Goal: Task Accomplishment & Management: Complete application form

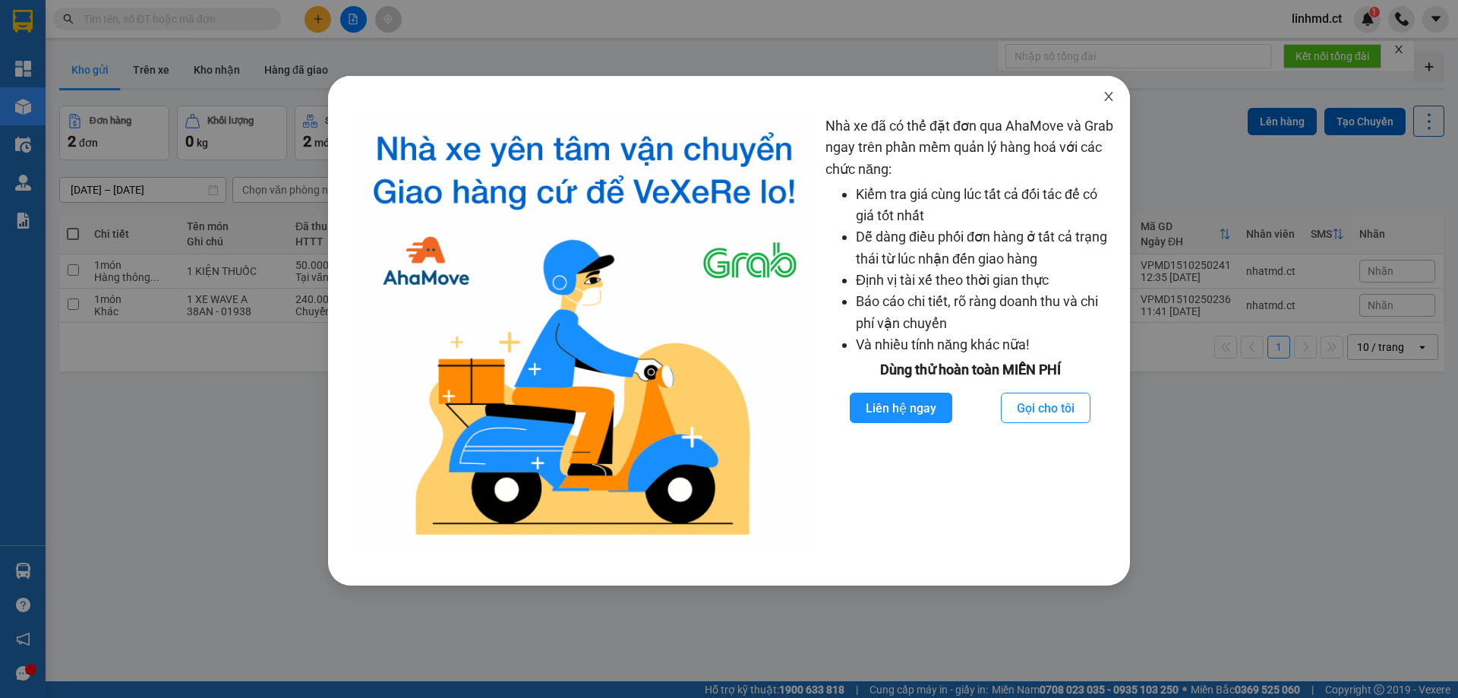
click at [1108, 93] on icon "close" at bounding box center [1108, 96] width 12 height 12
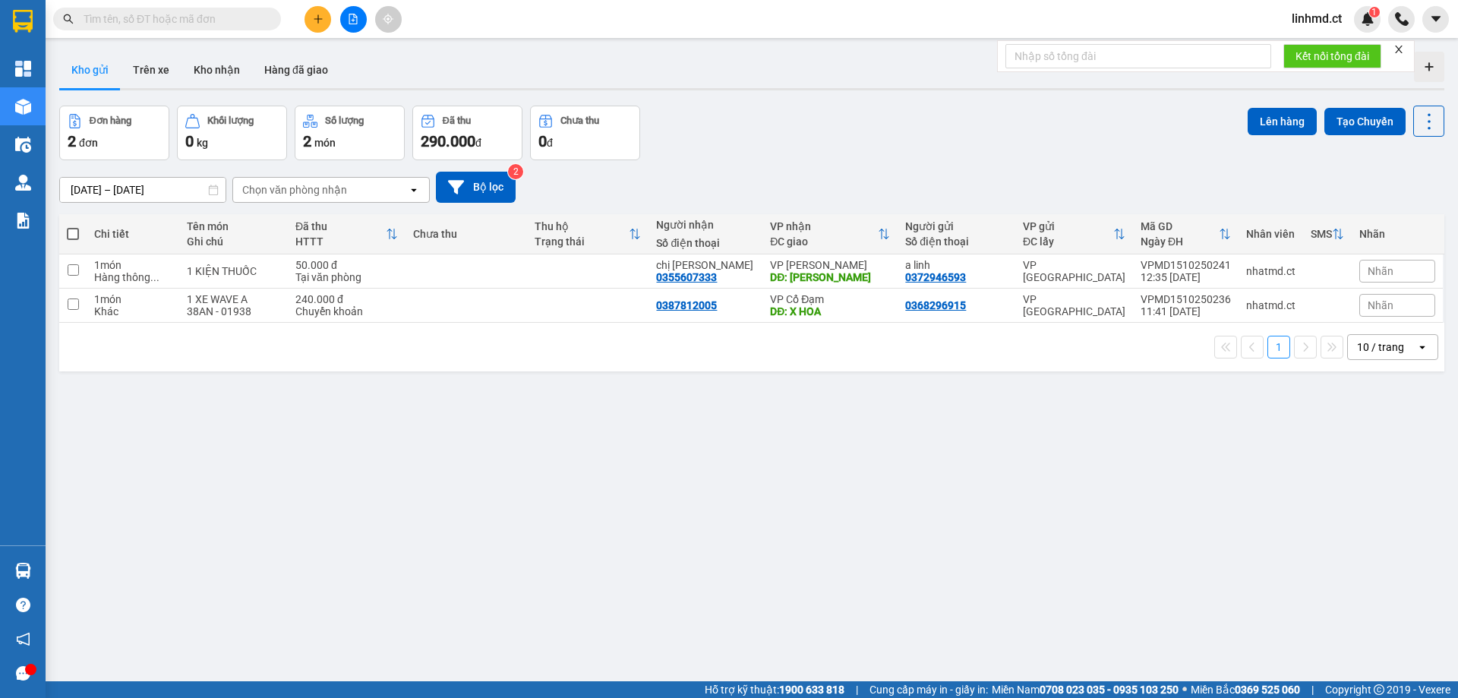
click at [311, 14] on button at bounding box center [317, 19] width 27 height 27
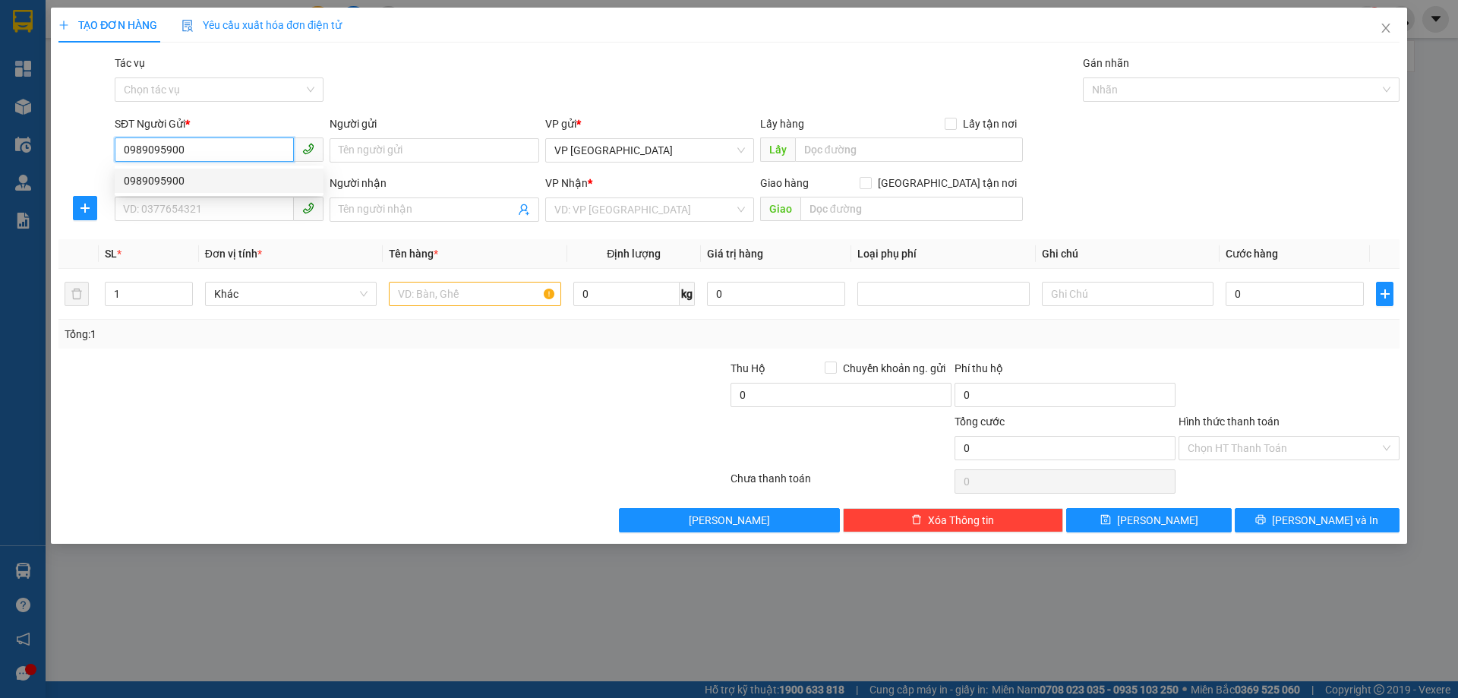
type input "0989095900"
click at [188, 193] on div "0989095900 0989095900" at bounding box center [219, 181] width 209 height 30
click at [191, 190] on div "SĐT Người Nhận" at bounding box center [219, 183] width 209 height 17
click at [191, 197] on input "SĐT Người Nhận" at bounding box center [204, 209] width 179 height 24
click at [221, 136] on div "SĐT Người Gửi *" at bounding box center [219, 126] width 209 height 23
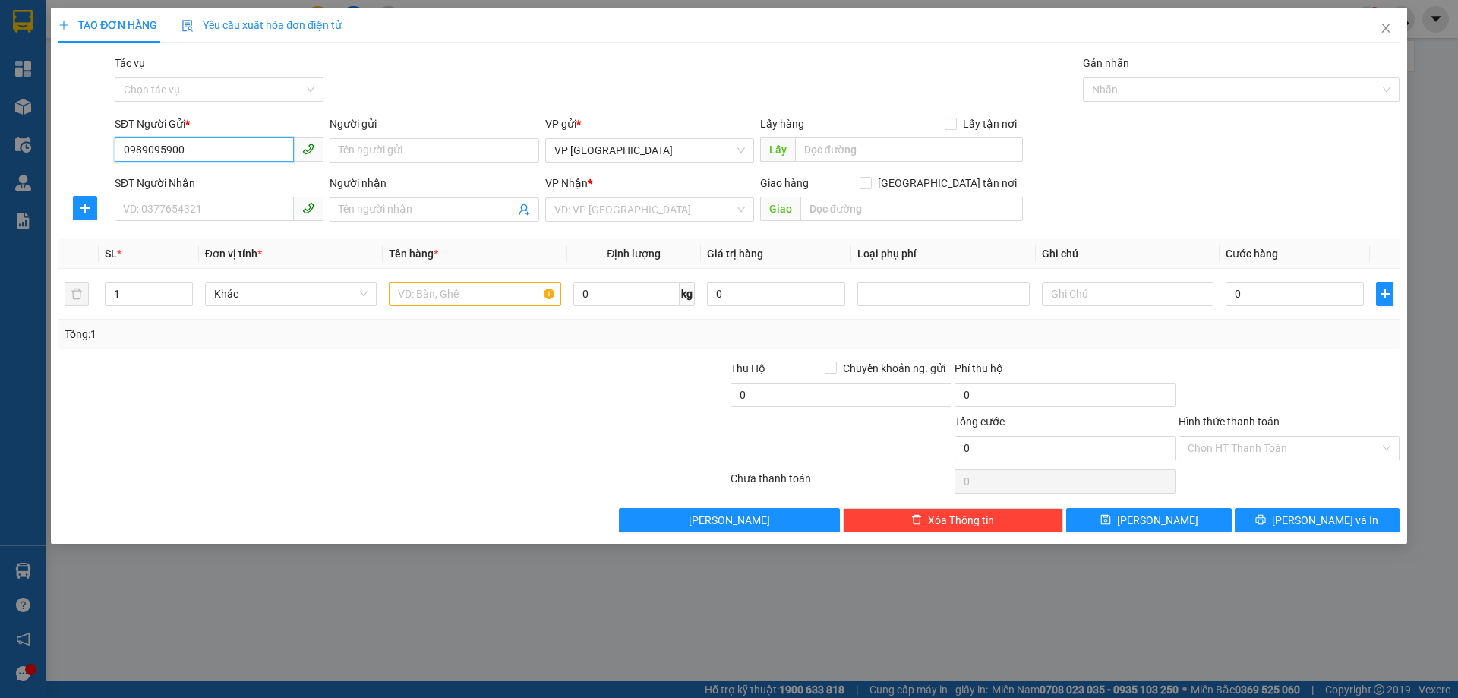
click at [221, 144] on input "0989095900" at bounding box center [204, 149] width 179 height 24
click at [225, 172] on div "0989095900" at bounding box center [219, 180] width 191 height 17
type input "0398851959"
type input "thắng mơ"
type input "X AN"
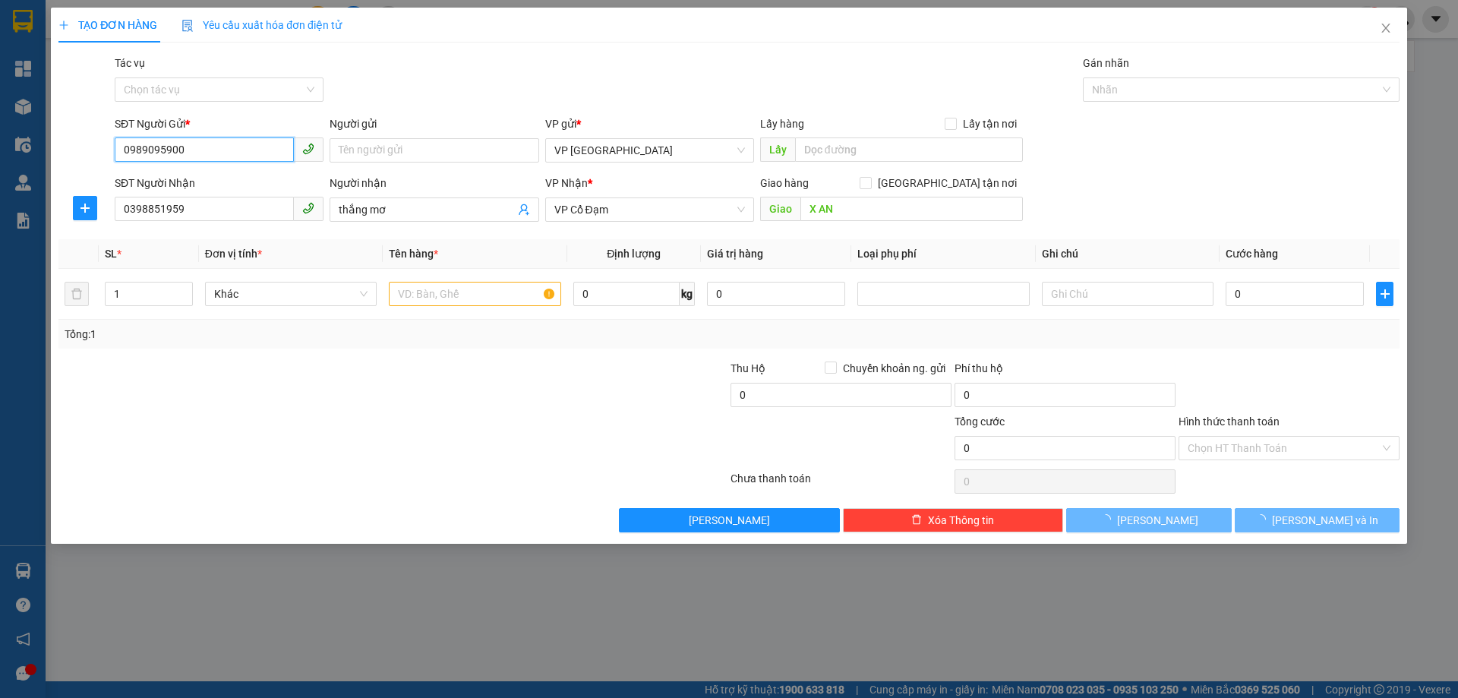
type input "50.000"
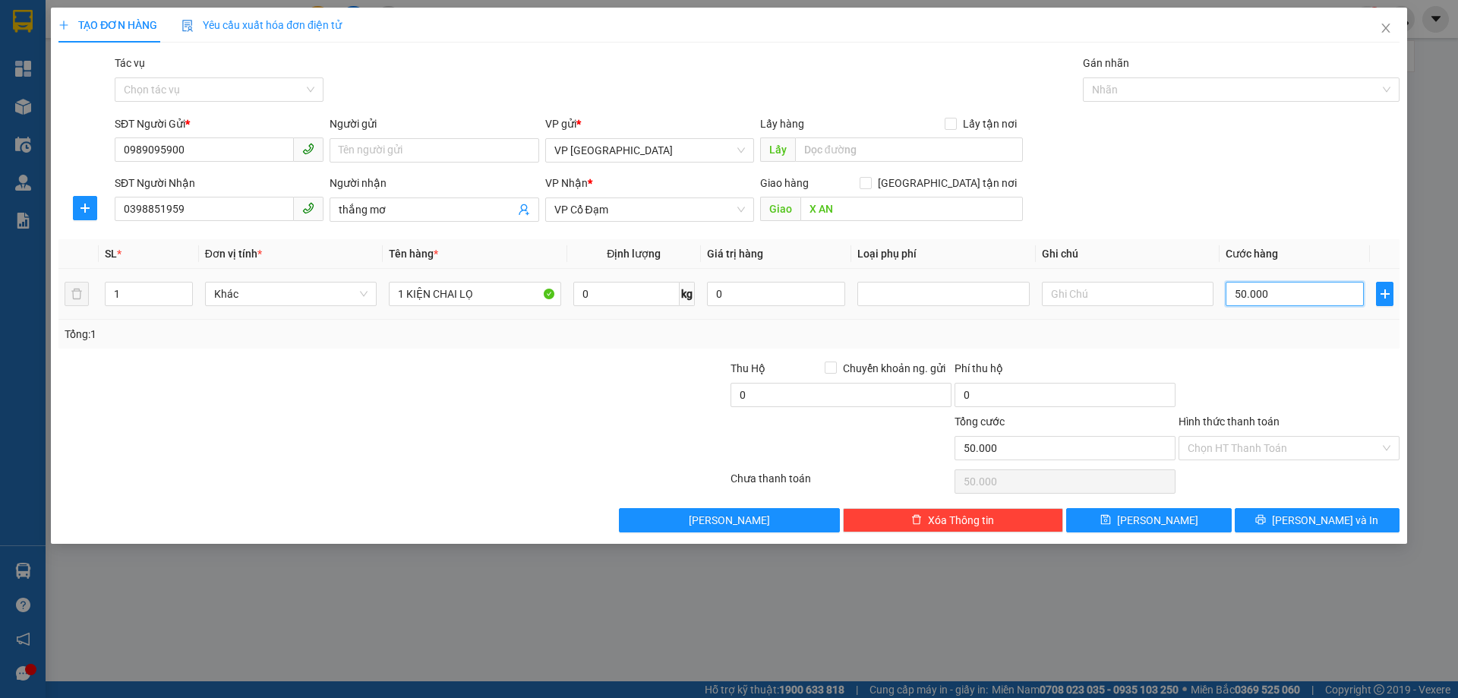
click at [1256, 288] on input "50.000" at bounding box center [1294, 294] width 138 height 24
type input "0"
click at [1270, 517] on button "[PERSON_NAME] và In" at bounding box center [1316, 520] width 165 height 24
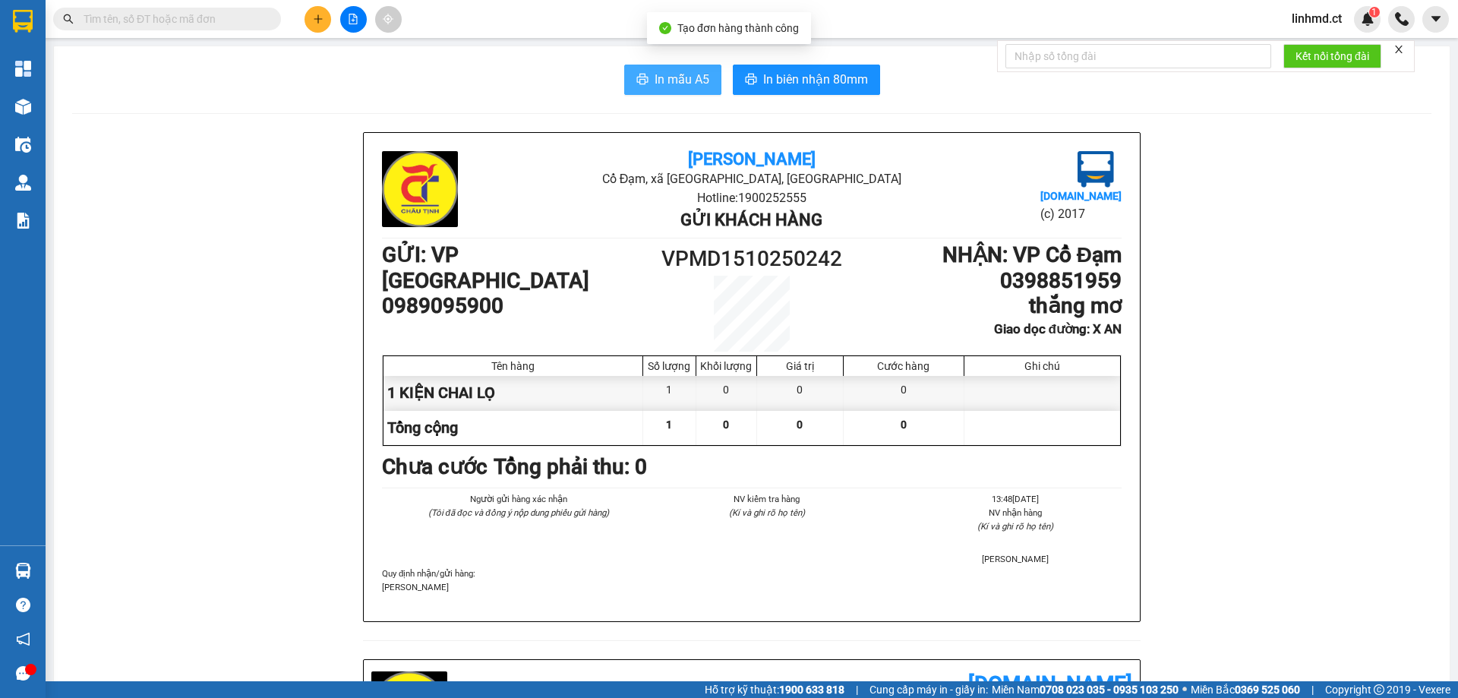
click at [689, 79] on span "In mẫu A5" at bounding box center [681, 79] width 55 height 19
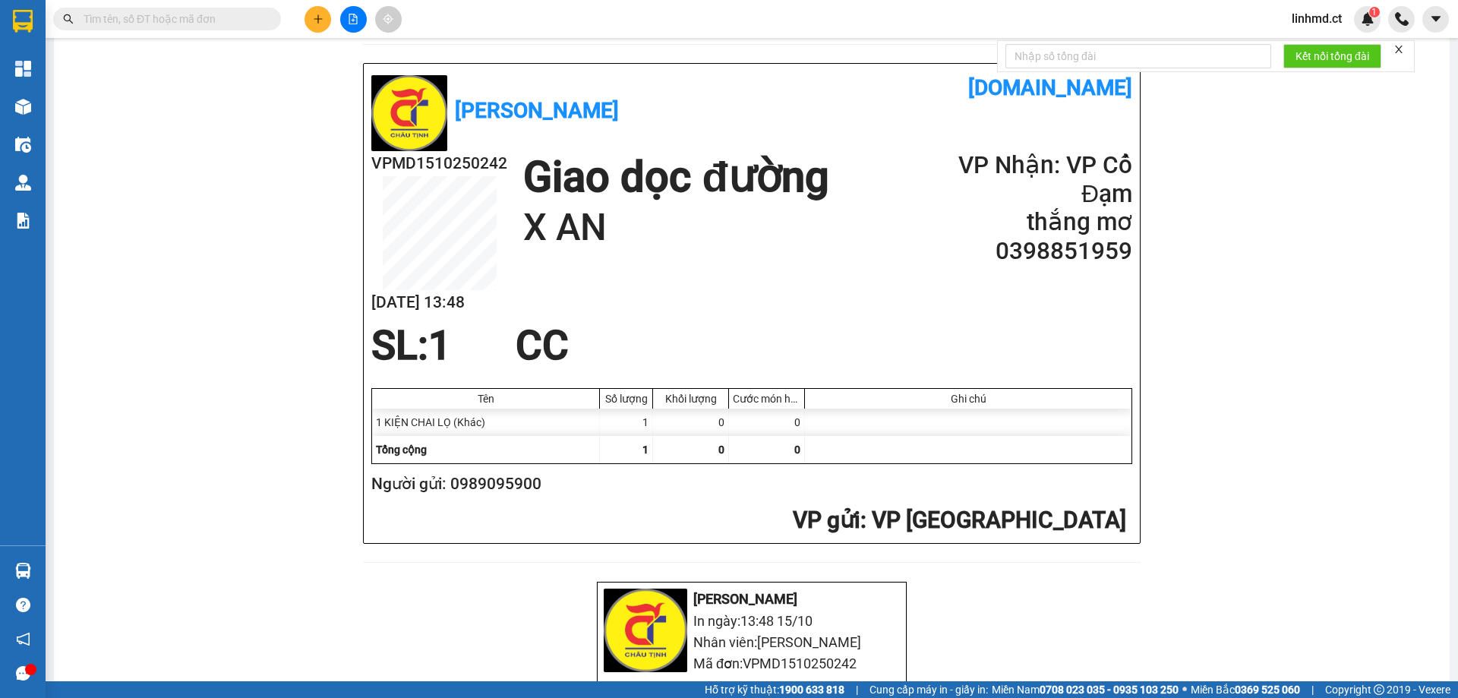
scroll to position [380, 0]
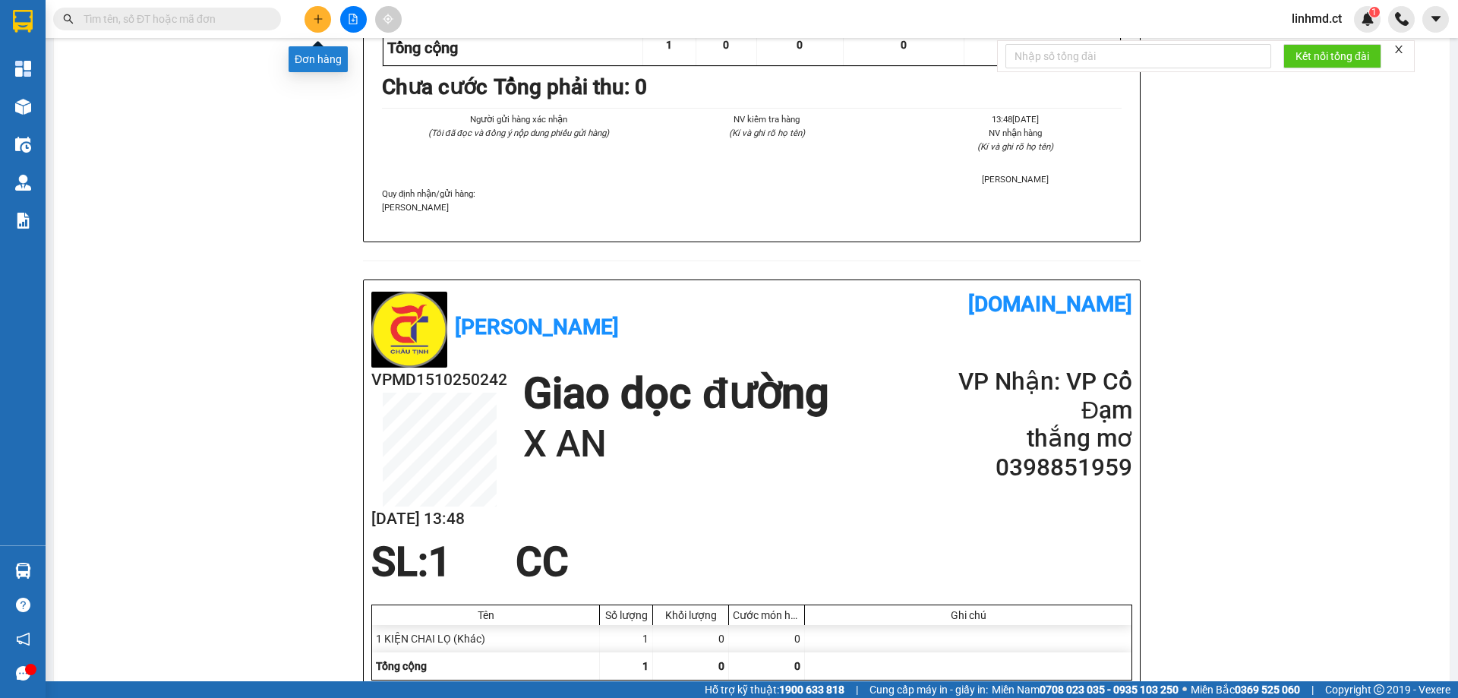
click at [314, 20] on icon "plus" at bounding box center [318, 19] width 11 height 11
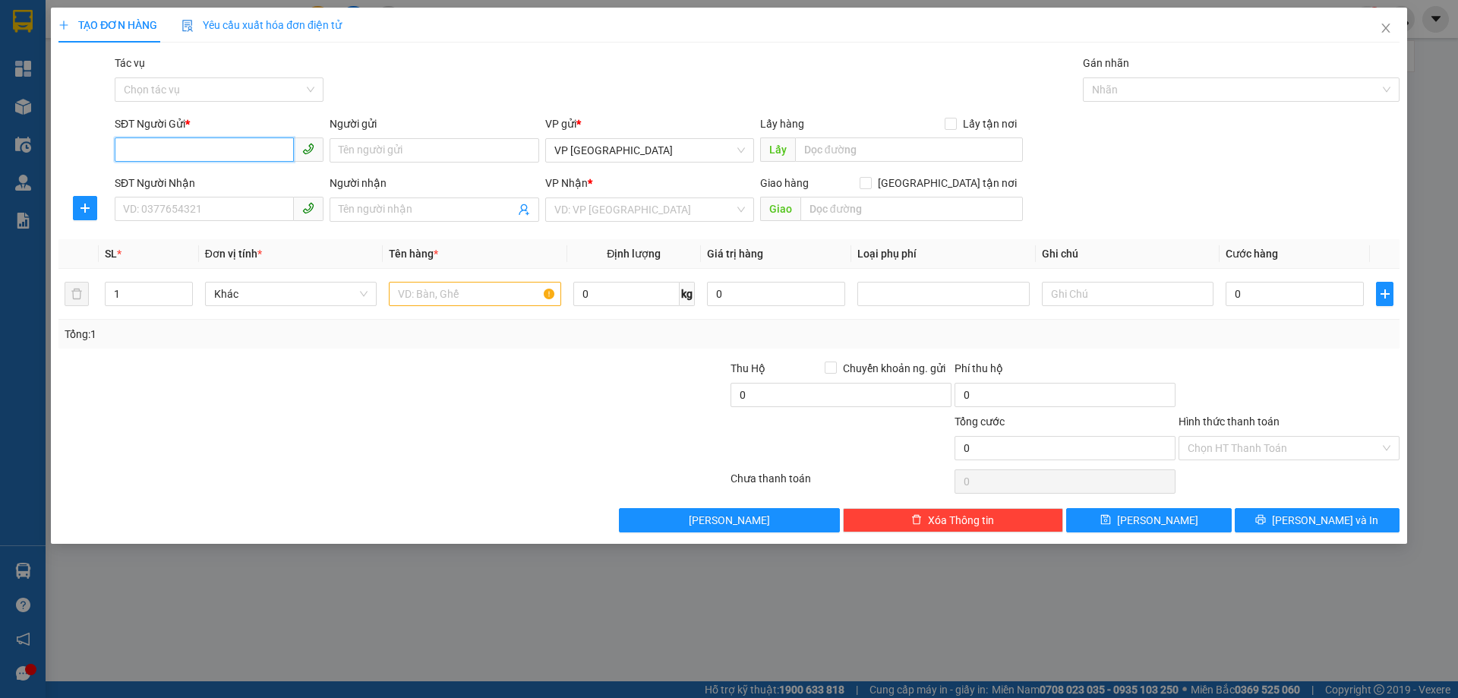
drag, startPoint x: 207, startPoint y: 155, endPoint x: 261, endPoint y: 150, distance: 54.2
click at [207, 154] on input "SĐT Người Gửi *" at bounding box center [204, 149] width 179 height 24
type input "0978014028"
click at [201, 207] on input "SĐT Người Nhận" at bounding box center [204, 209] width 179 height 24
type input "0943452527"
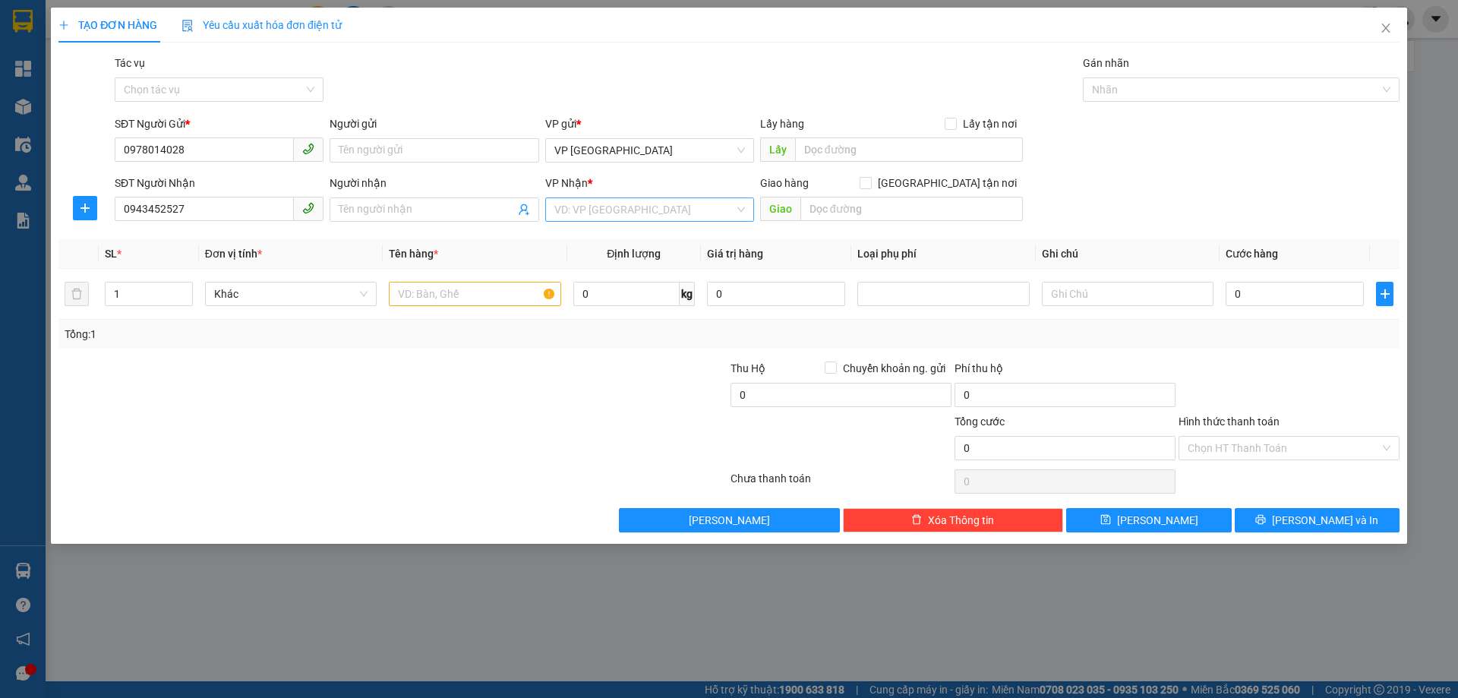
click at [673, 213] on input "search" at bounding box center [644, 209] width 180 height 23
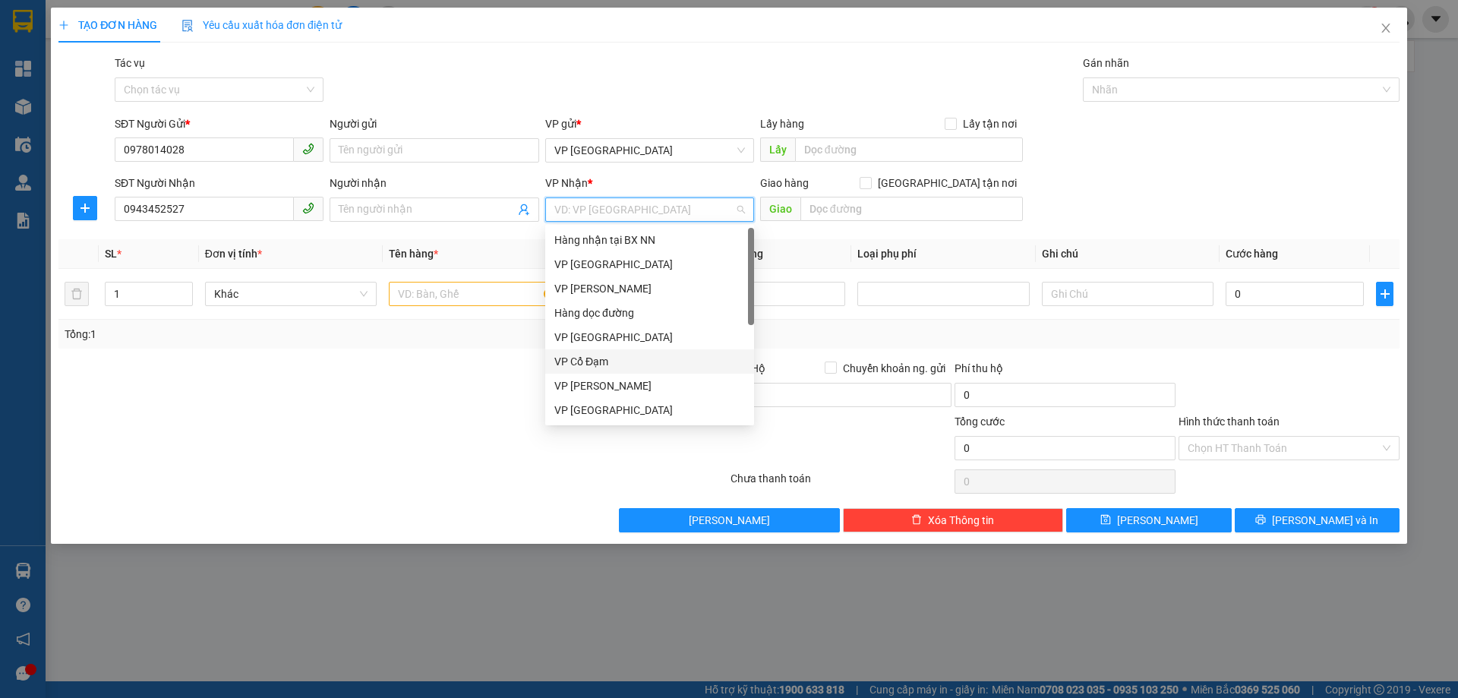
click at [654, 367] on div "VP Cổ Đạm" at bounding box center [649, 361] width 191 height 17
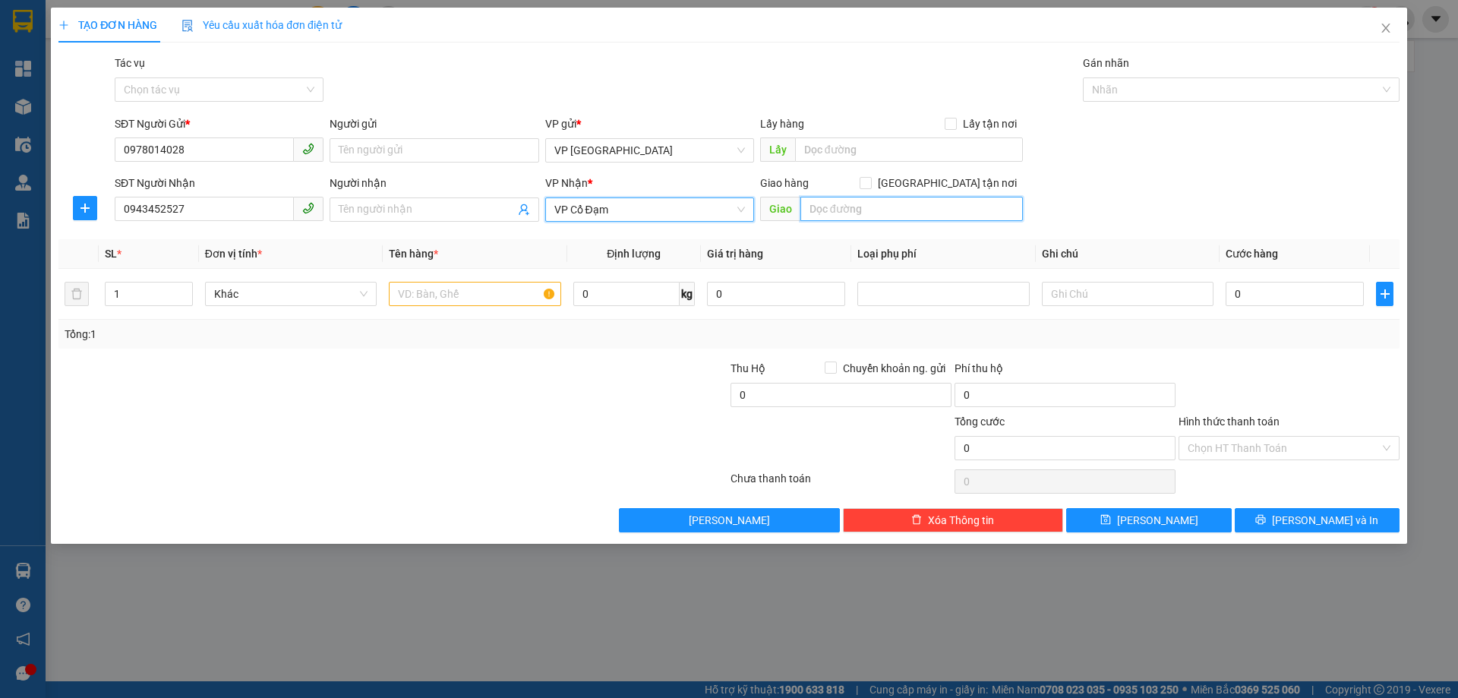
click at [853, 207] on input "text" at bounding box center [911, 209] width 222 height 24
type input "[PERSON_NAME]"
click at [448, 288] on input "text" at bounding box center [475, 294] width 172 height 24
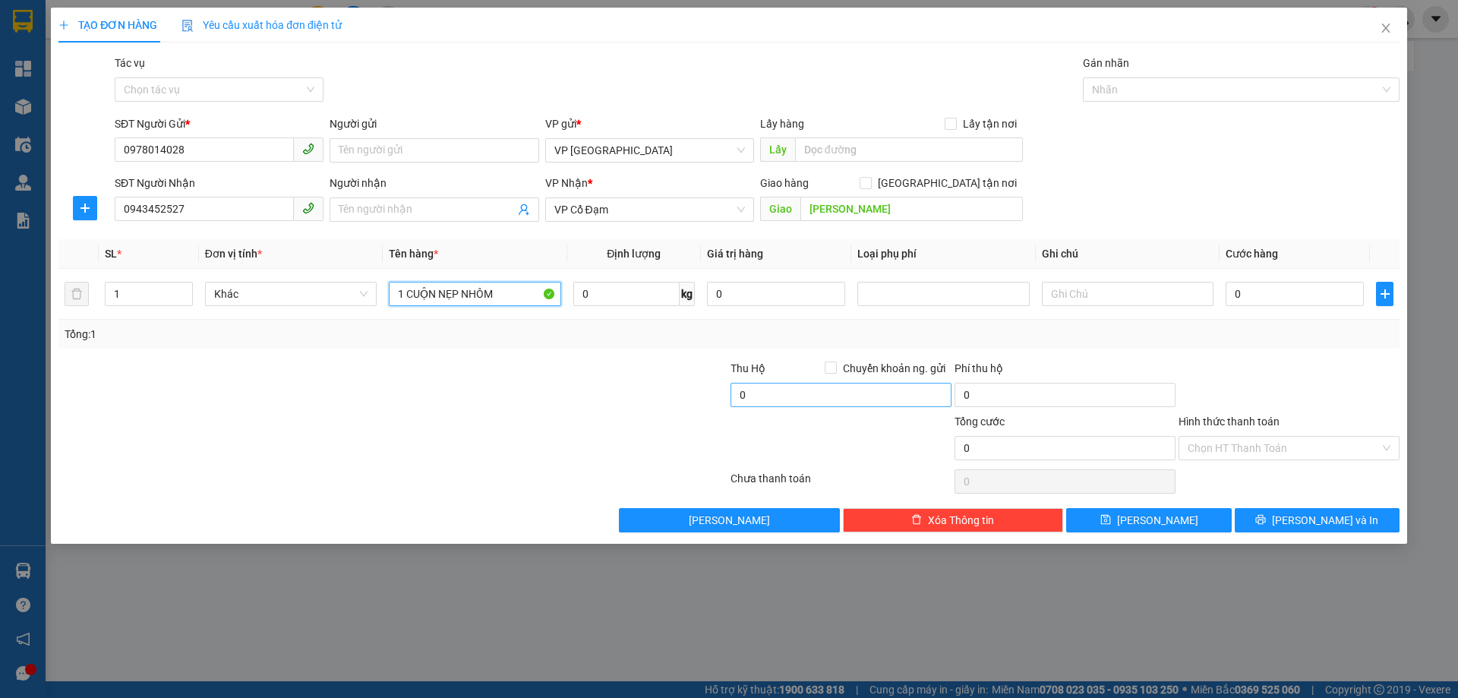
type input "1 CUỘN NẸP NHÔM"
click at [807, 389] on input "0" at bounding box center [840, 395] width 221 height 24
type input "760.000"
drag, startPoint x: 867, startPoint y: 465, endPoint x: 893, endPoint y: 456, distance: 27.6
click at [865, 465] on div at bounding box center [841, 439] width 224 height 53
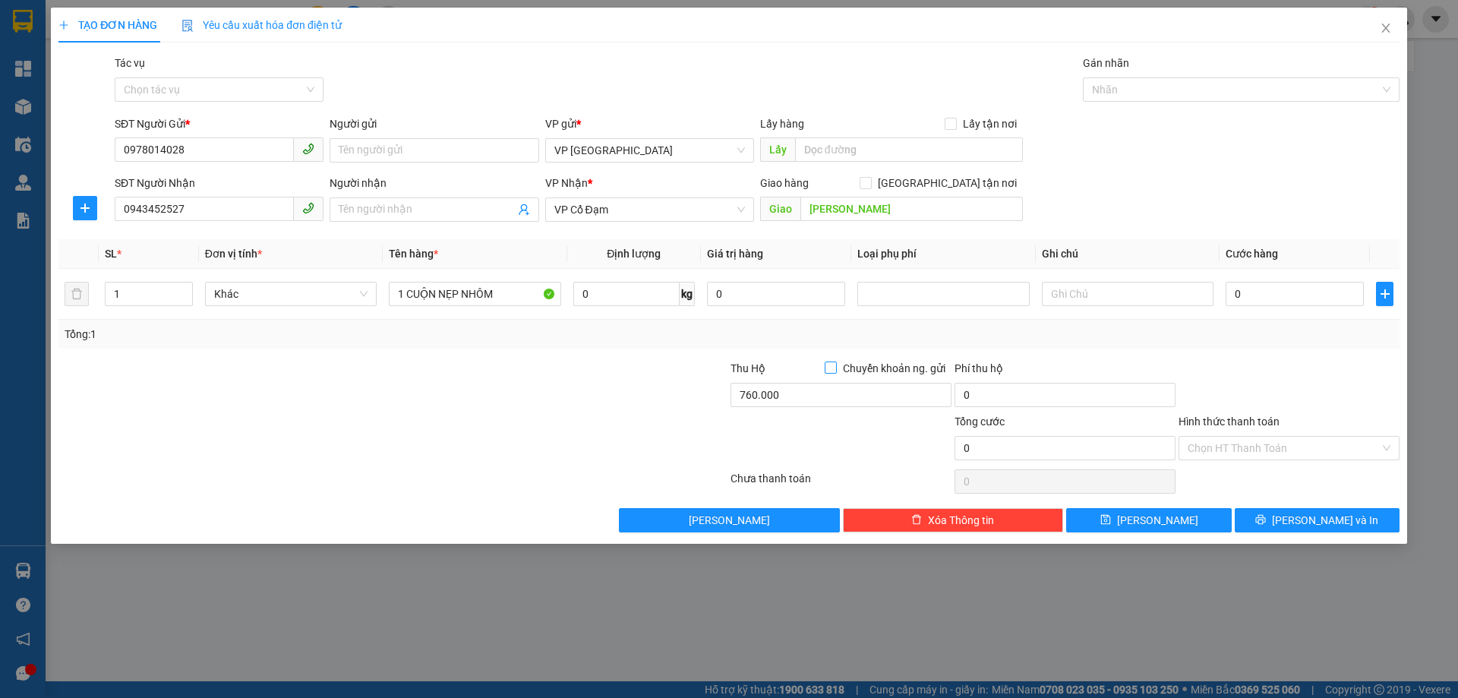
click at [834, 368] on input "Chuyển khoản ng. gửi" at bounding box center [829, 366] width 11 height 11
checkbox input "true"
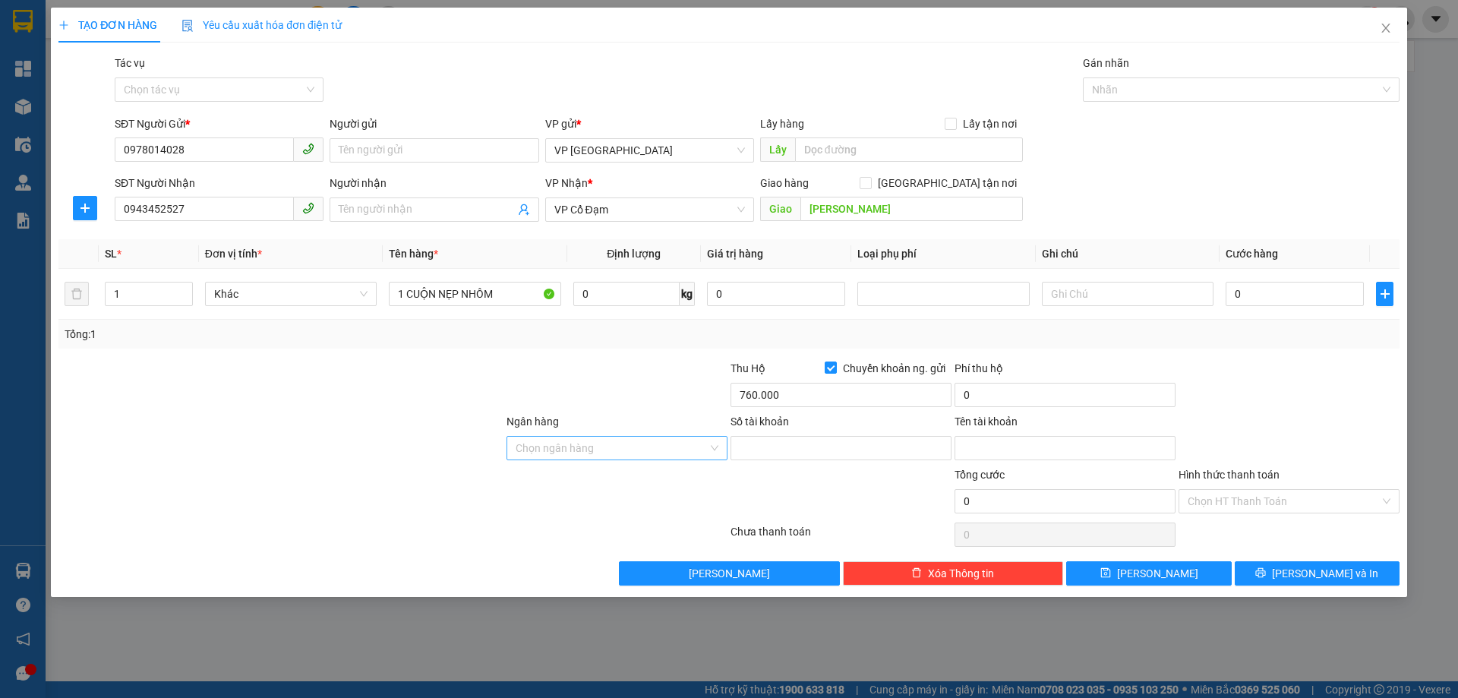
click at [584, 450] on input "Ngân hàng" at bounding box center [611, 448] width 192 height 23
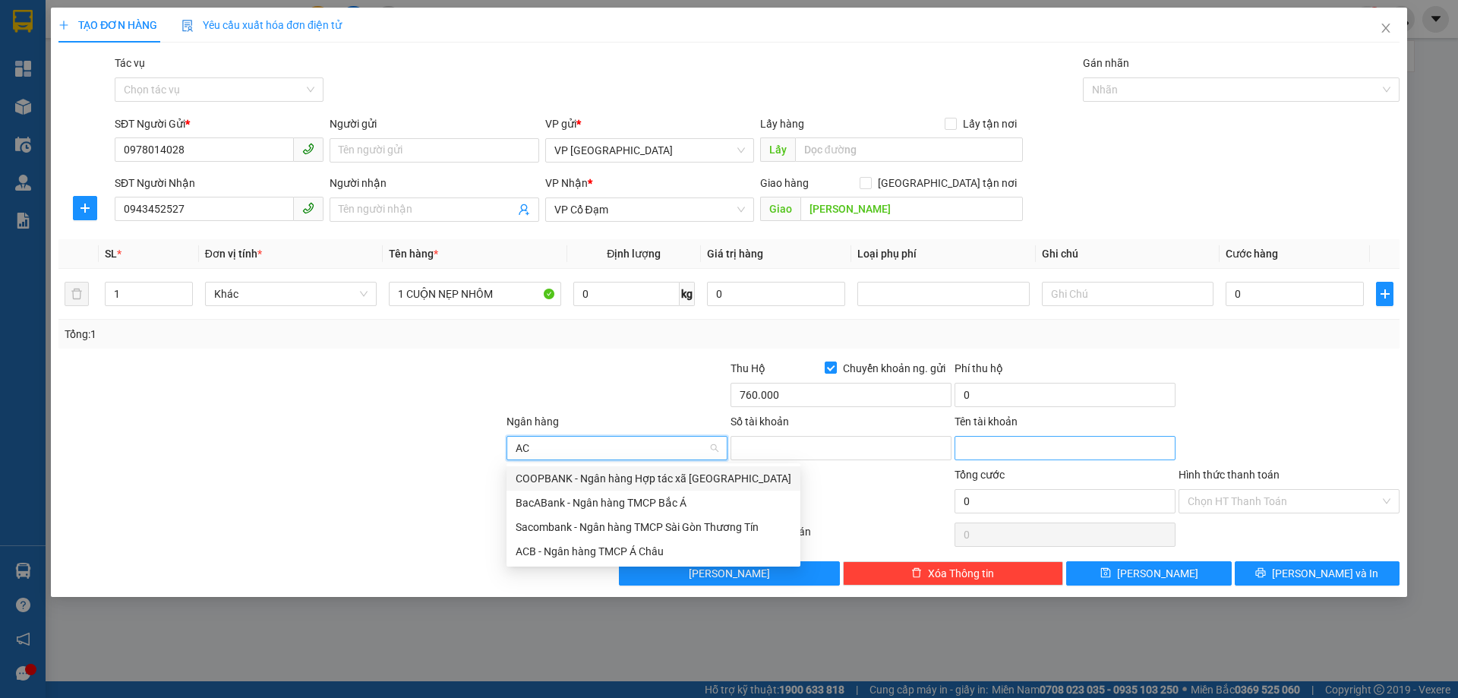
type input "ACB"
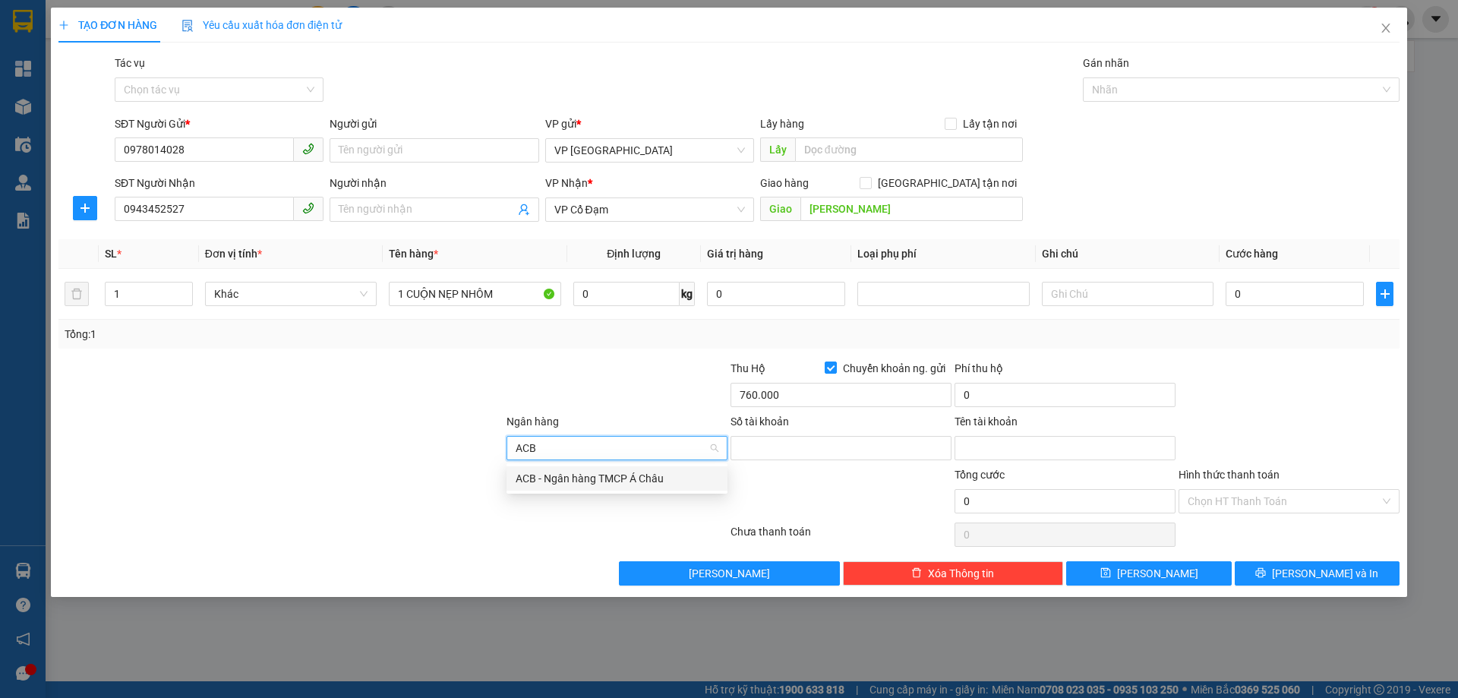
click at [635, 478] on div "ACB - Ngân hàng TMCP Á Châu" at bounding box center [616, 478] width 203 height 17
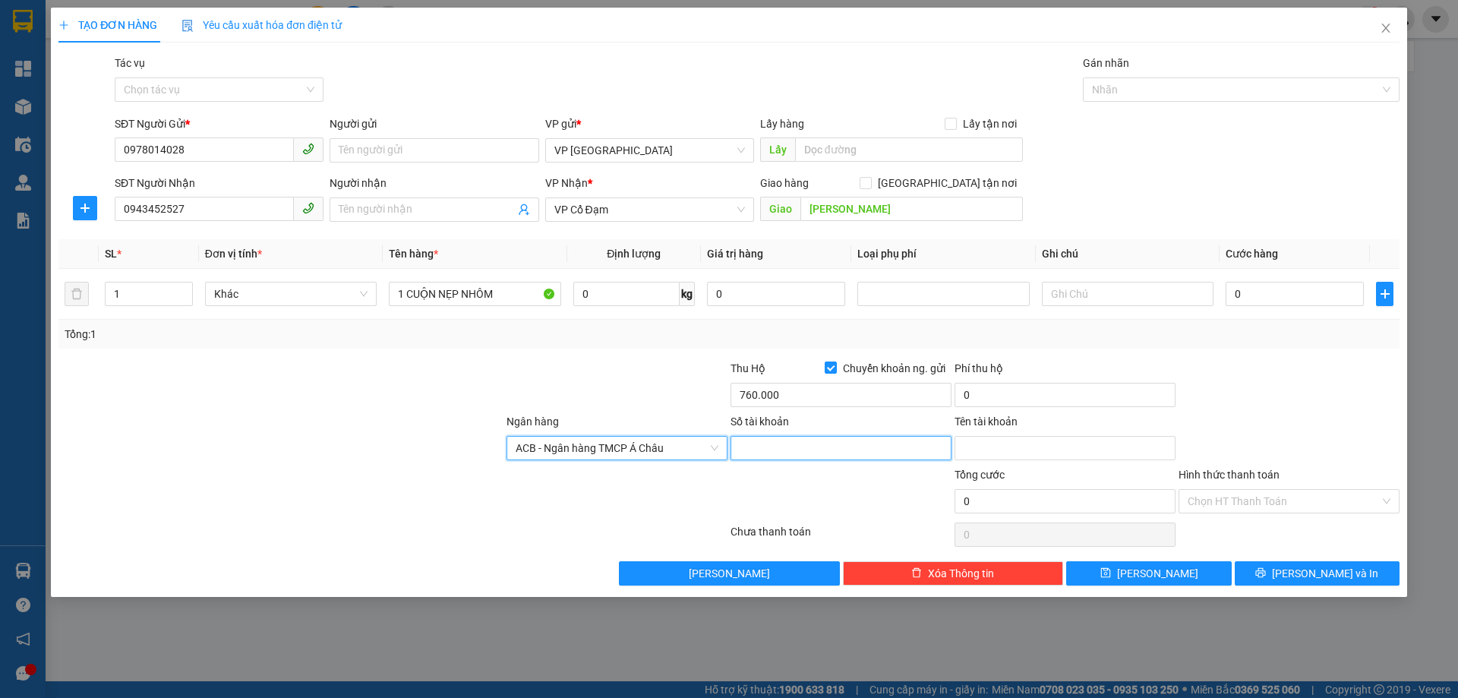
click at [828, 442] on input "Số tài khoản" at bounding box center [840, 448] width 221 height 24
click at [827, 442] on input "Số tài khoản" at bounding box center [840, 448] width 221 height 24
type input "505816688"
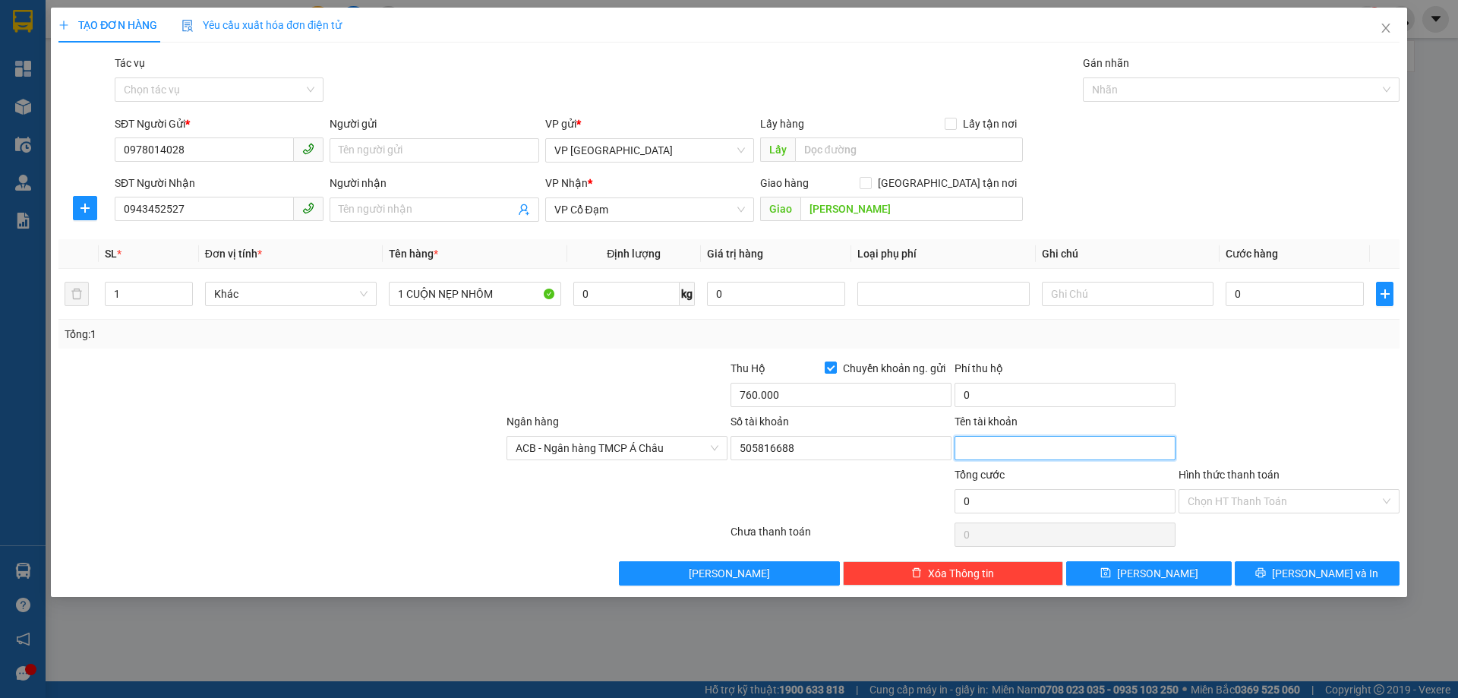
click at [1051, 447] on input "Tên tài khoản" at bounding box center [1064, 448] width 221 height 24
type input "CTY CP TM VÀ PT QUỐC TẾ Á CHÂU"
click at [1244, 496] on input "Hình thức thanh toán" at bounding box center [1283, 501] width 192 height 23
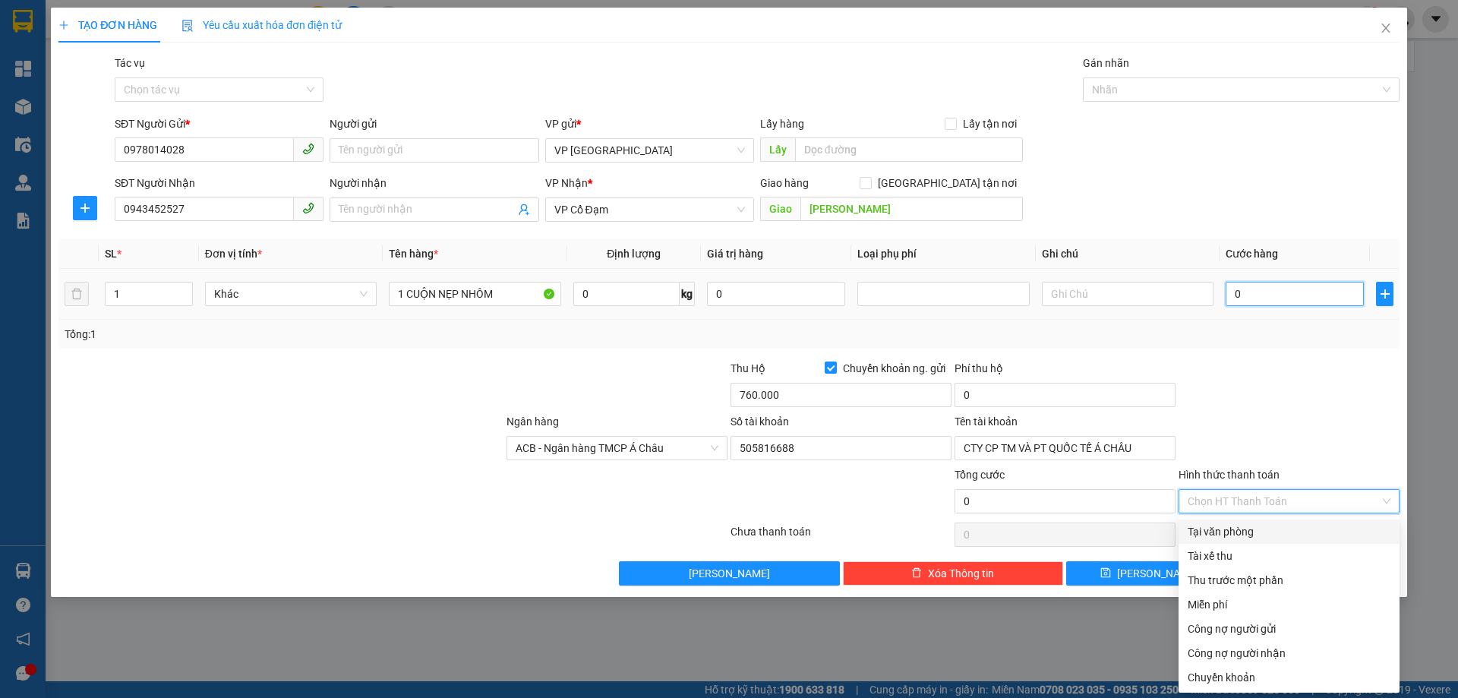
click at [1253, 295] on input "0" at bounding box center [1294, 294] width 138 height 24
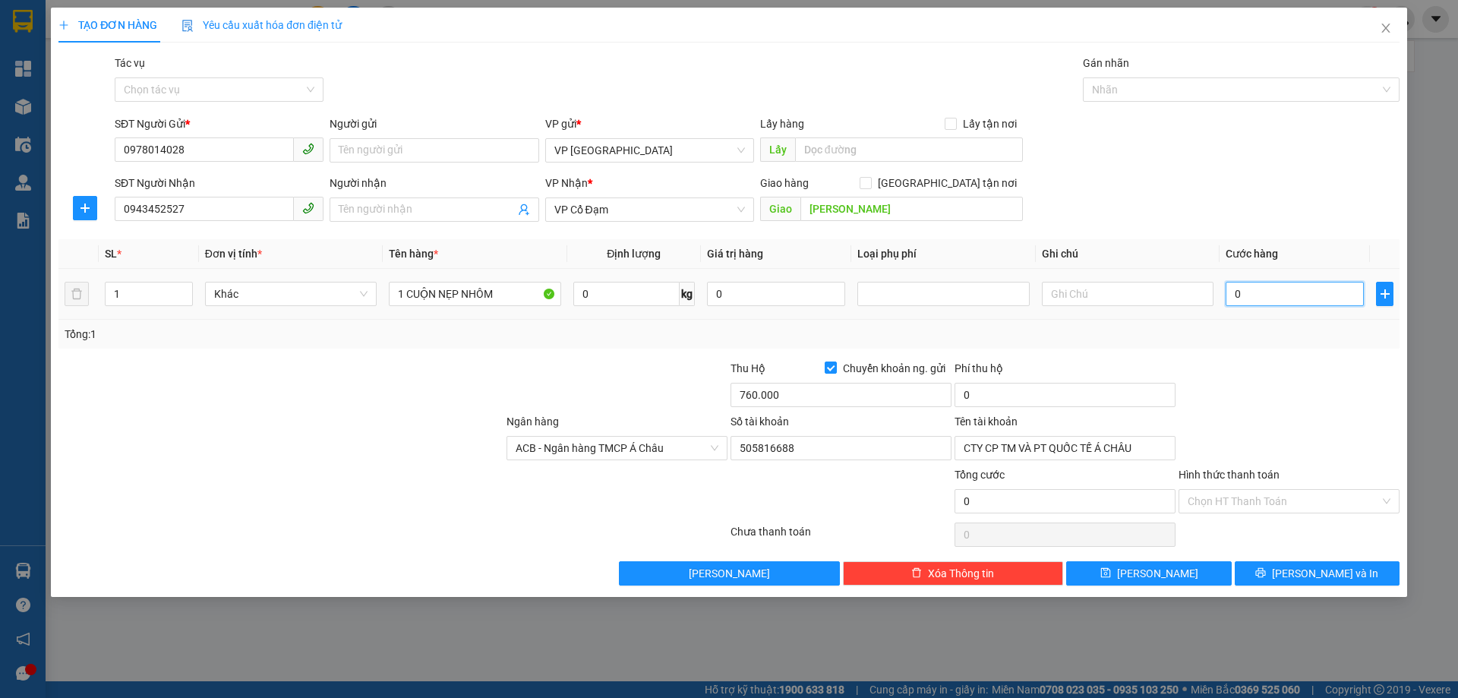
type input "4"
type input "40"
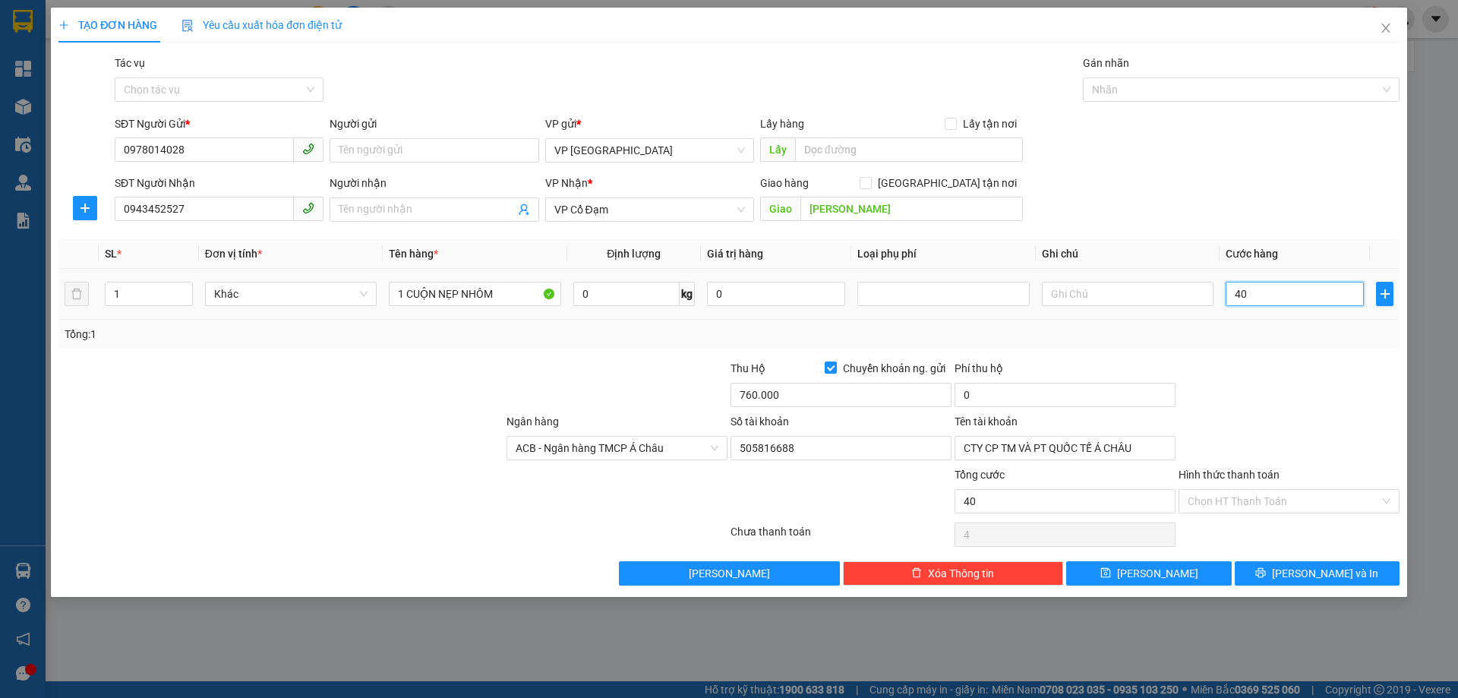
type input "40"
click at [1319, 388] on div at bounding box center [1289, 386] width 224 height 53
type input "40.000"
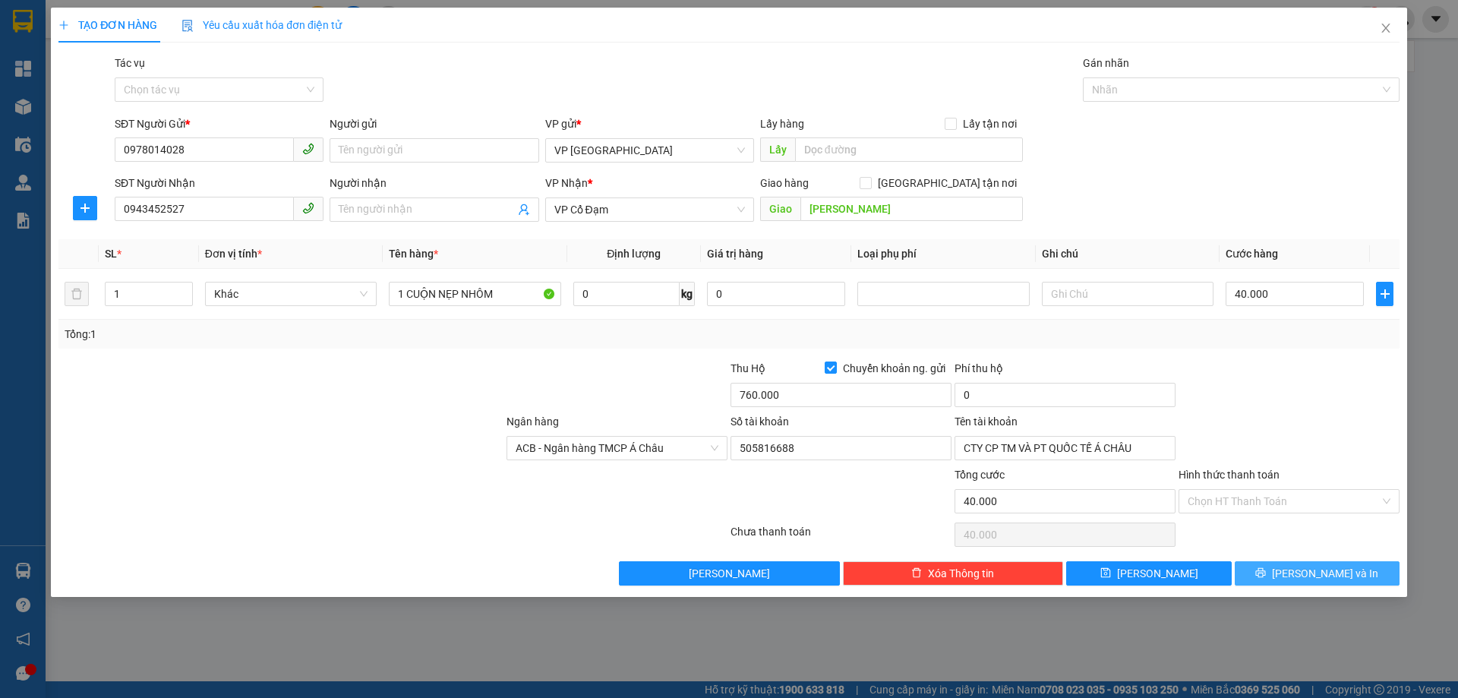
click at [1266, 572] on icon "printer" at bounding box center [1260, 572] width 11 height 11
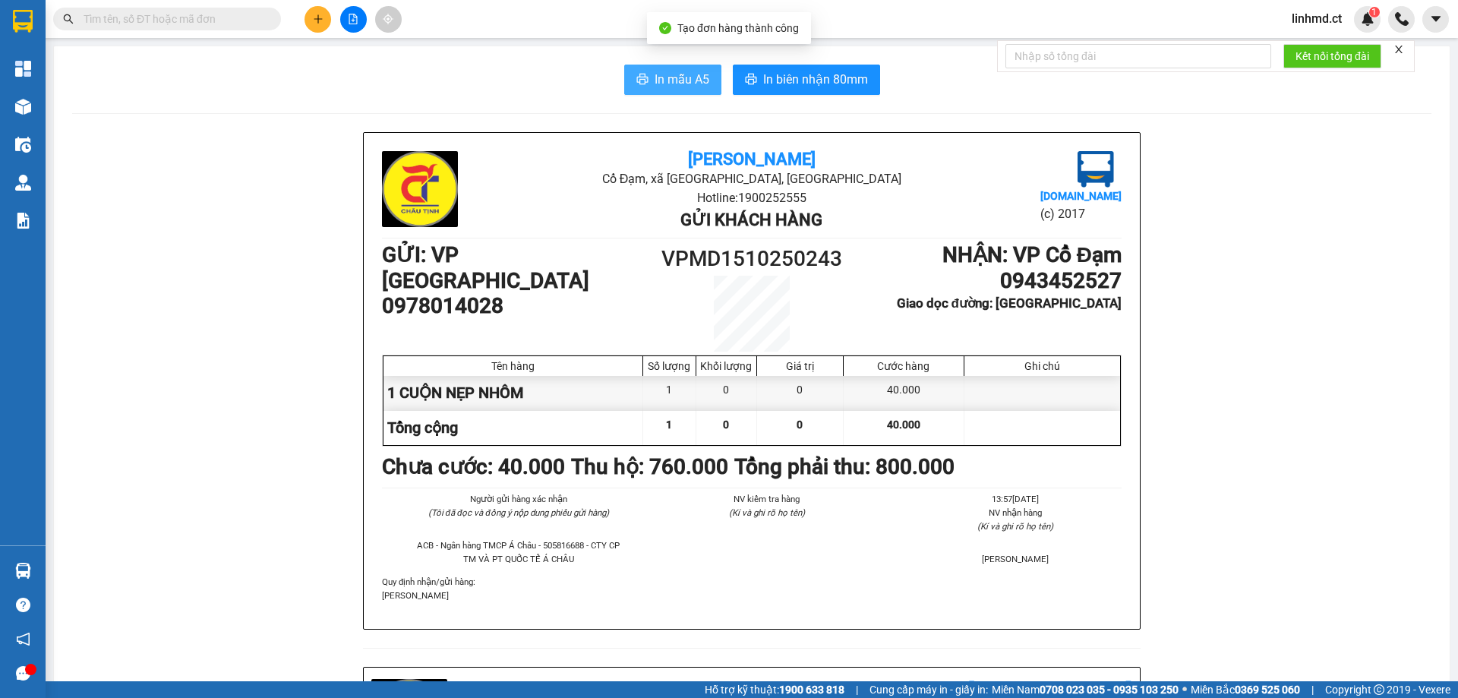
click at [660, 77] on span "In mẫu A5" at bounding box center [681, 79] width 55 height 19
click at [180, 21] on input "text" at bounding box center [173, 19] width 179 height 17
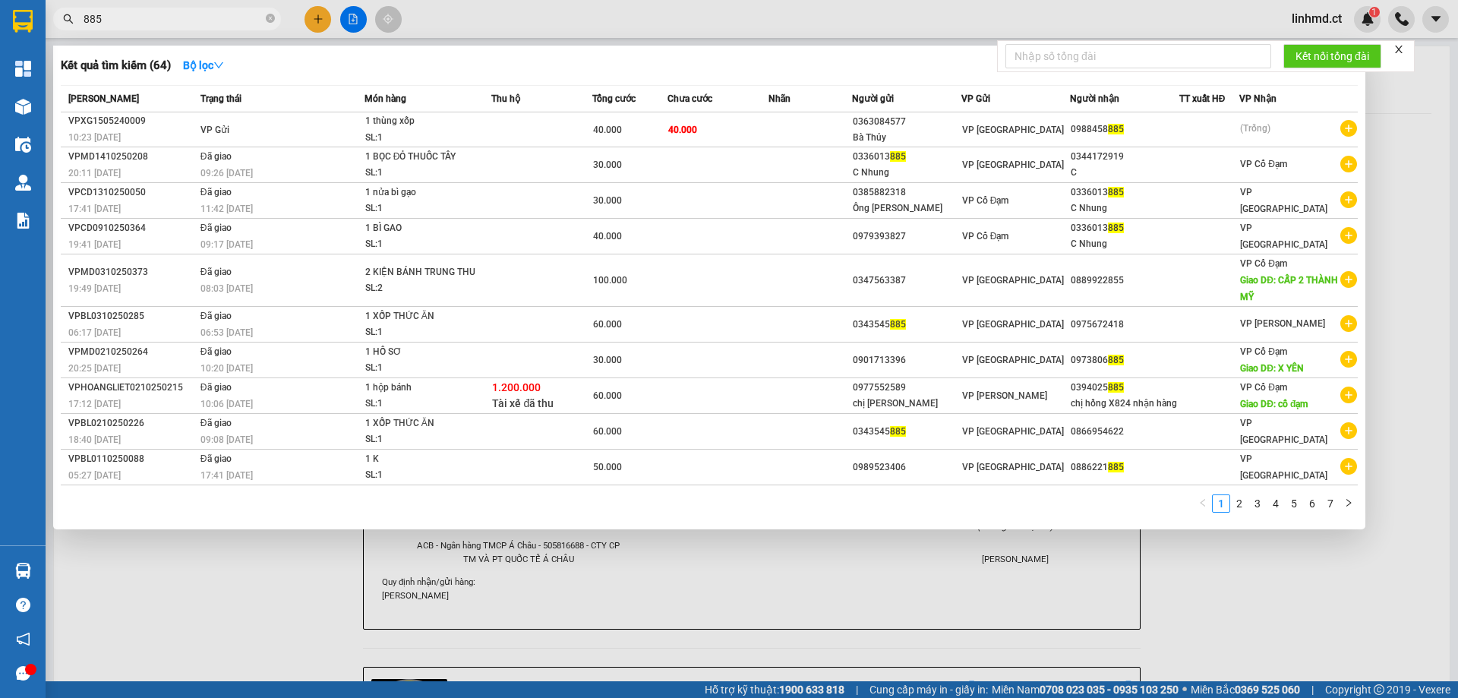
click at [1230, 595] on div at bounding box center [729, 349] width 1458 height 698
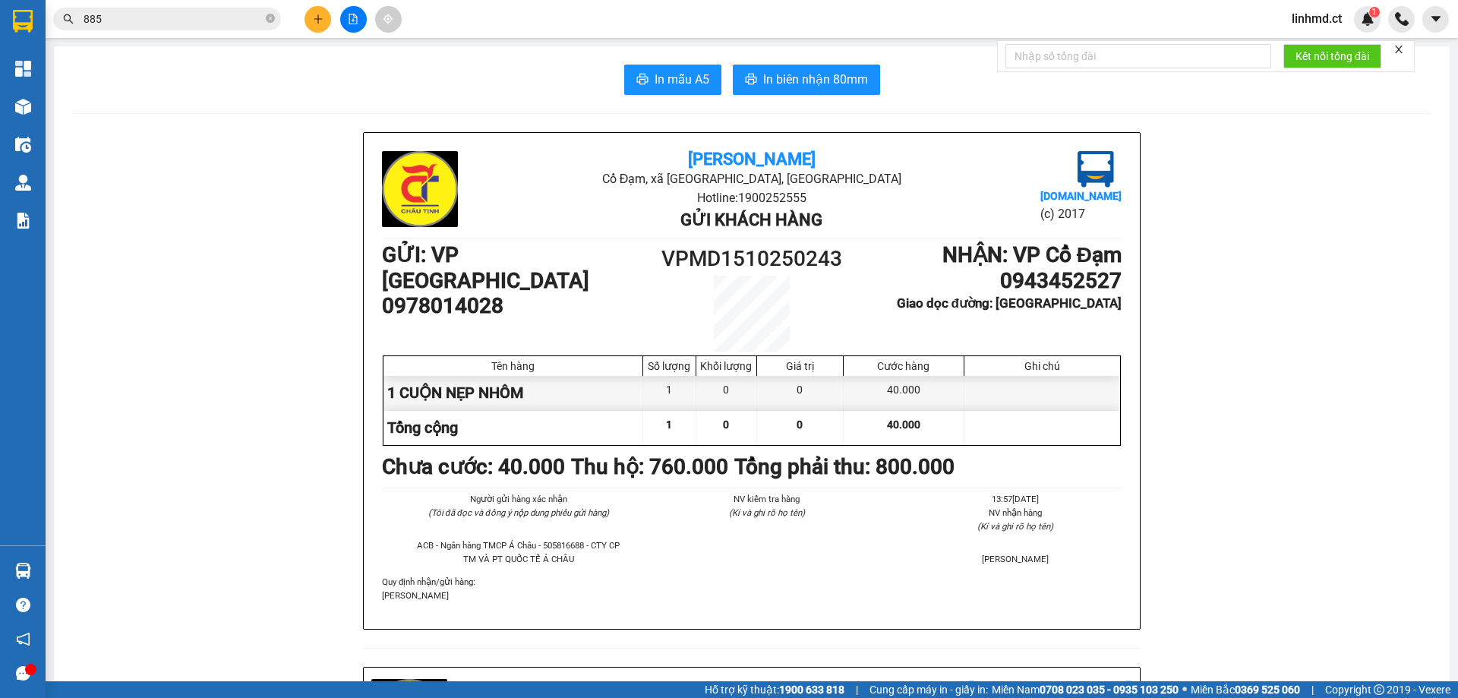
click at [232, 17] on input "885" at bounding box center [173, 19] width 179 height 17
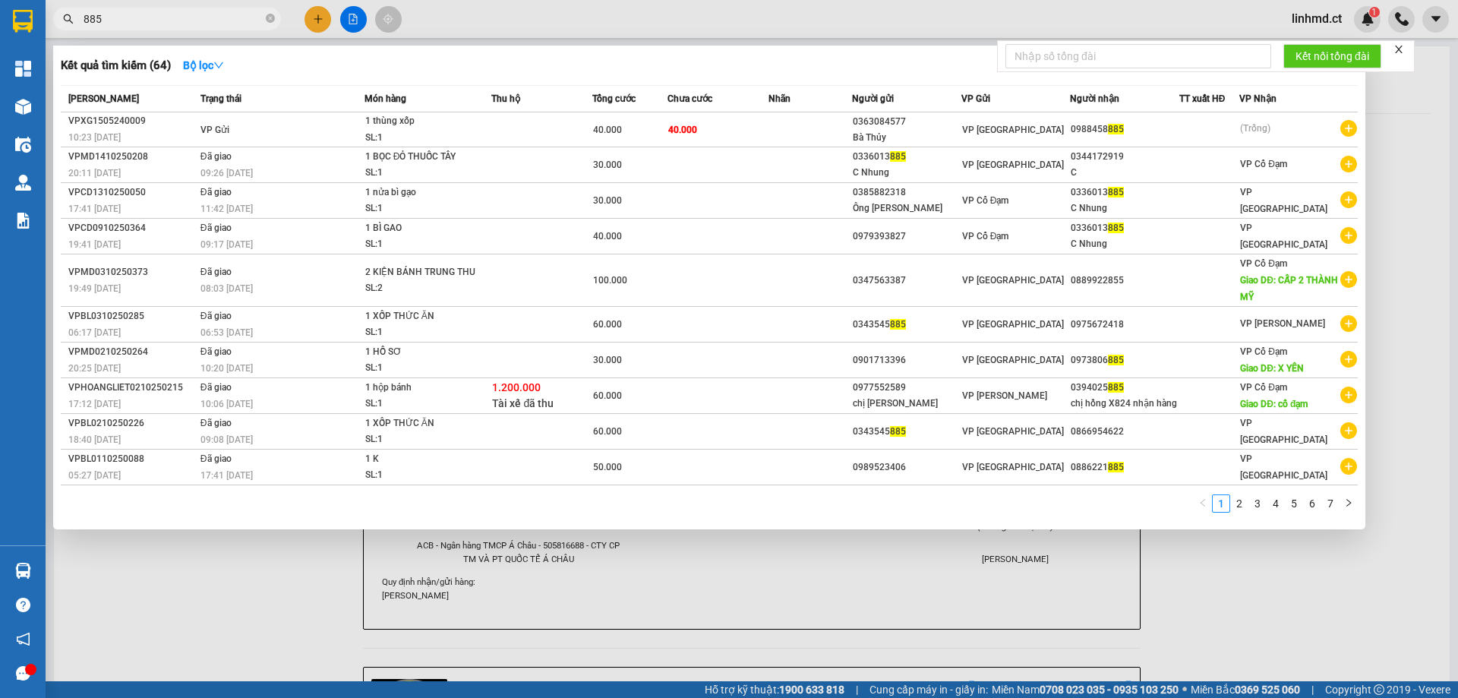
click at [231, 17] on input "885" at bounding box center [173, 19] width 179 height 17
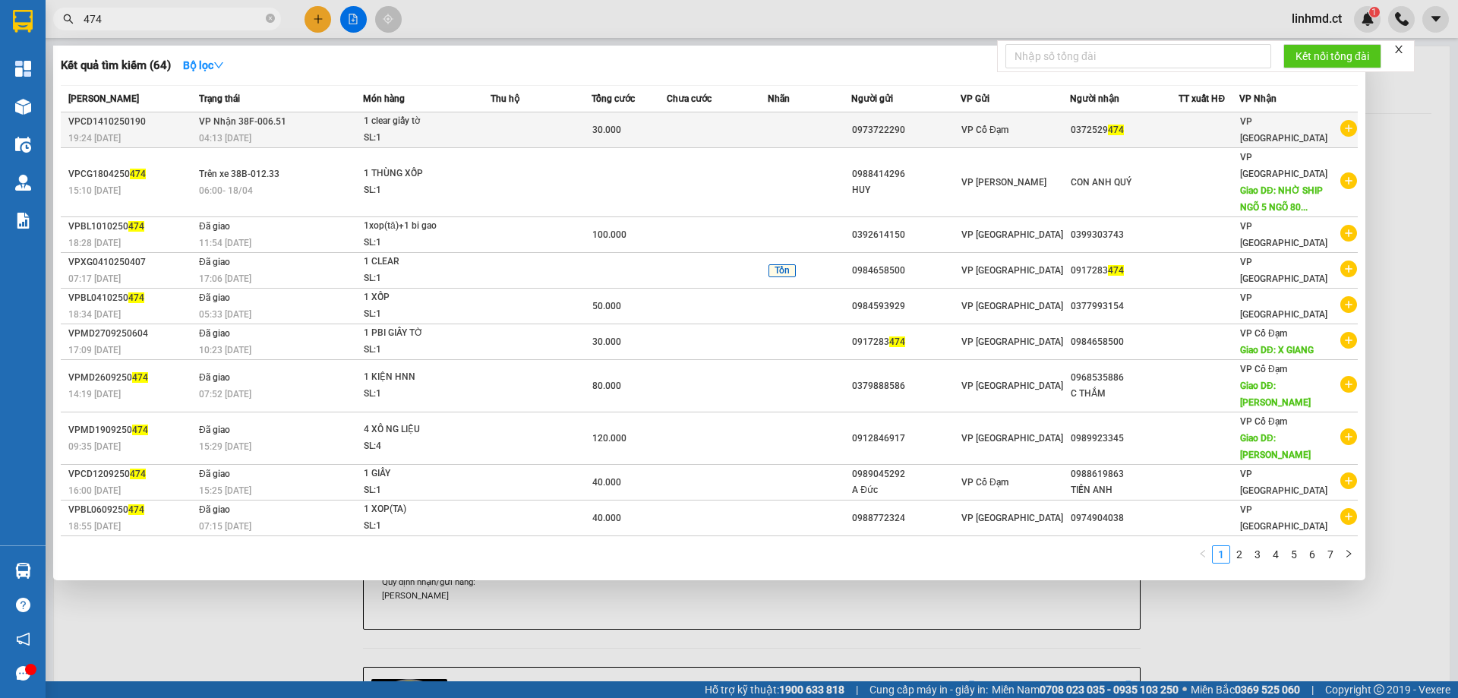
type input "474"
click at [606, 130] on span "30.000" at bounding box center [606, 130] width 29 height 11
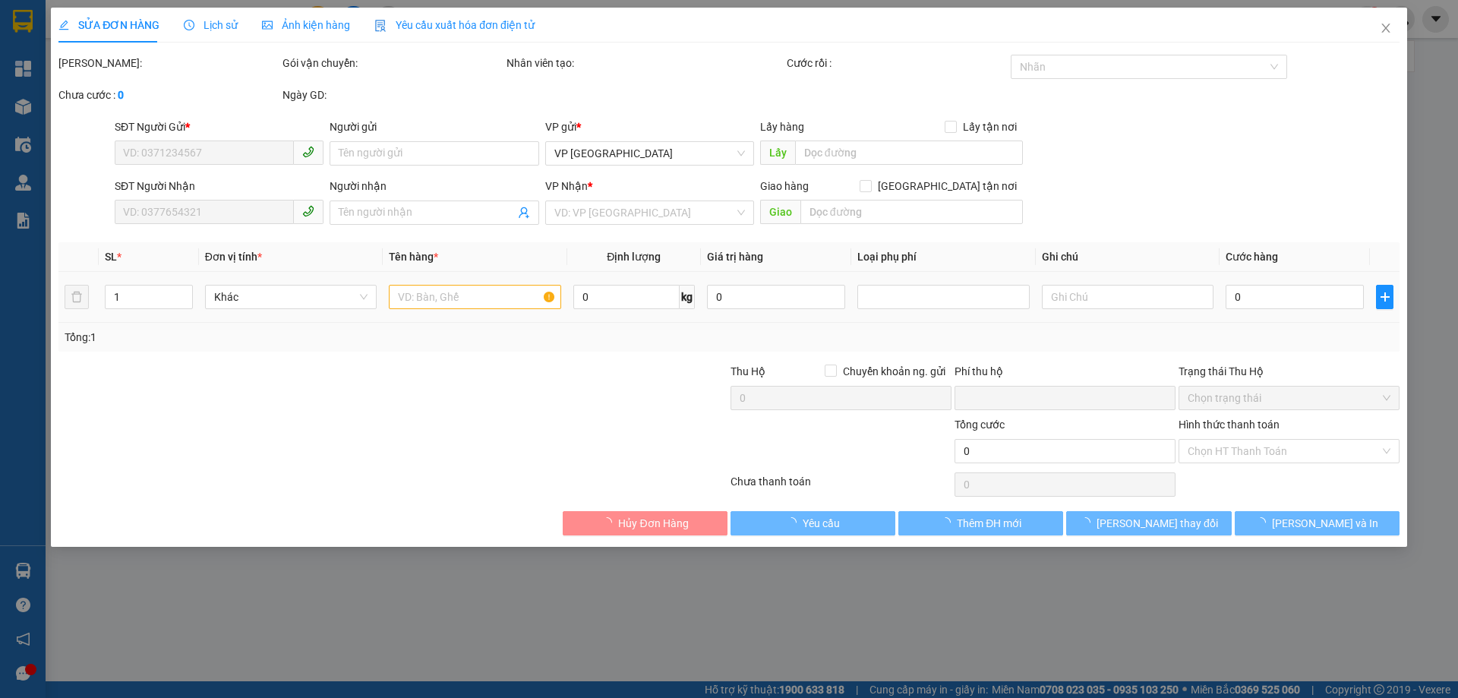
type input "0973722290"
type input "0372529474"
type input "0"
type input "30.000"
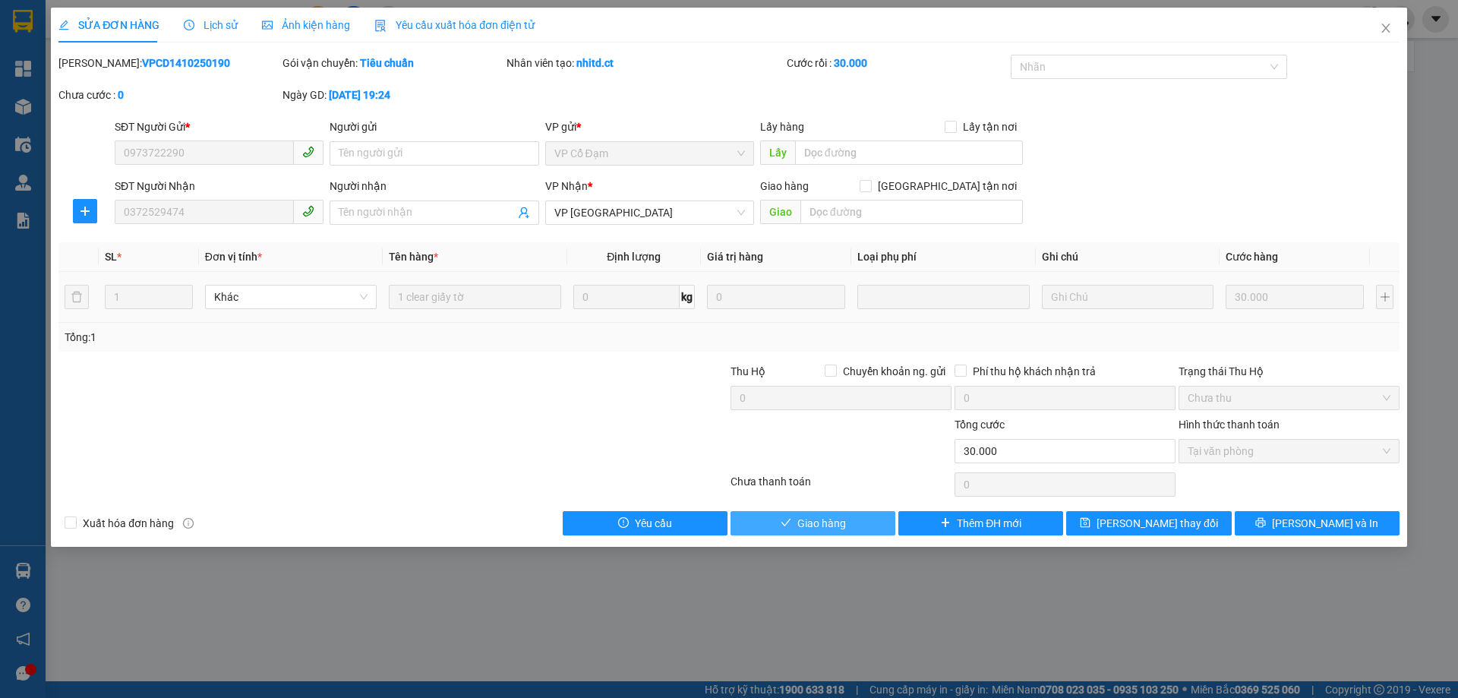
click at [843, 523] on span "Giao hàng" at bounding box center [821, 523] width 49 height 17
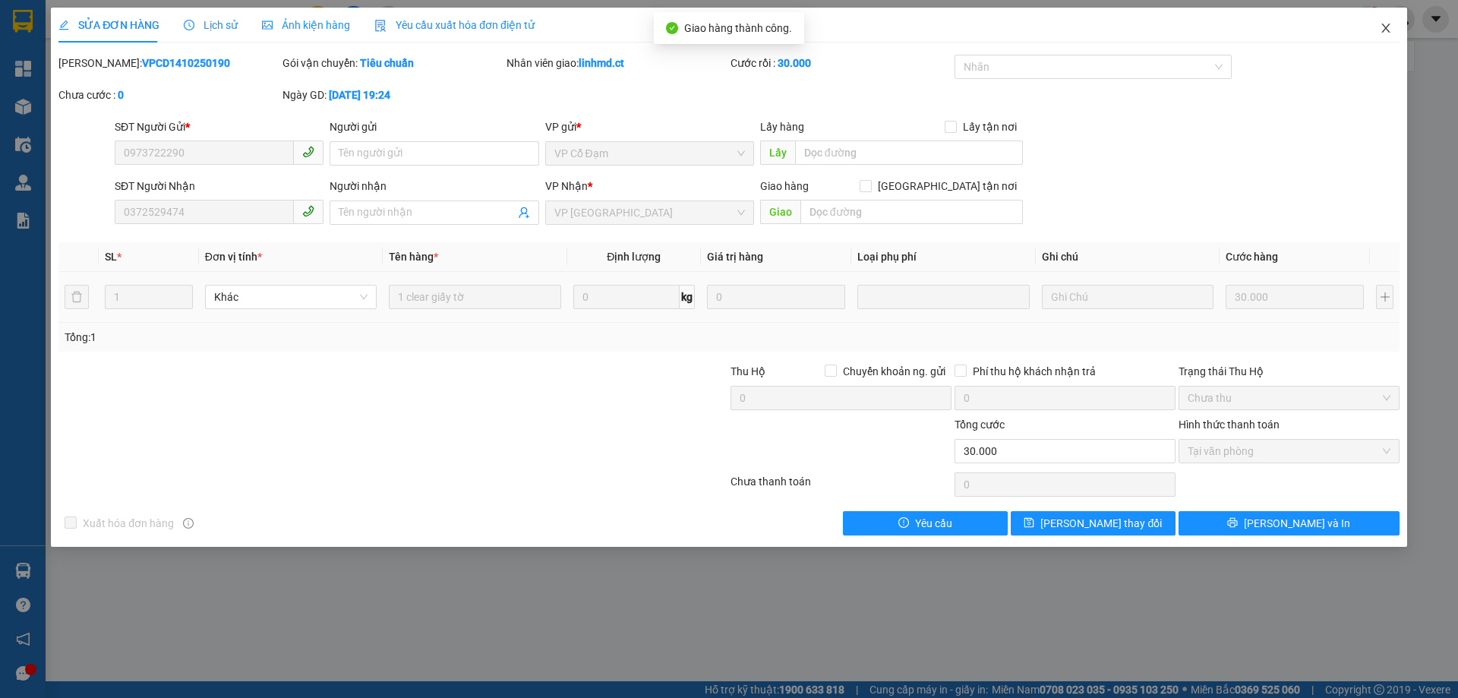
click at [1388, 28] on icon "close" at bounding box center [1385, 28] width 12 height 12
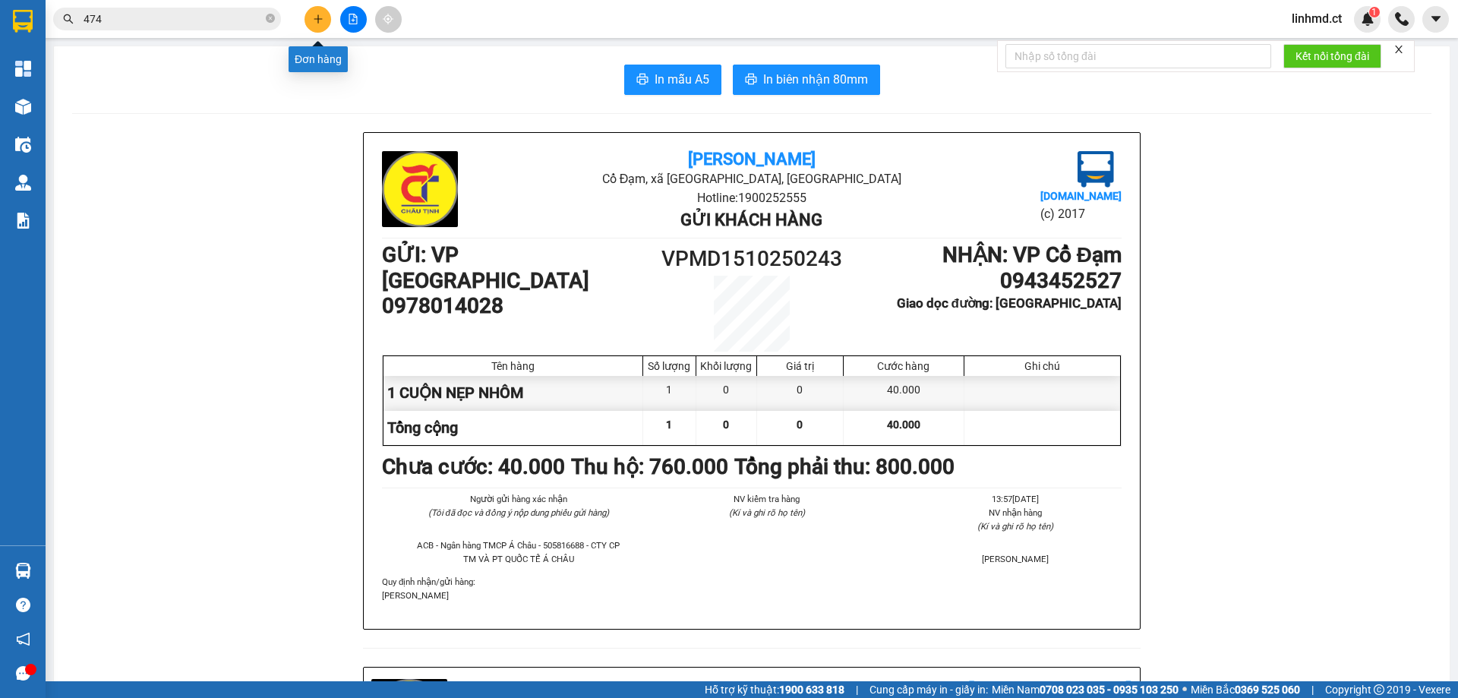
click at [315, 14] on icon "plus" at bounding box center [318, 19] width 11 height 11
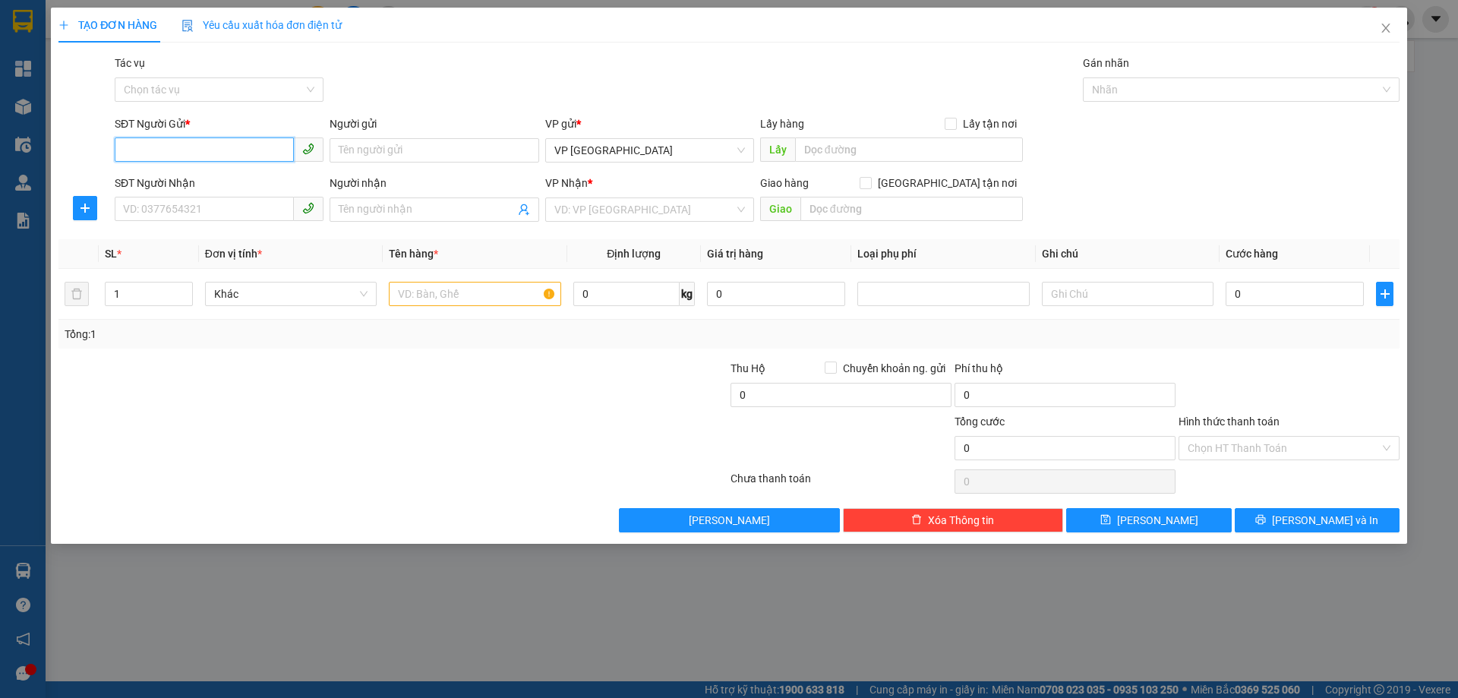
click at [259, 150] on input "SĐT Người Gửi *" at bounding box center [204, 149] width 179 height 24
type input "0911779837"
click at [269, 205] on input "SĐT Người Nhận" at bounding box center [204, 209] width 179 height 24
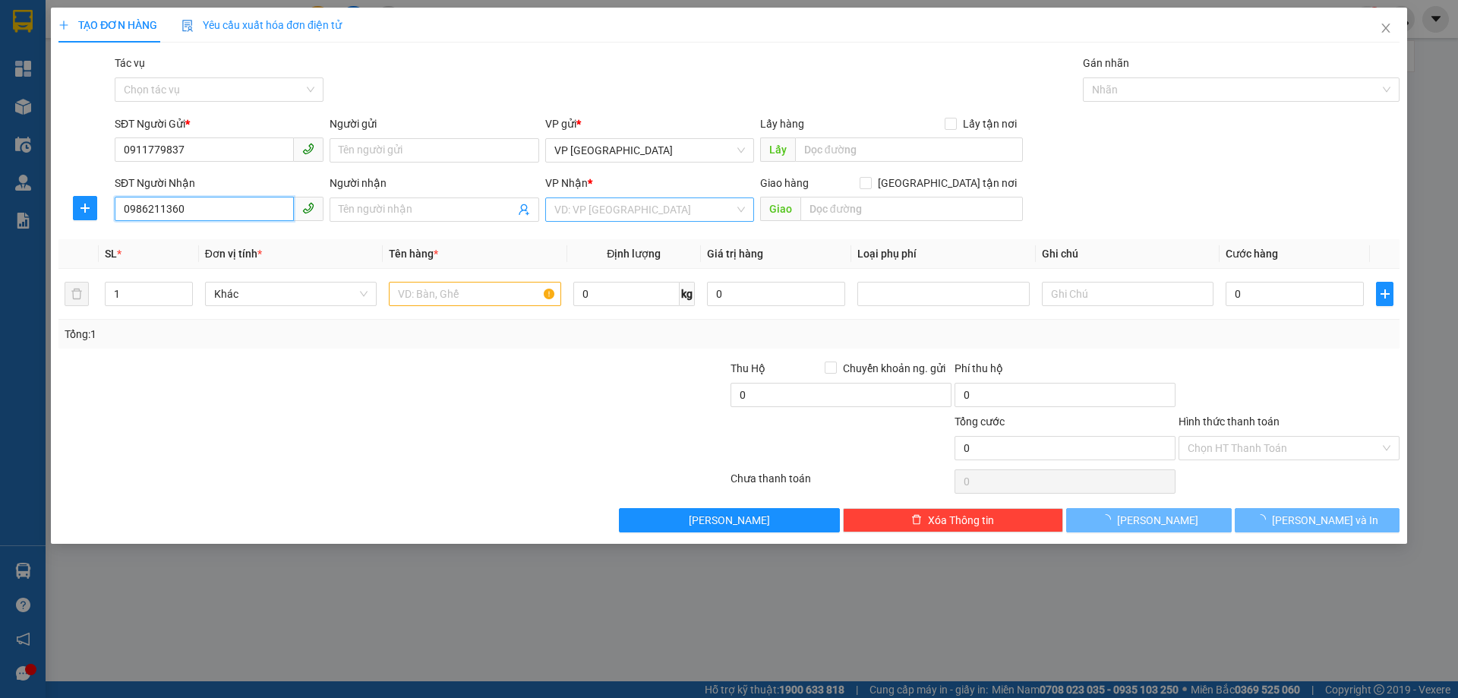
type input "0986211360"
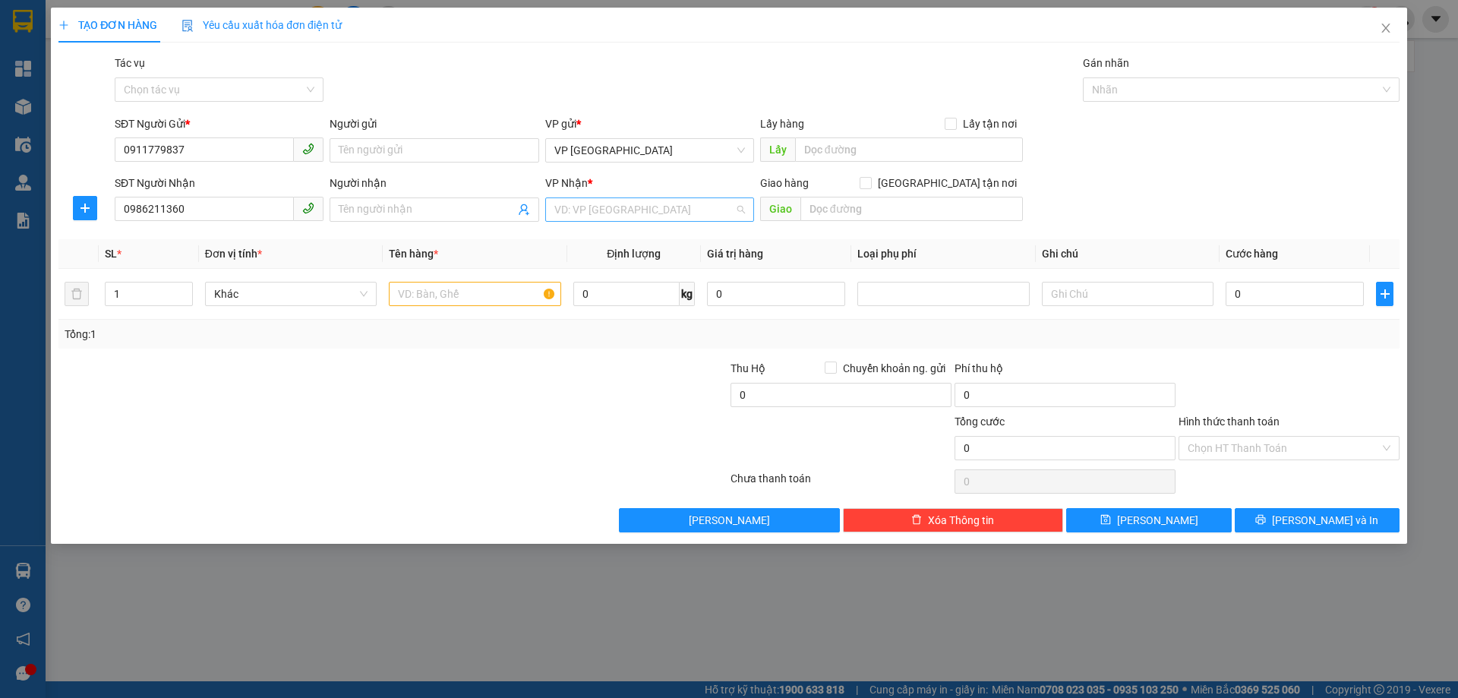
click at [648, 203] on input "search" at bounding box center [644, 209] width 180 height 23
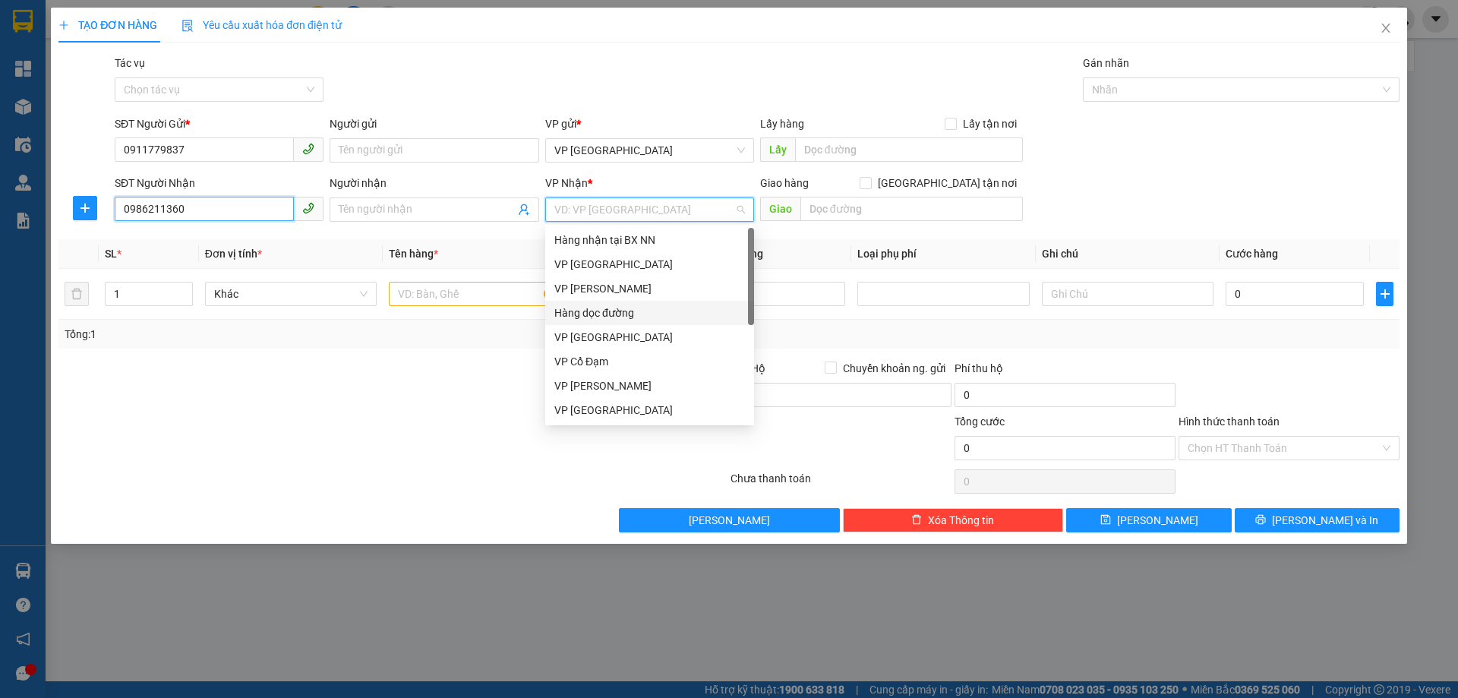
click at [197, 207] on input "0986211360" at bounding box center [204, 209] width 179 height 24
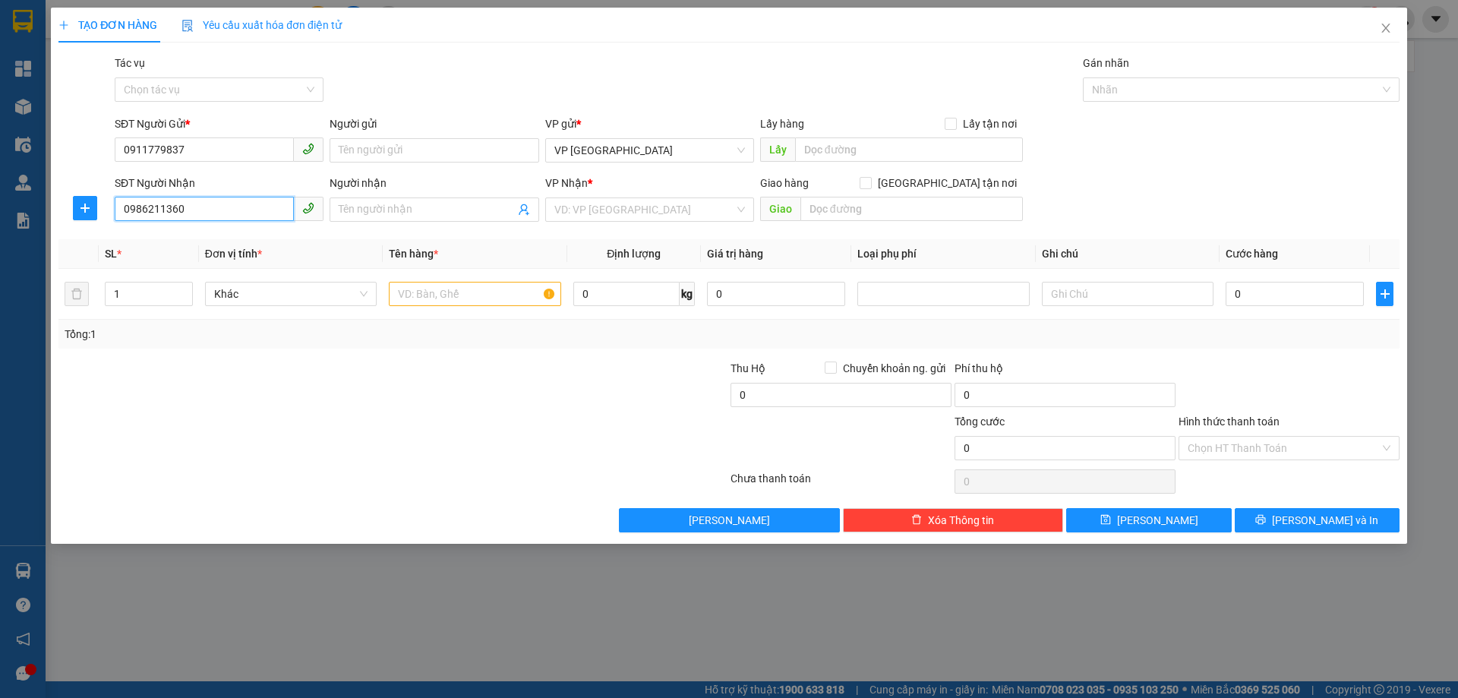
click at [197, 207] on input "0986211360" at bounding box center [204, 209] width 179 height 24
click at [203, 239] on div "0986211360" at bounding box center [219, 240] width 191 height 17
type input "X HOA"
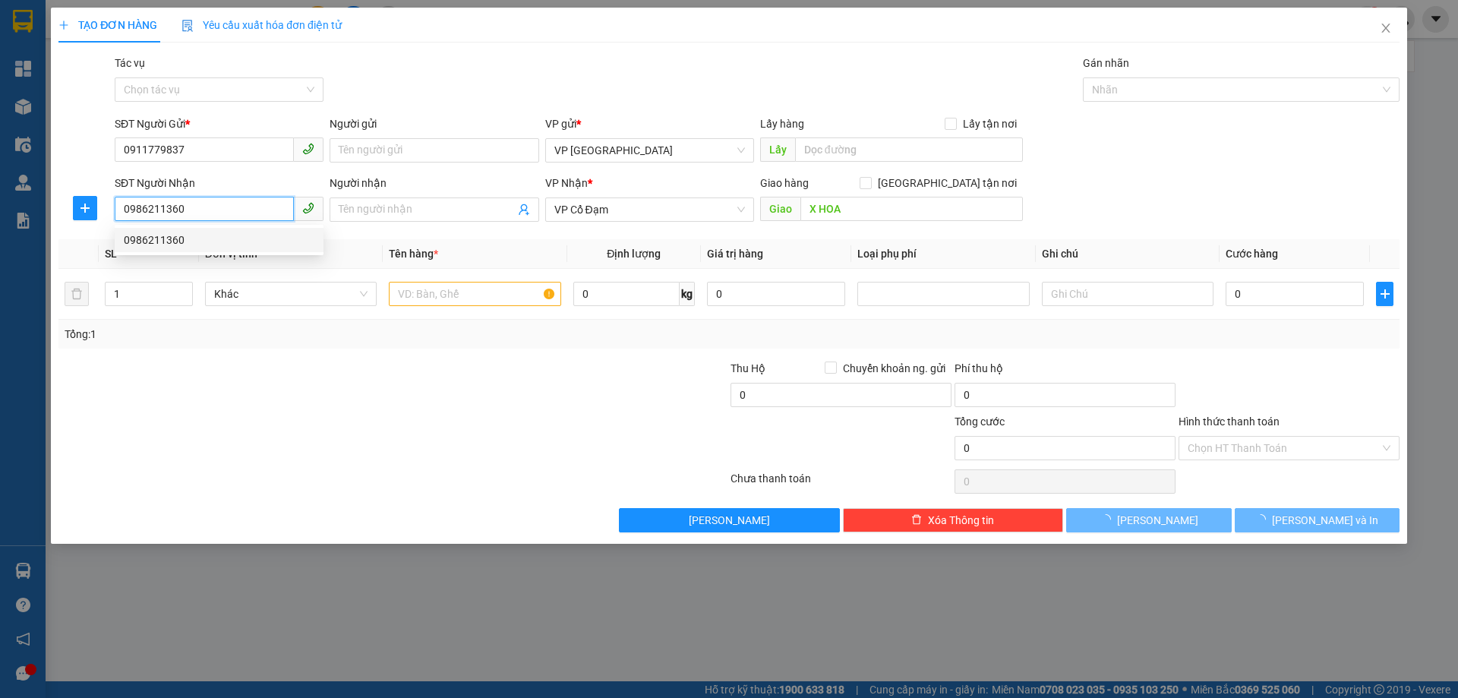
type input "100.000"
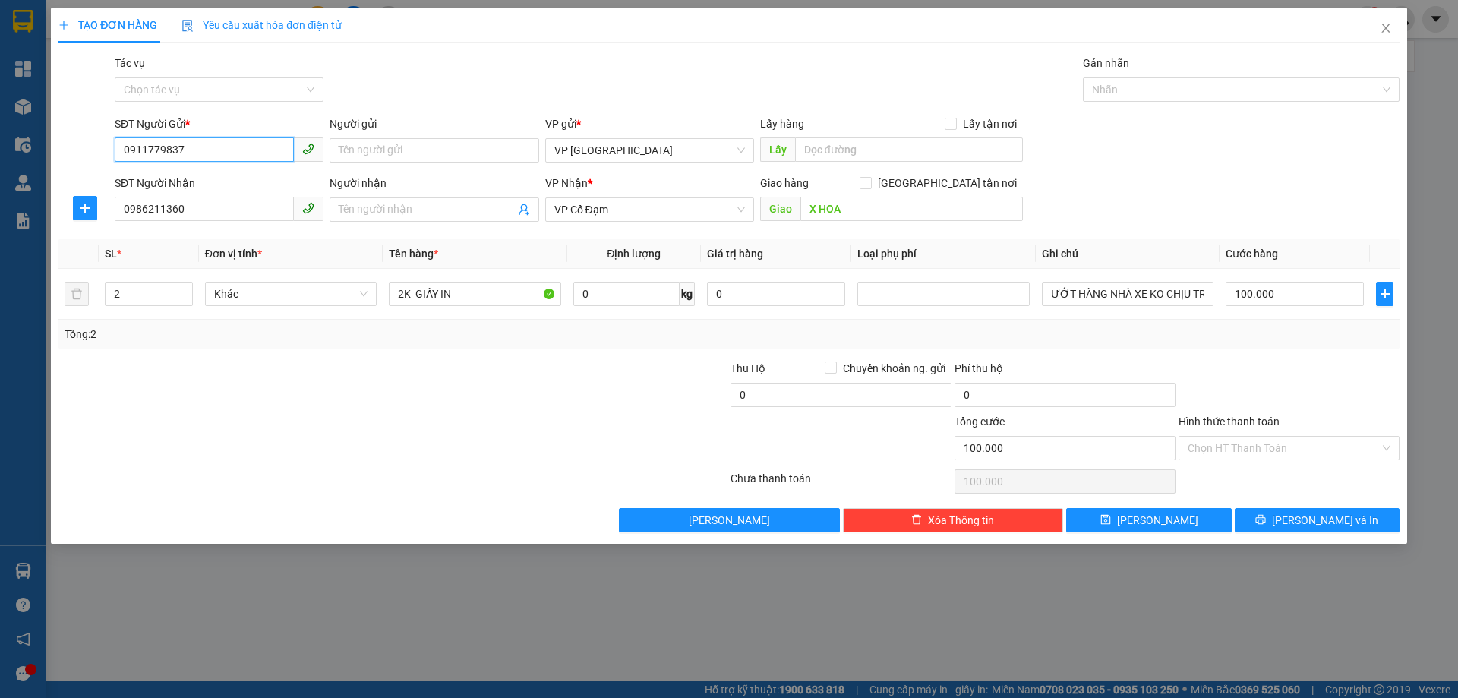
click at [226, 146] on input "0911779837" at bounding box center [204, 149] width 179 height 24
click at [77, 290] on tr "2 Khác 2K GIẤY IN 0 kg 0 ƯỚT HÀNG NHÀ XE KO CHỊU TRÁCH NHIỆM 100.000" at bounding box center [728, 294] width 1341 height 51
type input "1"
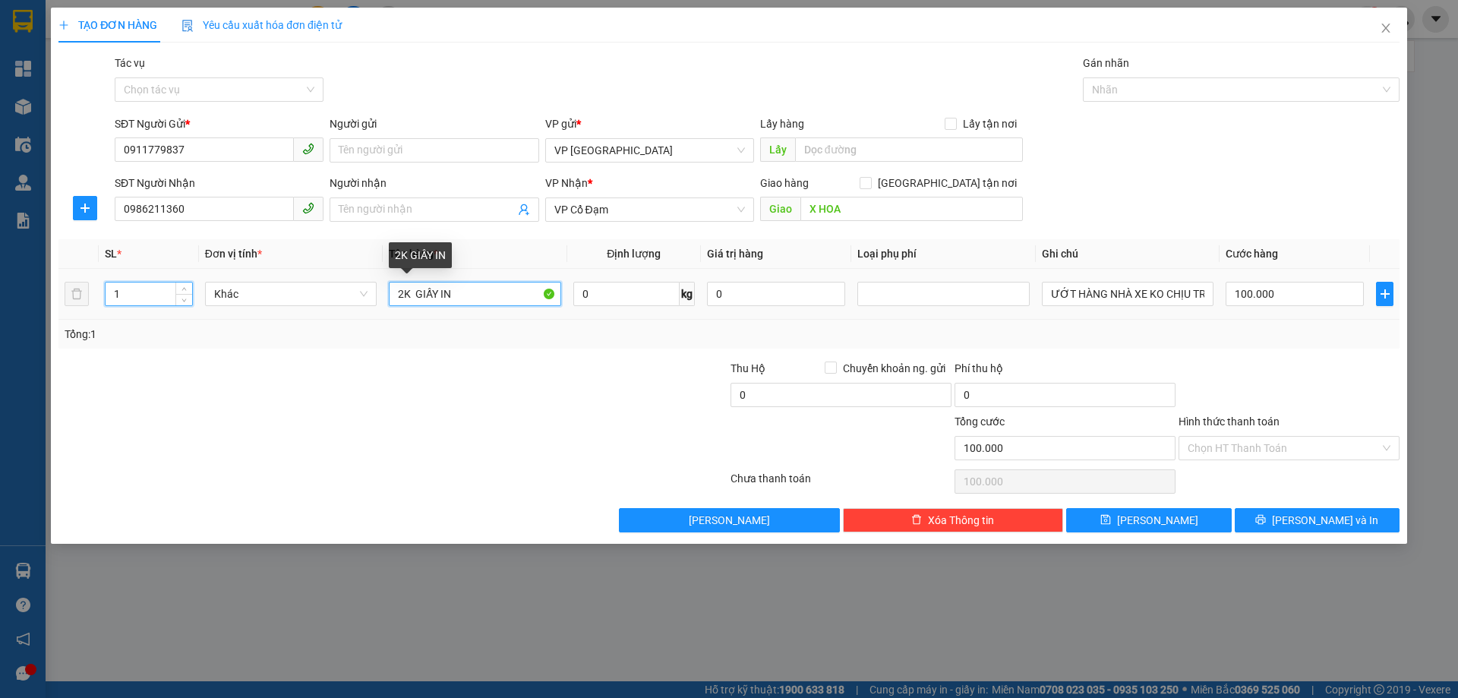
drag, startPoint x: 454, startPoint y: 291, endPoint x: 277, endPoint y: 276, distance: 177.5
click at [277, 276] on tr "1 Khác 2K GIẤY IN 0 kg 0 ƯỚT HÀNG NHÀ XE KO CHỊU TRÁCH NHIỆM 100.000" at bounding box center [728, 294] width 1341 height 51
type input "0"
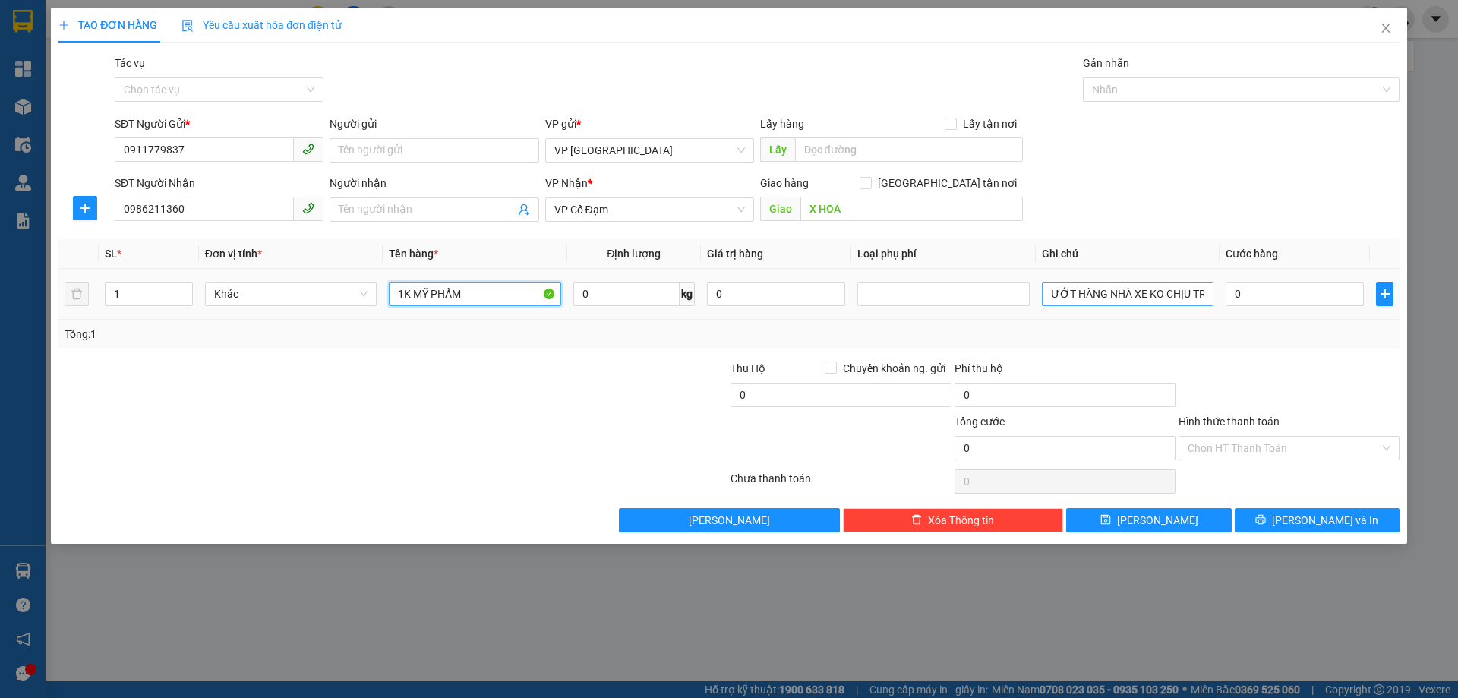
type input "1K MỸ PHẨM"
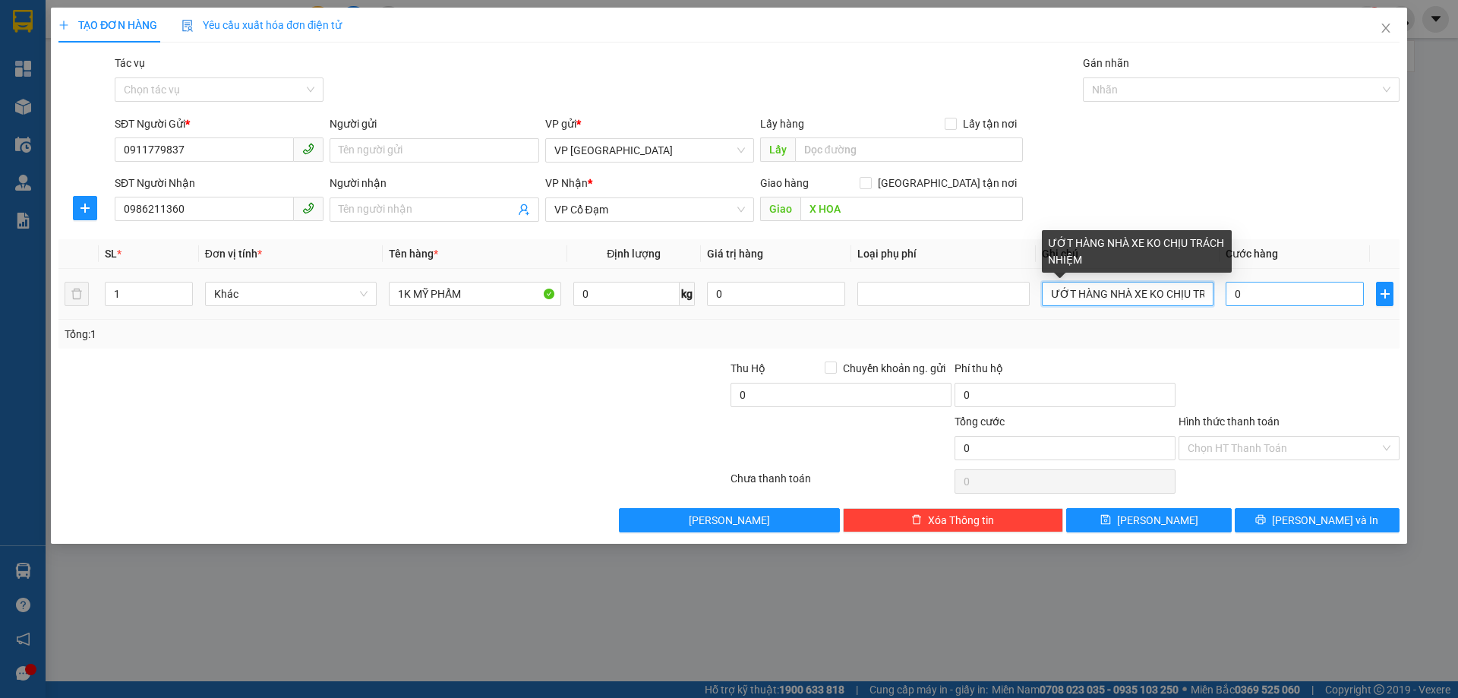
scroll to position [0, 55]
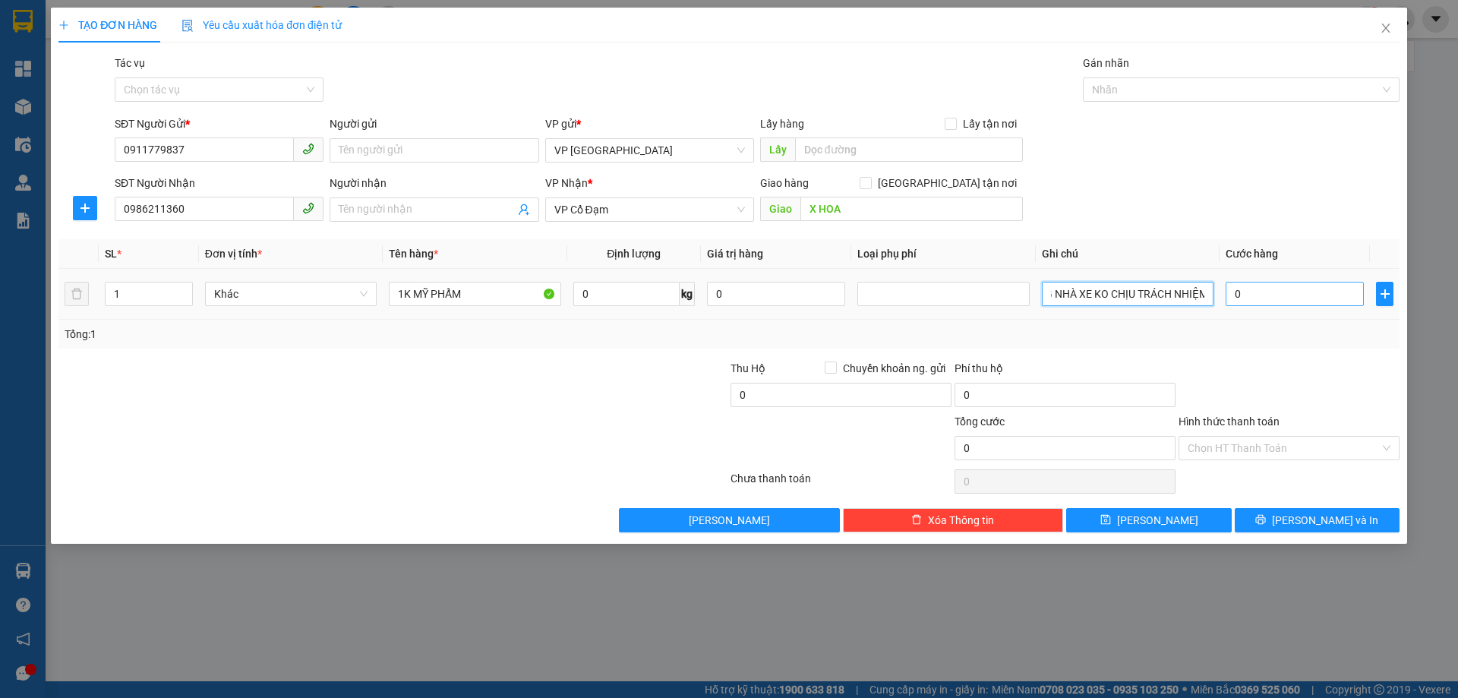
drag, startPoint x: 1047, startPoint y: 292, endPoint x: 1231, endPoint y: 290, distance: 184.5
click at [1231, 290] on tr "1 Khác 1K MỸ PHẨM 0 kg 0 ƯỚT HÀNG NHÀ XE KO CHỊU TRÁCH NHIỆM 0" at bounding box center [728, 294] width 1341 height 51
click at [1238, 302] on input "0" at bounding box center [1294, 294] width 138 height 24
type input "1"
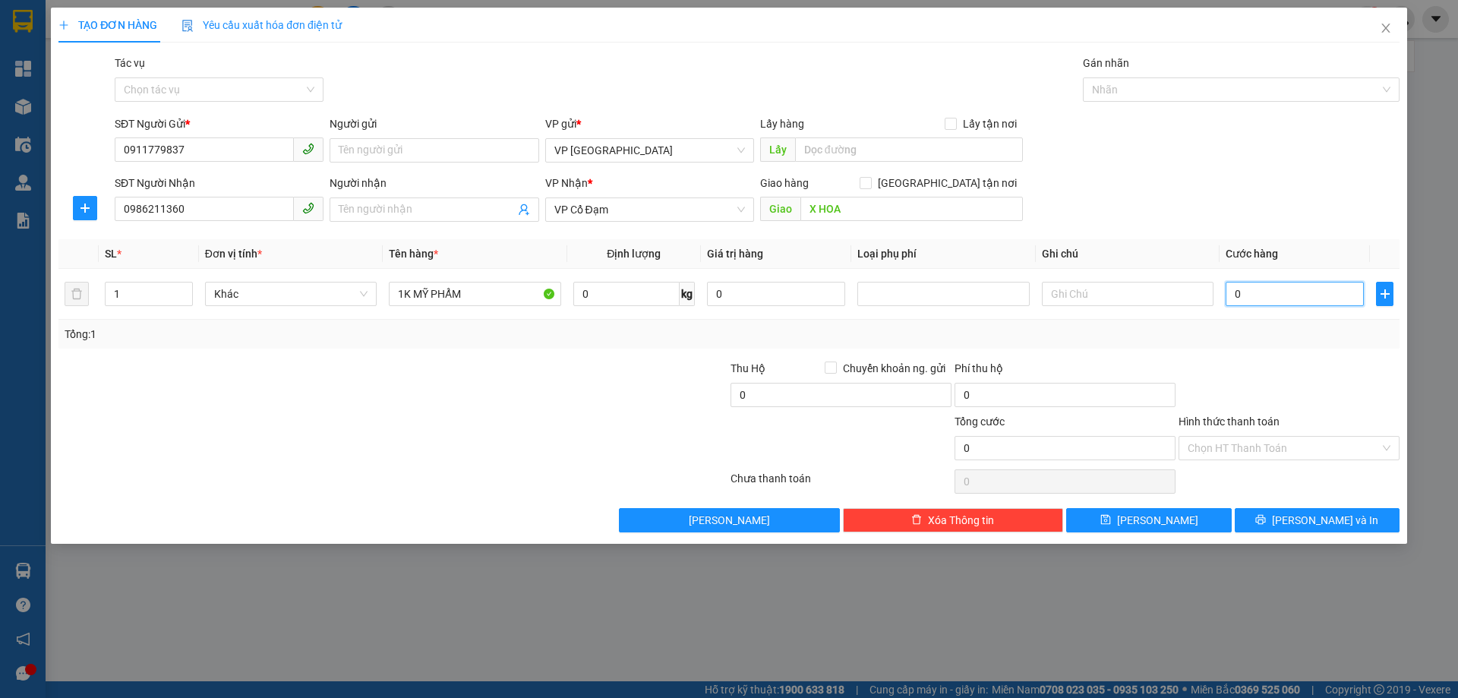
type input "1"
type input "10"
type input "100"
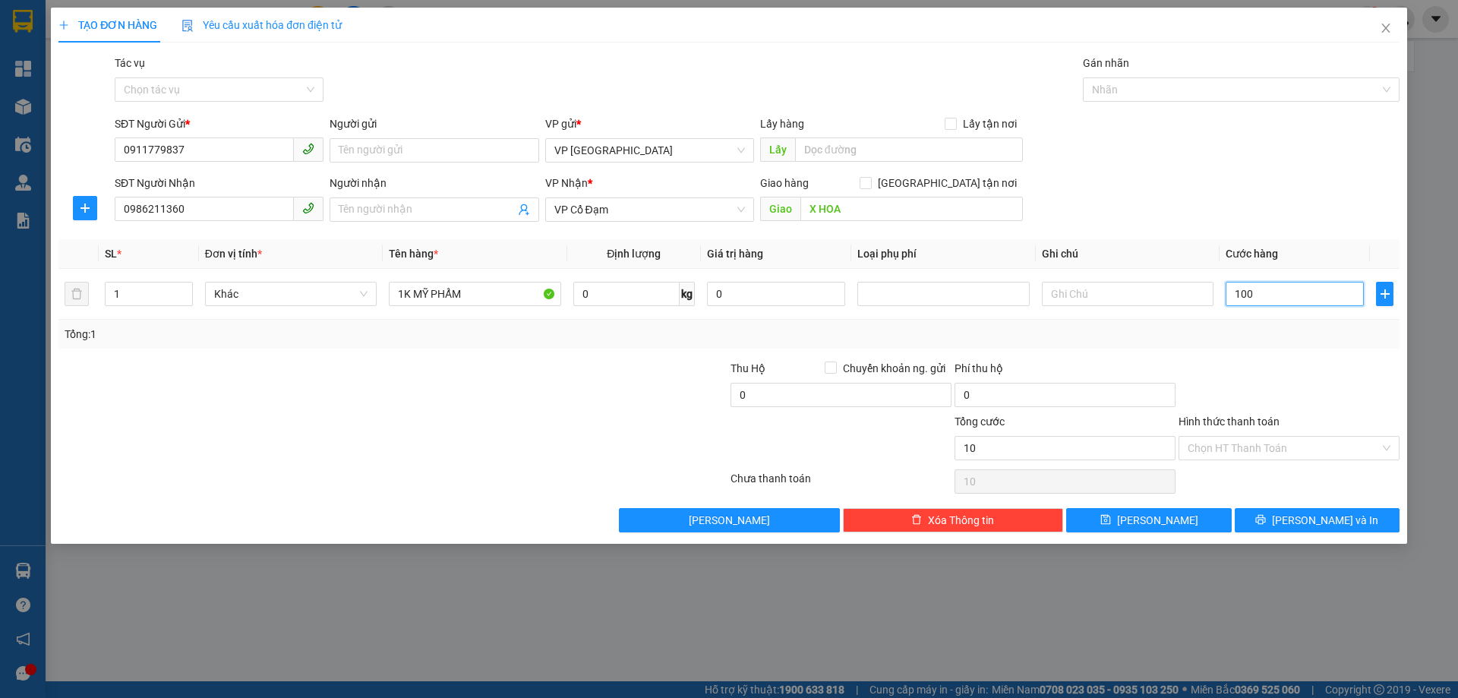
type input "100"
type input "100.000"
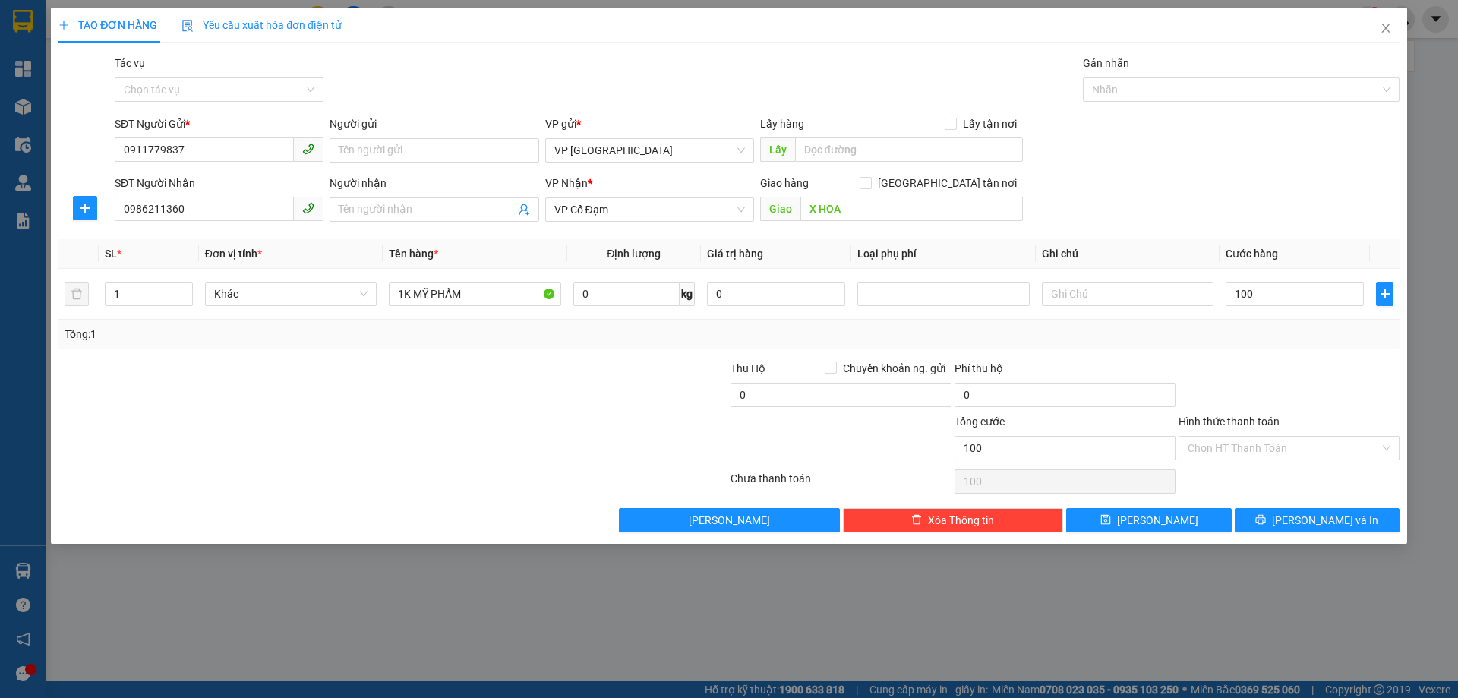
type input "100.000"
click at [1234, 400] on div at bounding box center [1289, 386] width 224 height 53
click at [1267, 462] on div "Hình thức thanh toán Chọn HT Thanh Toán" at bounding box center [1288, 439] width 221 height 53
click at [1263, 449] on input "Hình thức thanh toán" at bounding box center [1283, 448] width 192 height 23
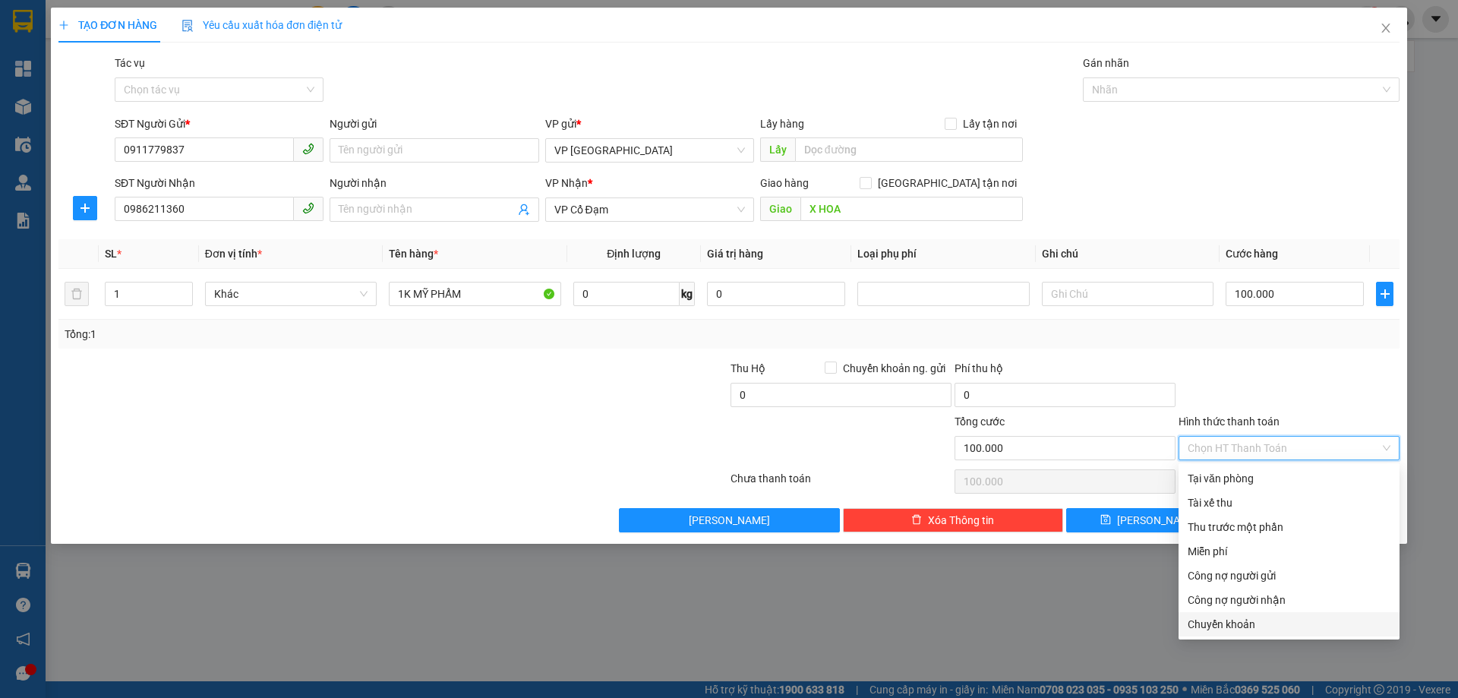
click at [1271, 623] on div "Chuyển khoản" at bounding box center [1288, 624] width 203 height 17
type input "0"
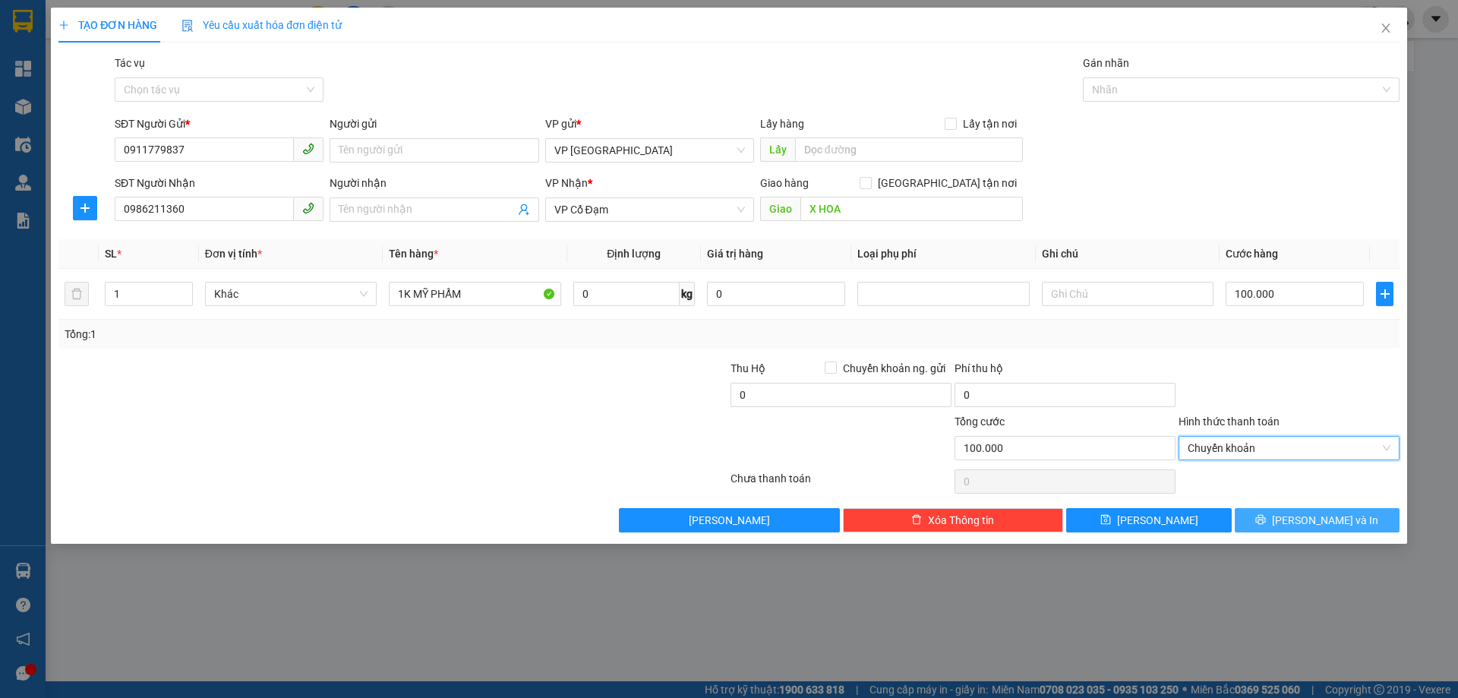
click at [1300, 516] on button "[PERSON_NAME] và In" at bounding box center [1316, 520] width 165 height 24
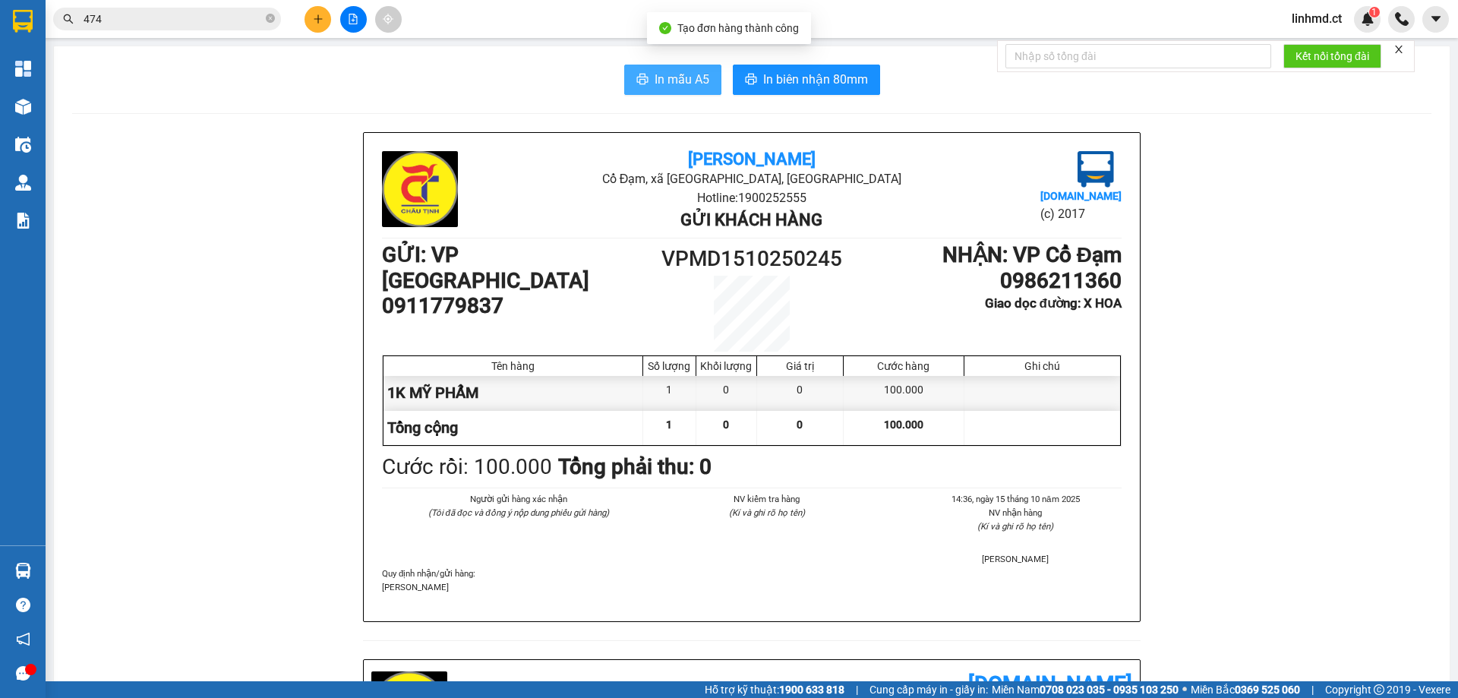
click at [683, 71] on span "In mẫu A5" at bounding box center [681, 79] width 55 height 19
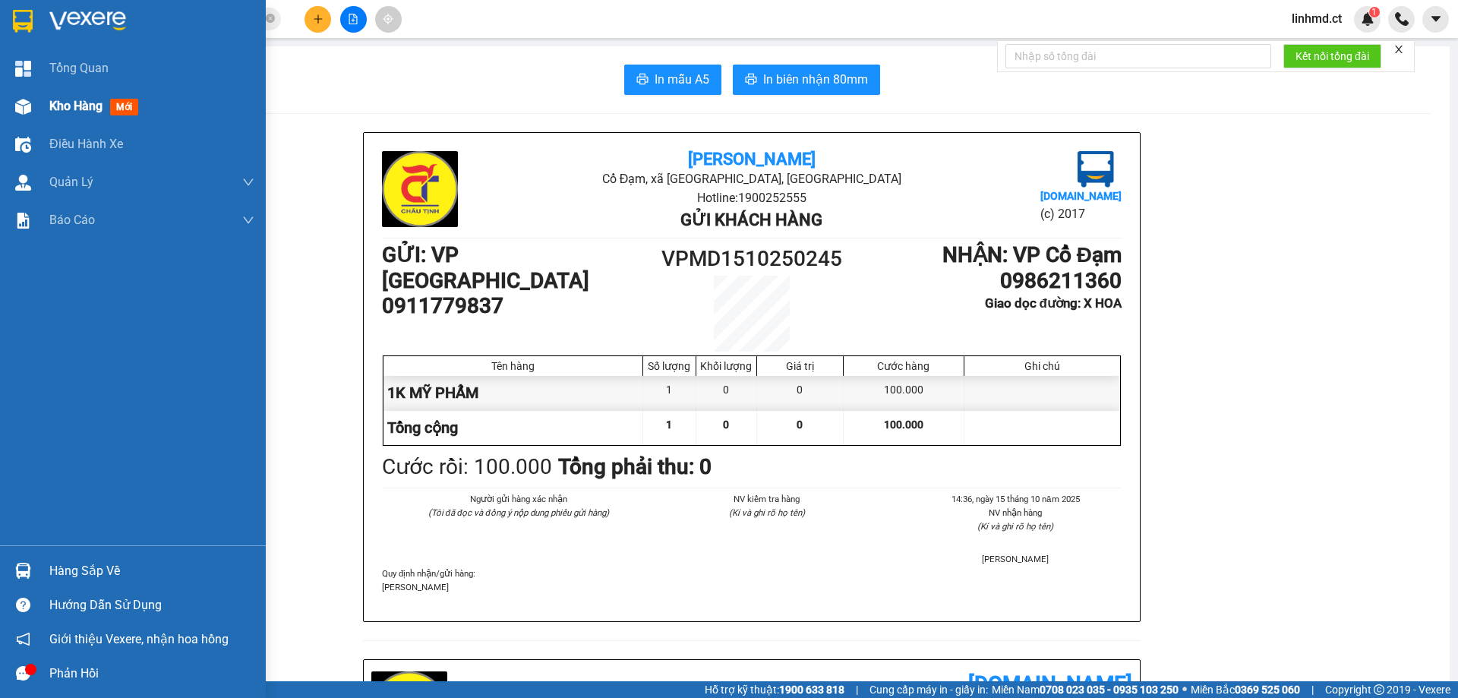
click at [44, 112] on div "Kho hàng mới" at bounding box center [133, 106] width 266 height 38
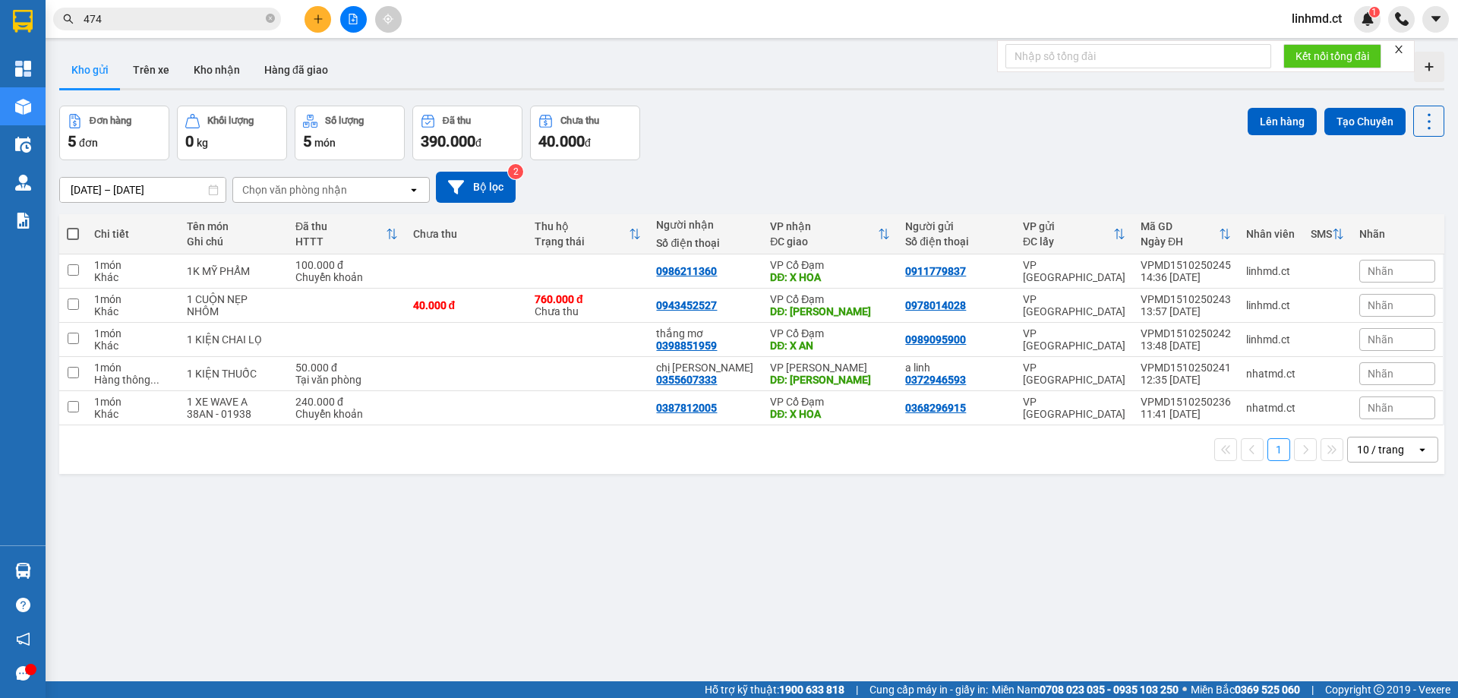
click at [162, 195] on input "[DATE] – [DATE]" at bounding box center [143, 190] width 166 height 24
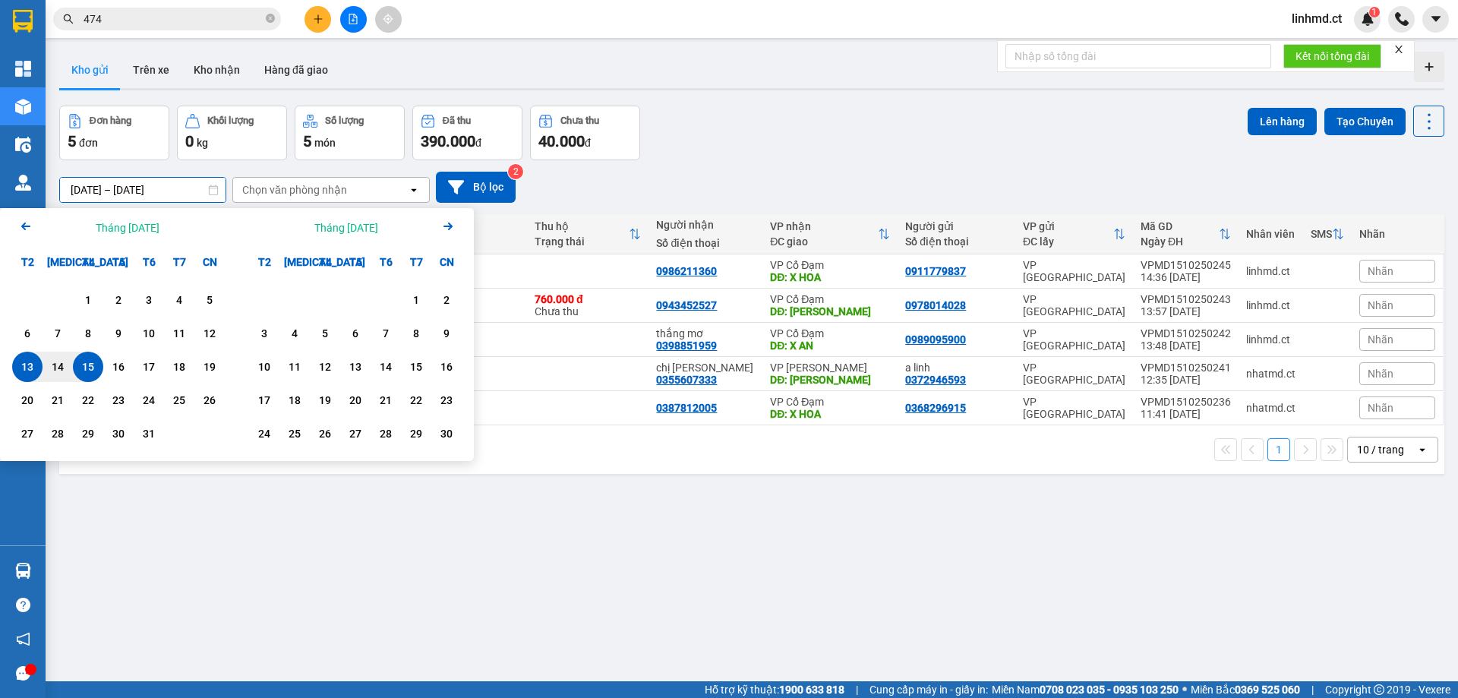
click at [285, 182] on div "Chọn văn phòng nhận" at bounding box center [294, 189] width 105 height 15
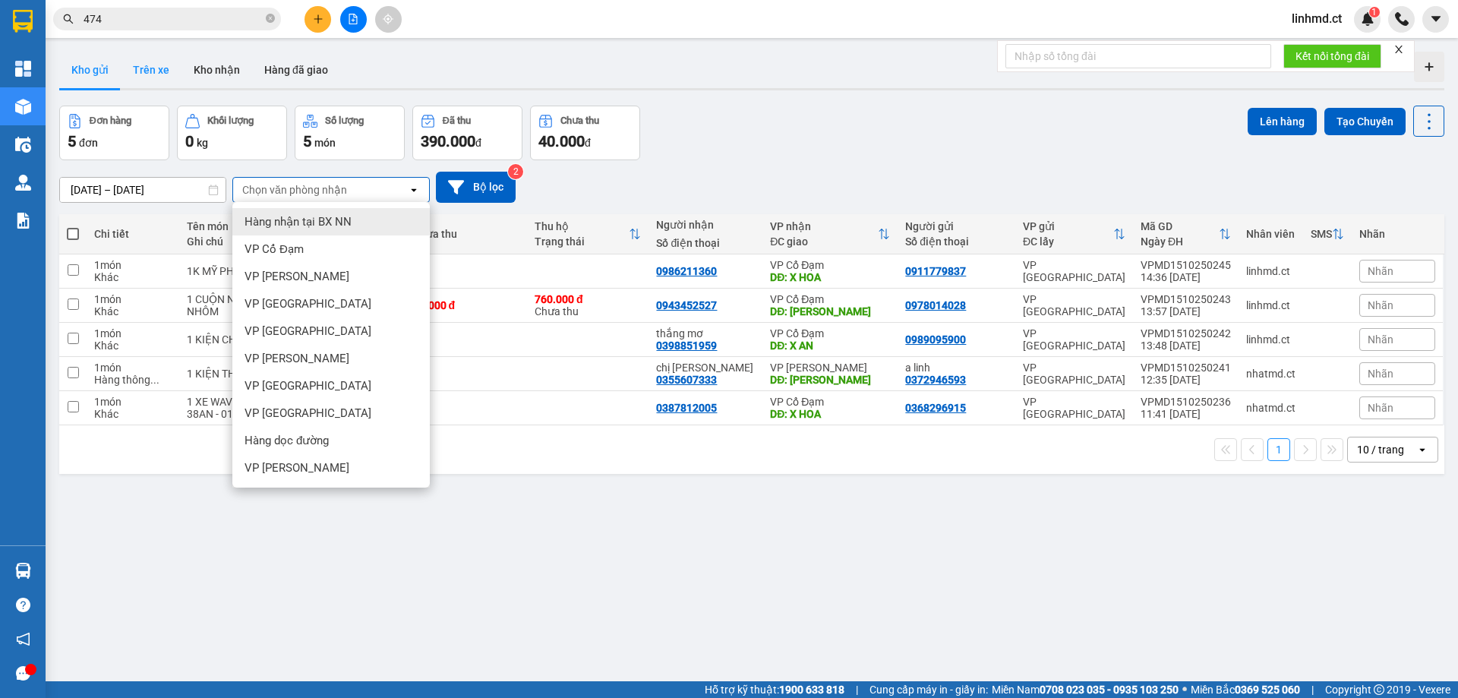
click at [166, 65] on button "Trên xe" at bounding box center [151, 70] width 61 height 36
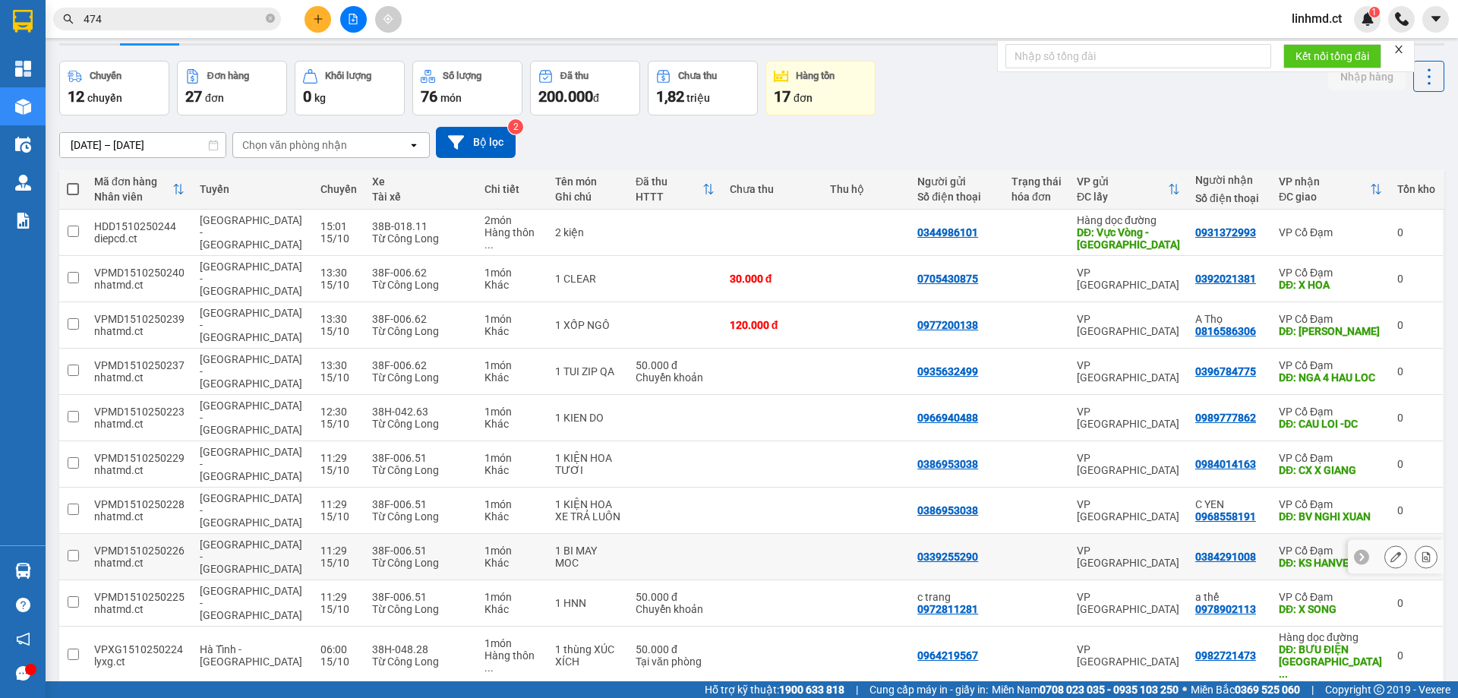
scroll to position [70, 0]
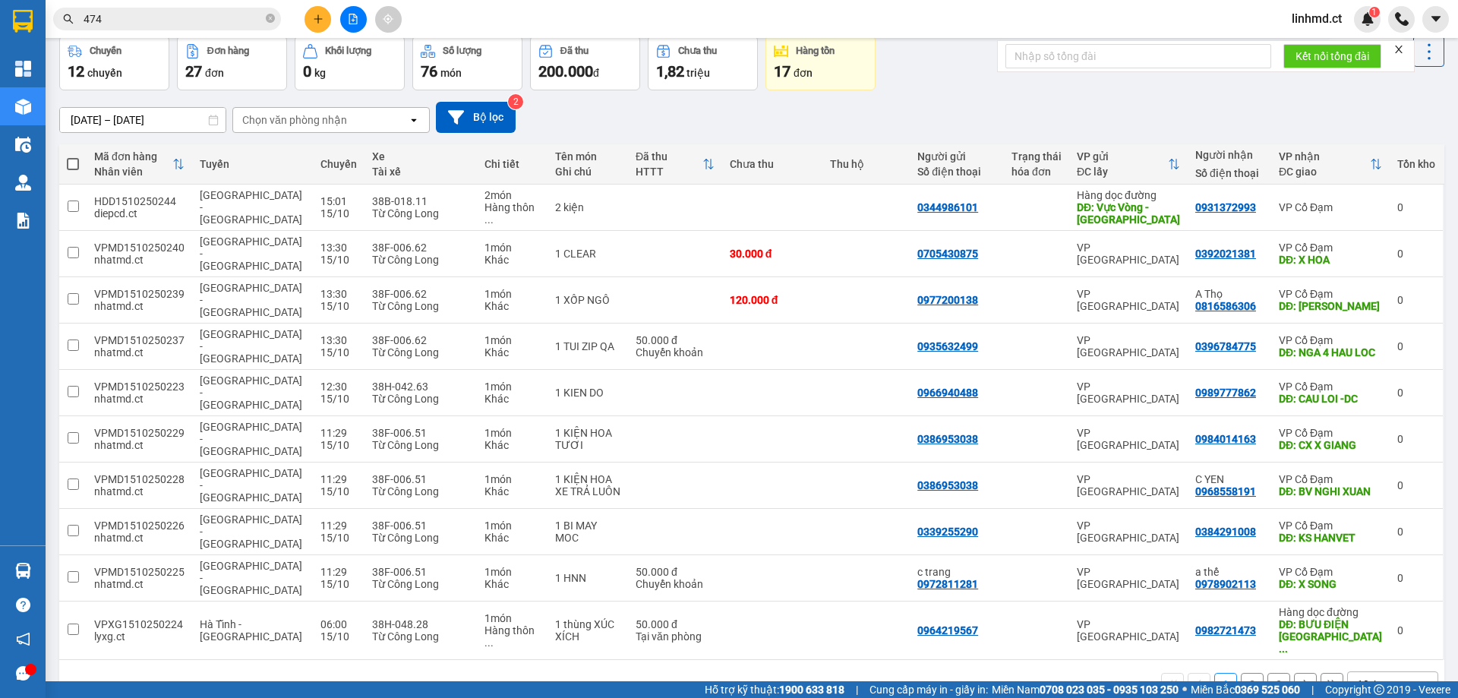
click at [1241, 673] on button "2" at bounding box center [1252, 684] width 23 height 23
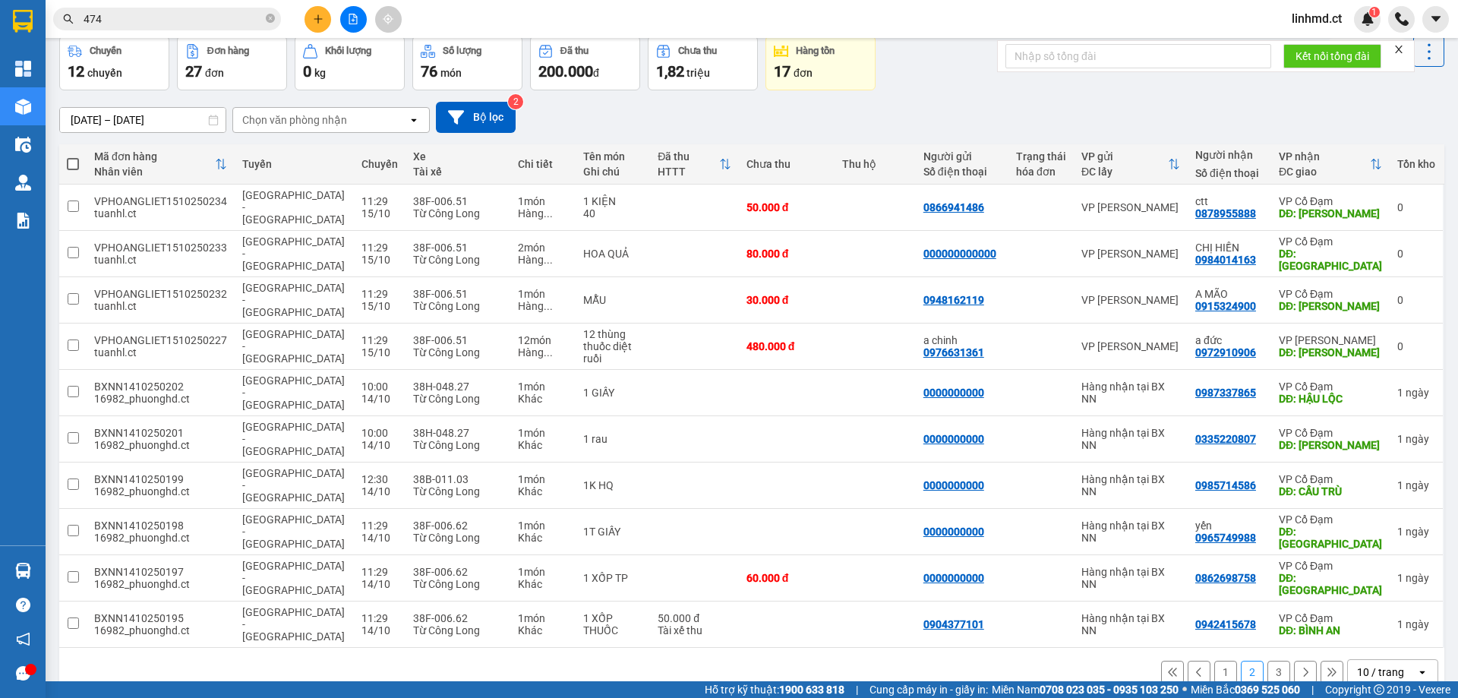
click at [1267, 661] on button "3" at bounding box center [1278, 672] width 23 height 23
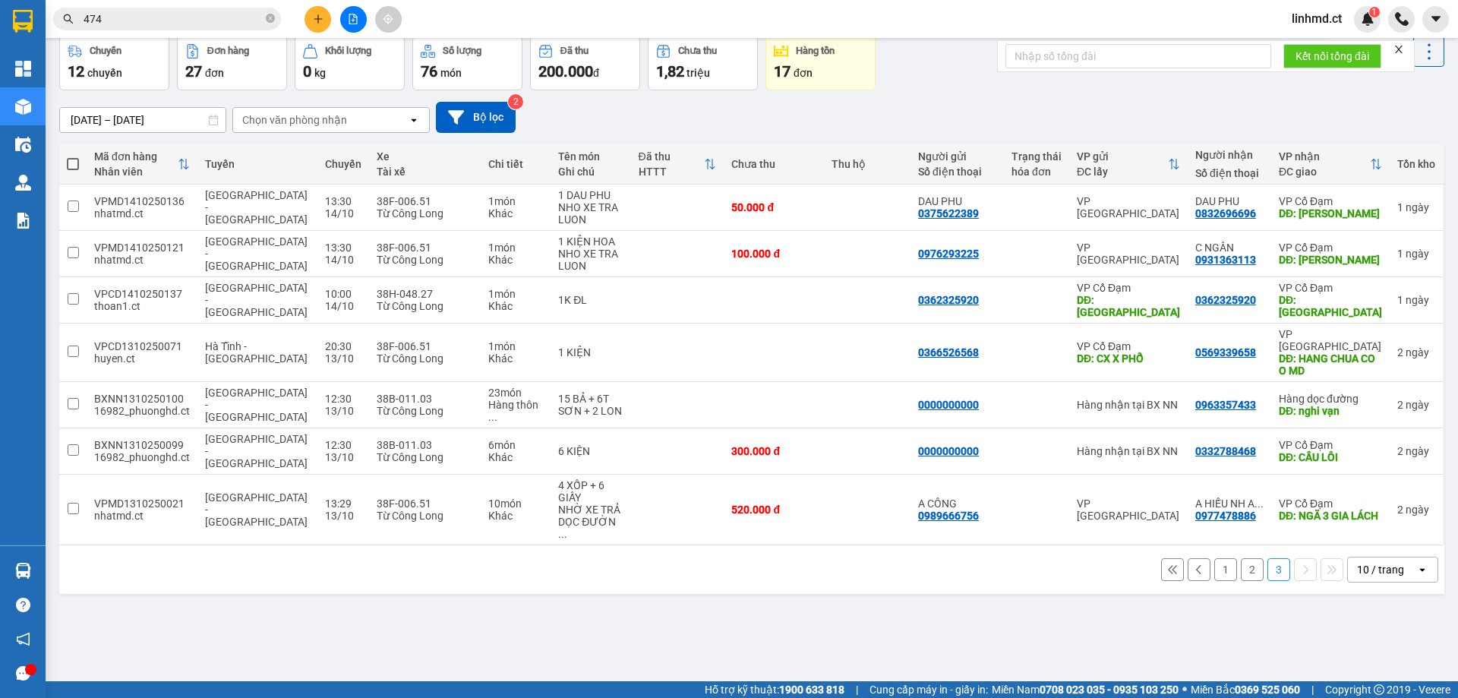
click at [1242, 558] on button "2" at bounding box center [1252, 569] width 23 height 23
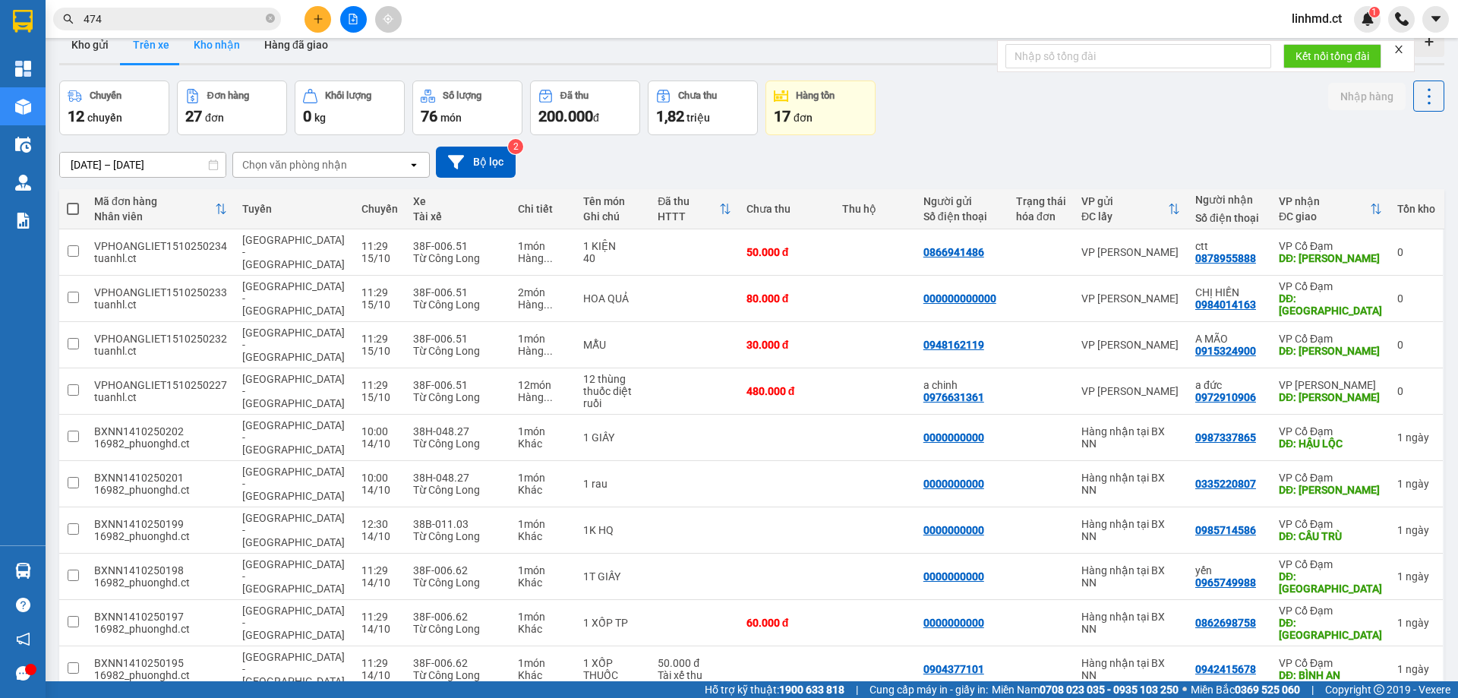
scroll to position [0, 0]
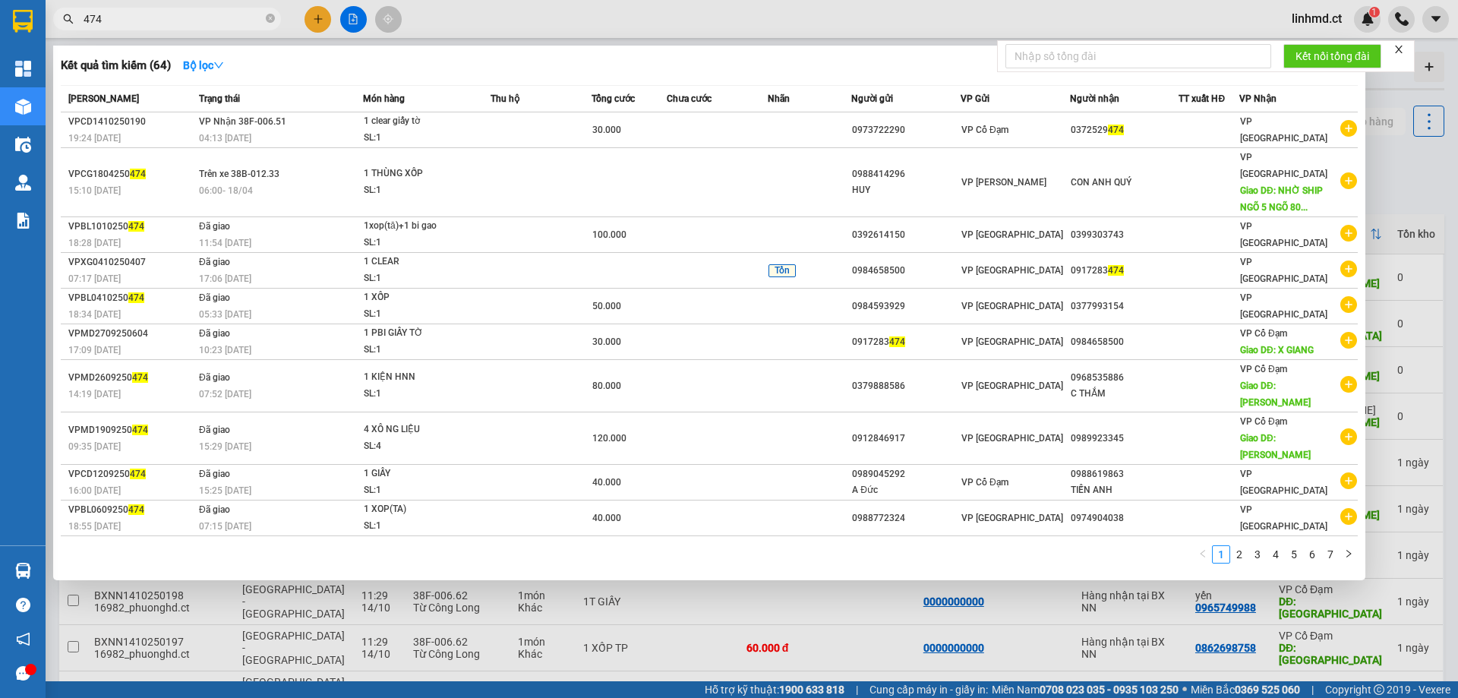
click at [167, 23] on input "474" at bounding box center [173, 19] width 179 height 17
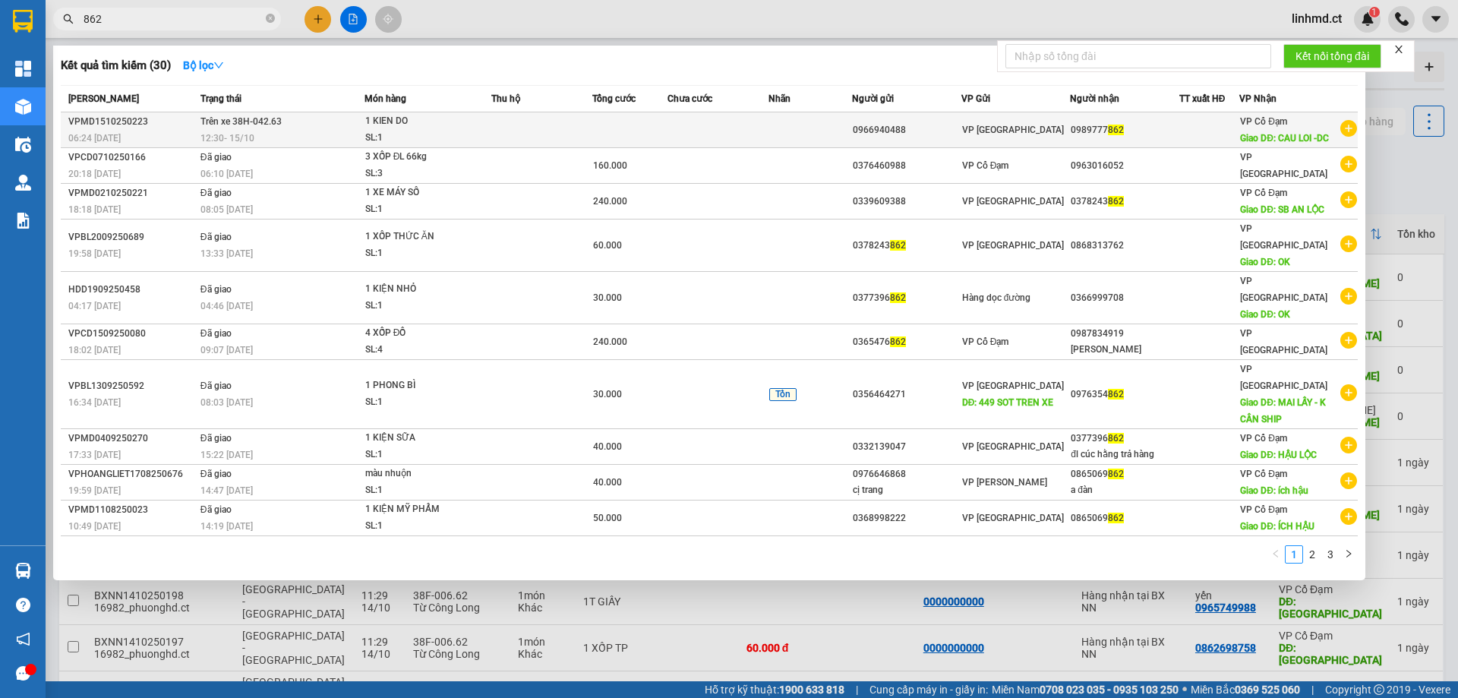
type input "862"
click at [638, 136] on td at bounding box center [629, 130] width 75 height 36
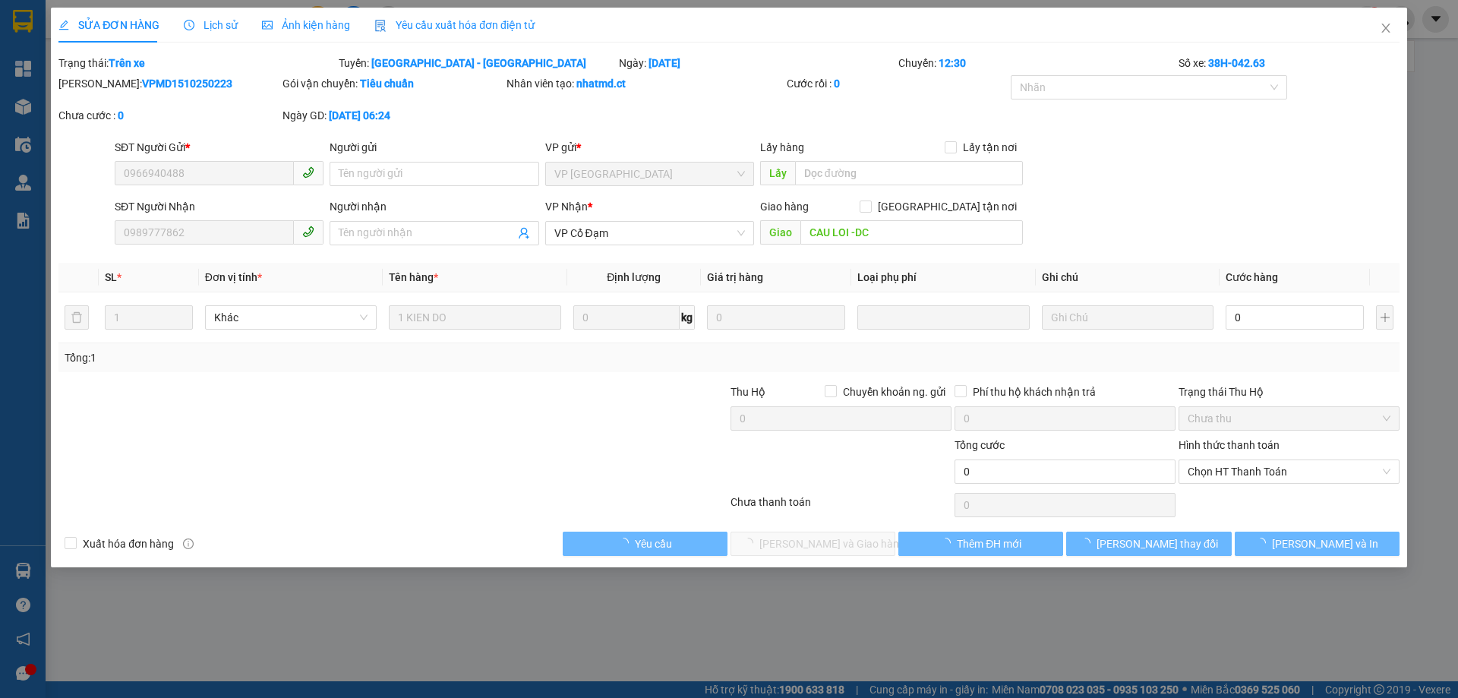
type input "0966940488"
type input "0989777862"
type input "CAU LOI -DC"
type input "0"
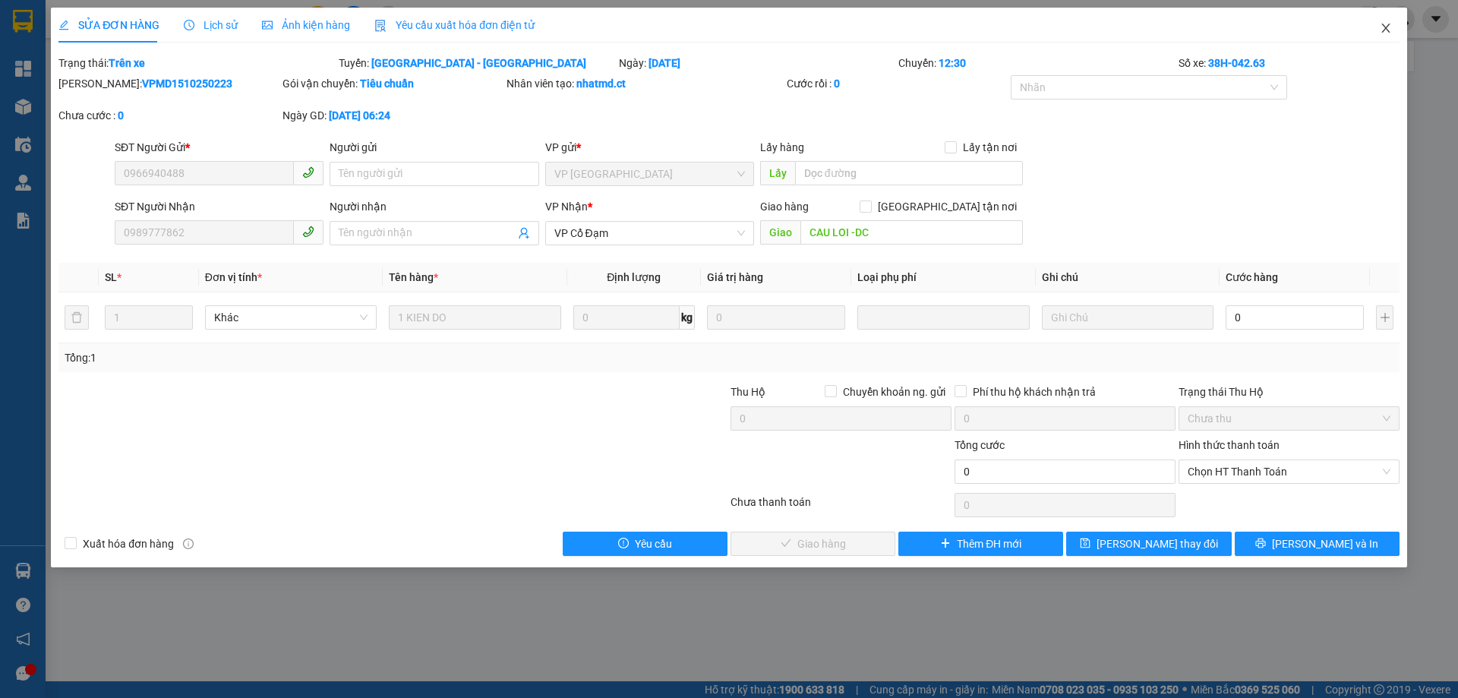
click at [1385, 25] on icon "close" at bounding box center [1385, 28] width 12 height 12
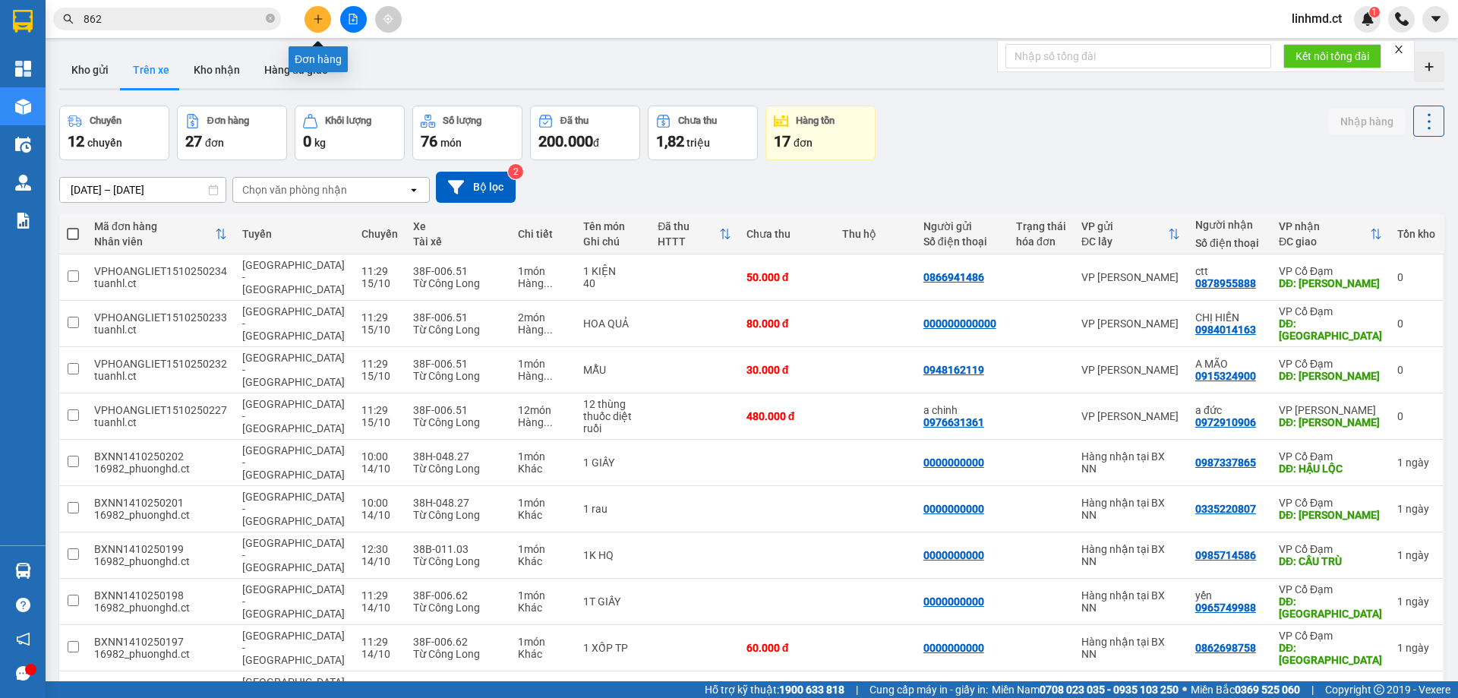
click at [323, 9] on button at bounding box center [317, 19] width 27 height 27
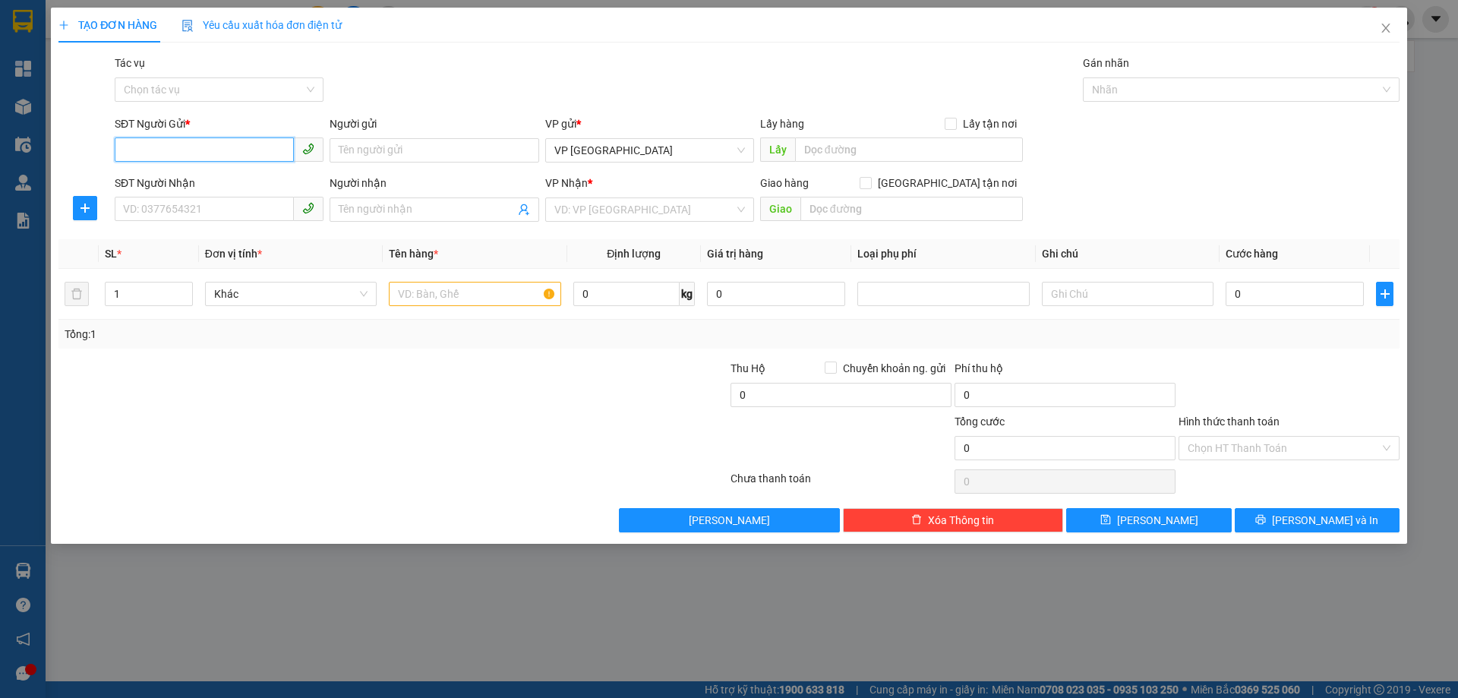
click at [234, 146] on input "SĐT Người Gửi *" at bounding box center [204, 149] width 179 height 24
type input "0866785854"
click at [215, 200] on input "SĐT Người Nhận" at bounding box center [204, 209] width 179 height 24
type input "0386661436"
click at [629, 209] on input "search" at bounding box center [644, 209] width 180 height 23
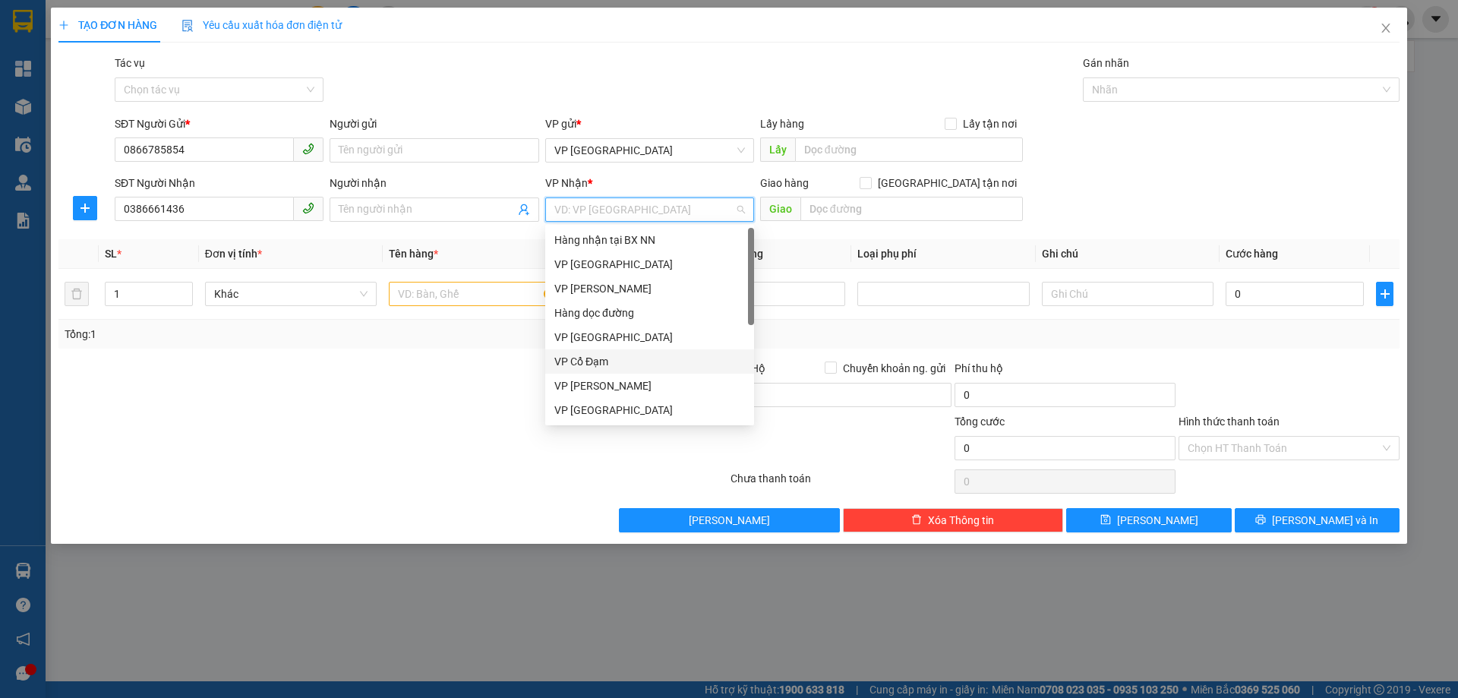
click at [624, 358] on div "VP Cổ Đạm" at bounding box center [649, 361] width 191 height 17
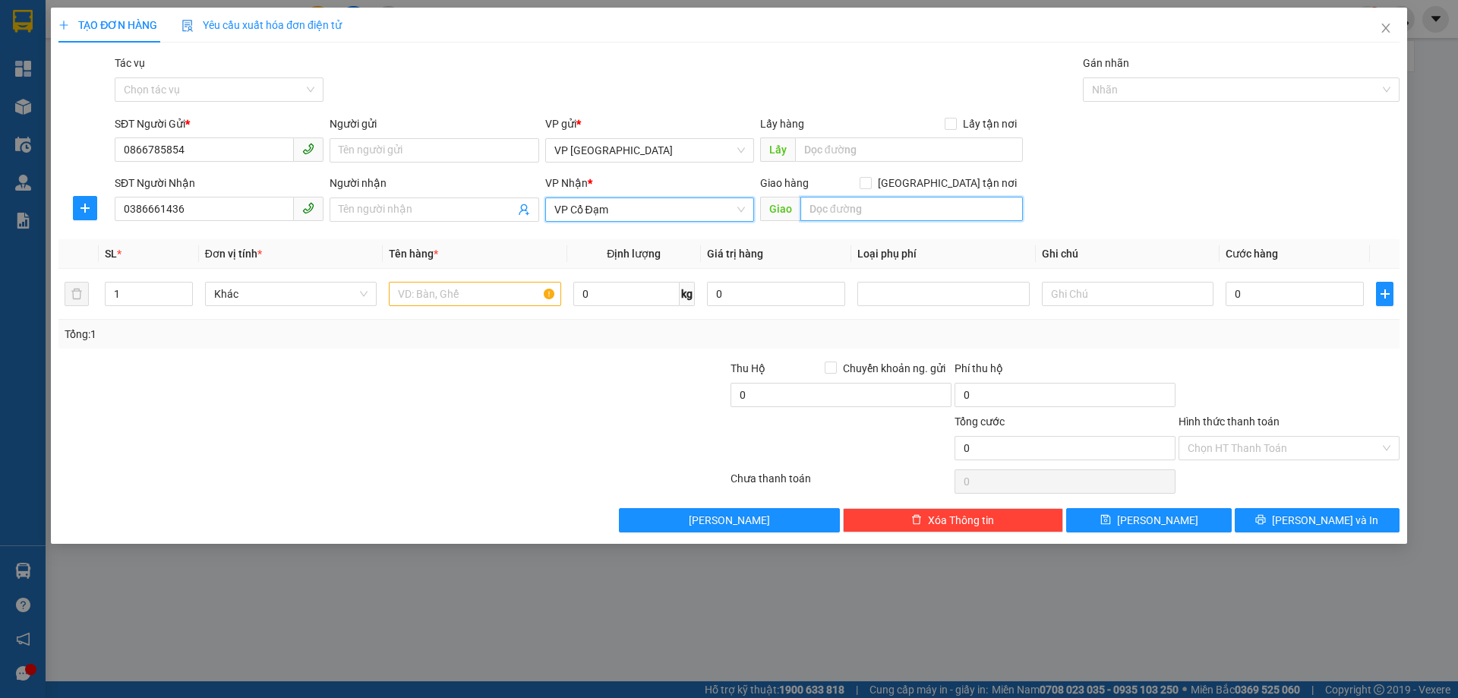
click at [830, 207] on input "text" at bounding box center [911, 209] width 222 height 24
type input "TÂN LỘC"
drag, startPoint x: 451, startPoint y: 299, endPoint x: 497, endPoint y: 299, distance: 45.6
click at [456, 298] on input "text" at bounding box center [475, 294] width 172 height 24
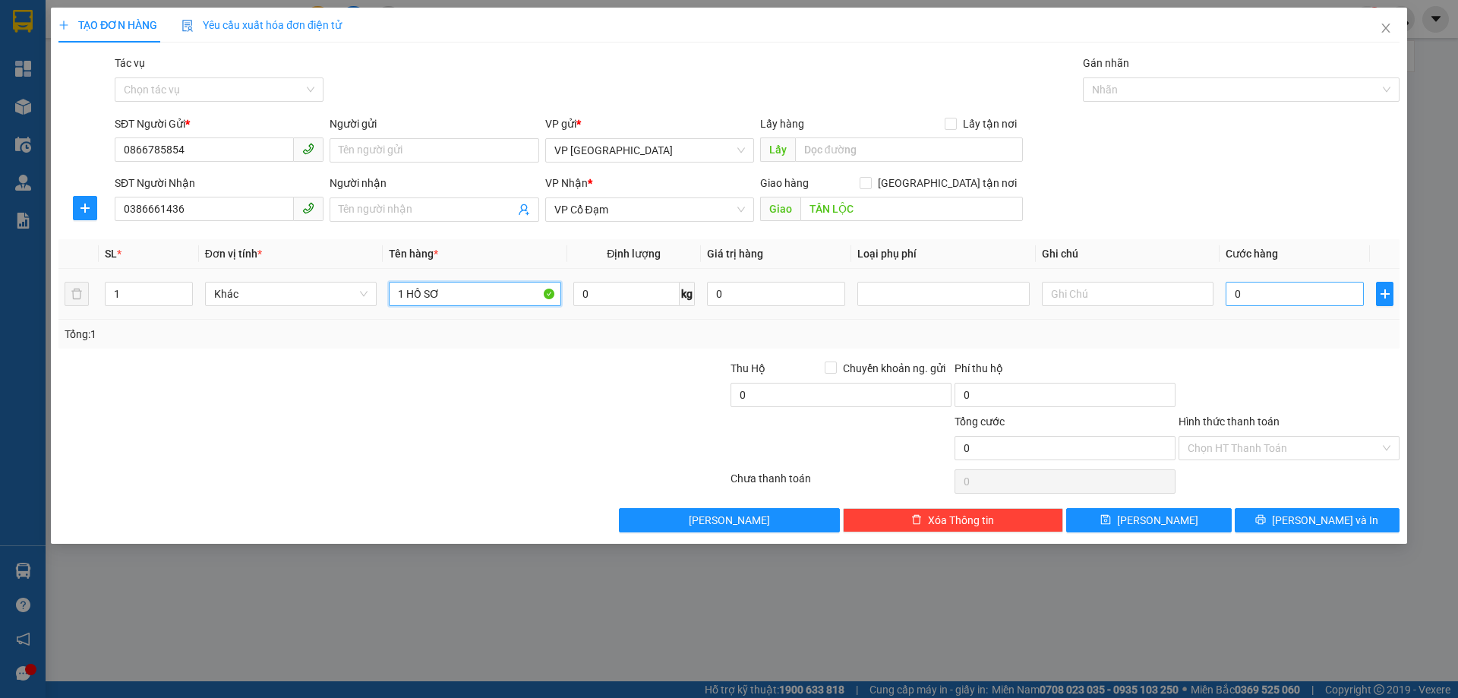
type input "1 HỒ SƠ"
click at [1285, 287] on input "0" at bounding box center [1294, 294] width 138 height 24
type input "3"
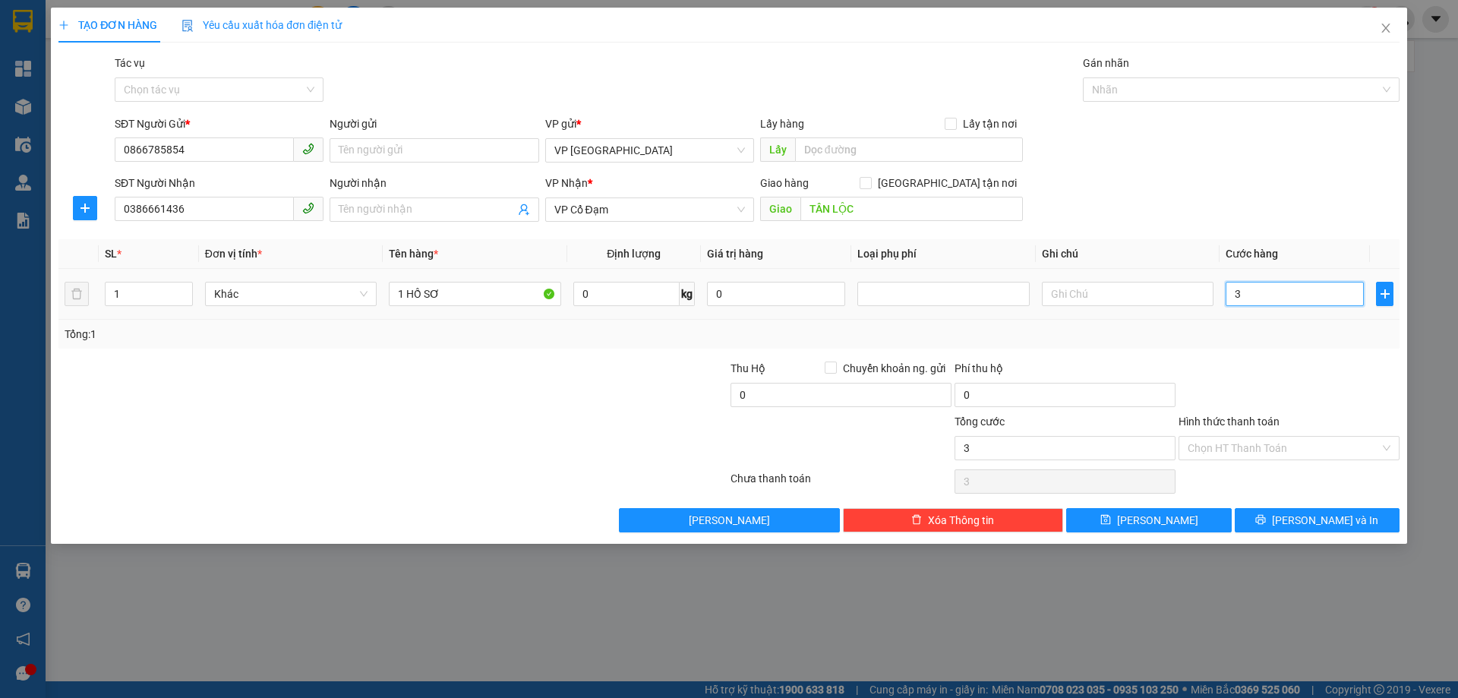
type input "30"
type input "30.000"
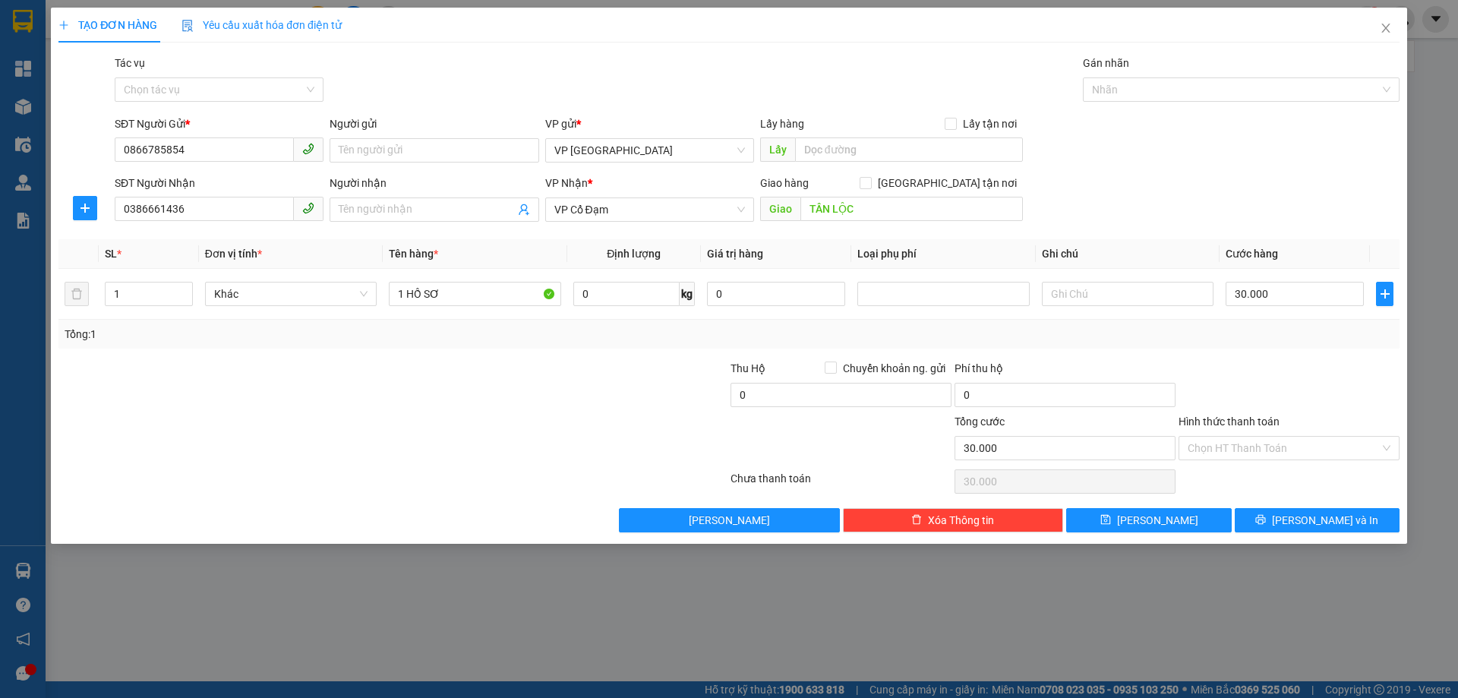
click at [1292, 393] on div at bounding box center [1289, 386] width 224 height 53
click at [1304, 440] on input "Hình thức thanh toán" at bounding box center [1283, 448] width 192 height 23
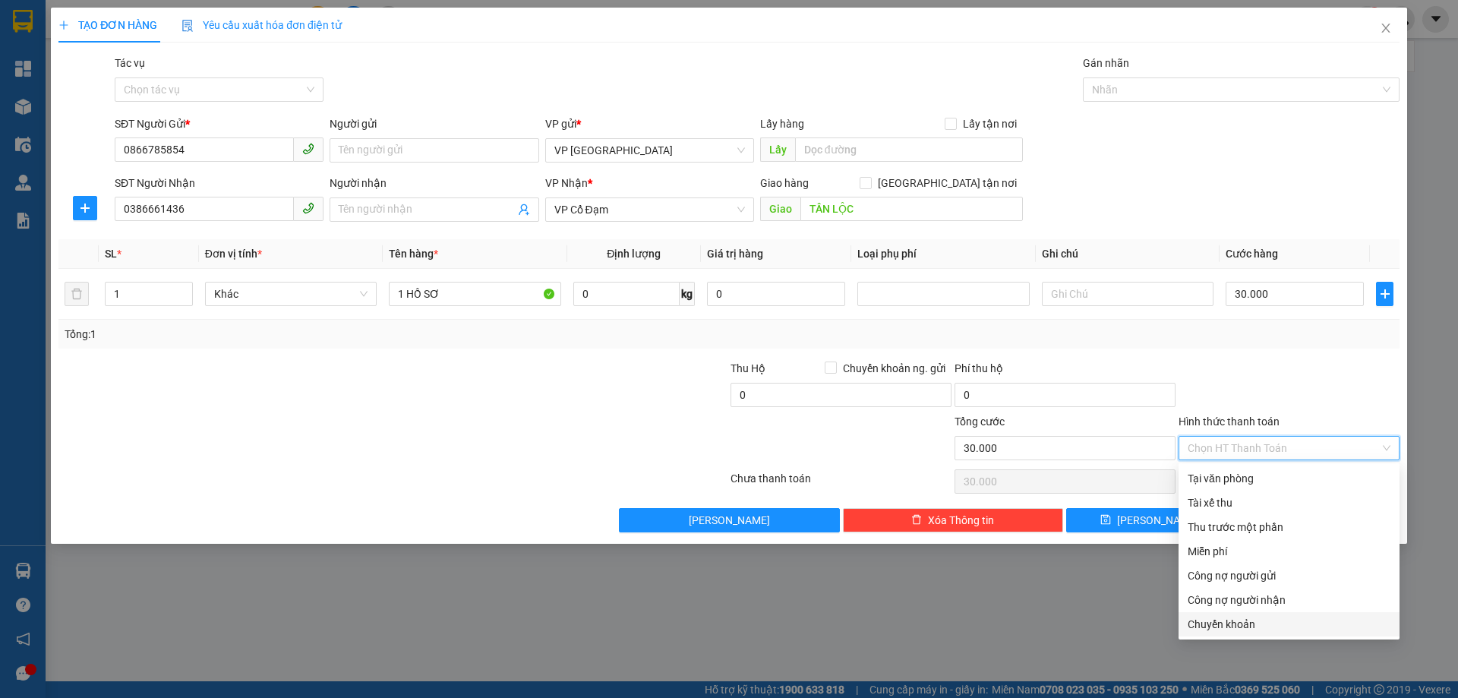
click at [1256, 628] on div "Chuyển khoản" at bounding box center [1288, 624] width 203 height 17
type input "0"
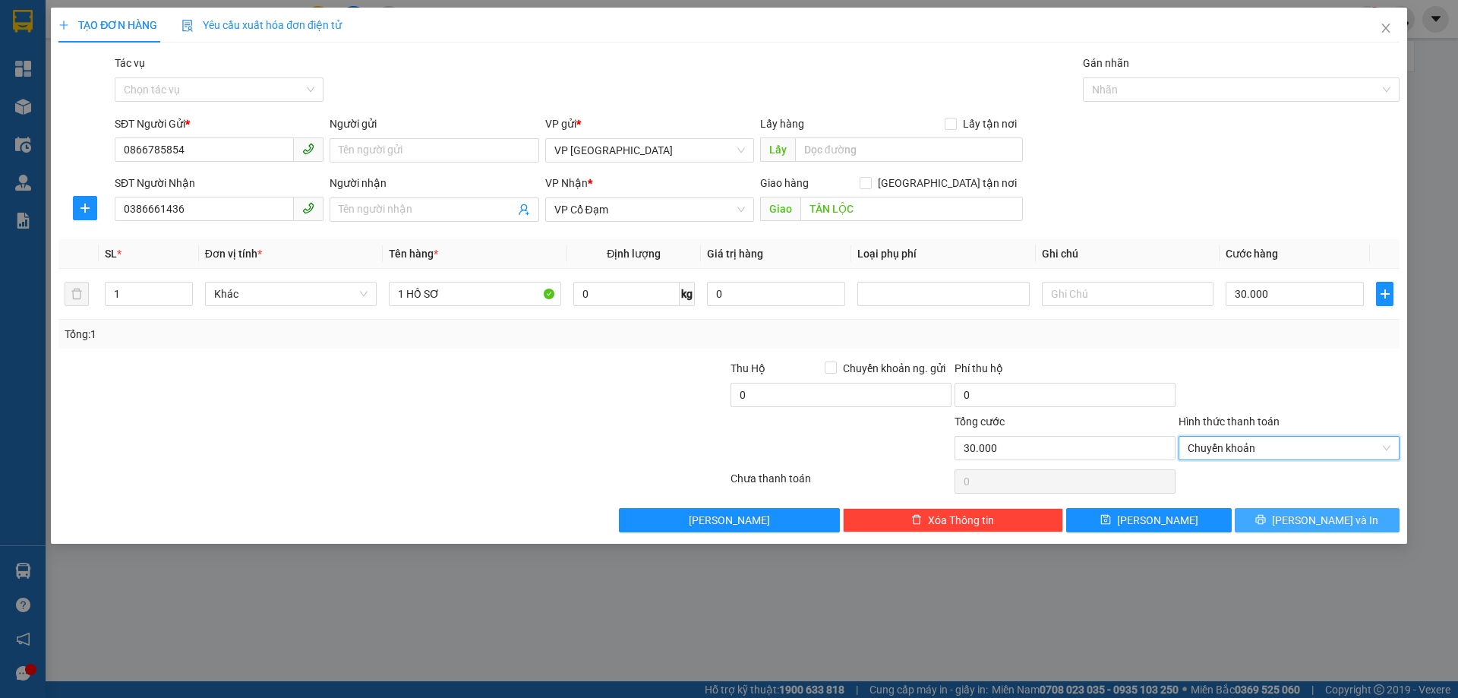
click at [1283, 510] on button "[PERSON_NAME] và In" at bounding box center [1316, 520] width 165 height 24
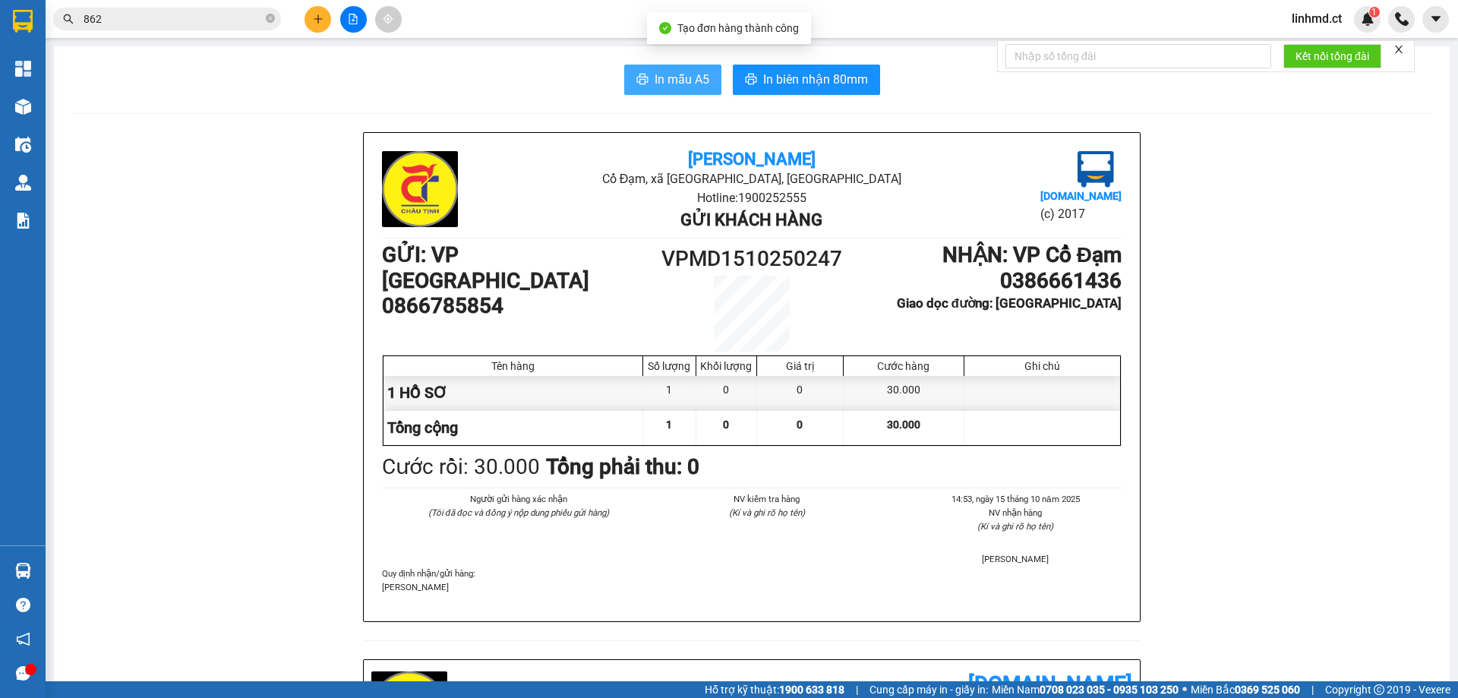
click at [646, 71] on button "In mẫu A5" at bounding box center [672, 80] width 97 height 30
click at [210, 18] on input "862" at bounding box center [173, 19] width 179 height 17
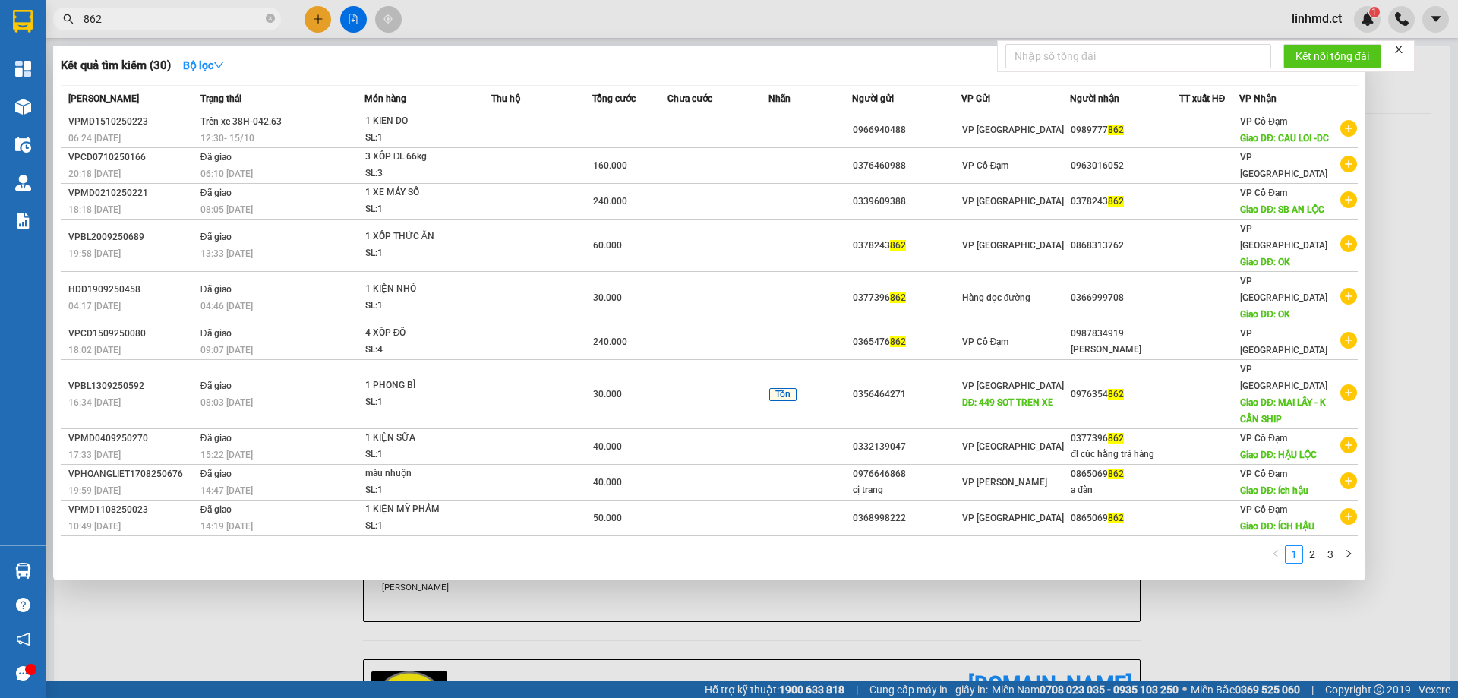
click at [210, 18] on input "862" at bounding box center [173, 19] width 179 height 17
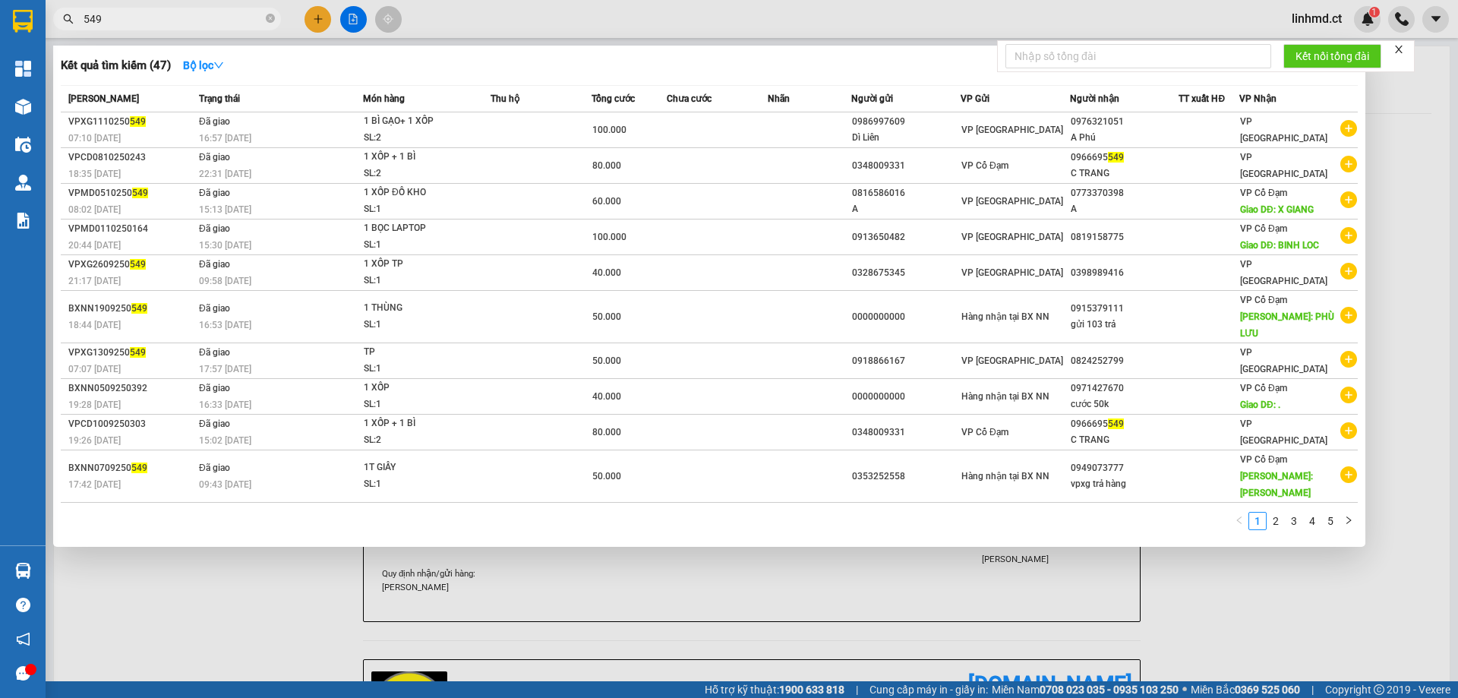
type input "549"
click at [310, 20] on div at bounding box center [729, 349] width 1458 height 698
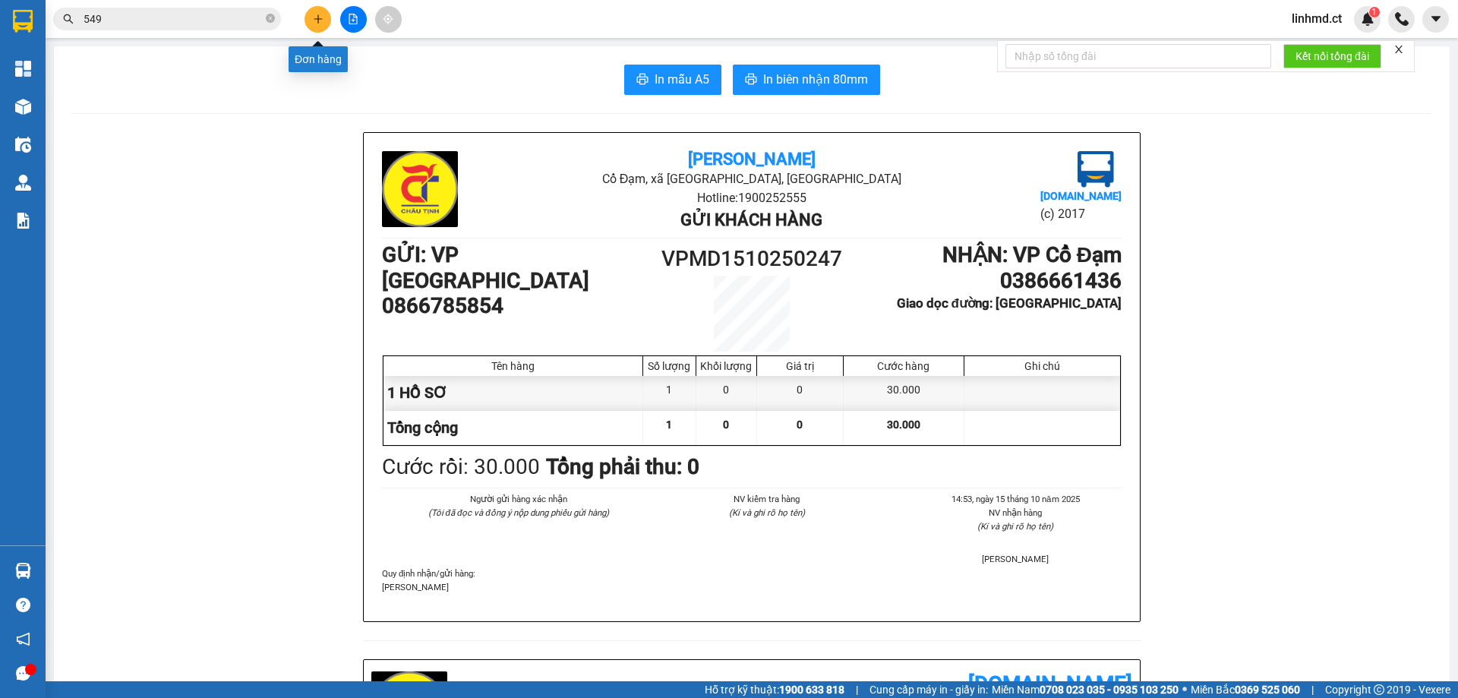
click at [317, 22] on icon "plus" at bounding box center [318, 19] width 11 height 11
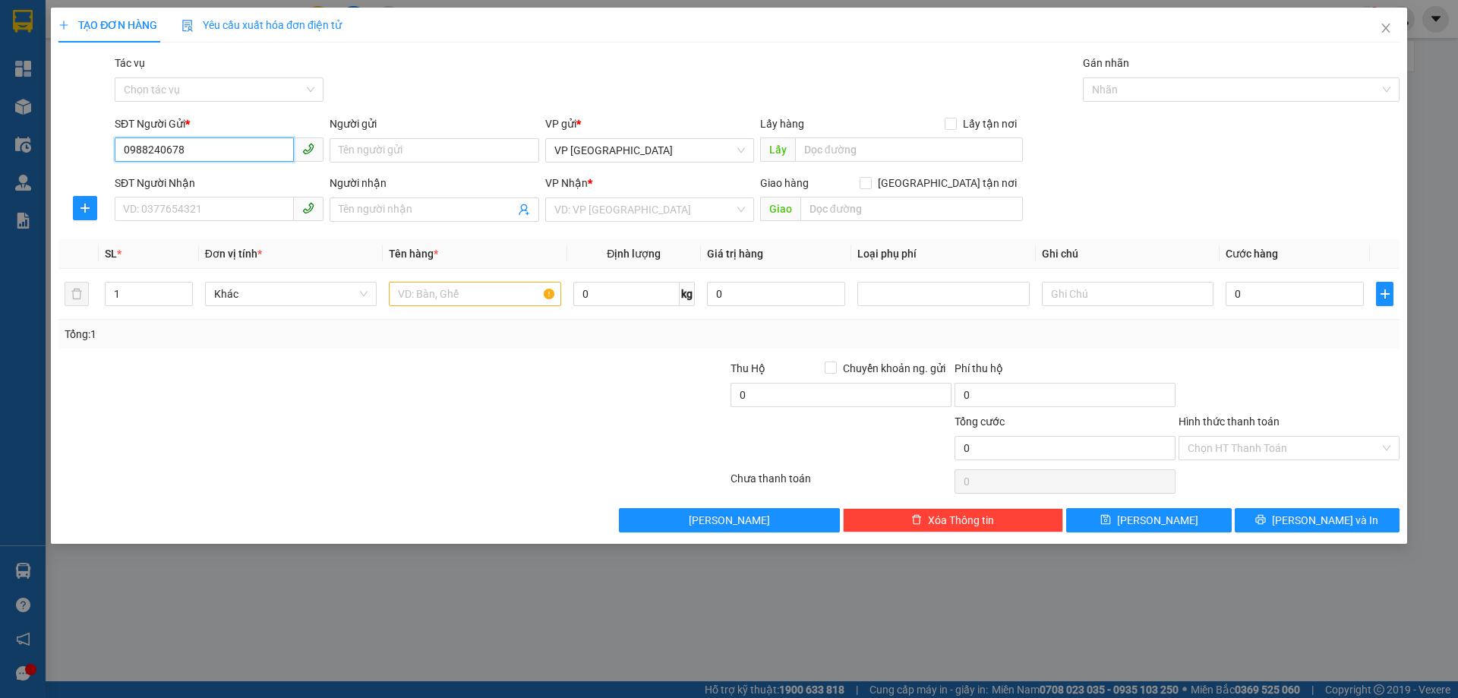
click at [204, 153] on input "0988240678" at bounding box center [204, 149] width 179 height 24
type input "0988240678"
click at [159, 214] on input "SĐT Người Nhận" at bounding box center [204, 209] width 179 height 24
paste input "0988240678"
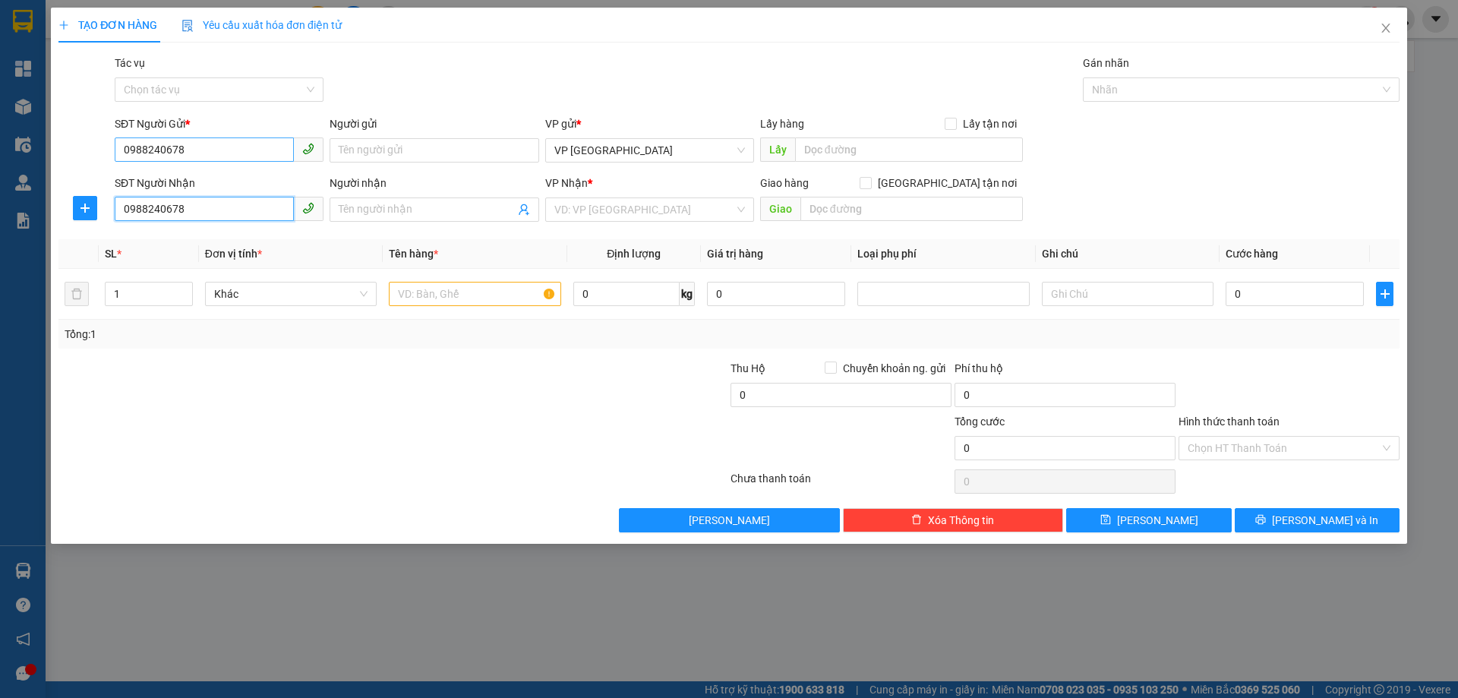
type input "0988240678"
click at [198, 143] on input "0988240678" at bounding box center [204, 149] width 179 height 24
click at [200, 143] on input "0988240678" at bounding box center [204, 149] width 179 height 24
type input "0879383266"
click at [543, 207] on div "VP Nhận * VD: VP [GEOGRAPHIC_DATA]" at bounding box center [649, 201] width 215 height 53
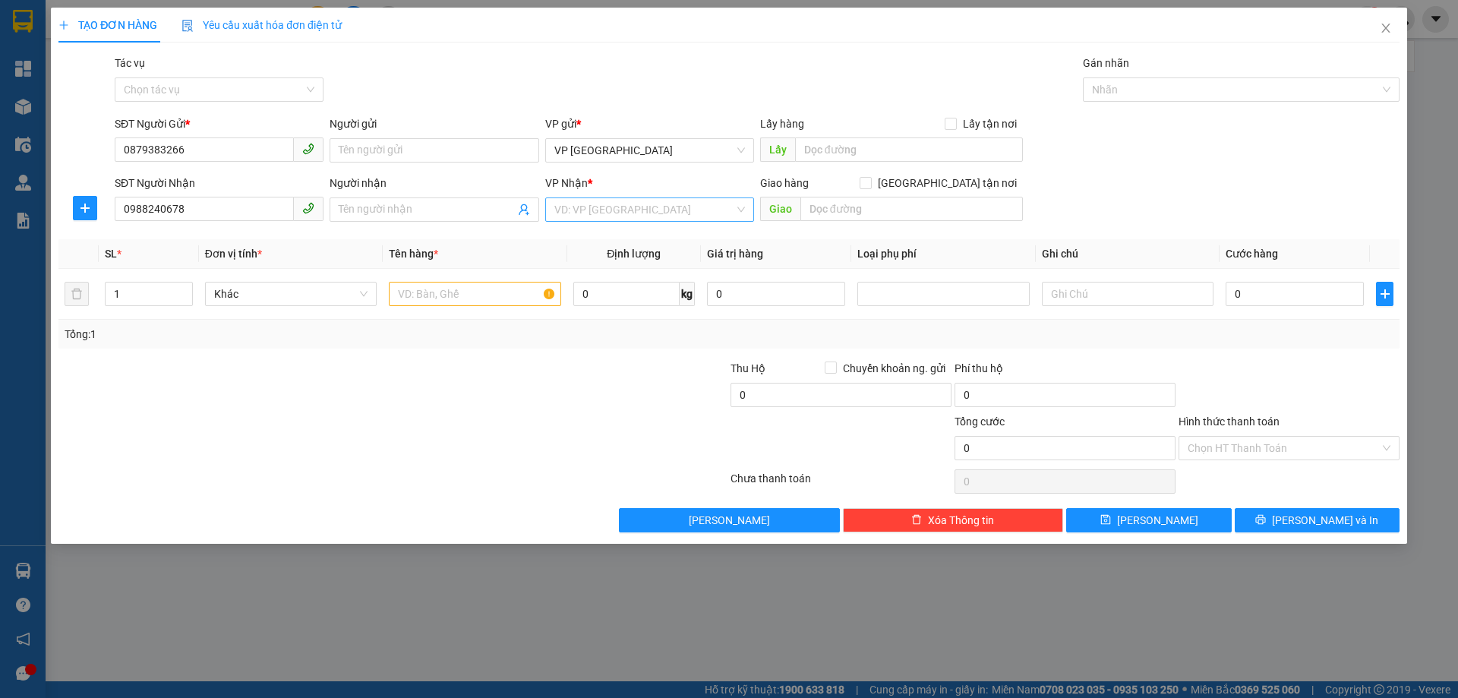
click at [554, 210] on input "search" at bounding box center [644, 209] width 180 height 23
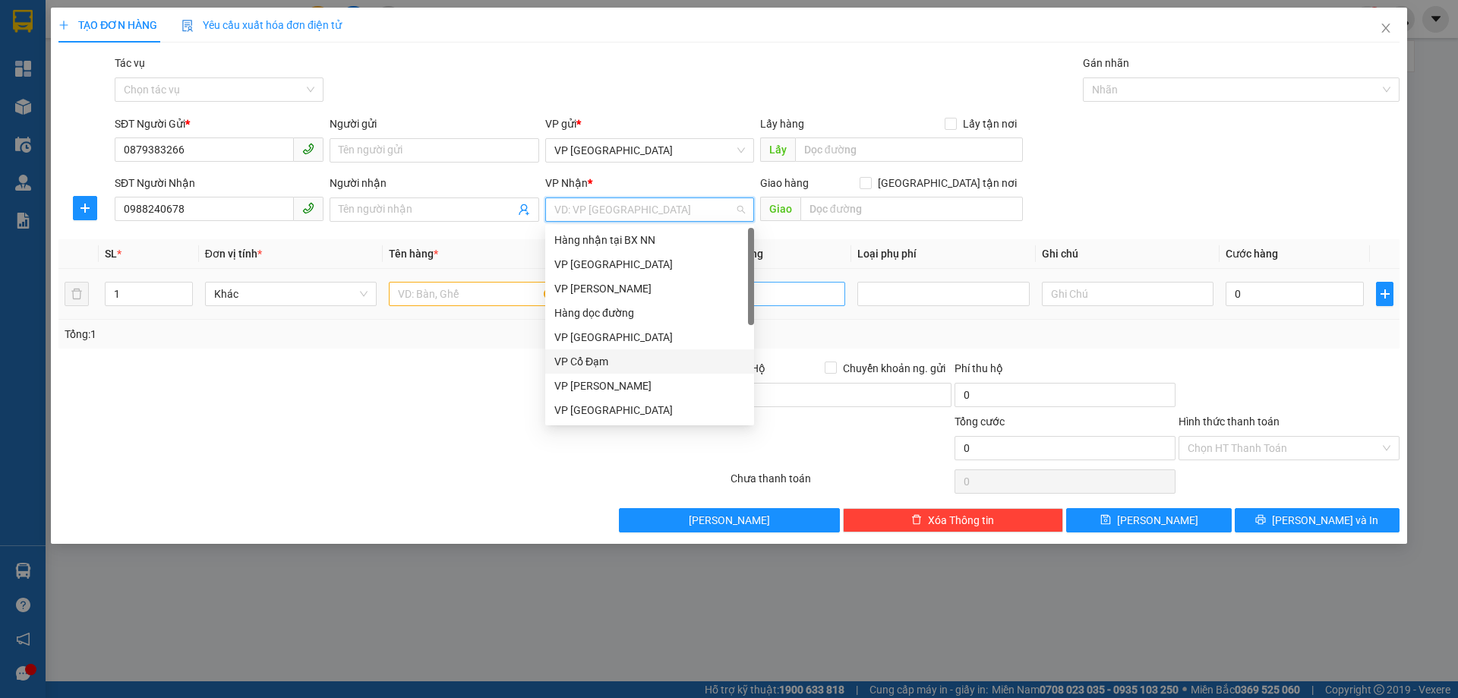
drag, startPoint x: 587, startPoint y: 361, endPoint x: 759, endPoint y: 284, distance: 188.6
click at [588, 361] on div "VP Cổ Đạm" at bounding box center [649, 361] width 191 height 17
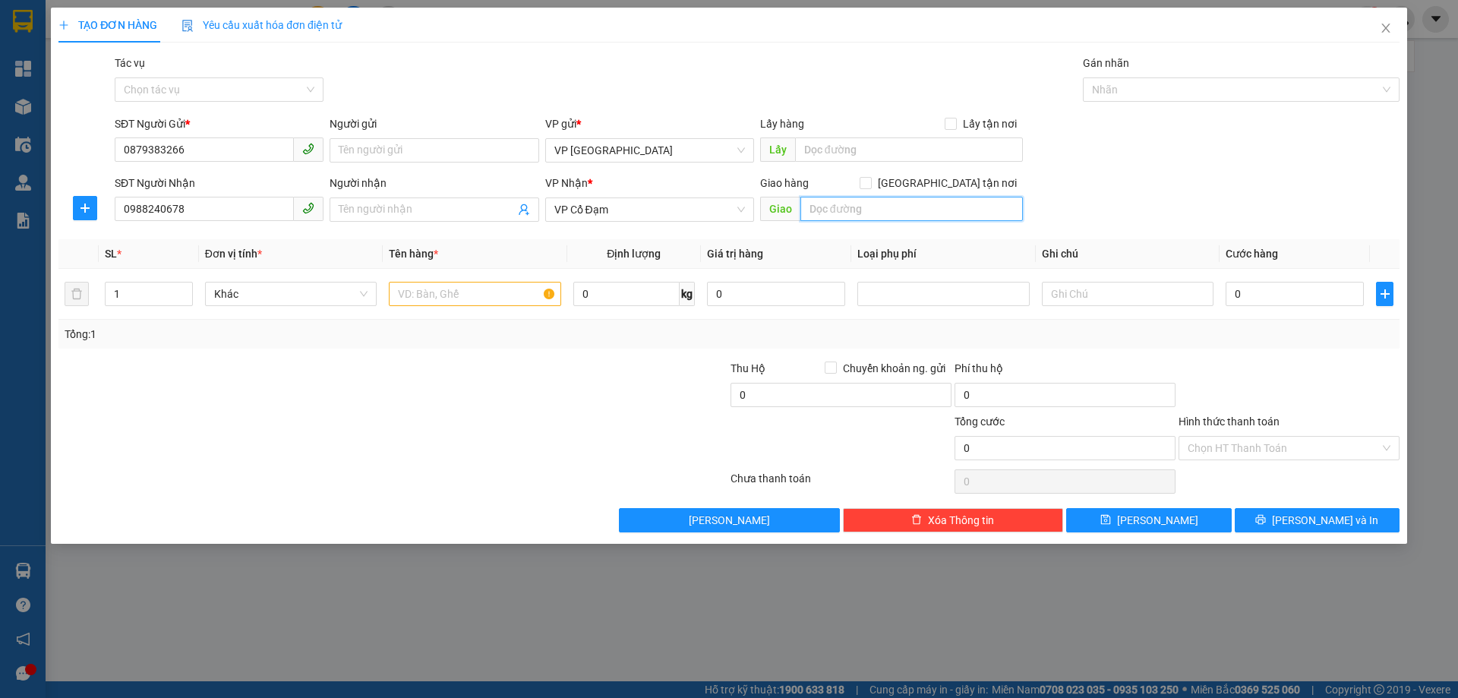
click at [833, 210] on input "text" at bounding box center [911, 209] width 222 height 24
type input "X PHỔ"
click at [427, 295] on input "text" at bounding box center [475, 294] width 172 height 24
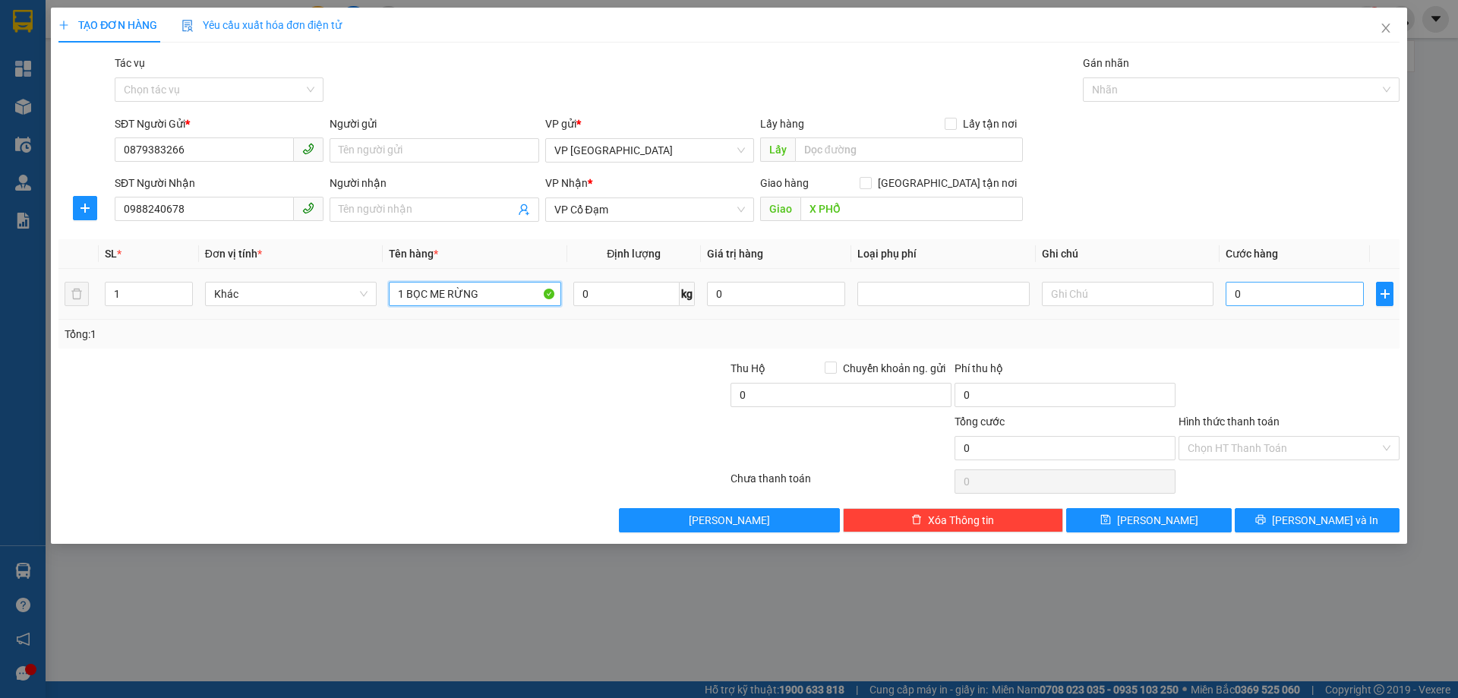
type input "1 BỌC ME RỪNG"
click at [1244, 292] on input "0" at bounding box center [1294, 294] width 138 height 24
type input "4"
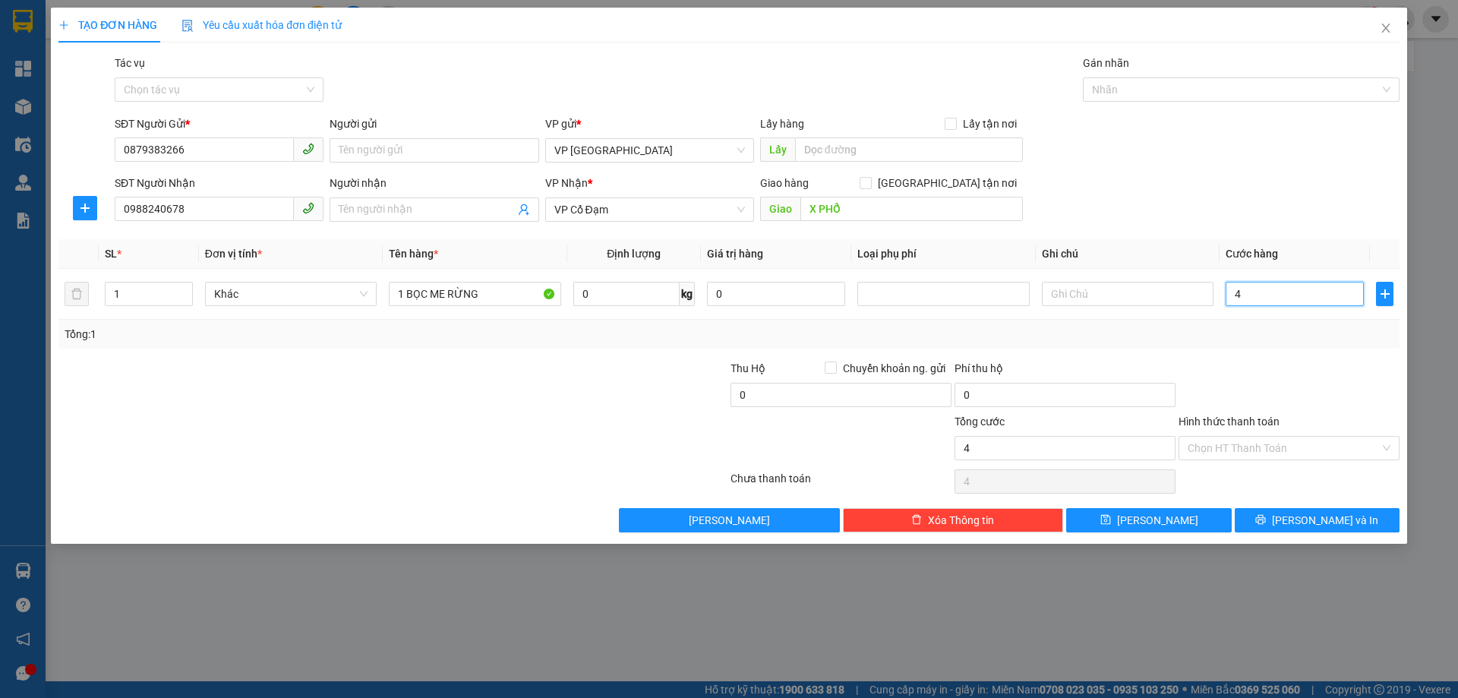
type input "40"
click at [1297, 331] on div "Tổng: 1" at bounding box center [729, 334] width 1329 height 17
type input "40.000"
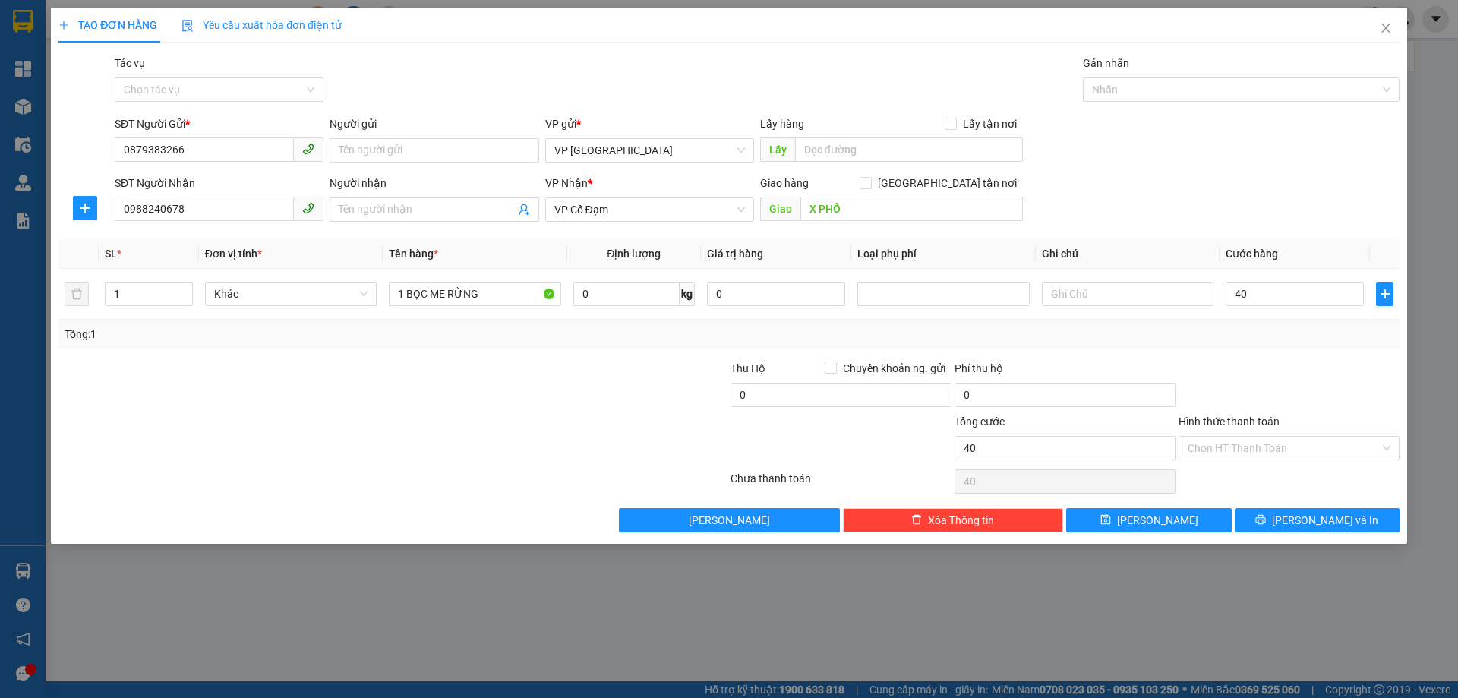
type input "40.000"
click at [1299, 519] on button "[PERSON_NAME] và In" at bounding box center [1316, 520] width 165 height 24
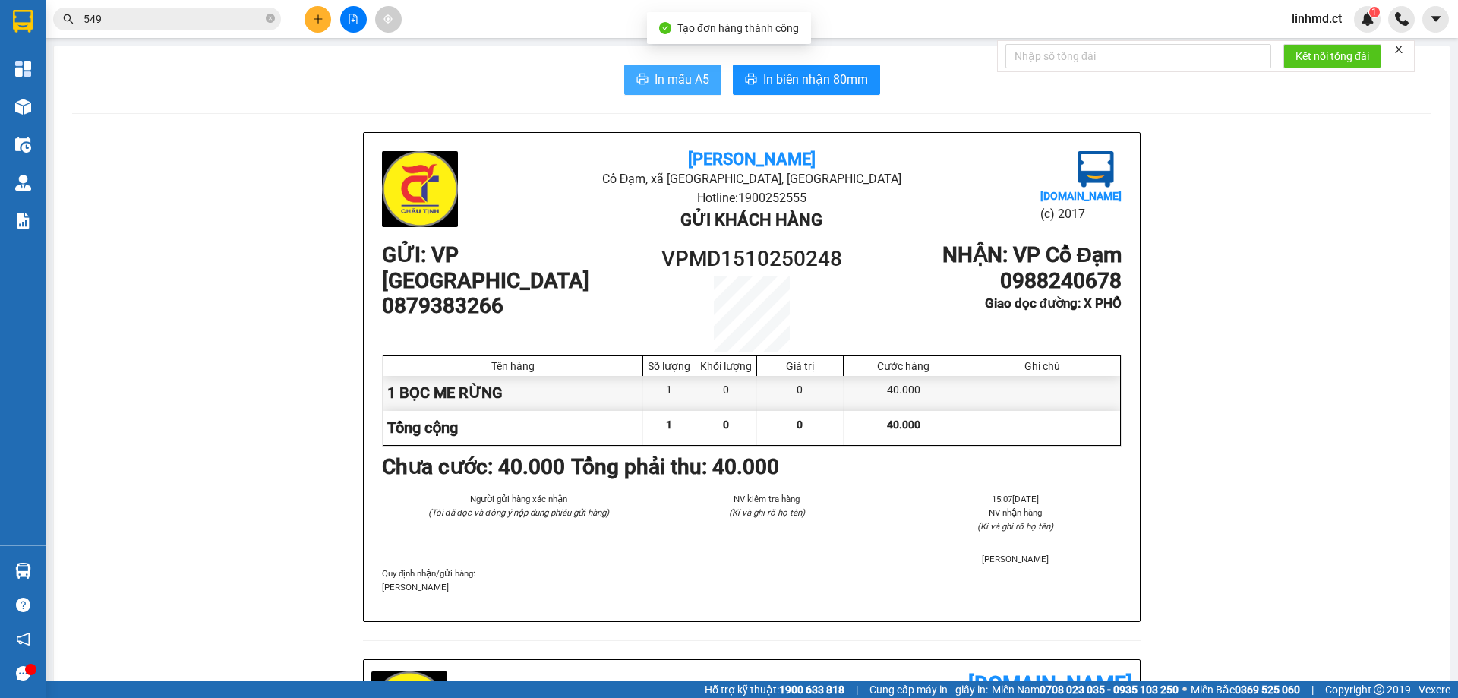
click at [682, 84] on span "In mẫu A5" at bounding box center [681, 79] width 55 height 19
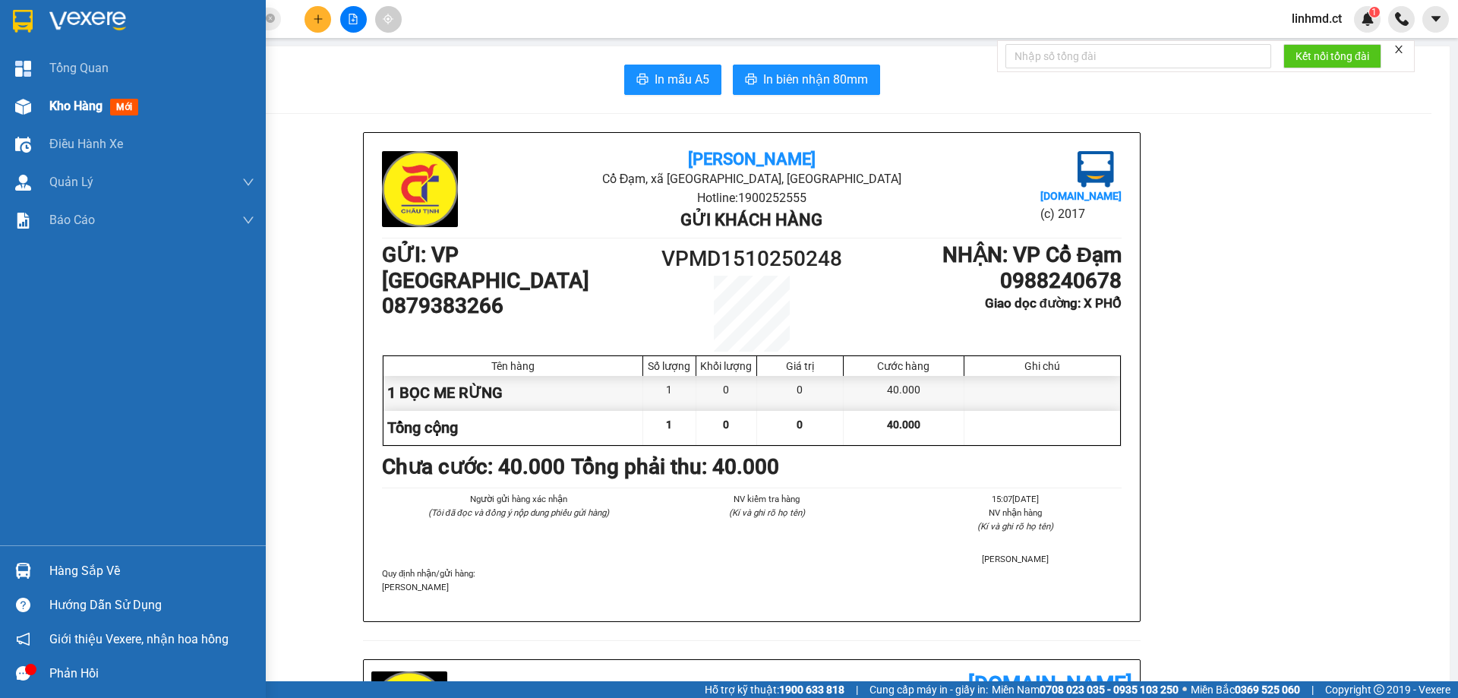
click at [28, 103] on img at bounding box center [23, 107] width 16 height 16
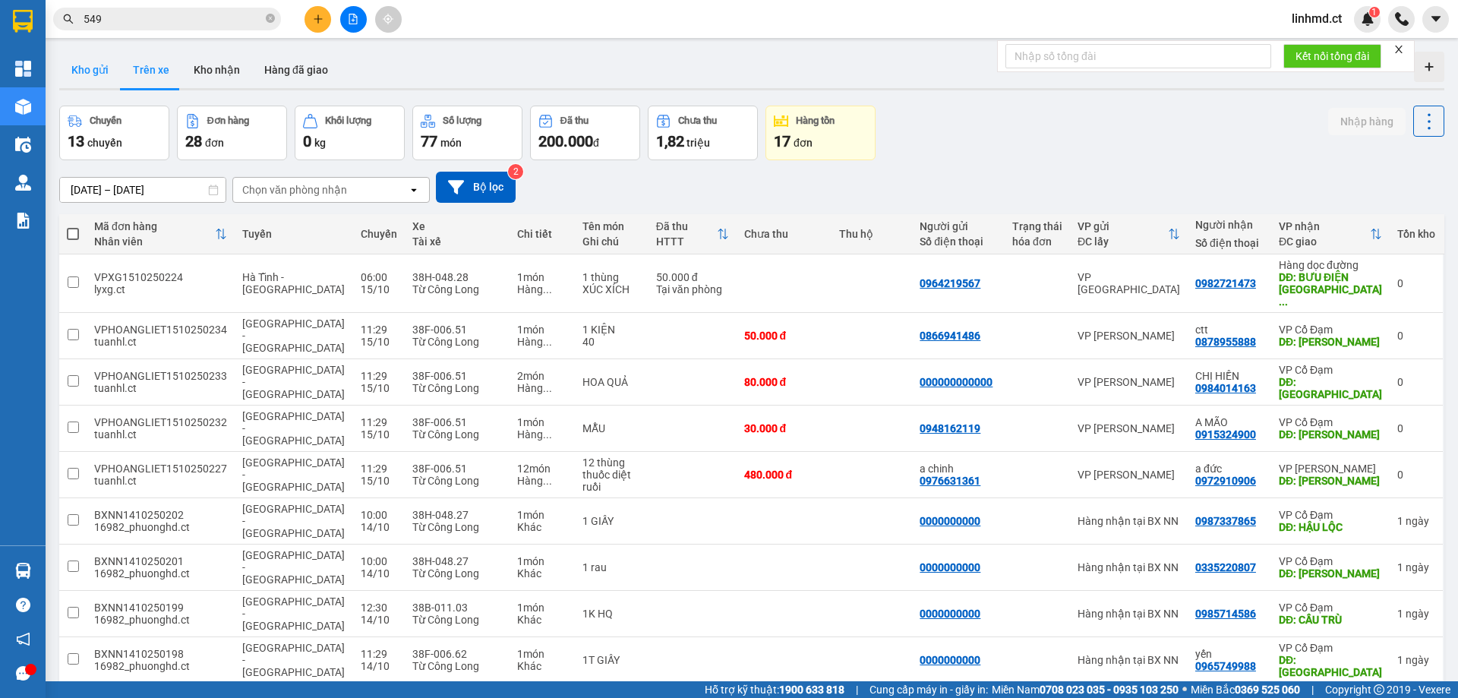
click at [74, 65] on button "Kho gửi" at bounding box center [89, 70] width 61 height 36
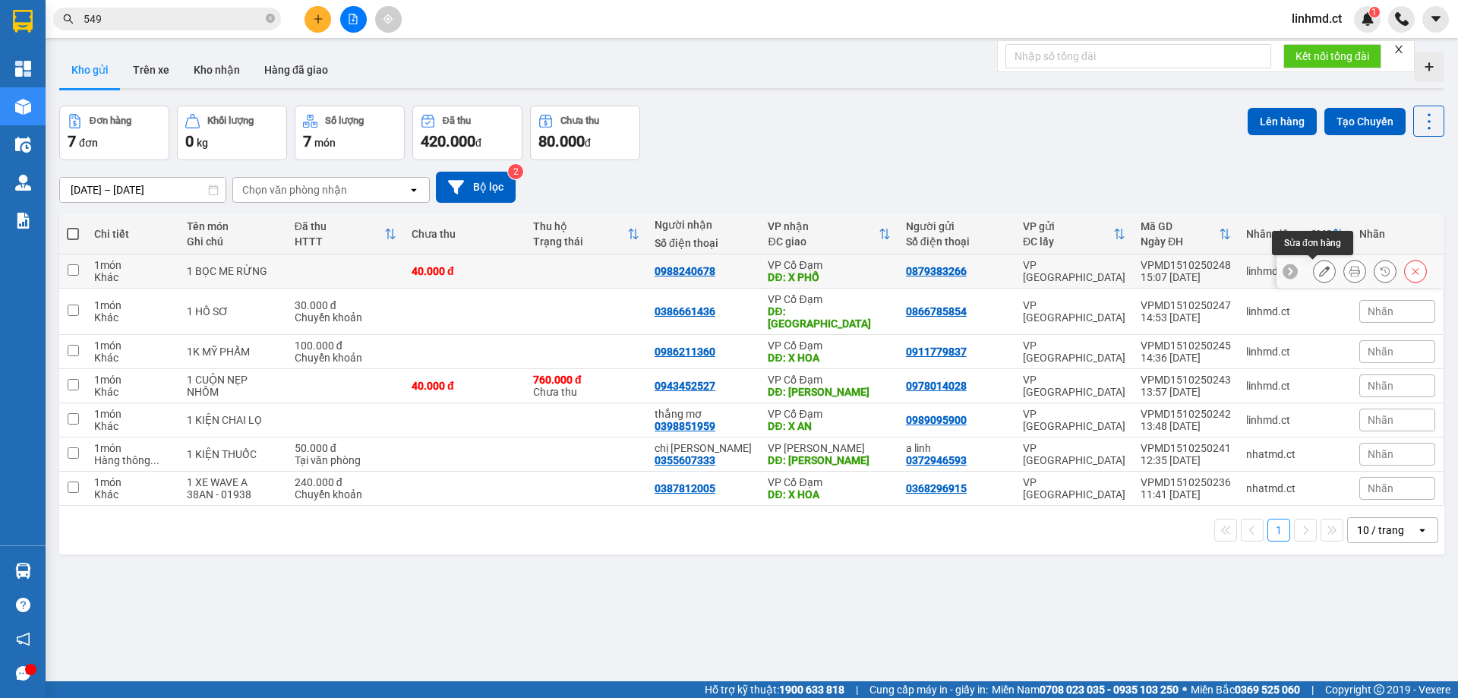
click at [1319, 269] on icon at bounding box center [1324, 271] width 11 height 11
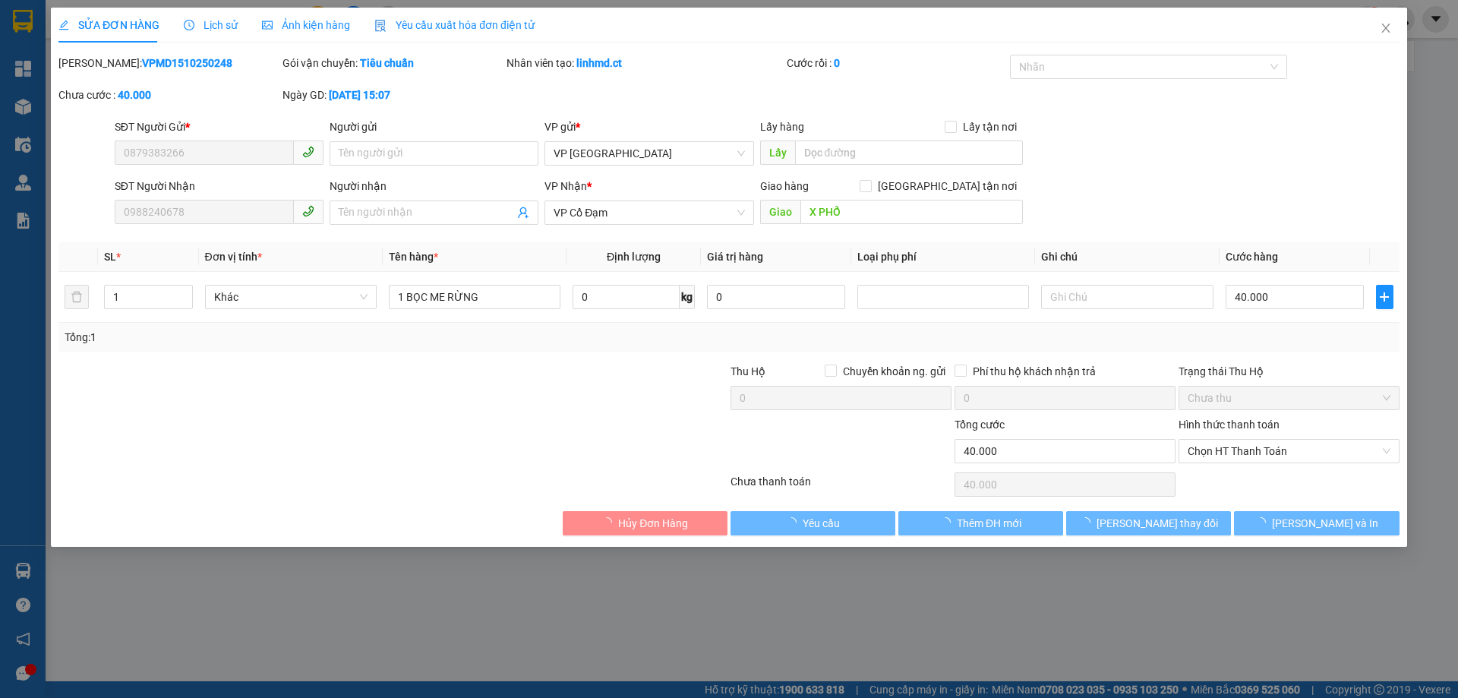
type input "0879383266"
type input "0988240678"
type input "X PHỔ"
type input "0"
type input "40.000"
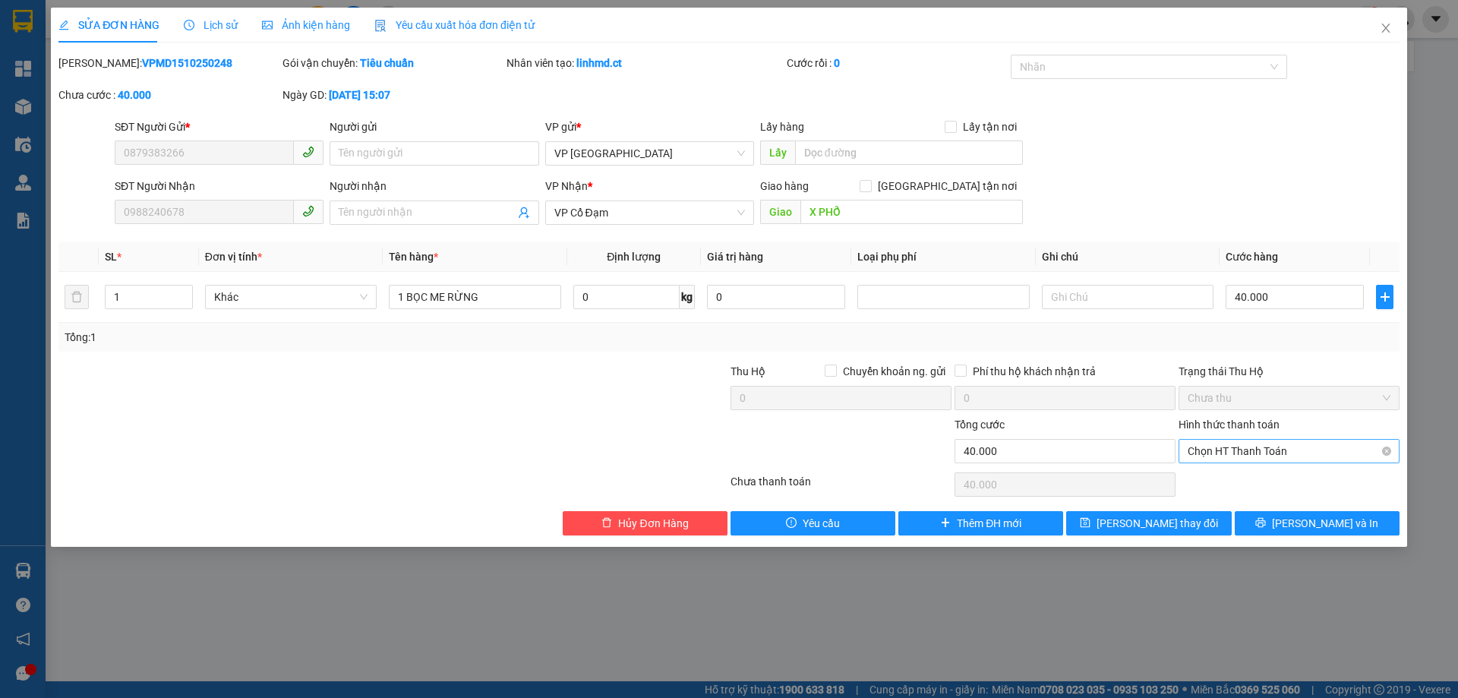
click at [1228, 450] on span "Chọn HT Thanh Toán" at bounding box center [1288, 451] width 203 height 23
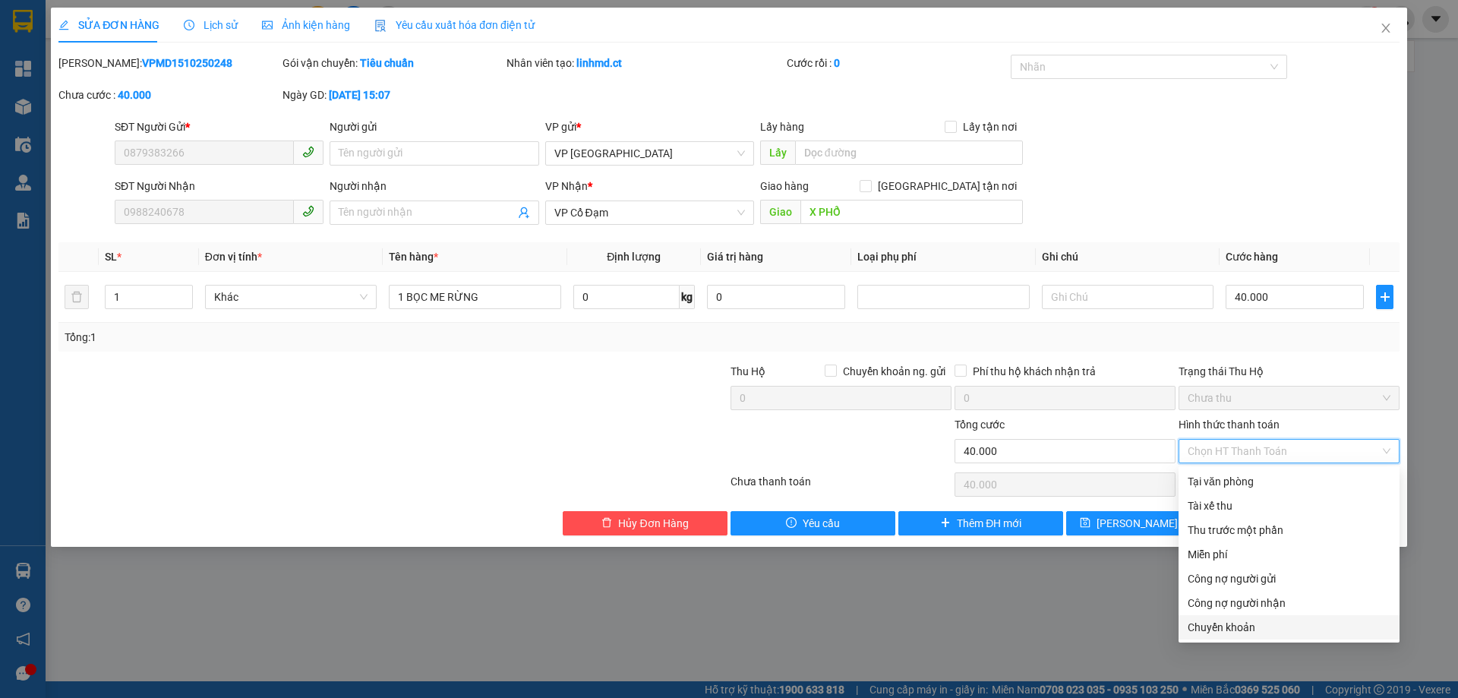
click at [1254, 623] on div "Chuyển khoản" at bounding box center [1288, 627] width 203 height 17
type input "0"
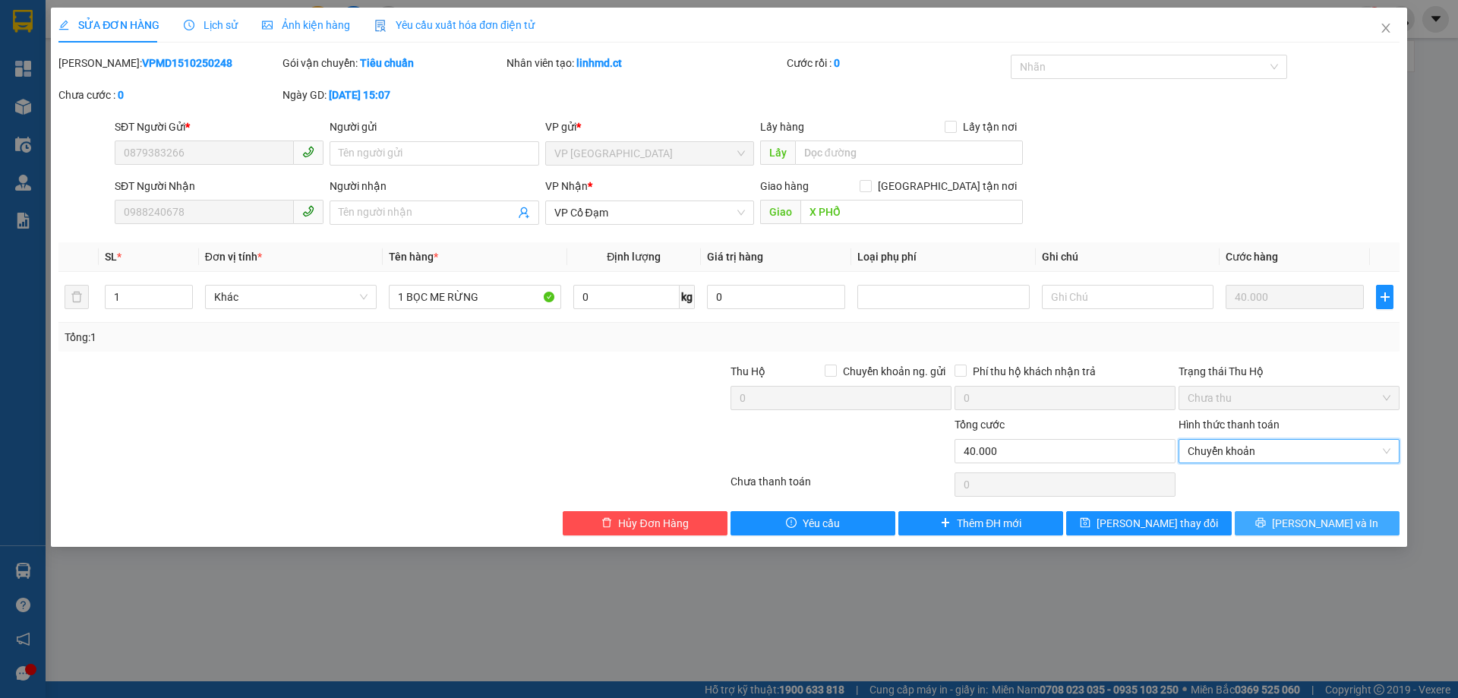
click at [1338, 518] on span "[PERSON_NAME] và In" at bounding box center [1325, 523] width 106 height 17
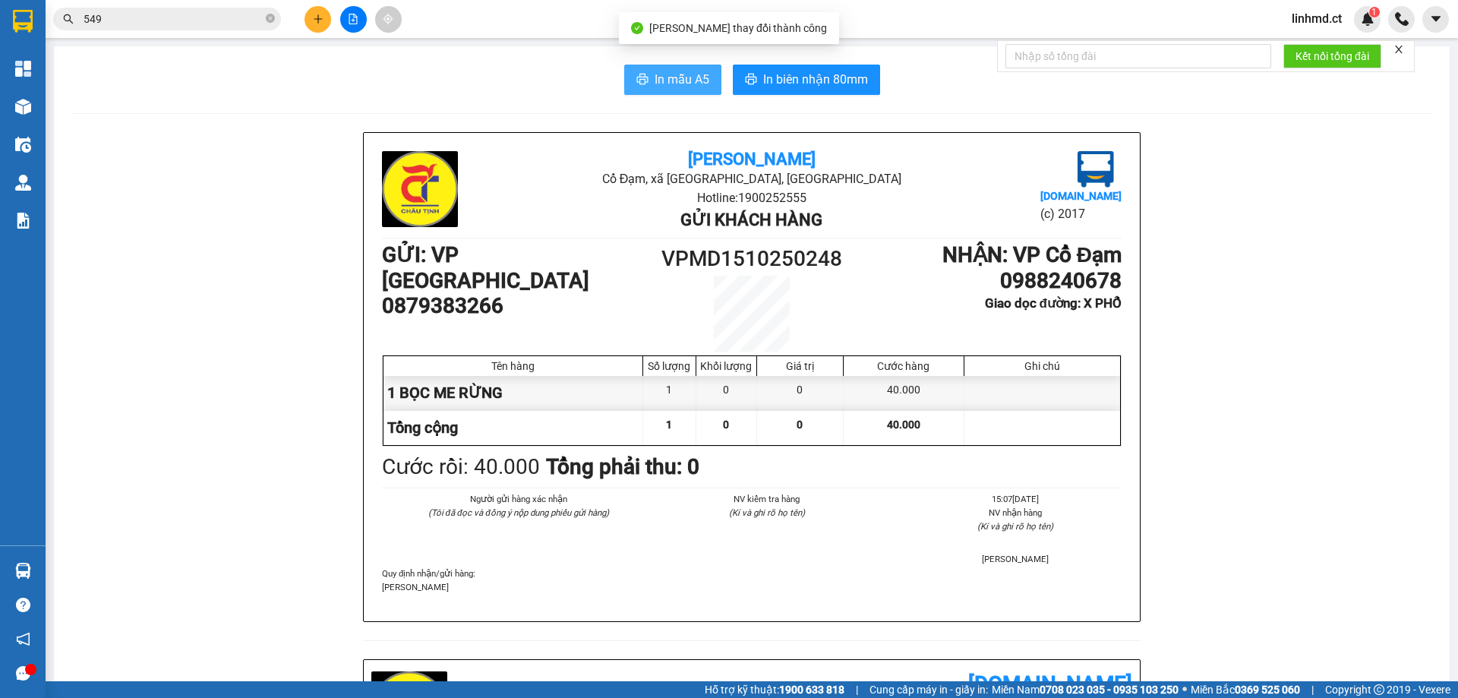
click at [657, 71] on span "In mẫu A5" at bounding box center [681, 79] width 55 height 19
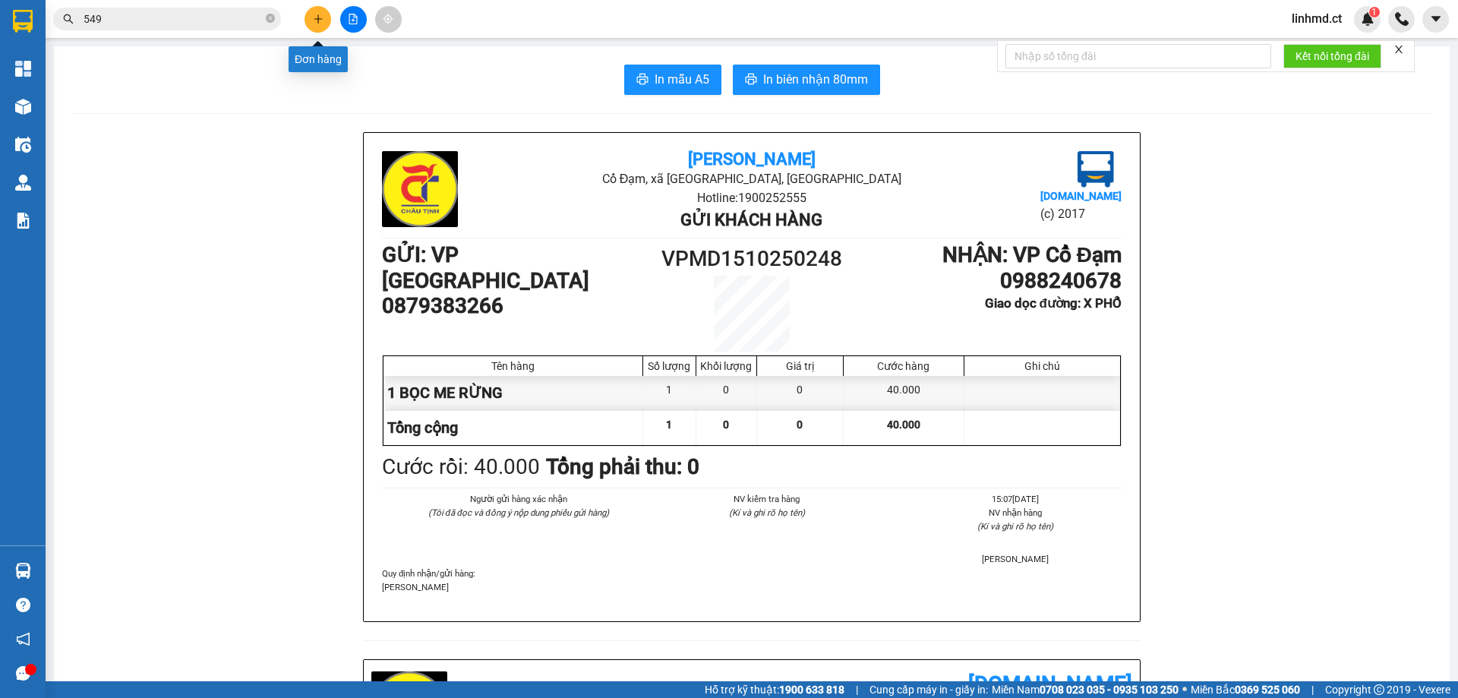
click at [321, 24] on button at bounding box center [317, 19] width 27 height 27
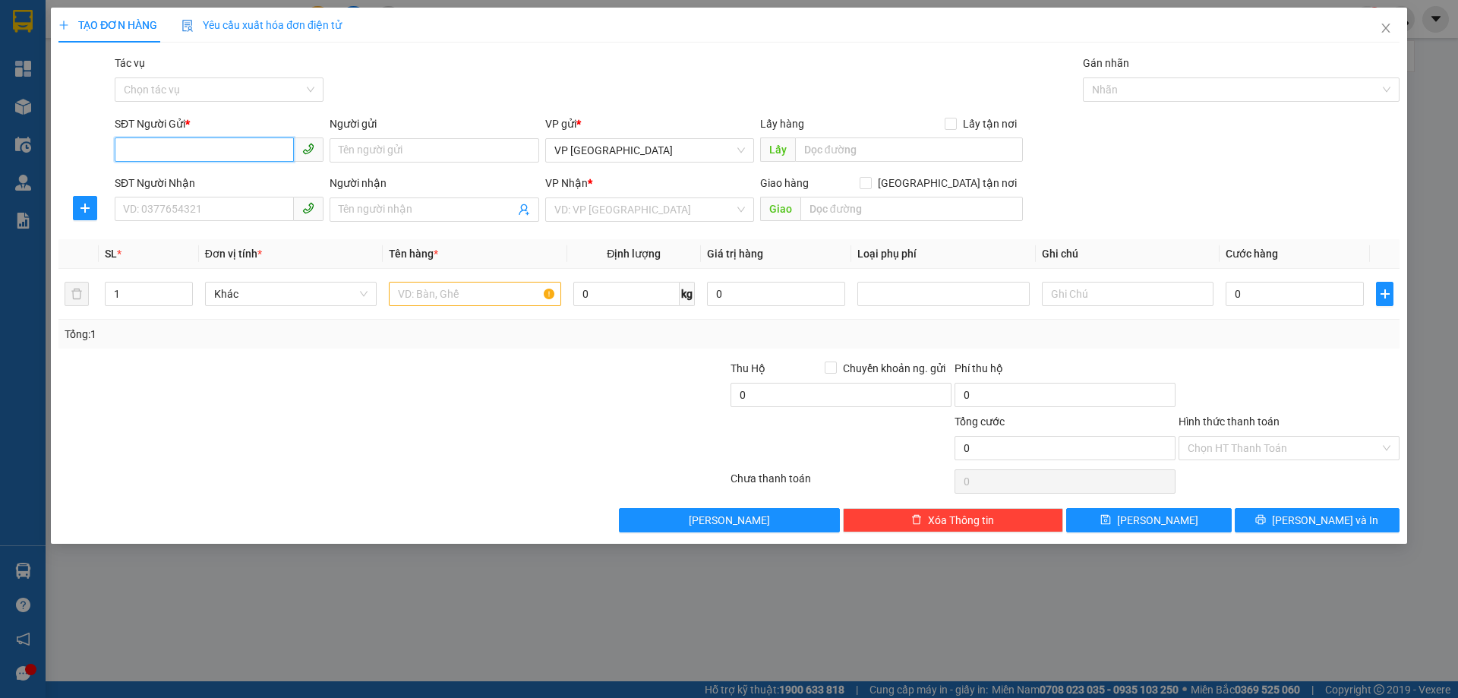
click at [246, 146] on input "SĐT Người Gửi *" at bounding box center [204, 149] width 179 height 24
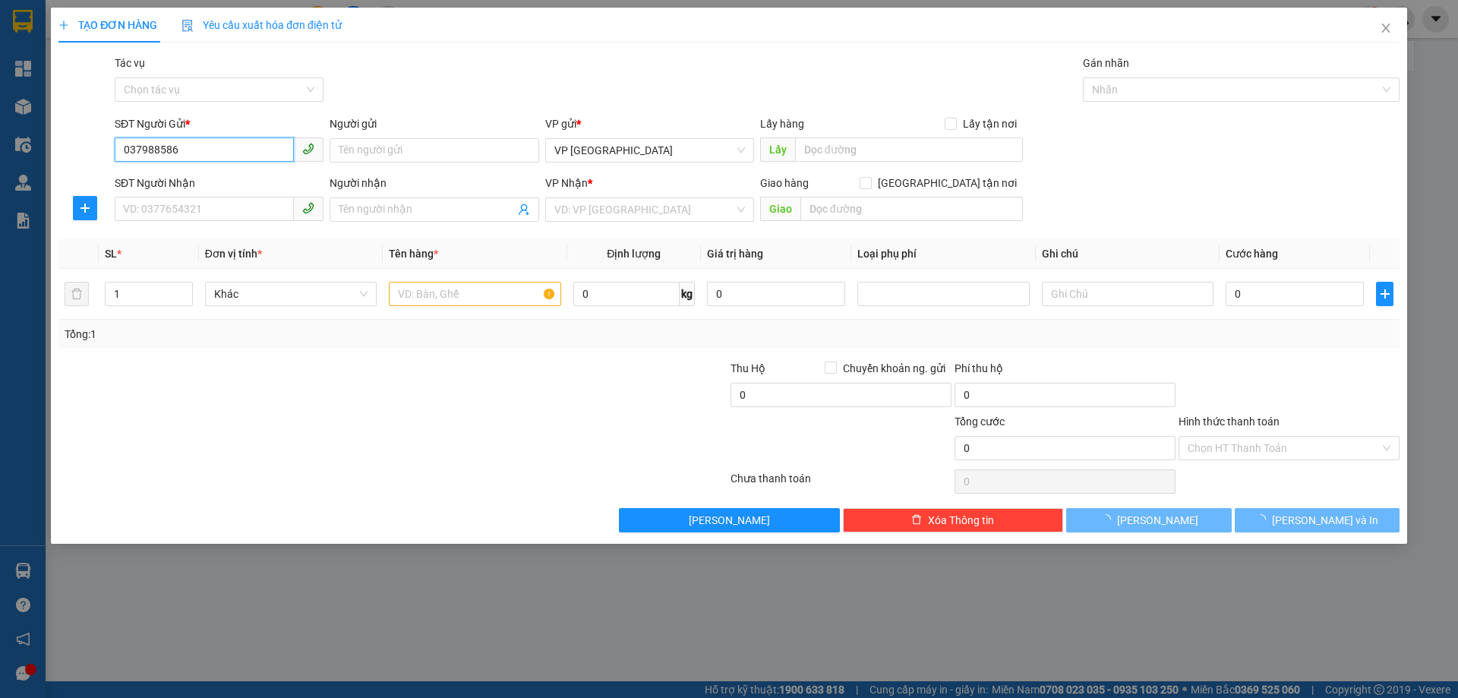
click at [158, 148] on input "037988586" at bounding box center [204, 149] width 179 height 24
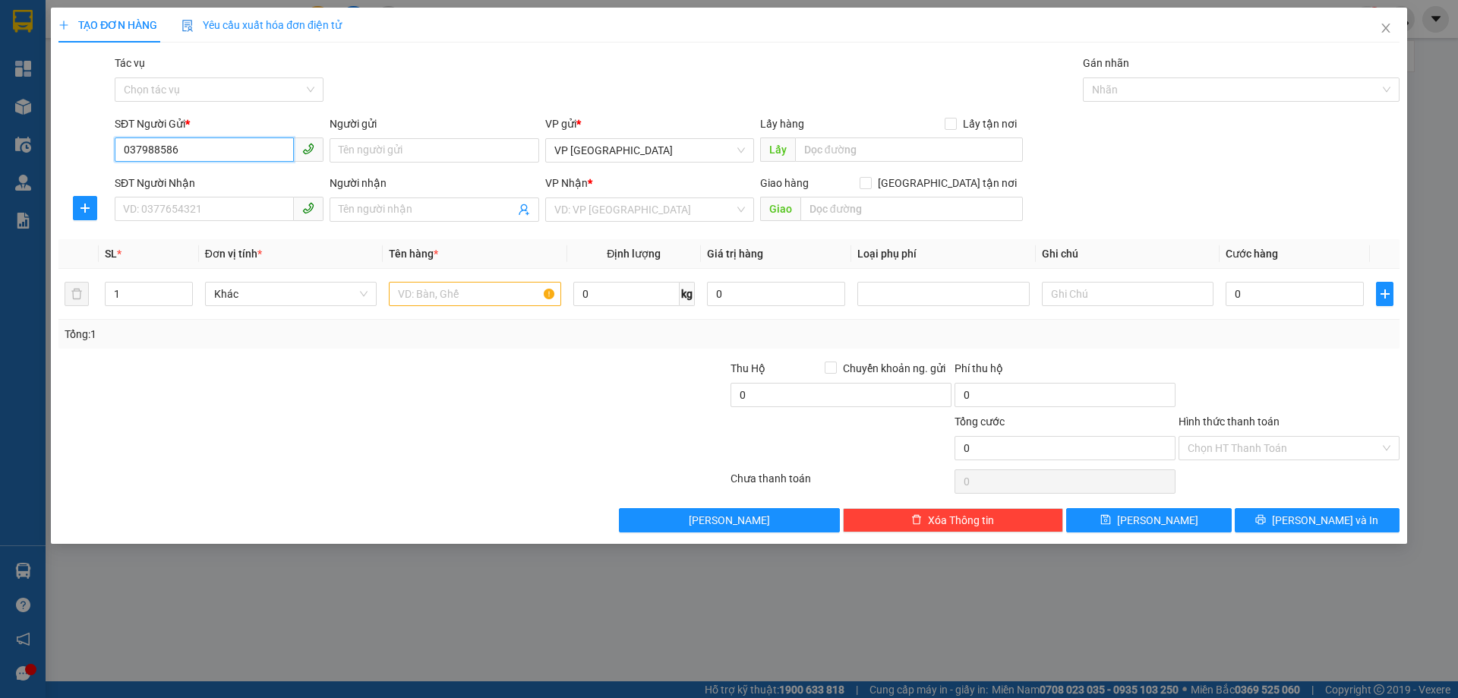
type input "0379888586"
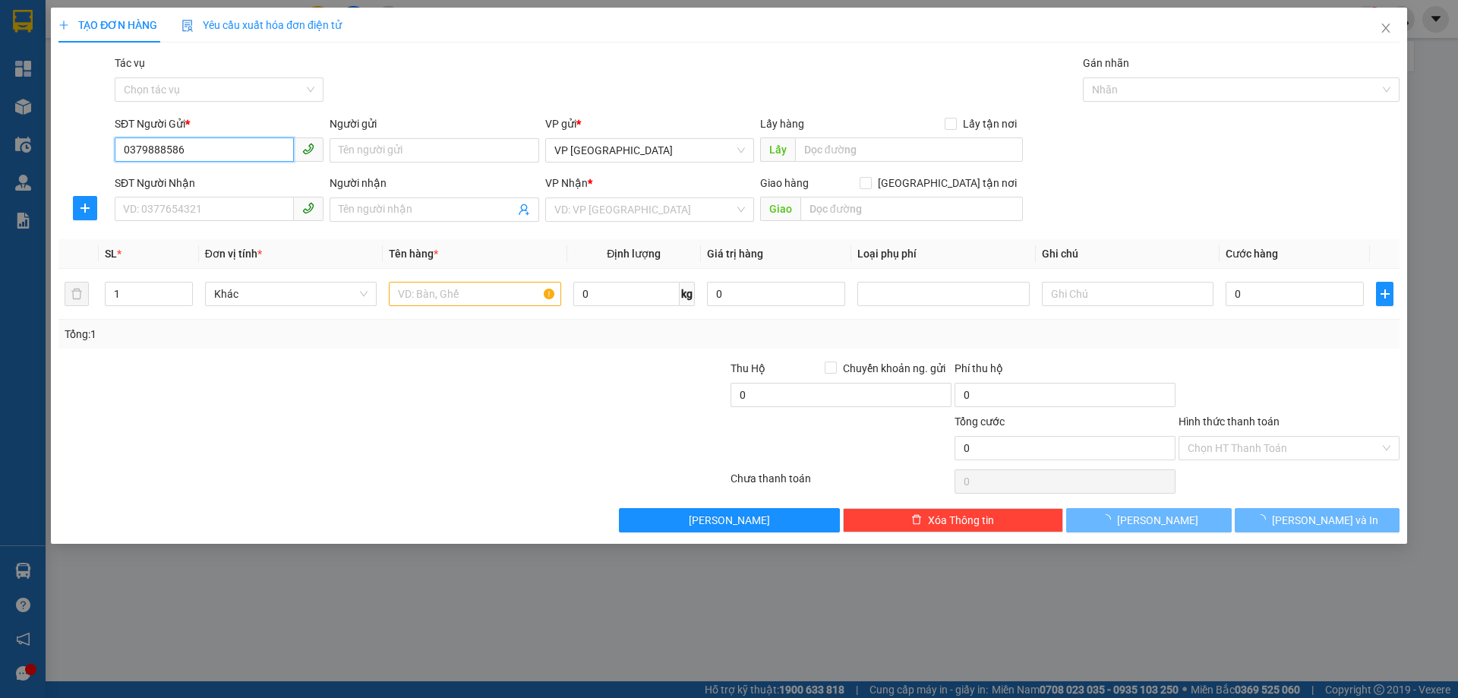
click at [205, 156] on input "0379888586" at bounding box center [204, 149] width 179 height 24
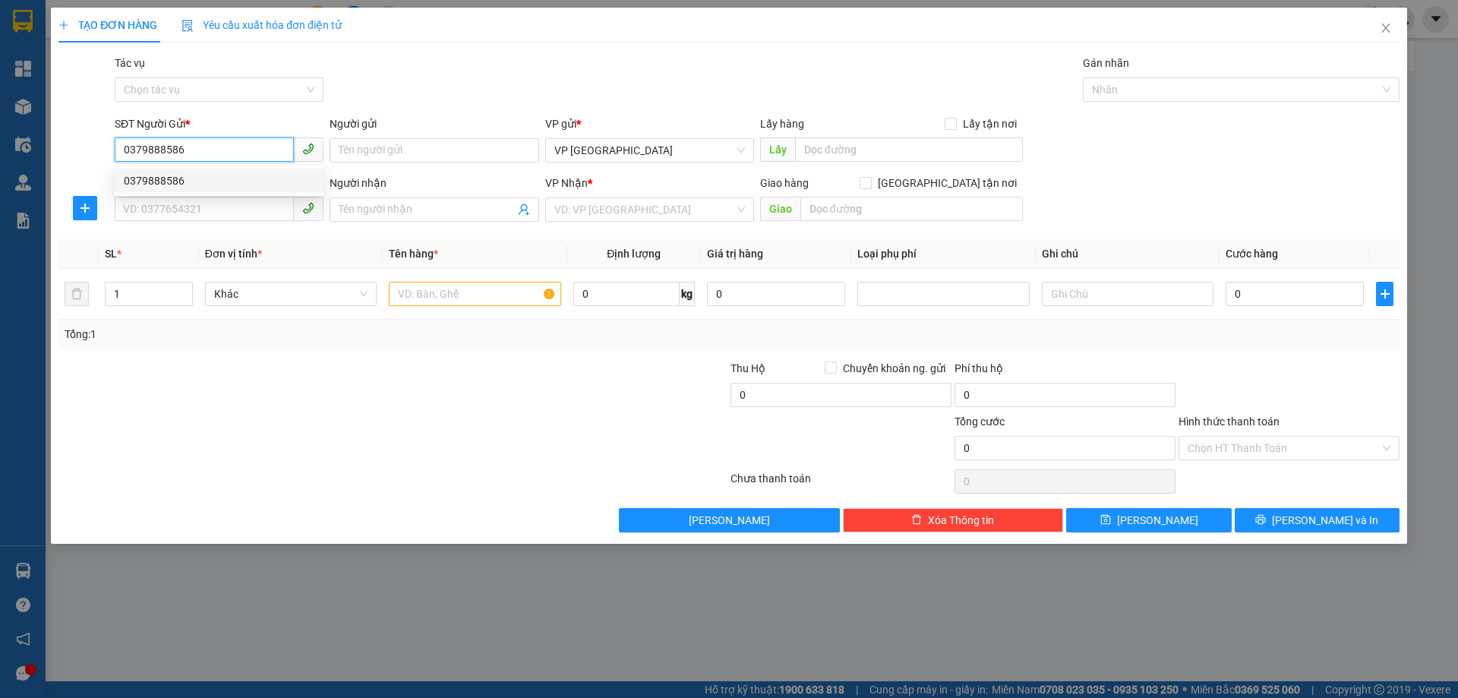
click at [207, 174] on div "0379888586" at bounding box center [219, 180] width 191 height 17
type input "0968769593"
type input "X LIÊN"
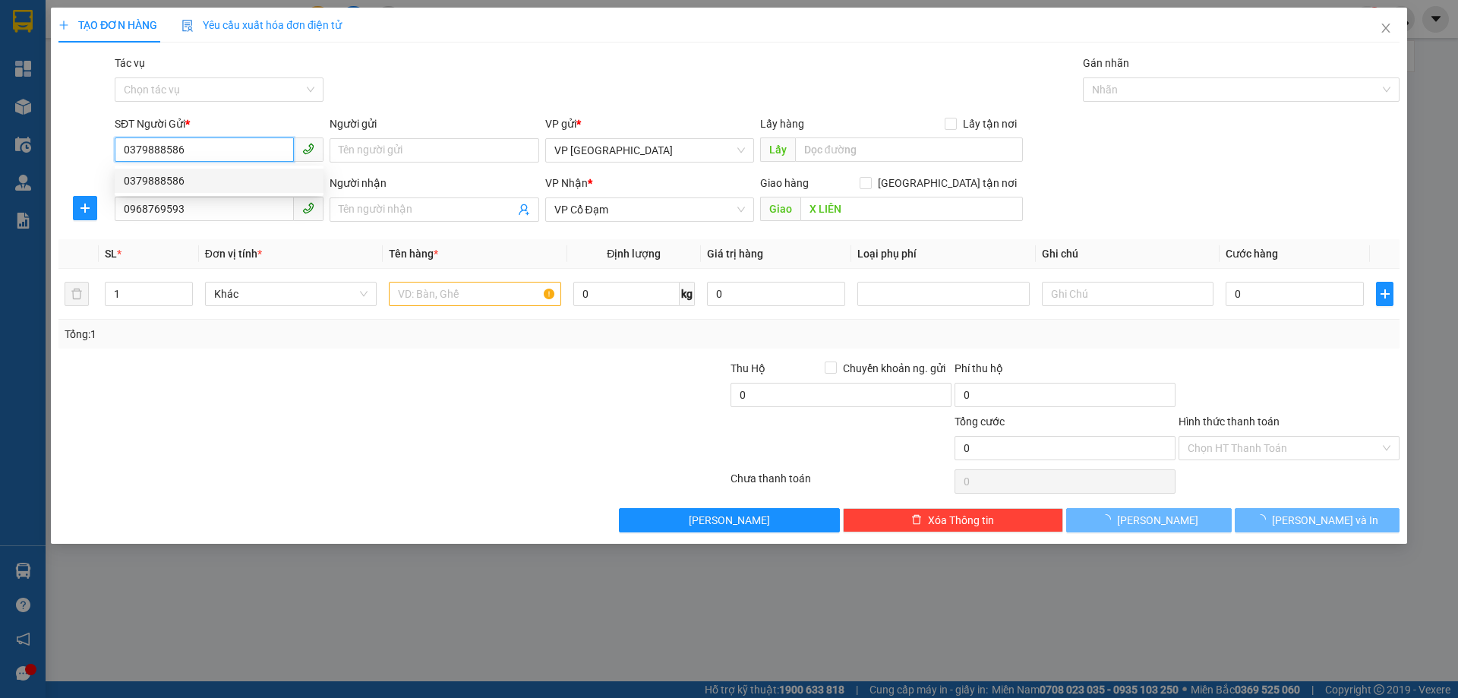
type input "50.000"
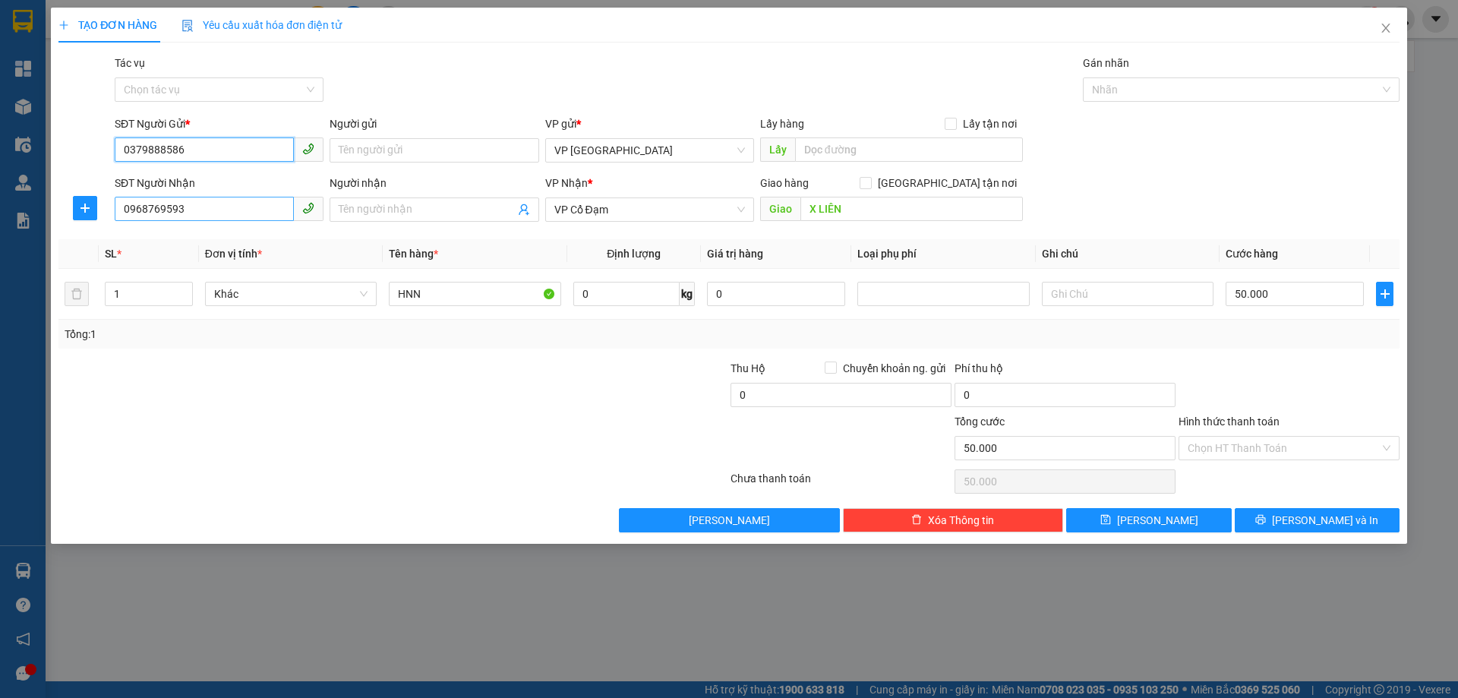
type input "0379888586"
click at [213, 204] on input "0968769593" at bounding box center [204, 209] width 179 height 24
type input "0974663105"
click at [858, 207] on input "X LIÊN" at bounding box center [911, 209] width 222 height 24
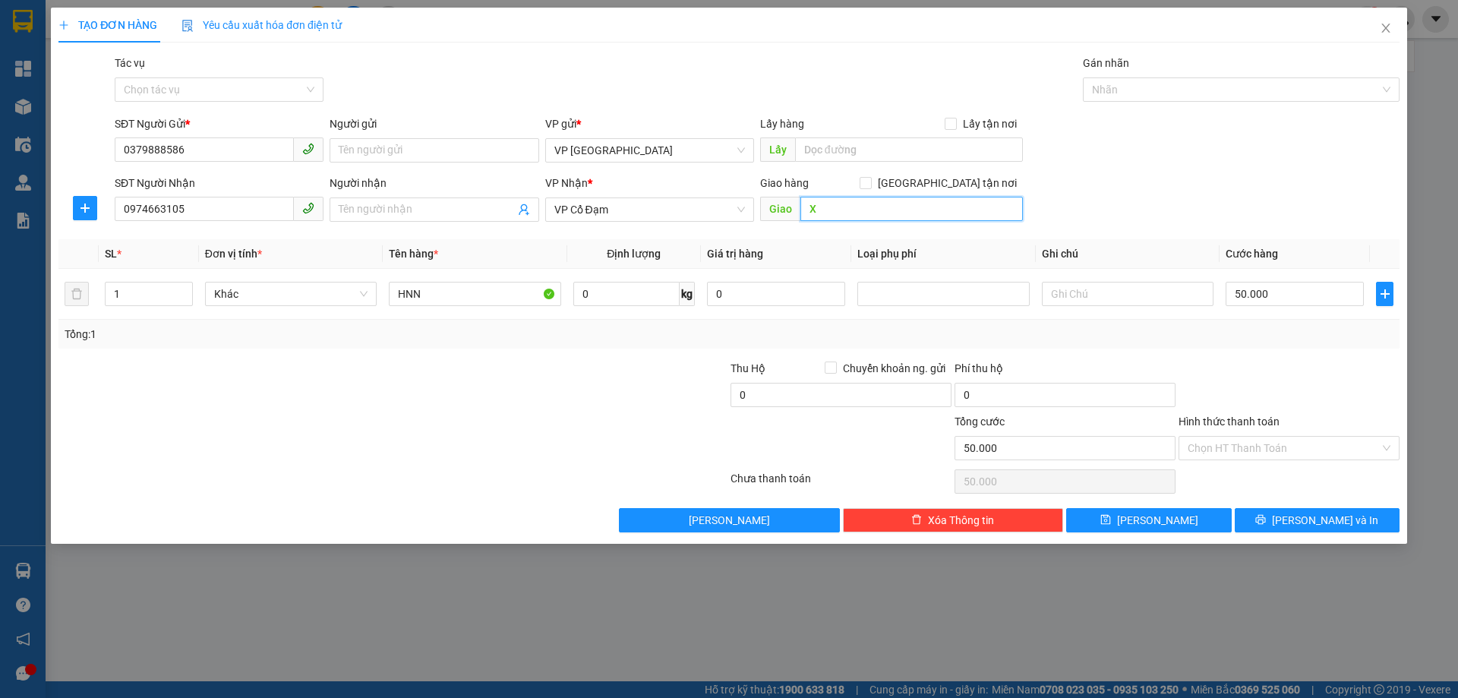
type input "X"
type input "CX [PERSON_NAME]"
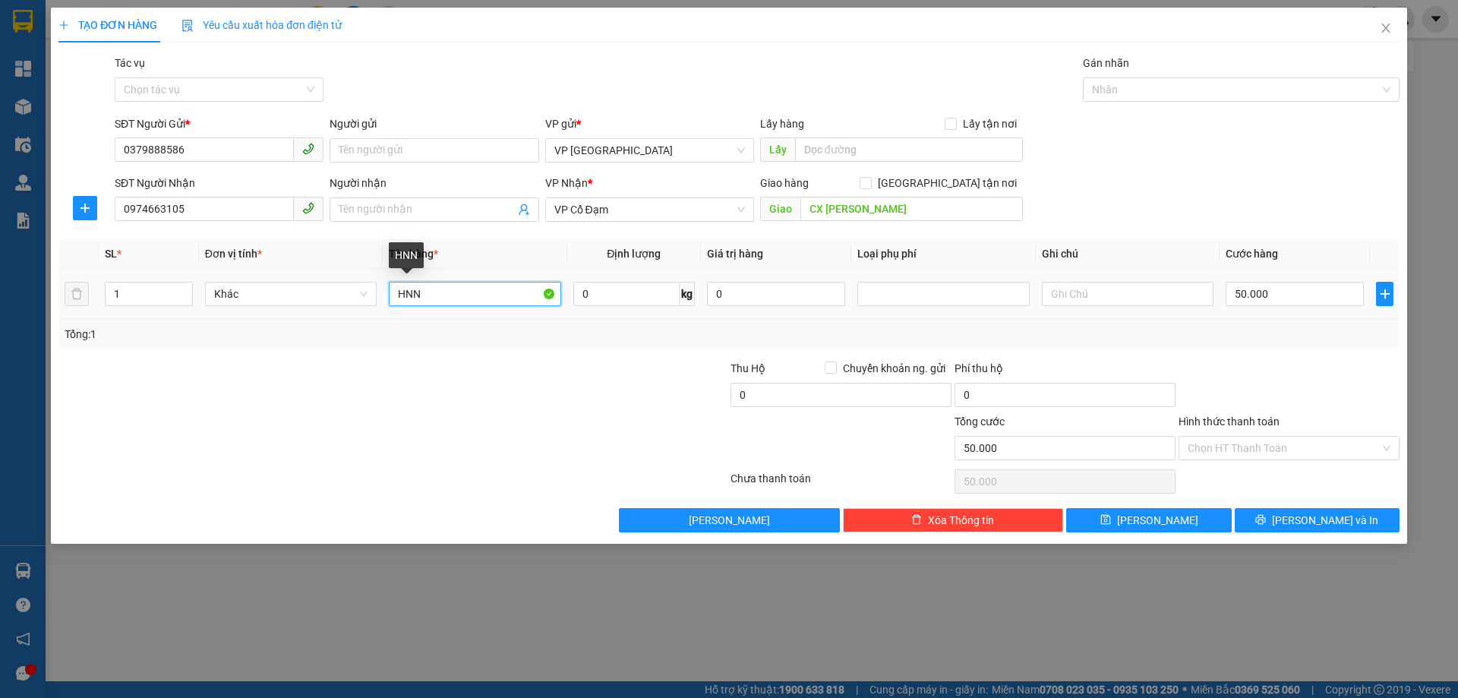
click at [395, 286] on input "HNN" at bounding box center [475, 294] width 172 height 24
type input "1K HNN"
click at [1275, 449] on input "Hình thức thanh toán" at bounding box center [1283, 448] width 192 height 23
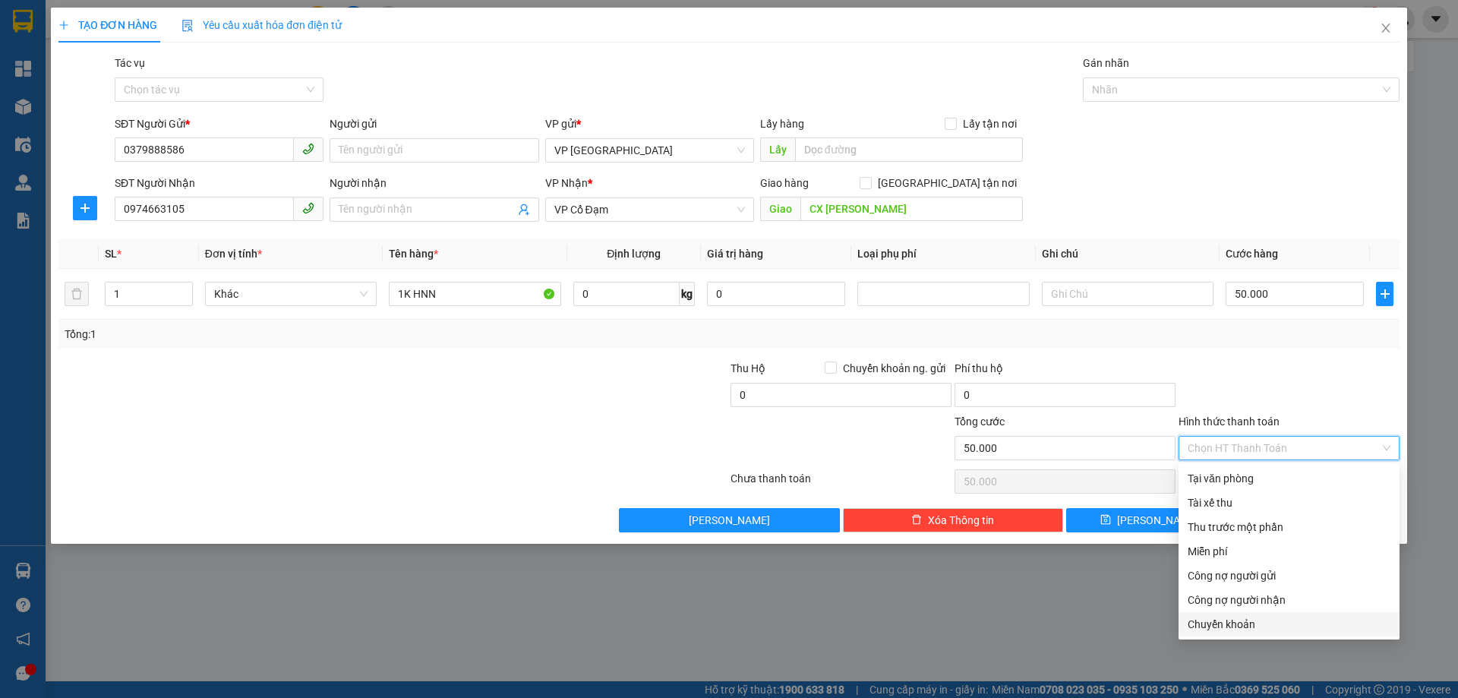
click at [1266, 625] on div "Chuyển khoản" at bounding box center [1288, 624] width 203 height 17
type input "0"
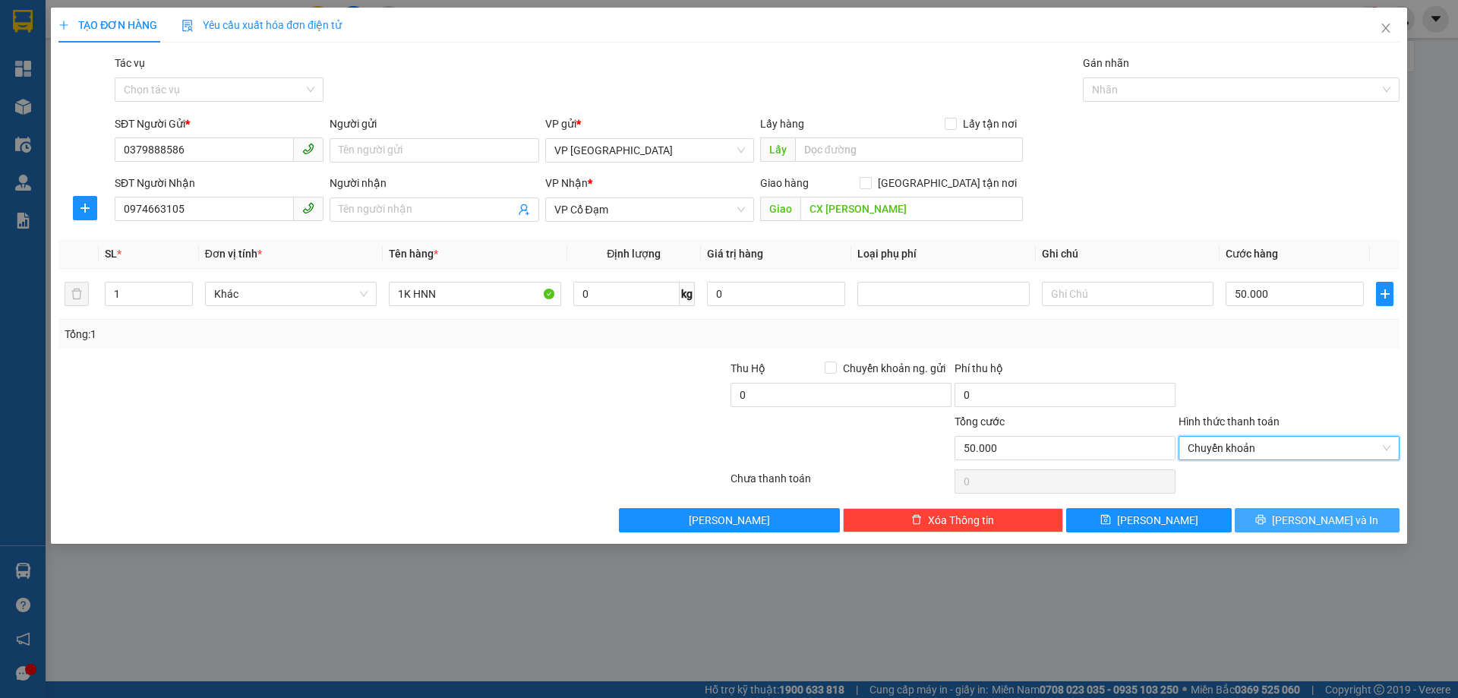
click at [1303, 520] on button "[PERSON_NAME] và In" at bounding box center [1316, 520] width 165 height 24
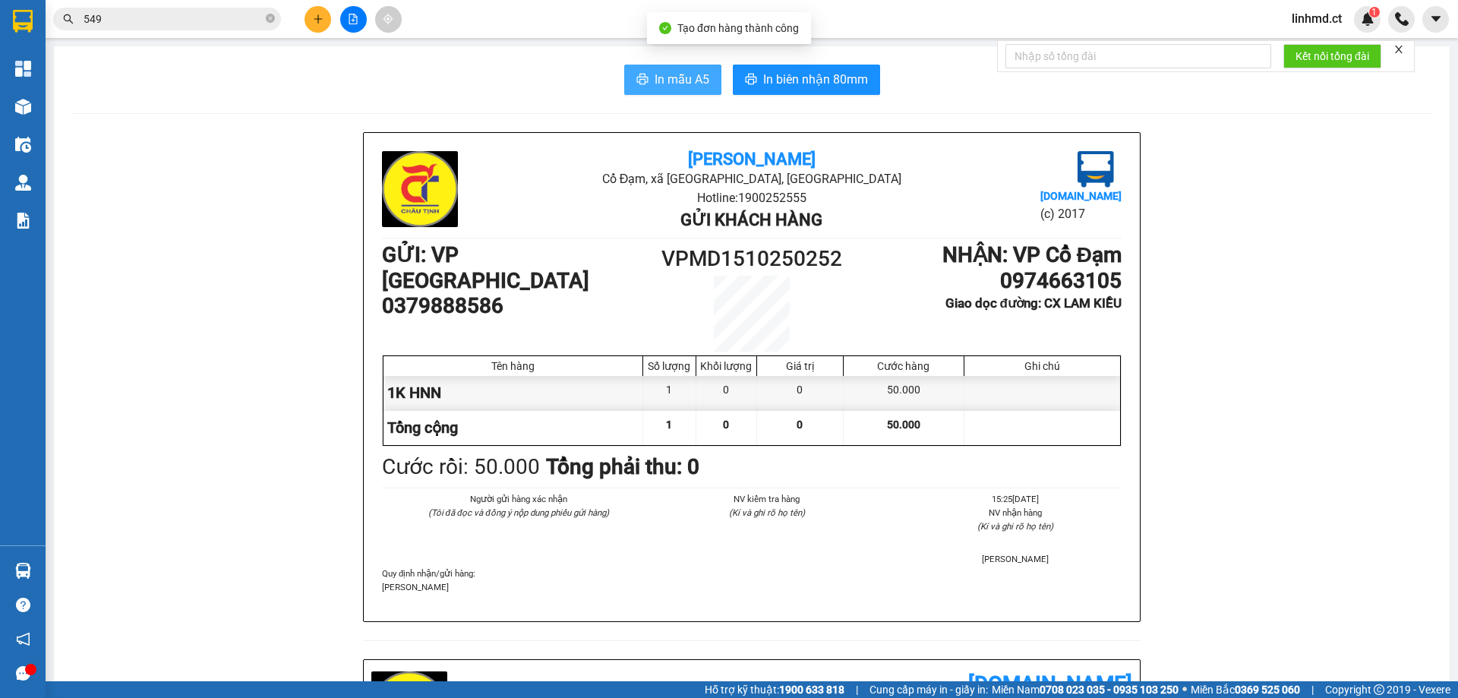
click at [683, 74] on span "In mẫu A5" at bounding box center [681, 79] width 55 height 19
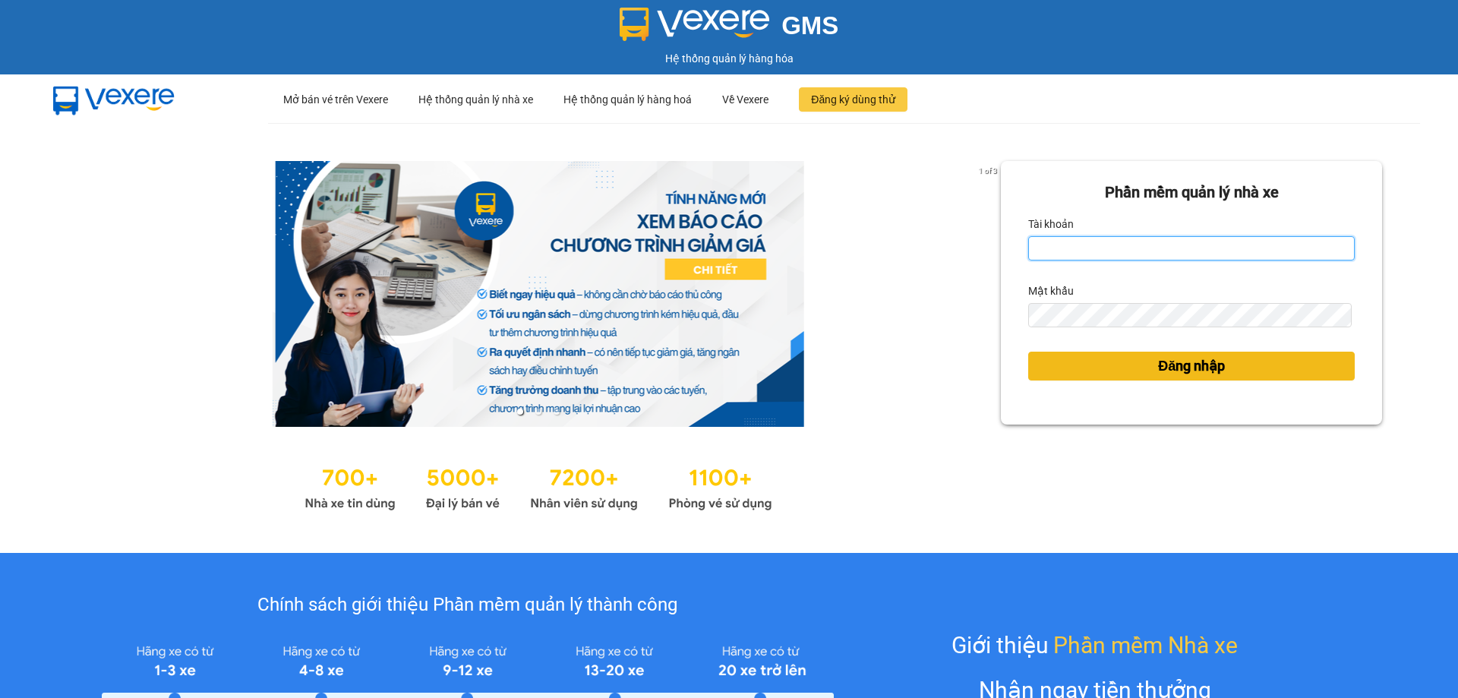
type input "linhmd.ct"
click at [1131, 368] on button "Đăng nhập" at bounding box center [1191, 366] width 326 height 29
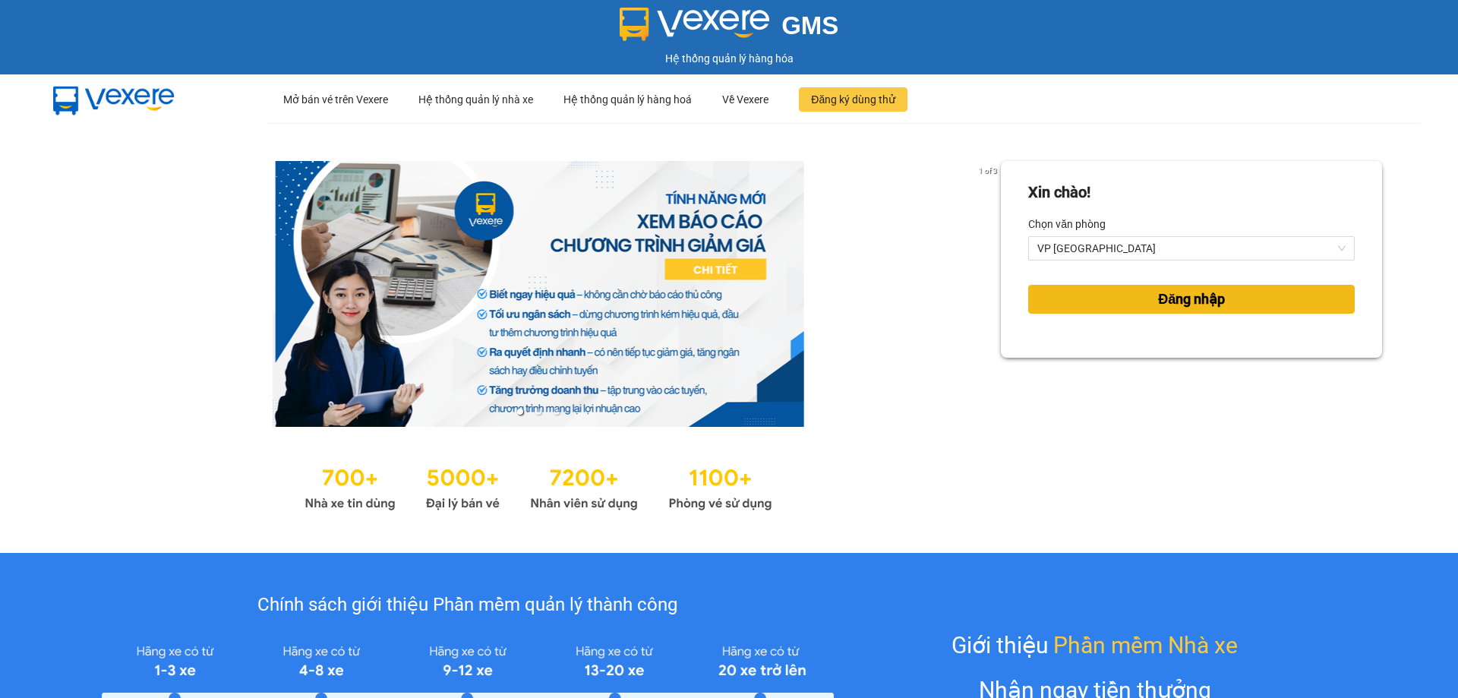
click at [1101, 298] on button "Đăng nhập" at bounding box center [1191, 299] width 326 height 29
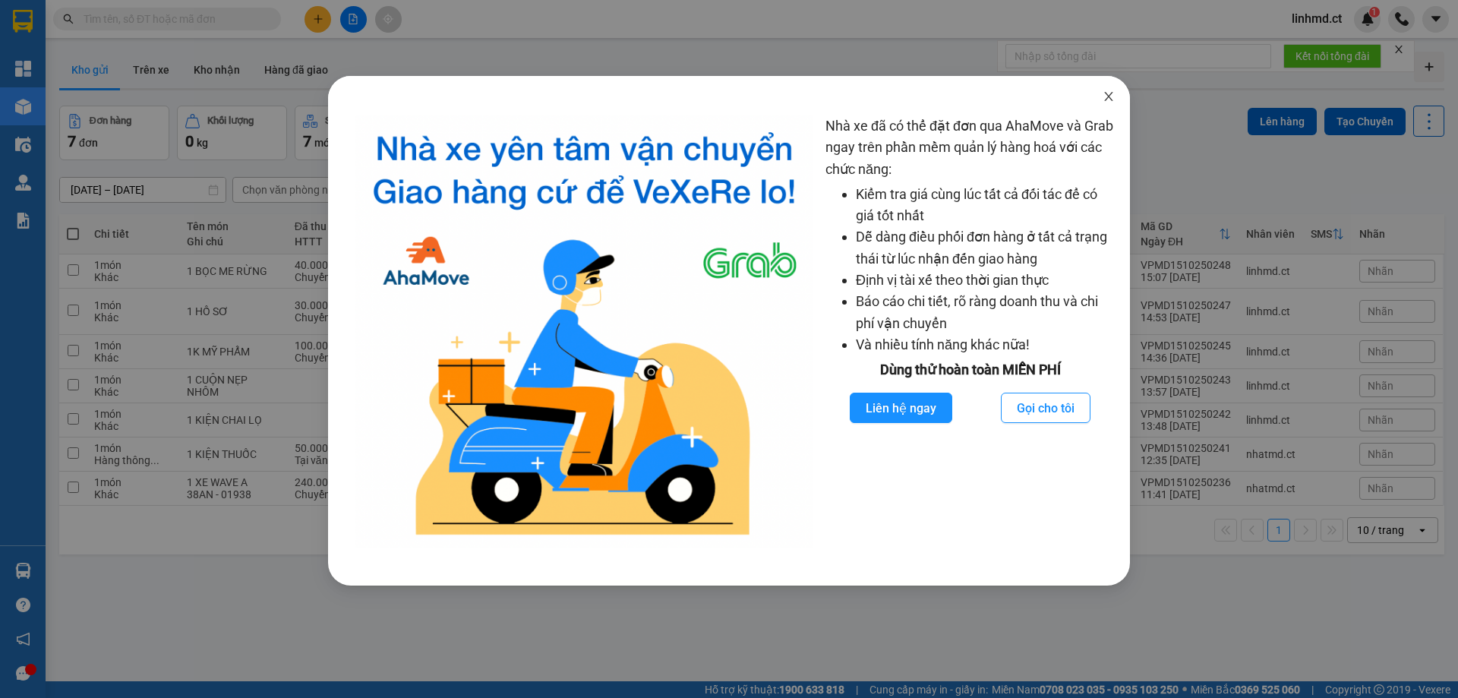
click at [1108, 91] on icon "close" at bounding box center [1108, 96] width 12 height 12
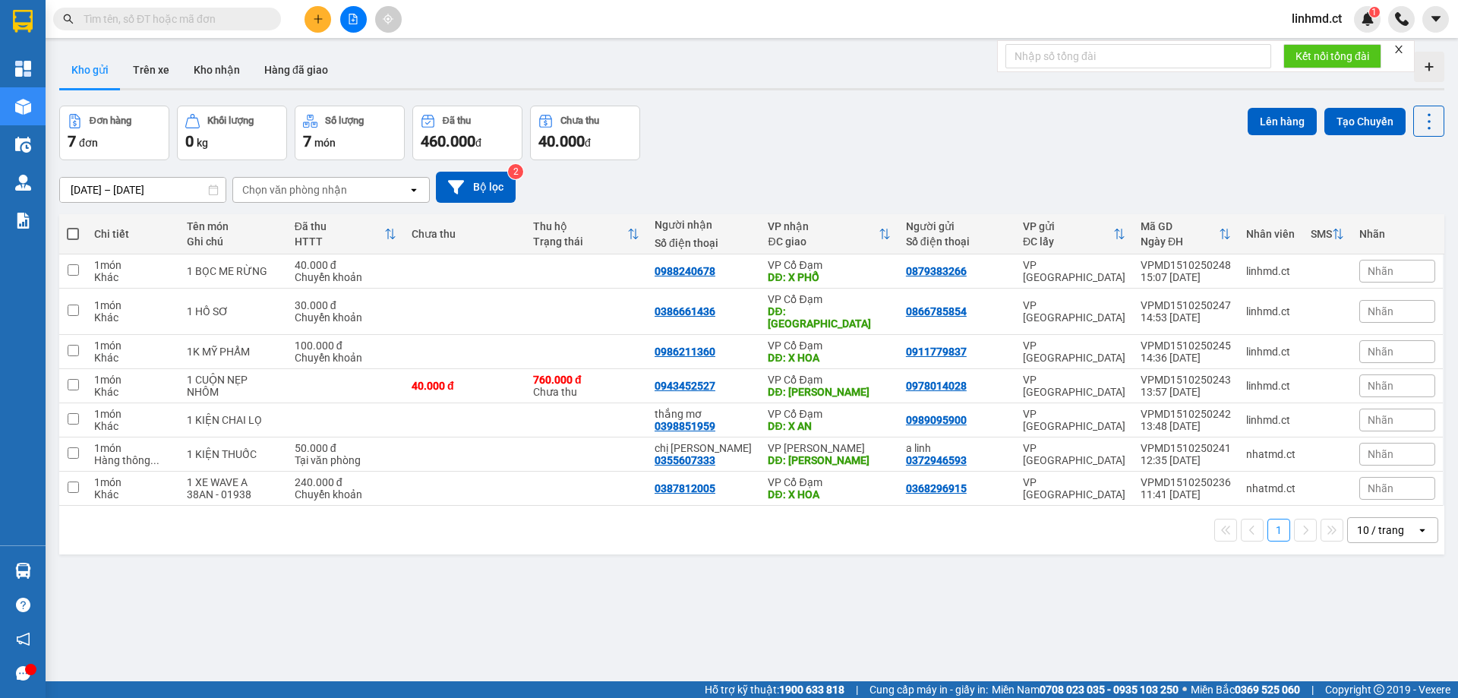
click at [229, 25] on input "text" at bounding box center [173, 19] width 179 height 17
click at [178, 20] on input "text" at bounding box center [173, 19] width 179 height 17
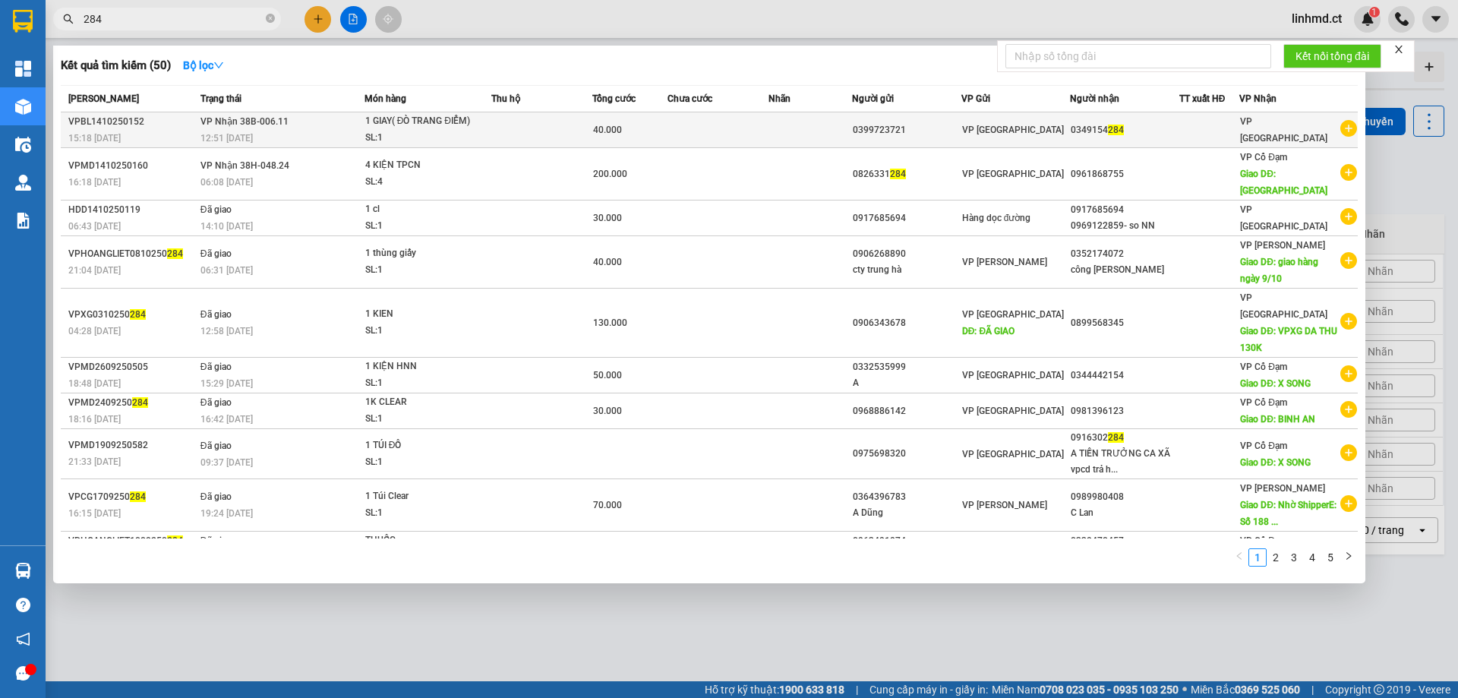
type input "284"
click at [741, 137] on td at bounding box center [717, 130] width 100 height 36
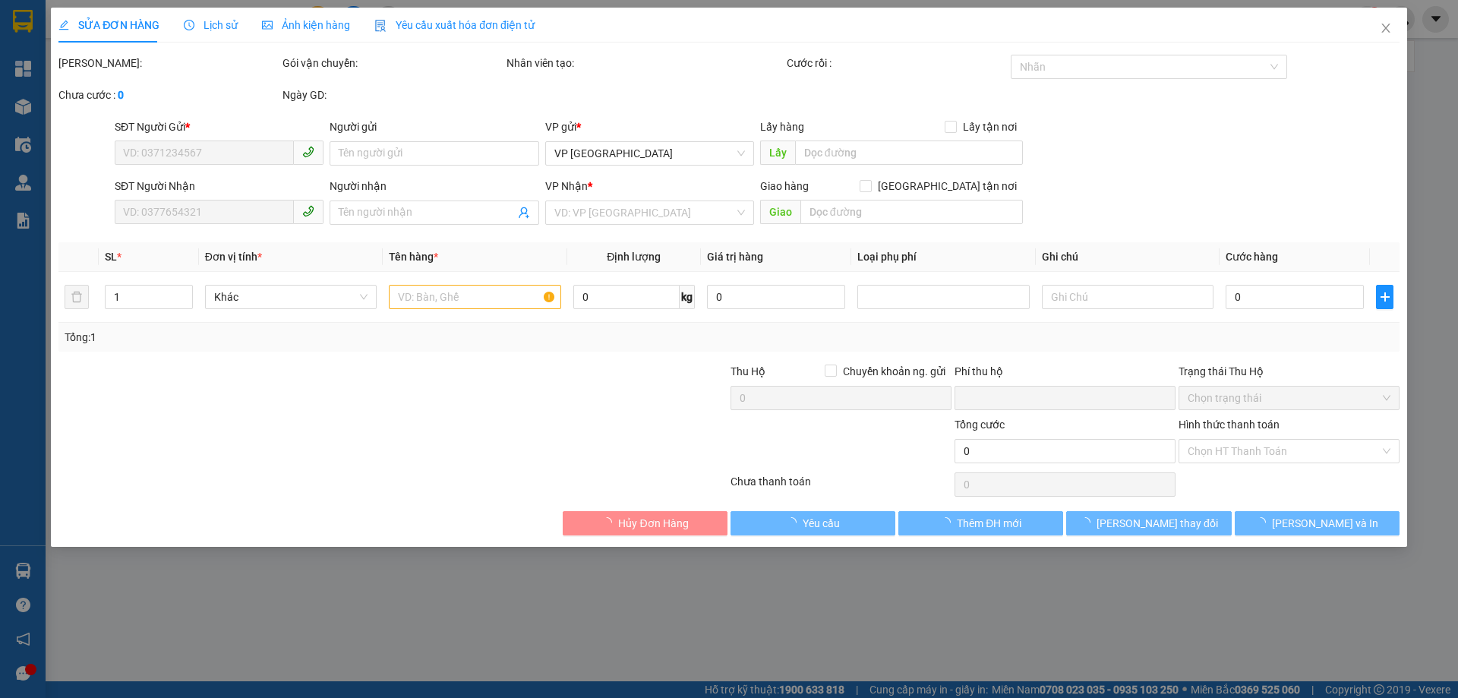
type input "0399723721"
type input "0349154284"
type input "0"
type input "40.000"
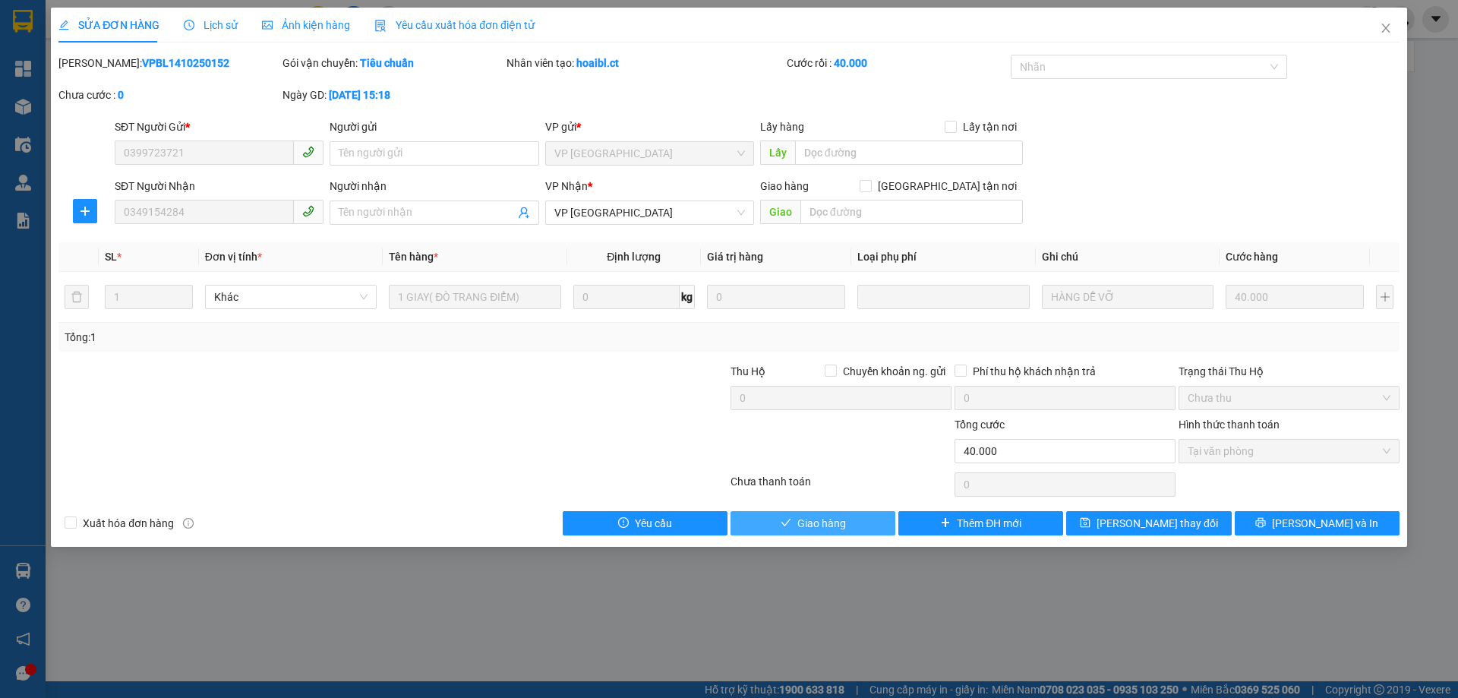
click at [783, 525] on icon "check" at bounding box center [785, 522] width 11 height 11
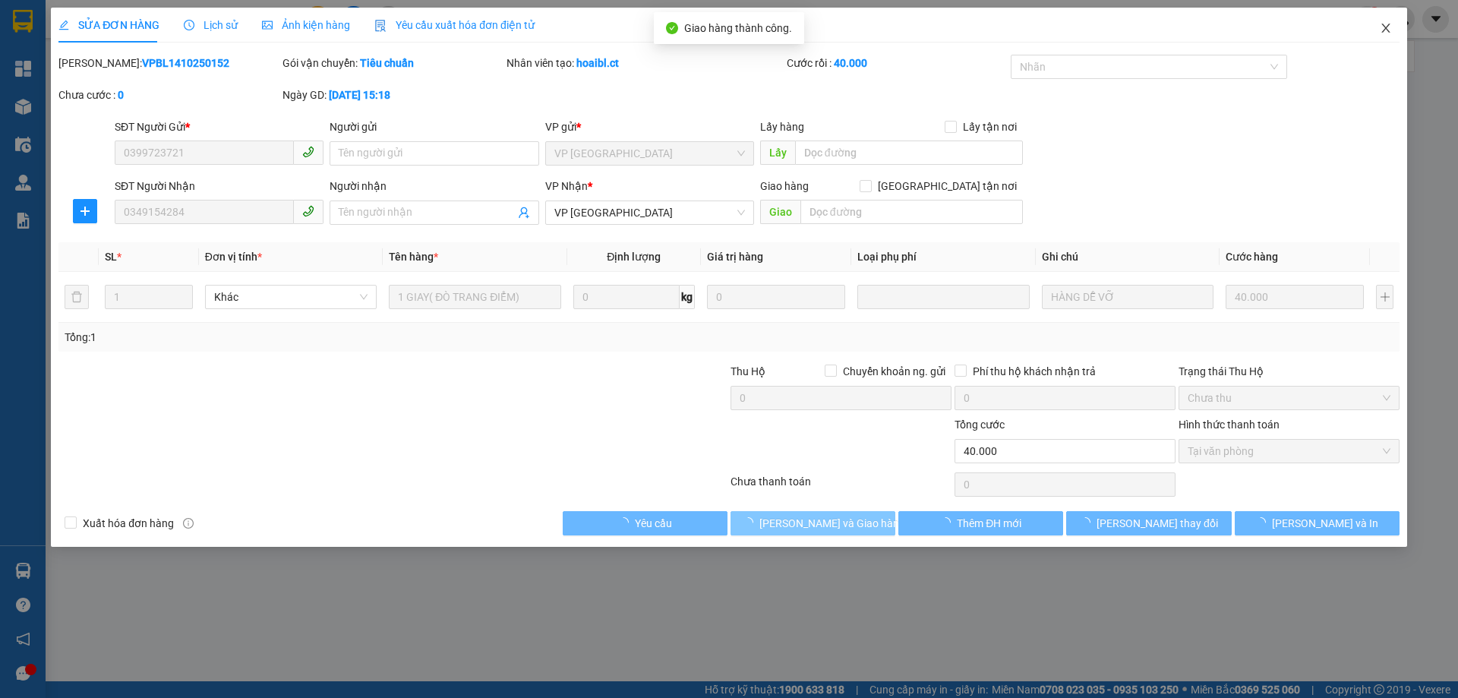
click at [1385, 32] on icon "close" at bounding box center [1385, 28] width 12 height 12
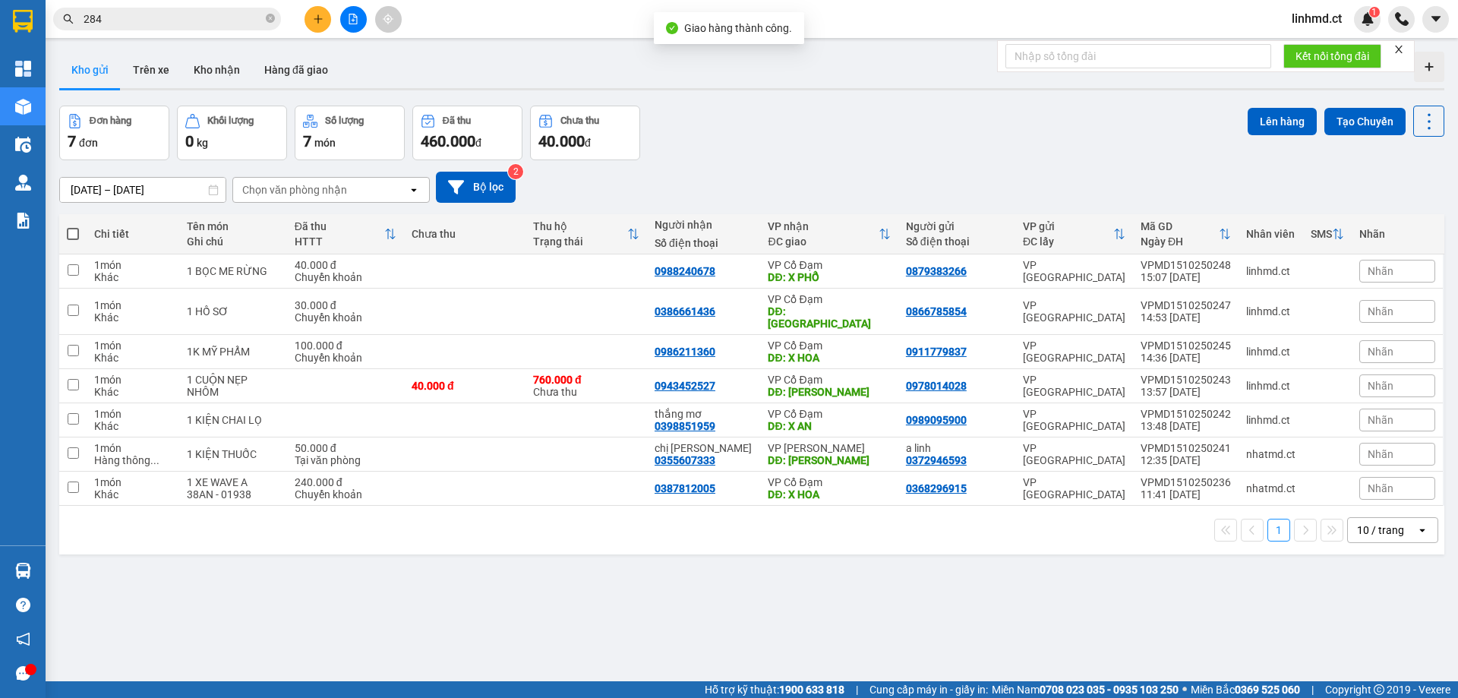
click at [315, 20] on icon "plus" at bounding box center [318, 19] width 11 height 11
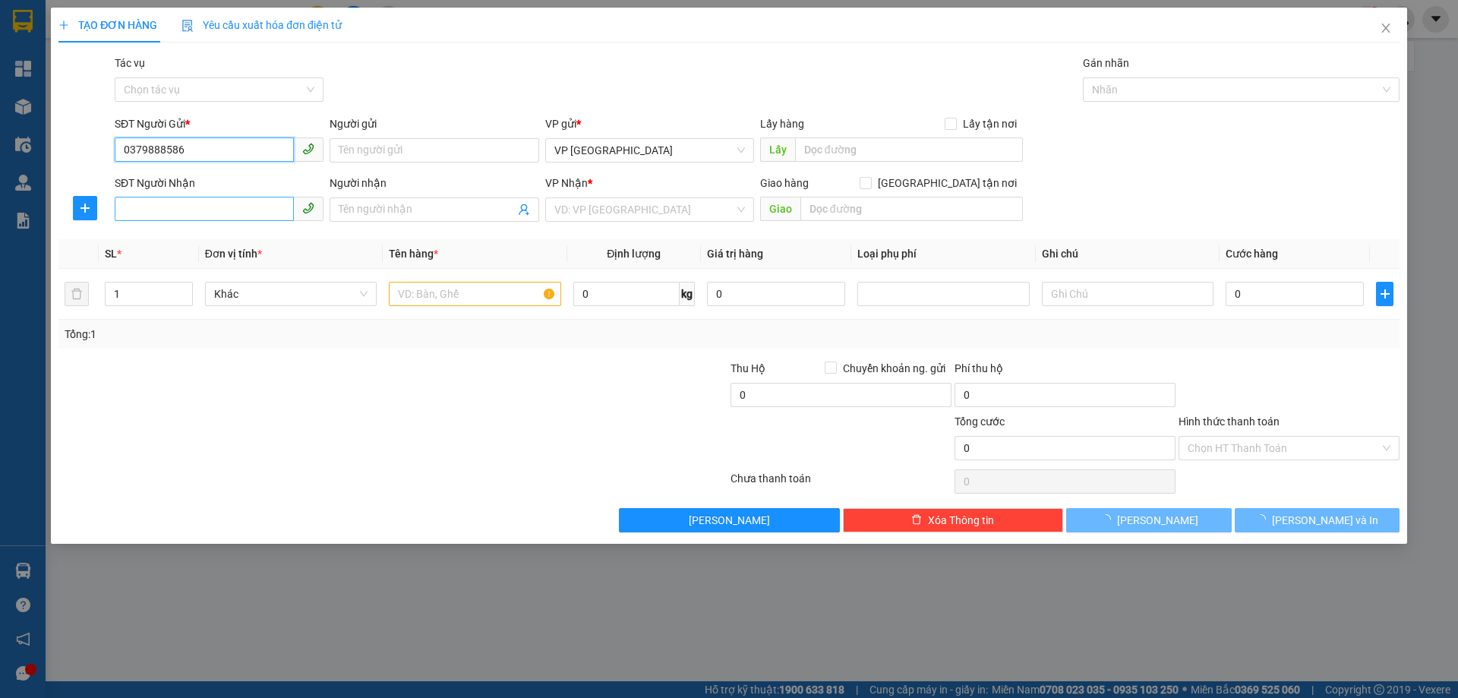
type input "0379888586"
click at [171, 198] on input "SĐT Người Nhận" at bounding box center [204, 209] width 179 height 24
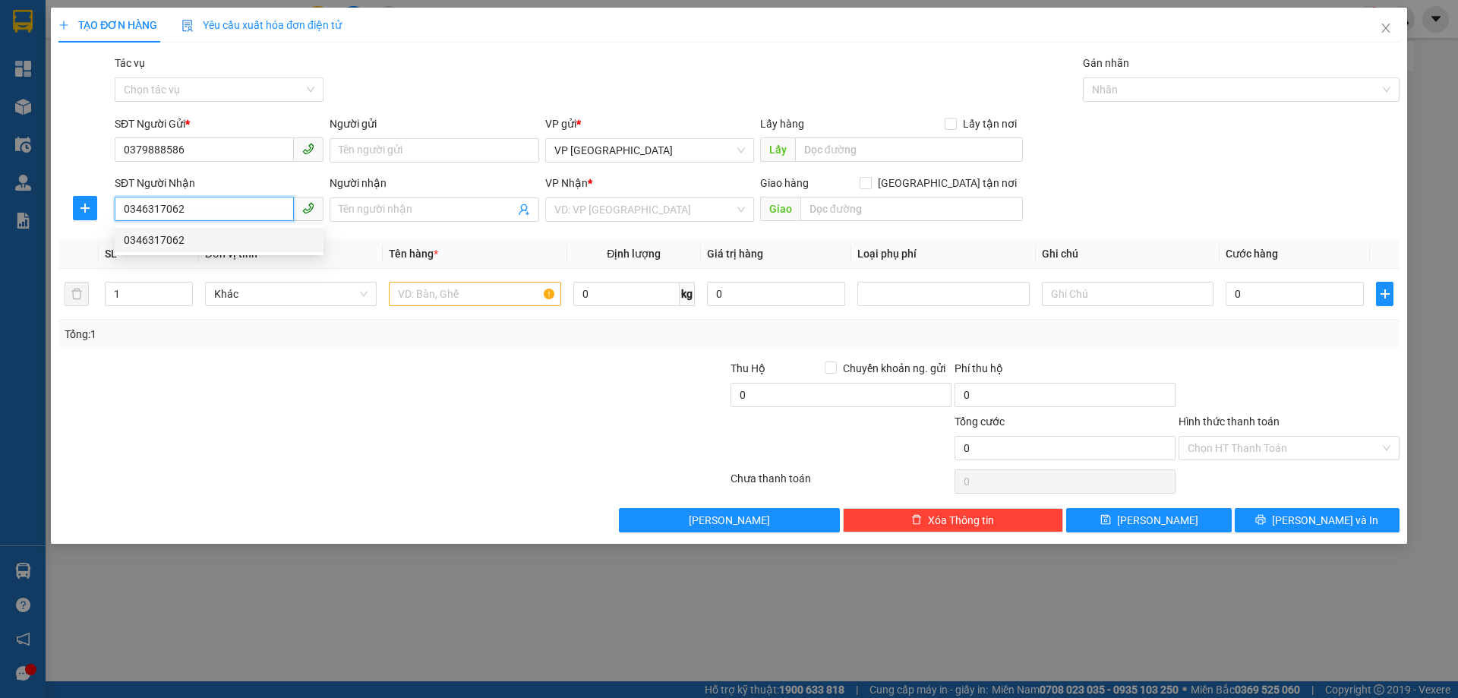
type input "0346317062"
click at [210, 257] on span "Đơn vị tính *" at bounding box center [233, 253] width 57 height 12
click at [219, 247] on span "Đơn vị tính *" at bounding box center [233, 253] width 57 height 12
click at [219, 203] on input "0346317062" at bounding box center [204, 209] width 179 height 24
click at [212, 238] on div "0346317062" at bounding box center [219, 240] width 191 height 17
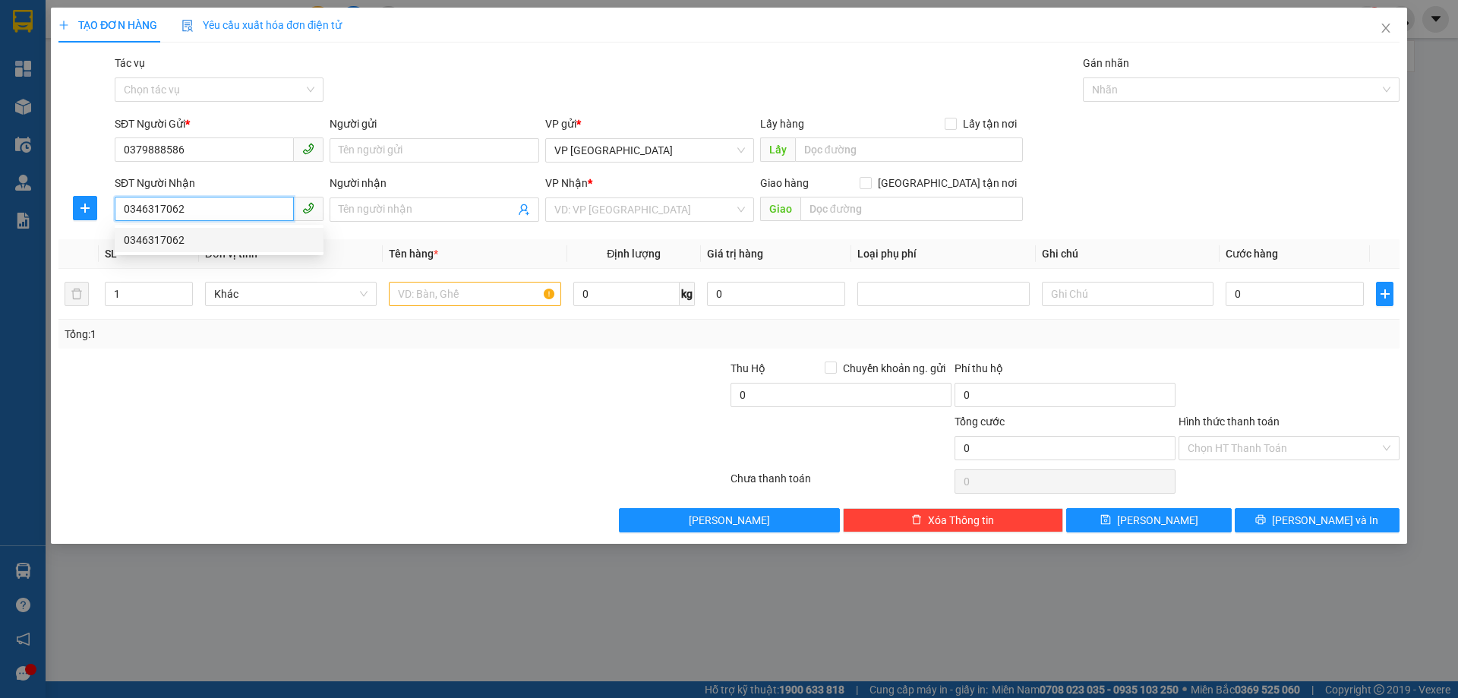
type input "CX X PHỔ"
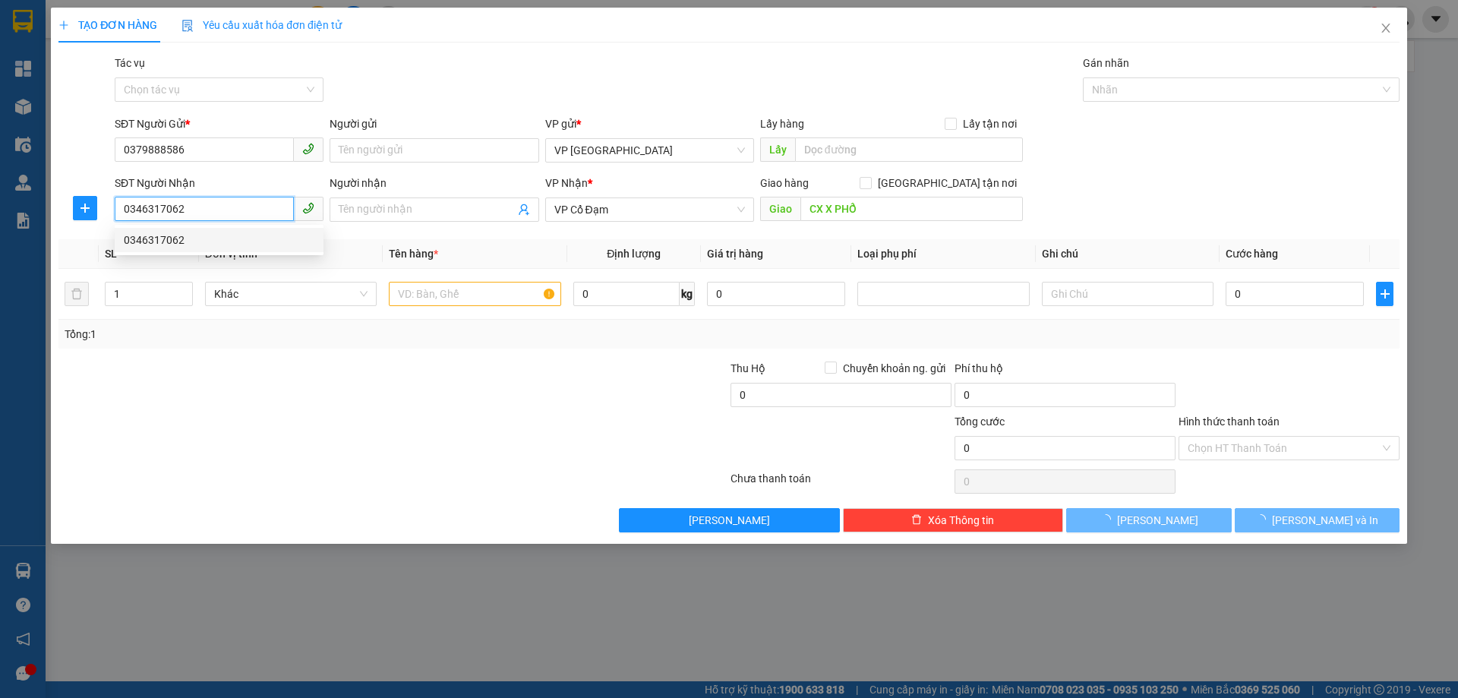
type input "50.000"
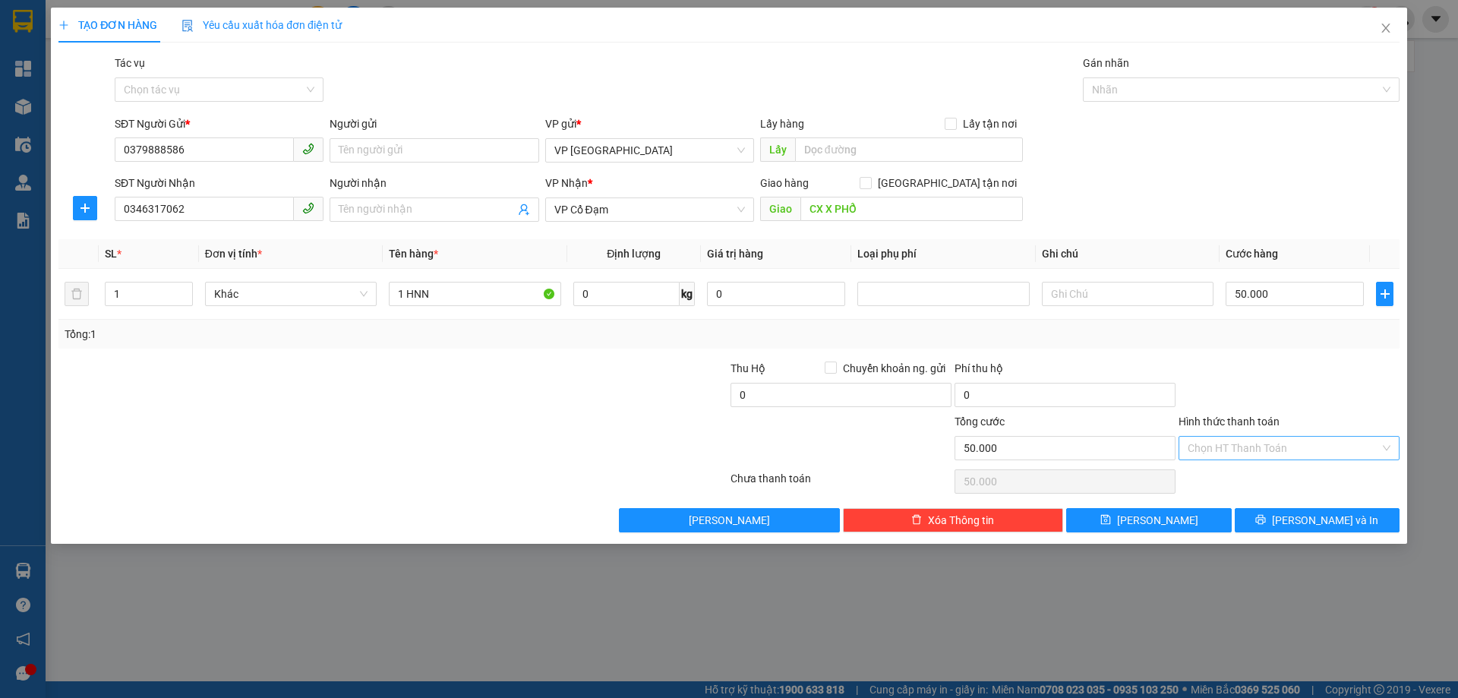
click at [1292, 447] on input "Hình thức thanh toán" at bounding box center [1283, 448] width 192 height 23
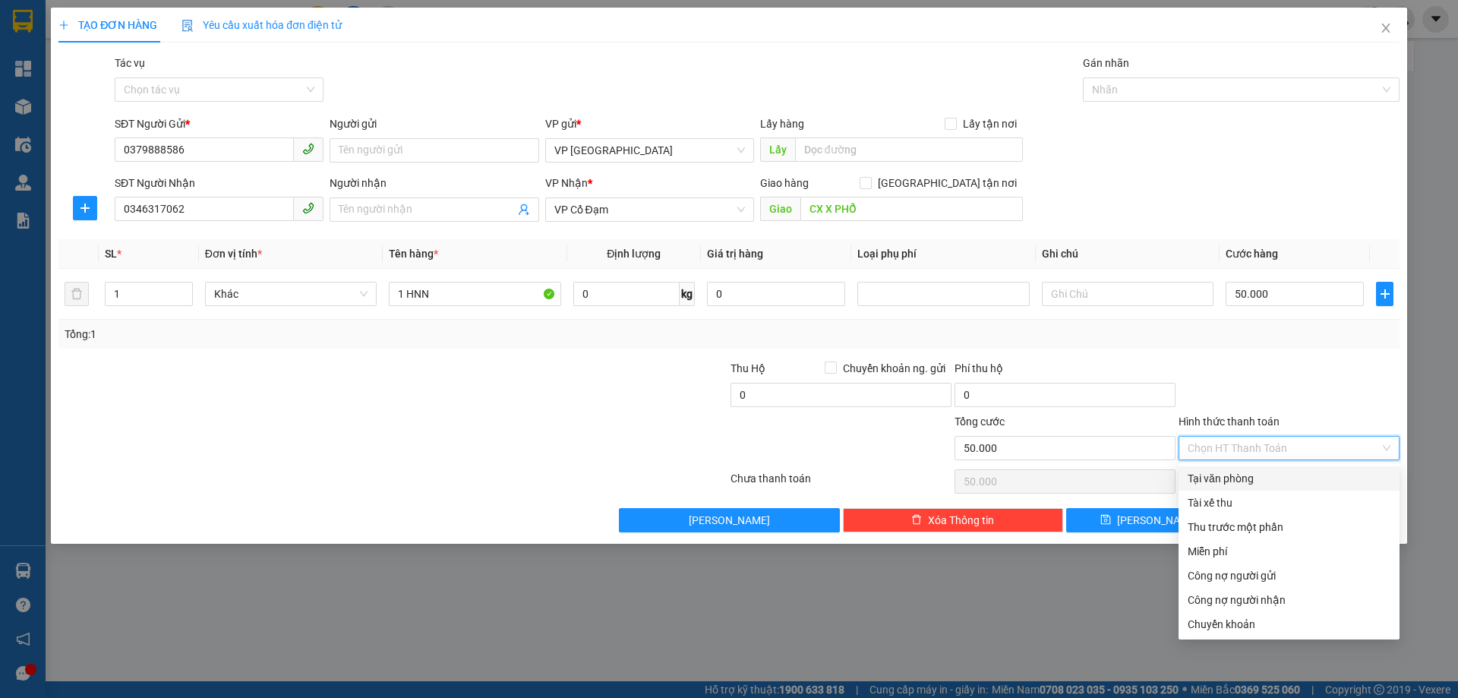
drag, startPoint x: 1259, startPoint y: 481, endPoint x: 1281, endPoint y: 496, distance: 26.3
click at [1258, 481] on div "Tại văn phòng" at bounding box center [1288, 478] width 203 height 17
type input "0"
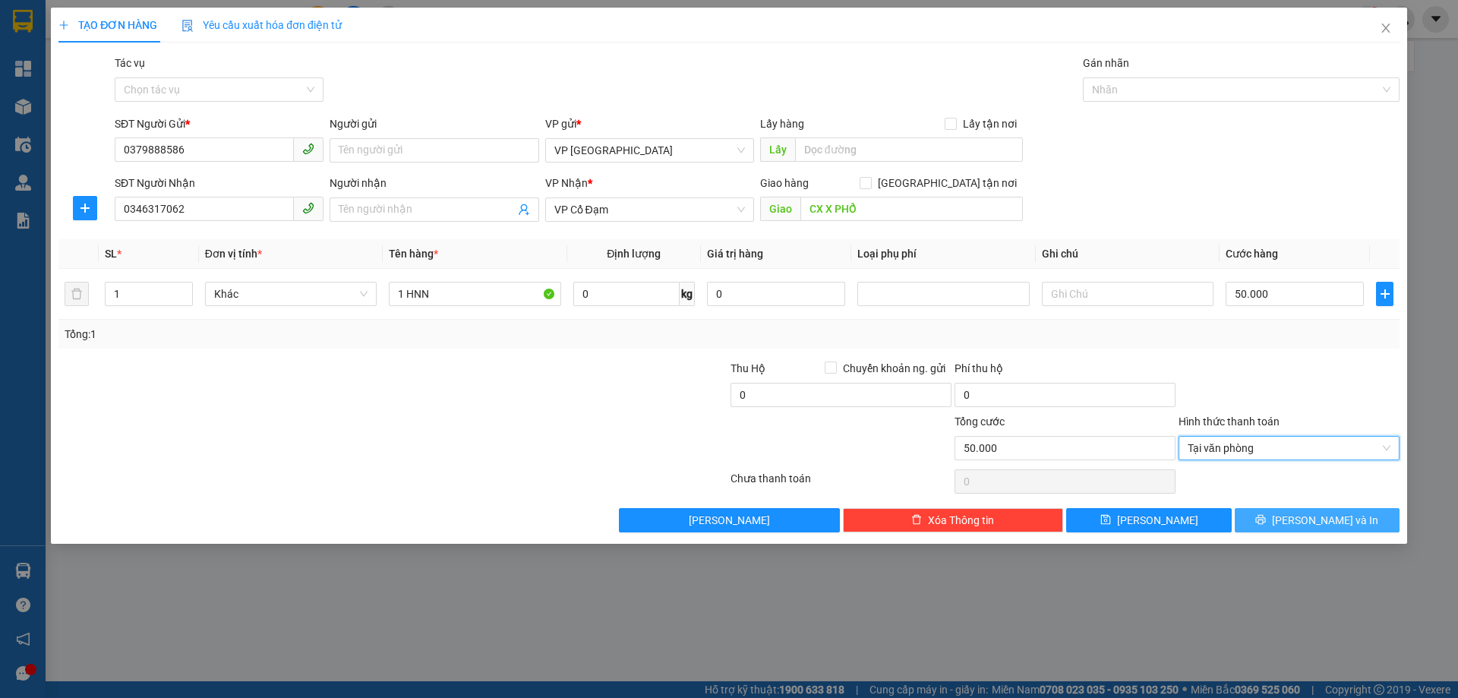
click at [1319, 525] on span "[PERSON_NAME] và In" at bounding box center [1325, 520] width 106 height 17
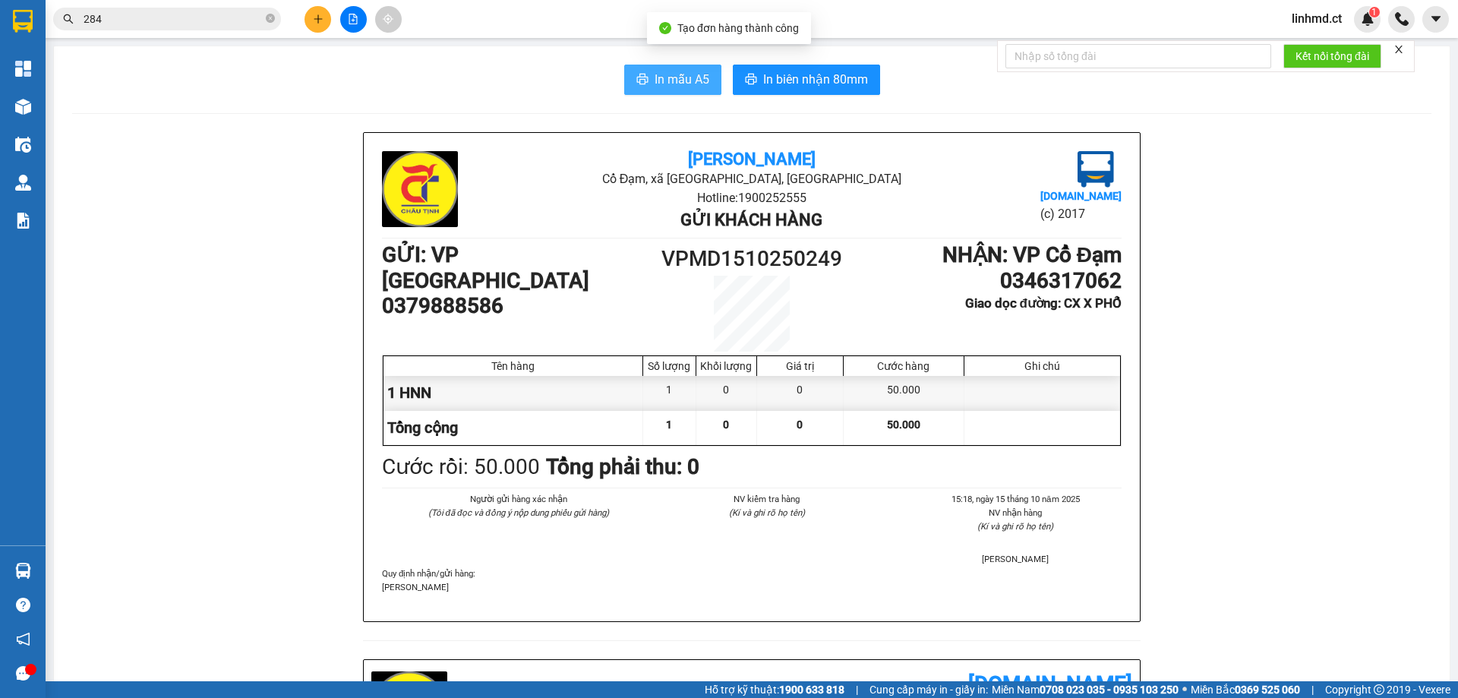
click at [661, 76] on span "In mẫu A5" at bounding box center [681, 79] width 55 height 19
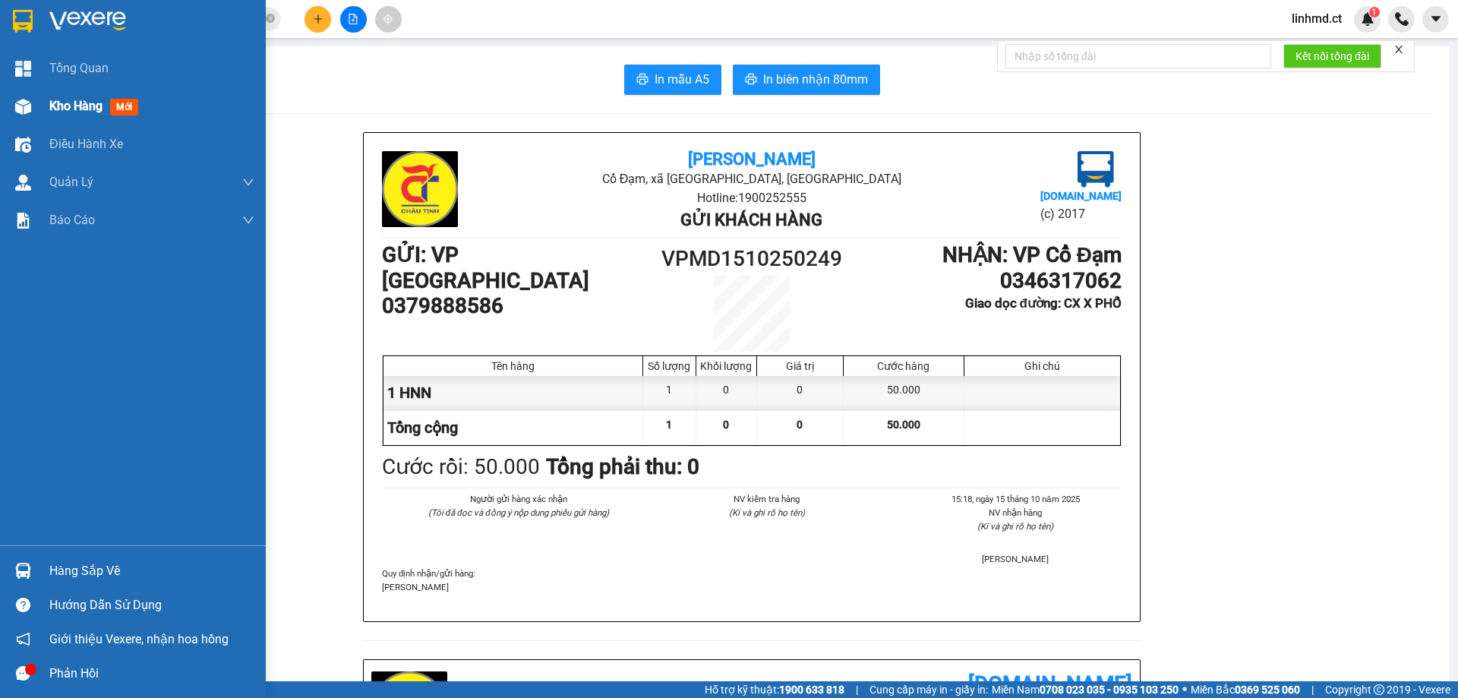
click at [33, 98] on div at bounding box center [23, 106] width 27 height 27
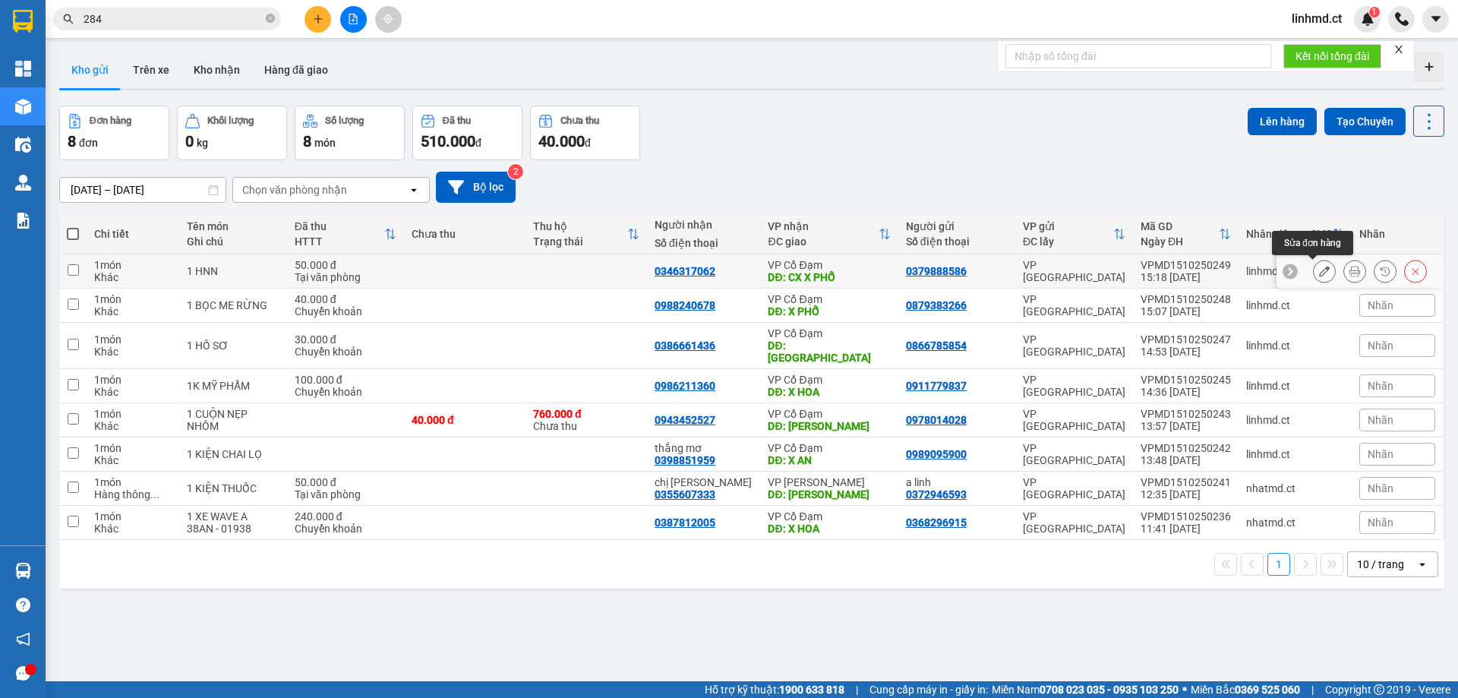
click at [1319, 271] on button at bounding box center [1323, 271] width 21 height 27
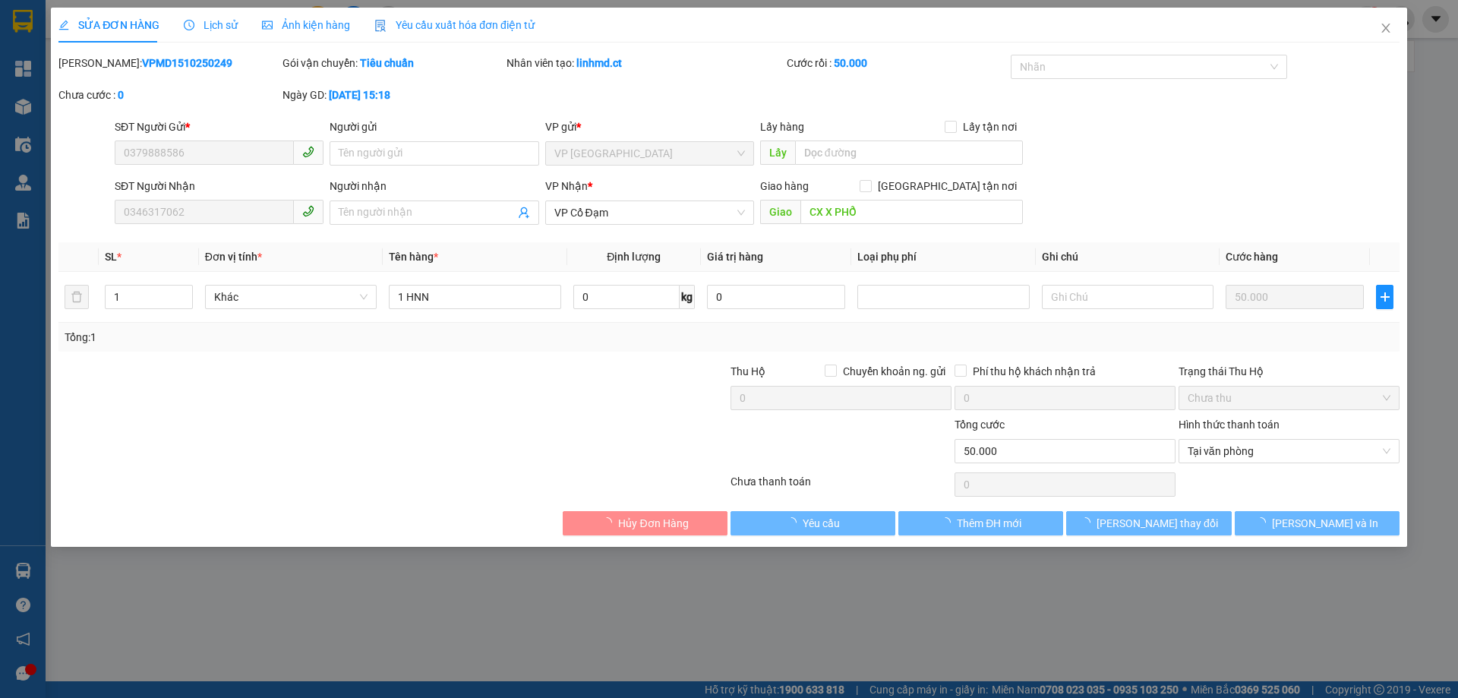
type input "0379888586"
type input "0346317062"
type input "CX X PHỔ"
type input "0"
type input "50.000"
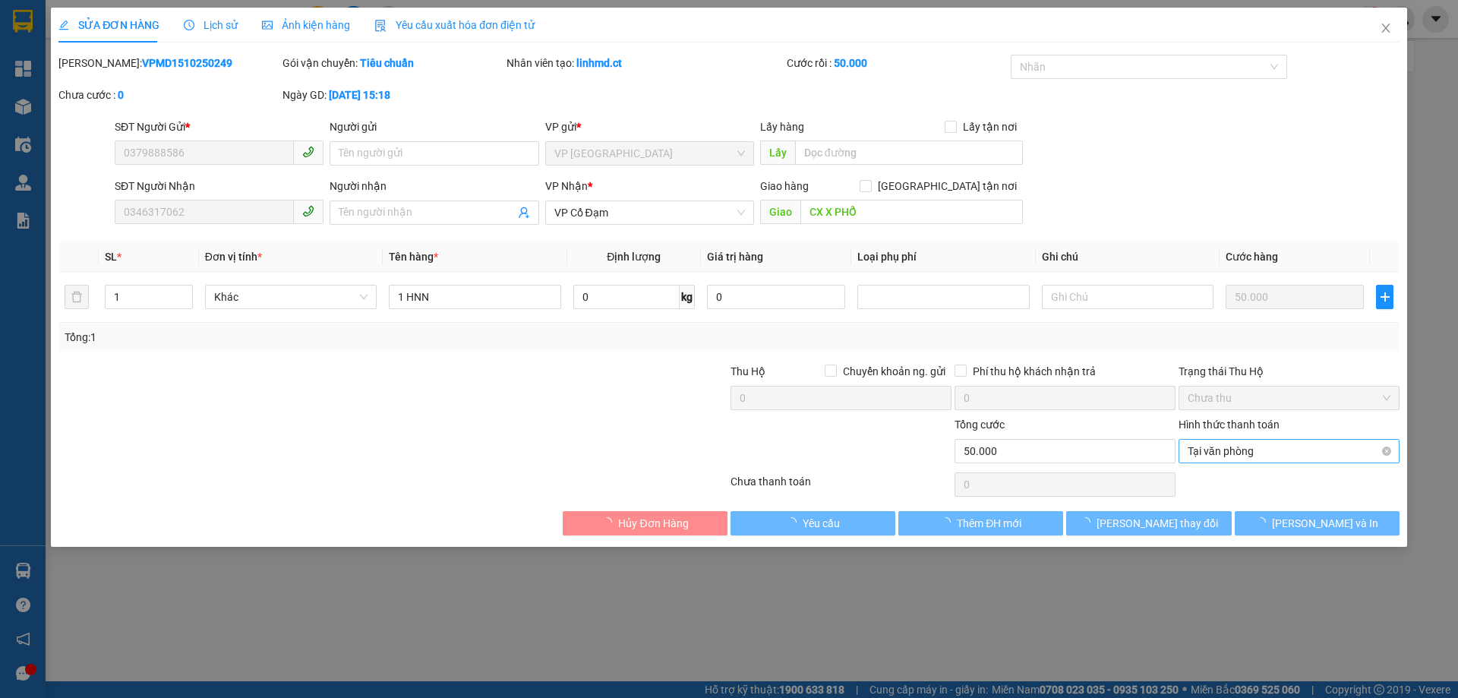
click at [1258, 449] on span "Tại văn phòng" at bounding box center [1288, 451] width 203 height 23
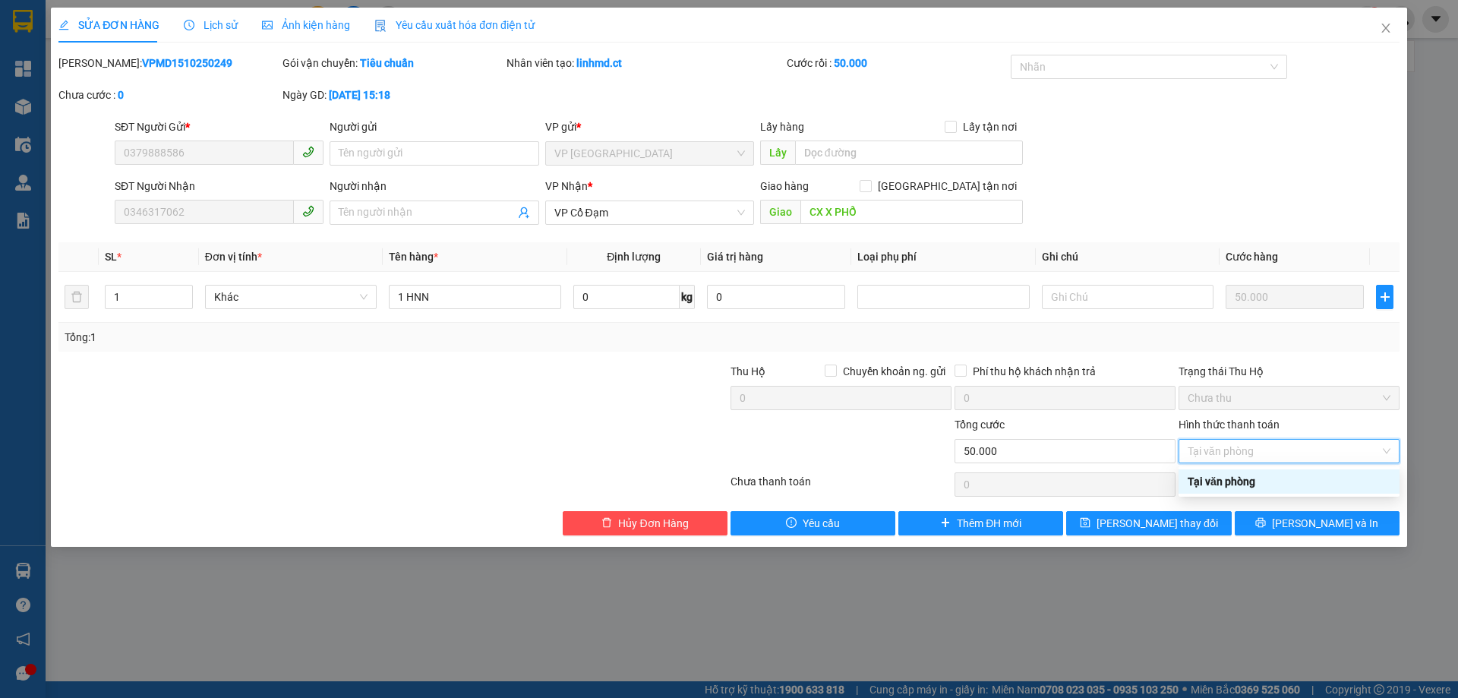
click at [1263, 487] on div "Tại văn phòng" at bounding box center [1288, 481] width 203 height 17
click at [1281, 452] on span "Tại văn phòng" at bounding box center [1288, 451] width 203 height 23
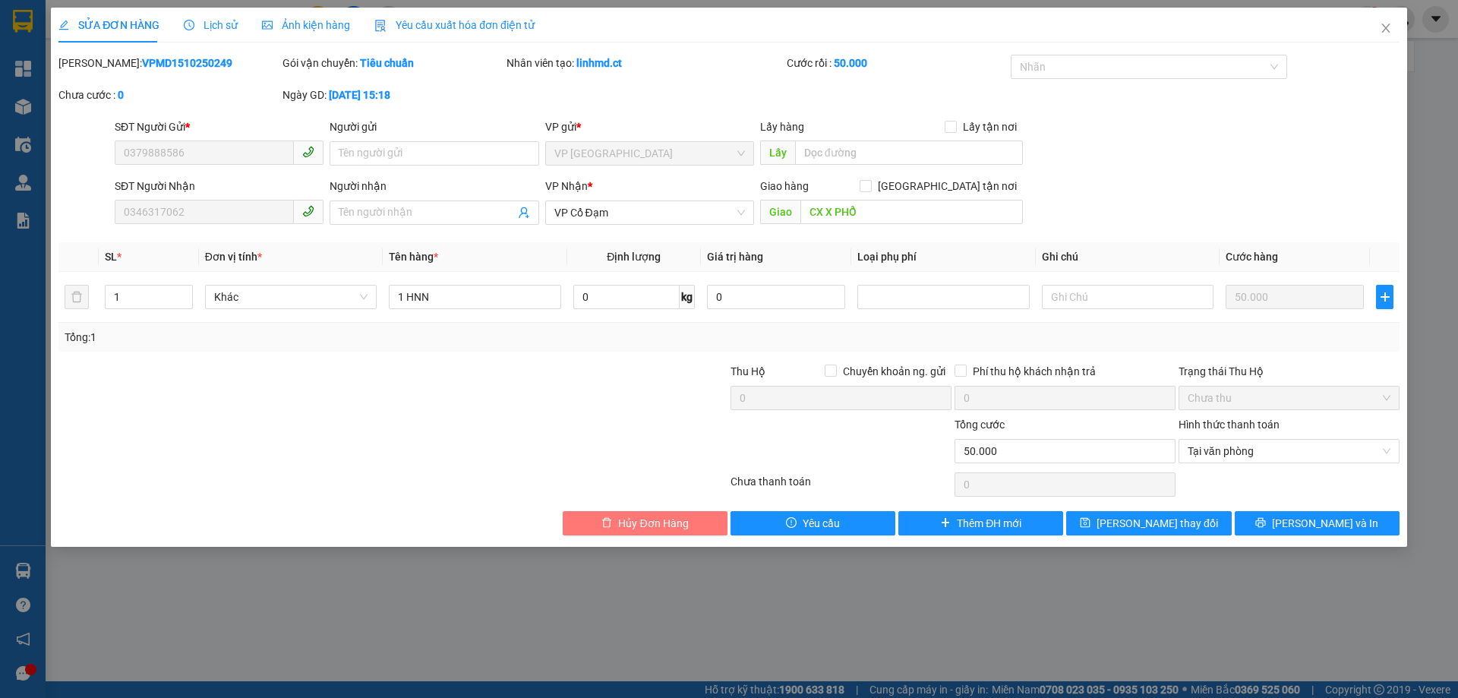
drag, startPoint x: 689, startPoint y: 521, endPoint x: 739, endPoint y: 534, distance: 52.7
click at [688, 522] on button "Hủy Đơn Hàng" at bounding box center [645, 523] width 165 height 24
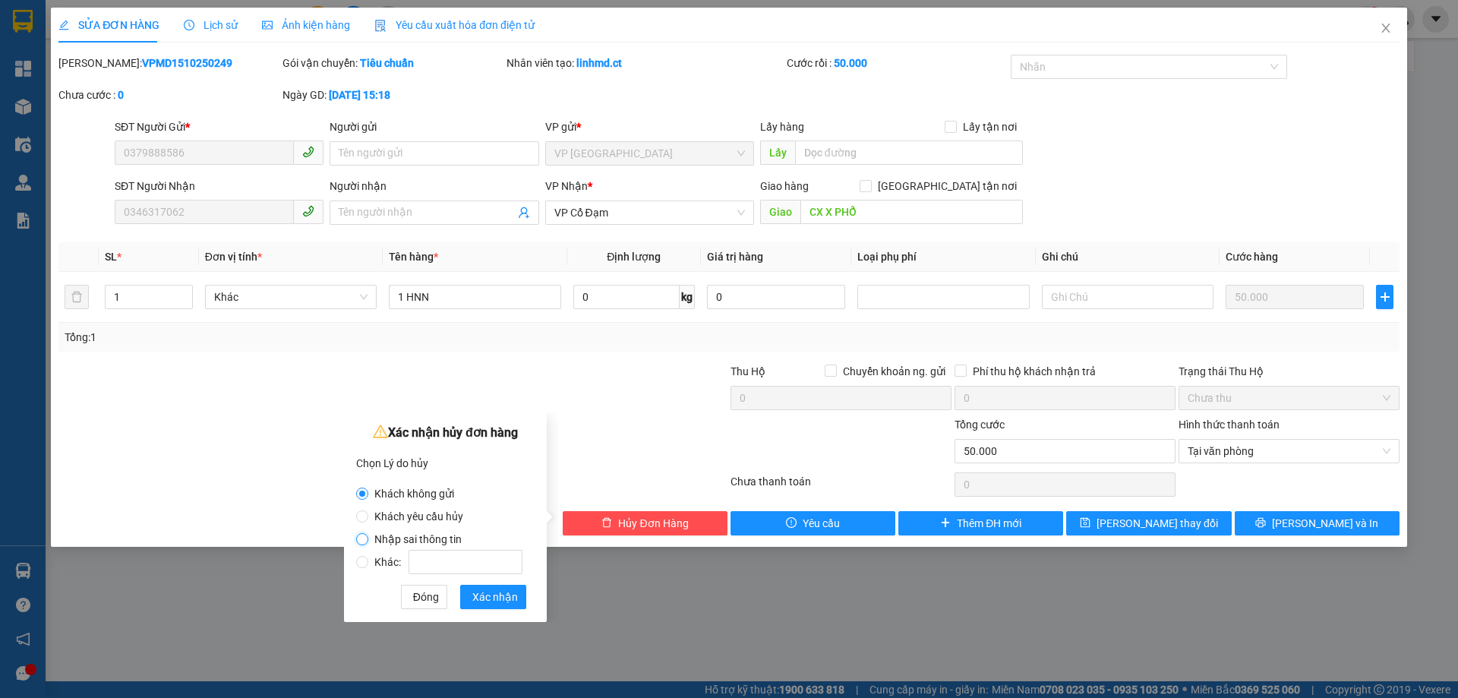
click at [359, 538] on input "Nhập sai thông tin" at bounding box center [362, 539] width 12 height 12
radio input "true"
radio input "false"
click at [476, 601] on span "Xác nhận" at bounding box center [495, 596] width 46 height 17
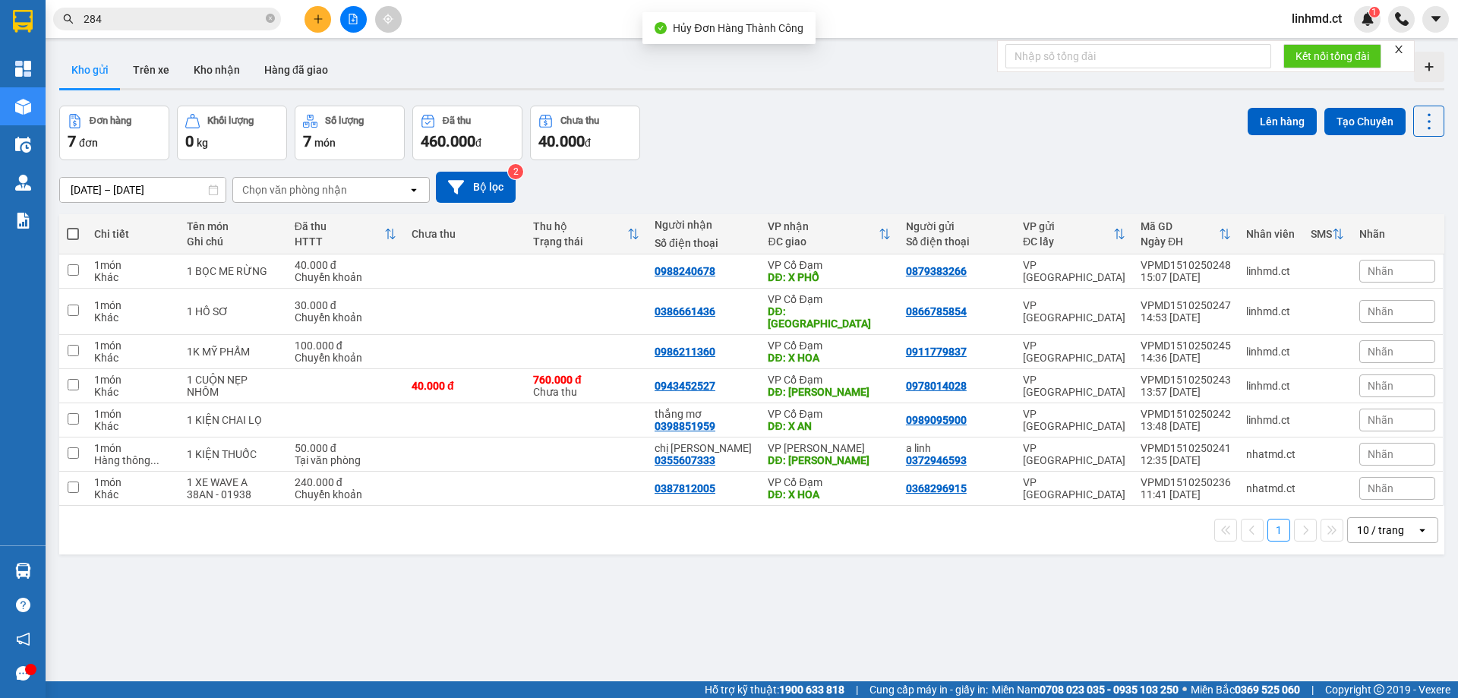
click at [315, 14] on icon "plus" at bounding box center [318, 19] width 11 height 11
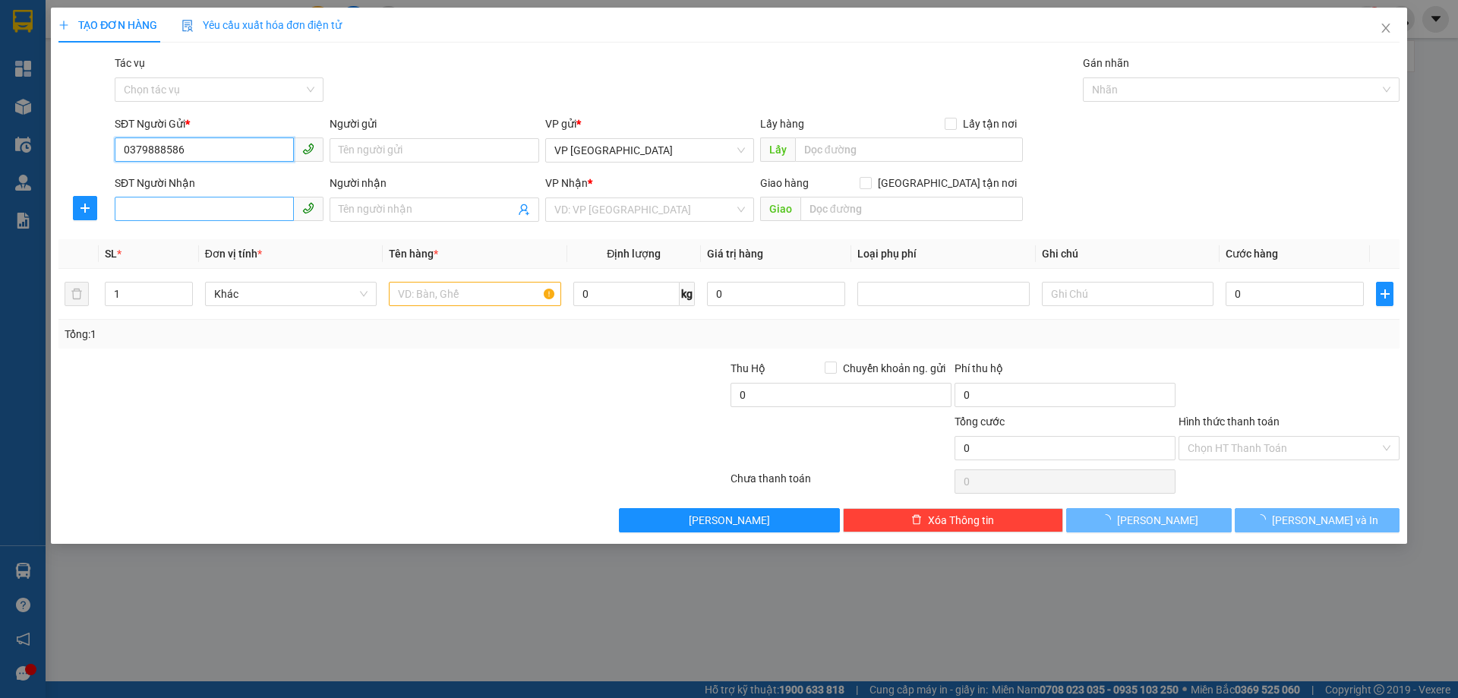
type input "0379888586"
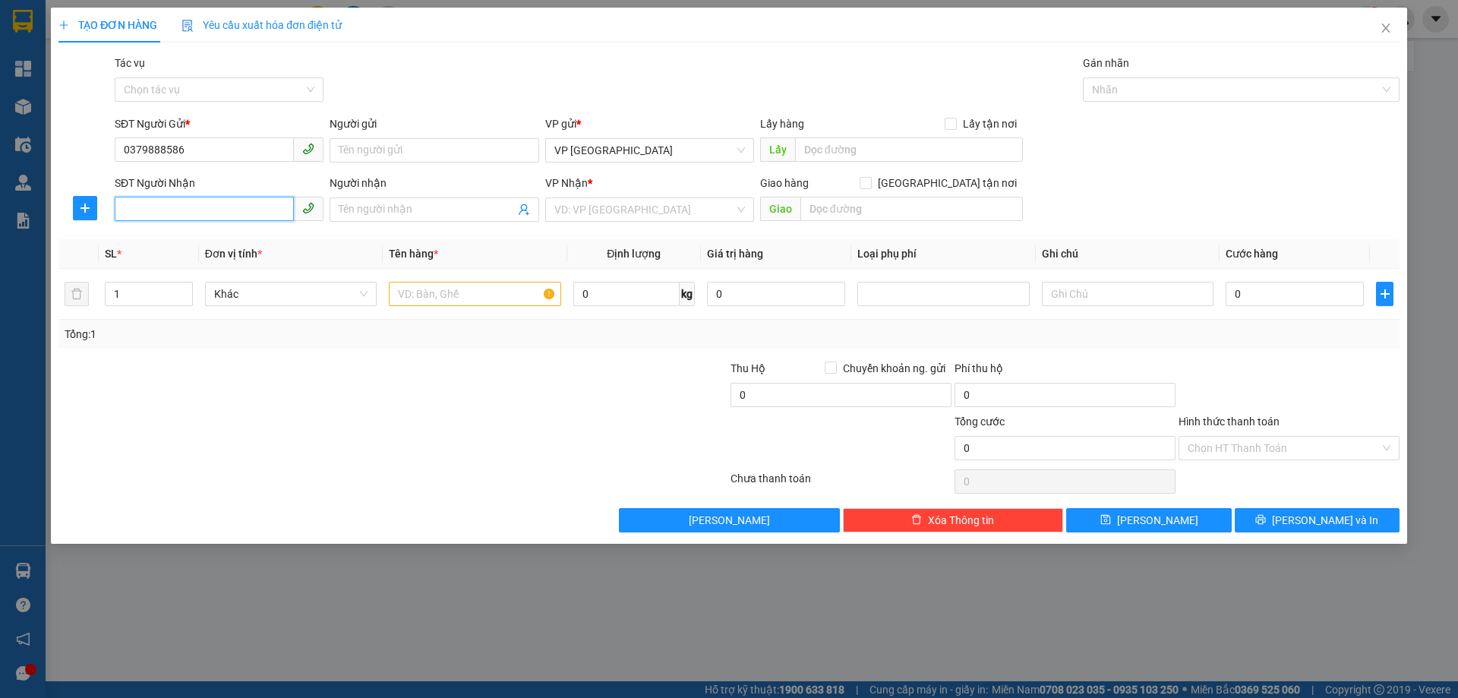
click at [245, 204] on input "SĐT Người Nhận" at bounding box center [204, 209] width 179 height 24
type input "0346317062"
drag, startPoint x: 182, startPoint y: 232, endPoint x: 222, endPoint y: 238, distance: 40.8
click at [182, 232] on div "0346317062" at bounding box center [219, 240] width 191 height 17
type input "CX X PHỔ"
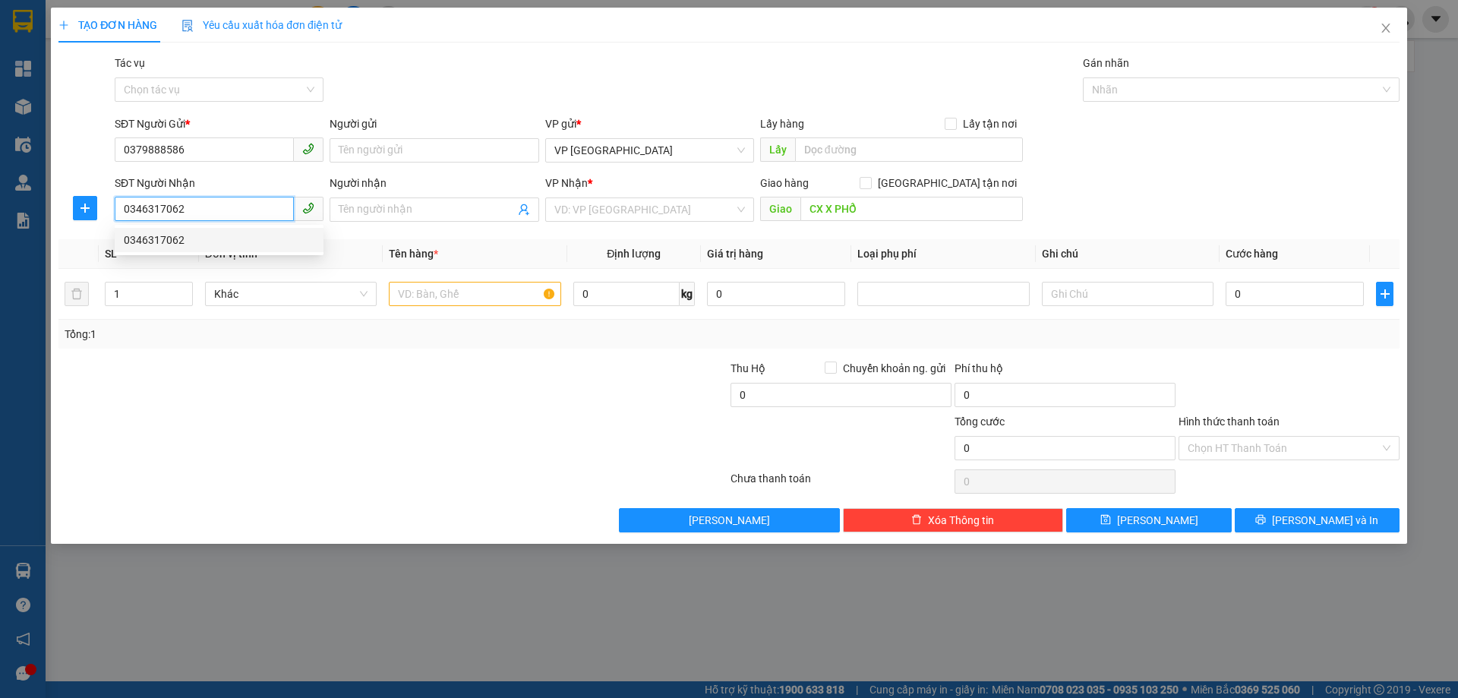
type input "50.000"
type input "0346317062"
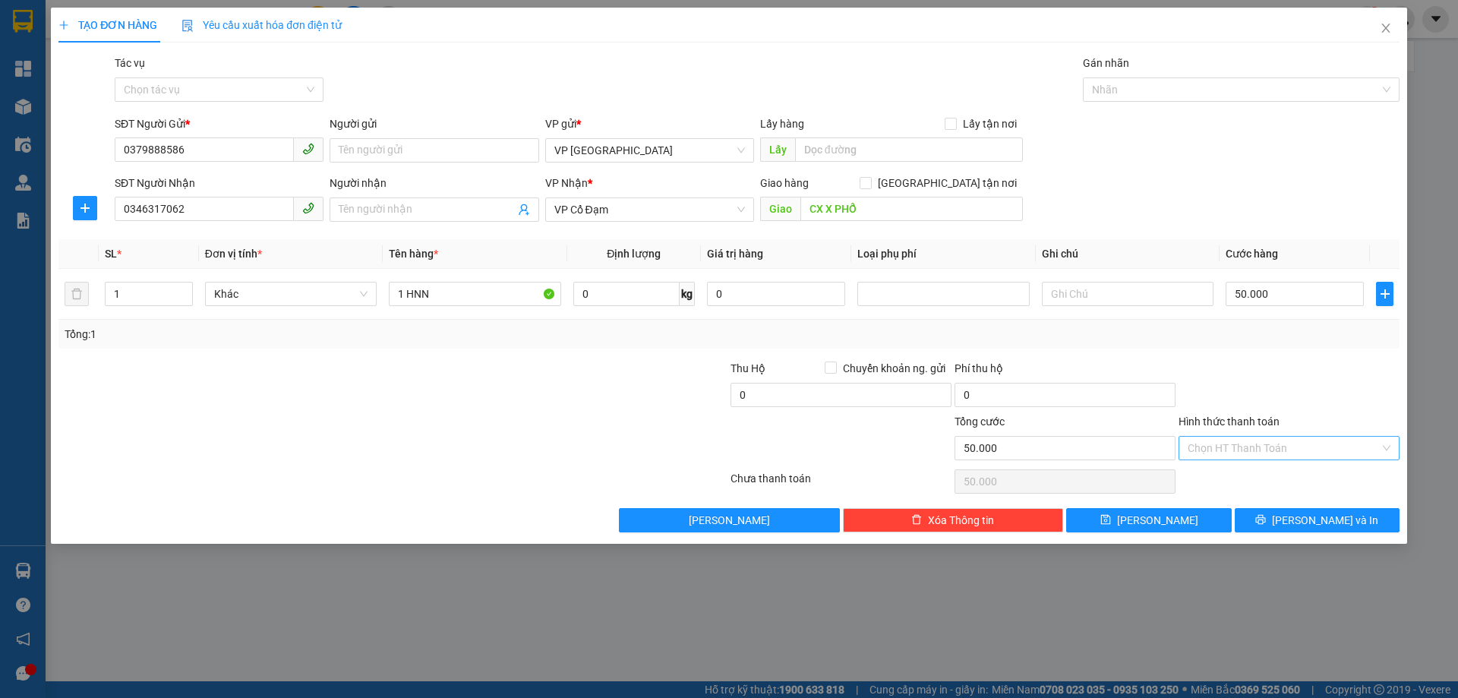
click at [1209, 443] on input "Hình thức thanh toán" at bounding box center [1283, 448] width 192 height 23
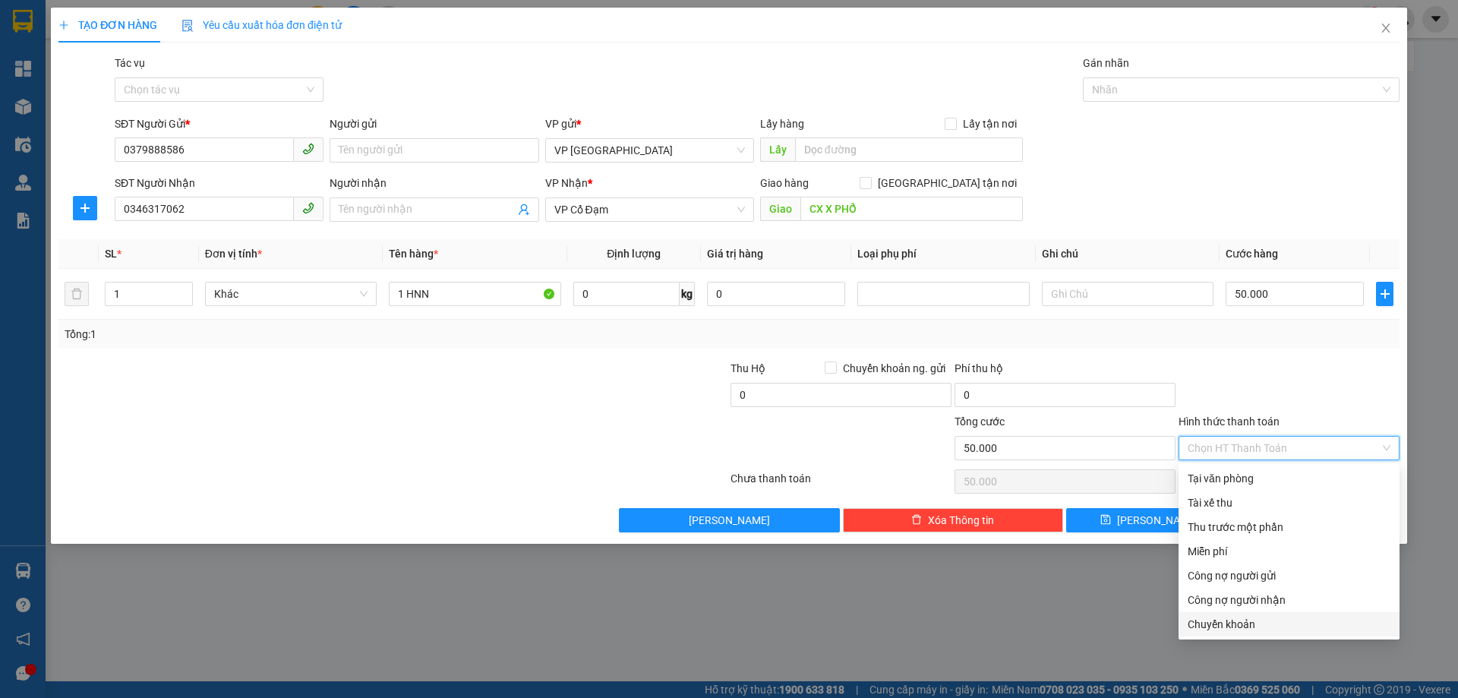
click at [1252, 621] on div "Chuyển khoản" at bounding box center [1288, 624] width 203 height 17
type input "0"
click at [1234, 620] on div "Chuyển khoản" at bounding box center [1288, 624] width 203 height 17
click at [1231, 628] on div "Chuyển khoản" at bounding box center [1288, 624] width 203 height 17
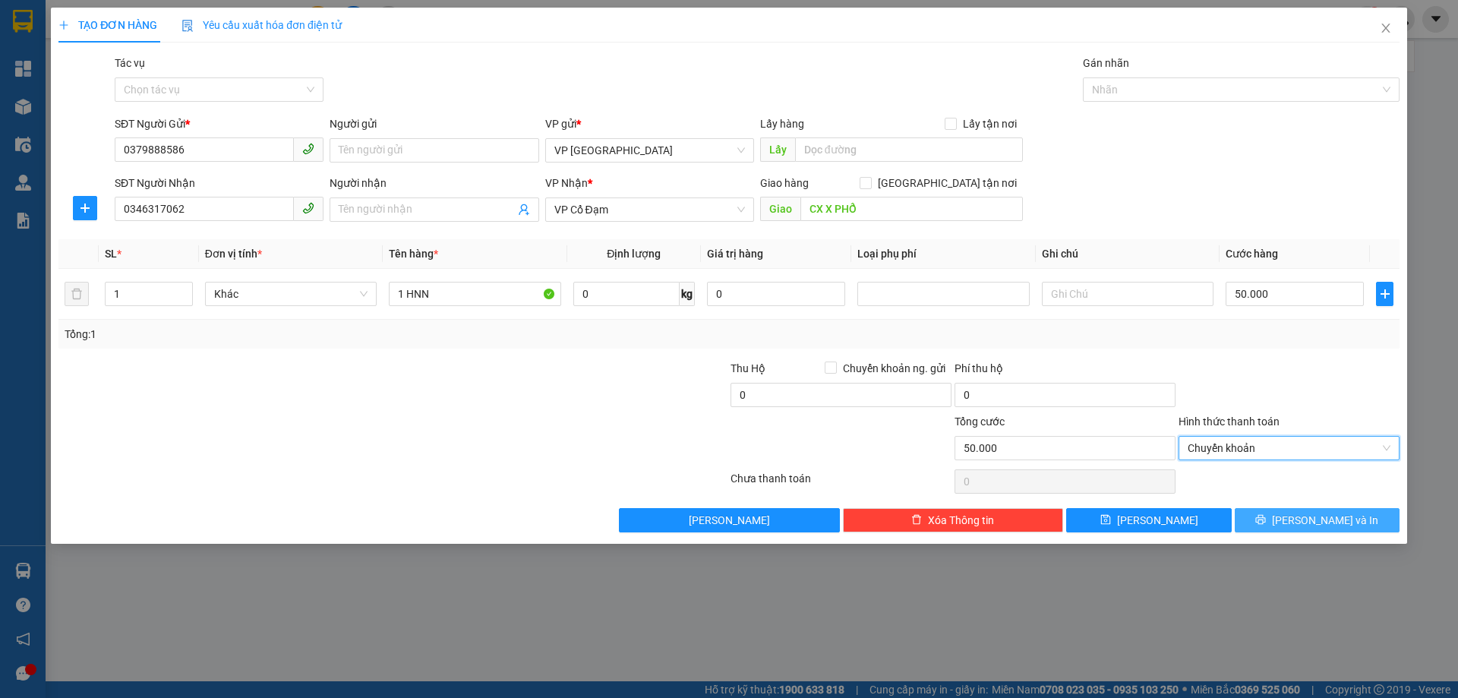
click at [1270, 519] on button "[PERSON_NAME] và In" at bounding box center [1316, 520] width 165 height 24
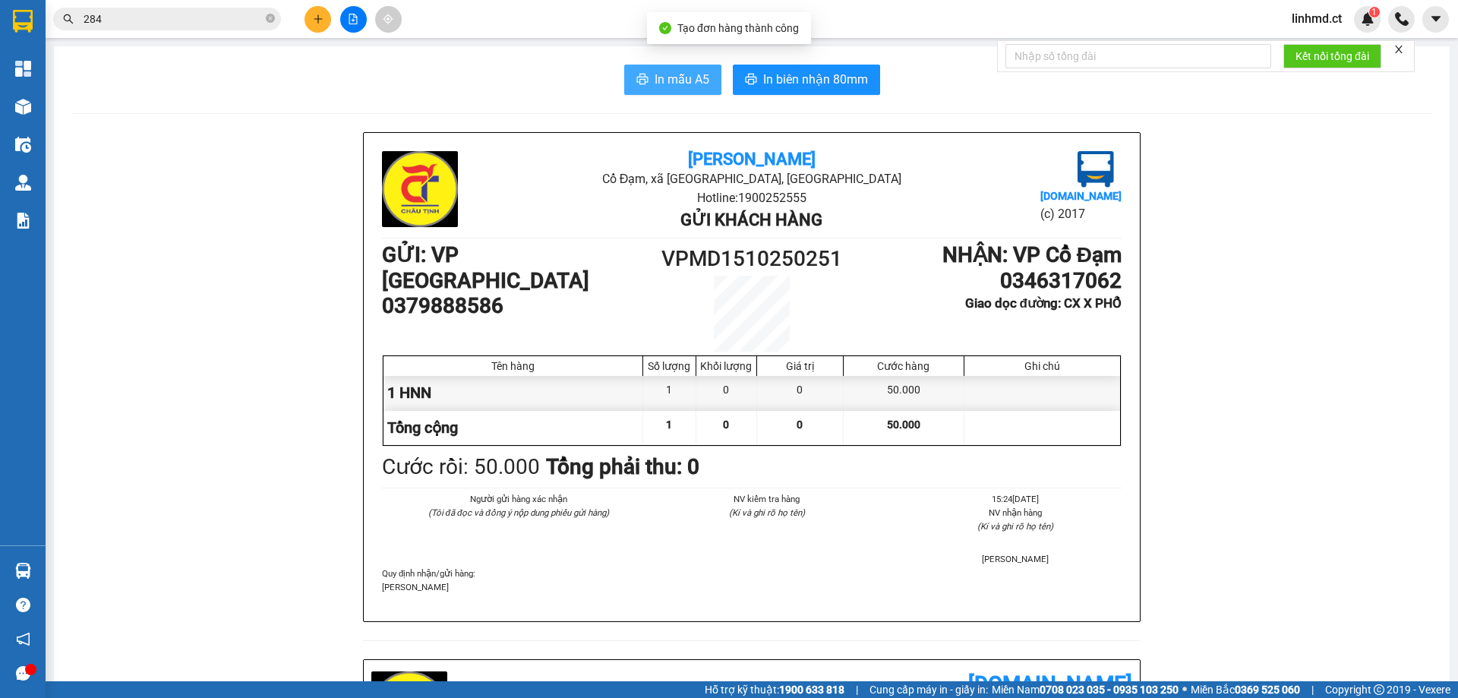
click at [662, 69] on button "In mẫu A5" at bounding box center [672, 80] width 97 height 30
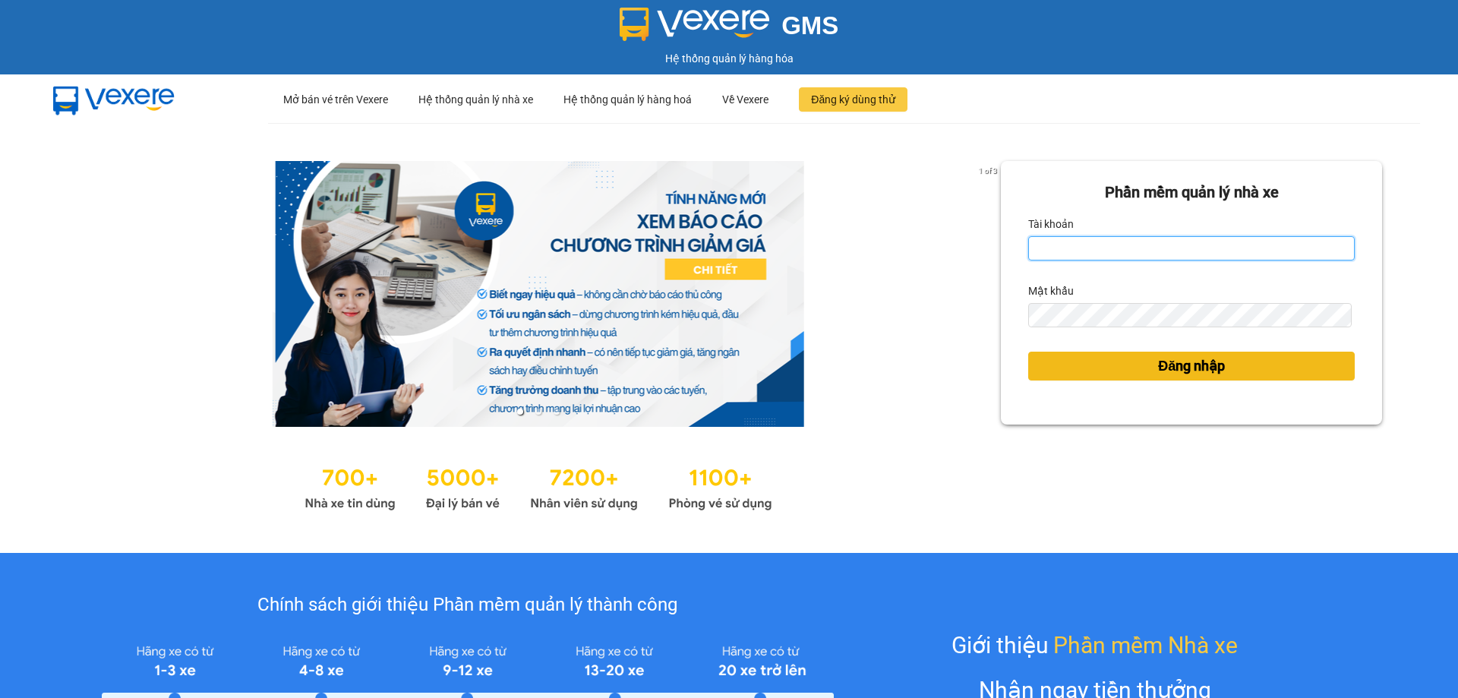
type input "linhmd.ct"
click at [1071, 355] on button "Đăng nhập" at bounding box center [1191, 366] width 326 height 29
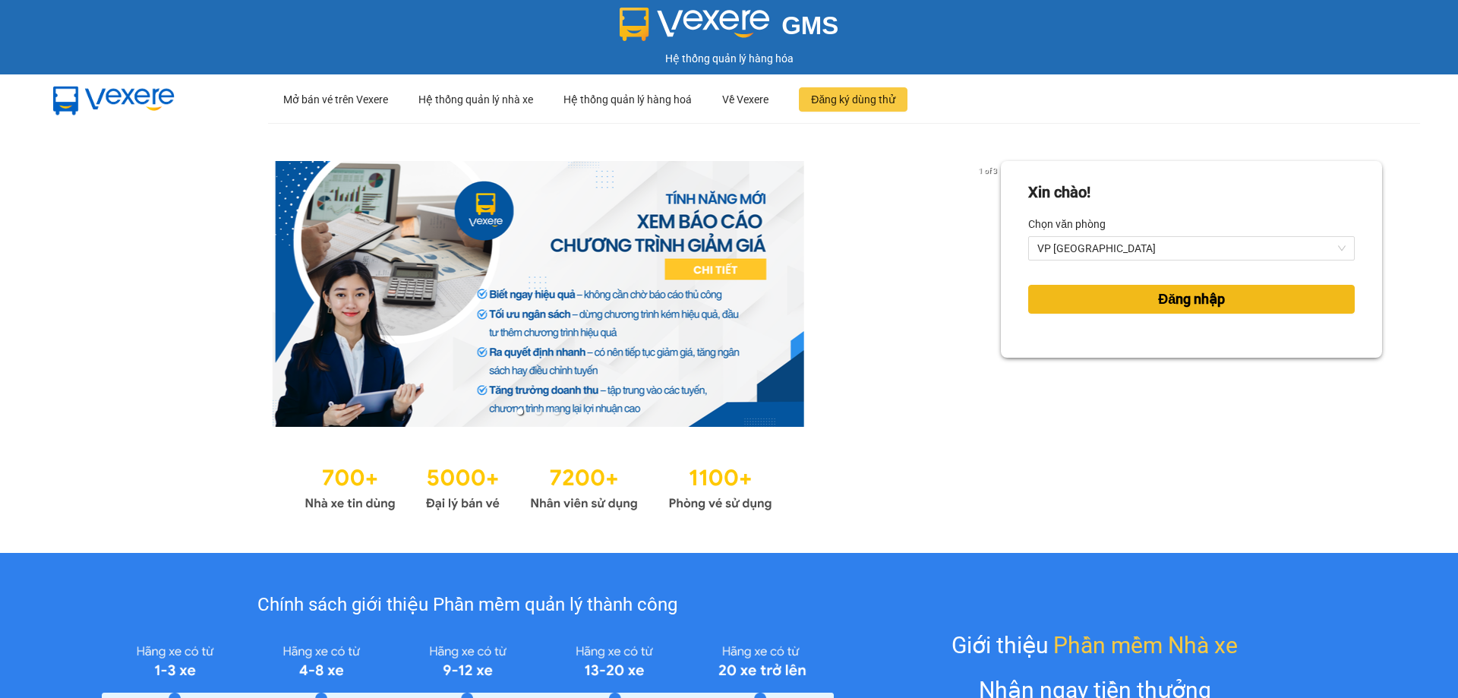
click at [1131, 307] on button "Đăng nhập" at bounding box center [1191, 299] width 326 height 29
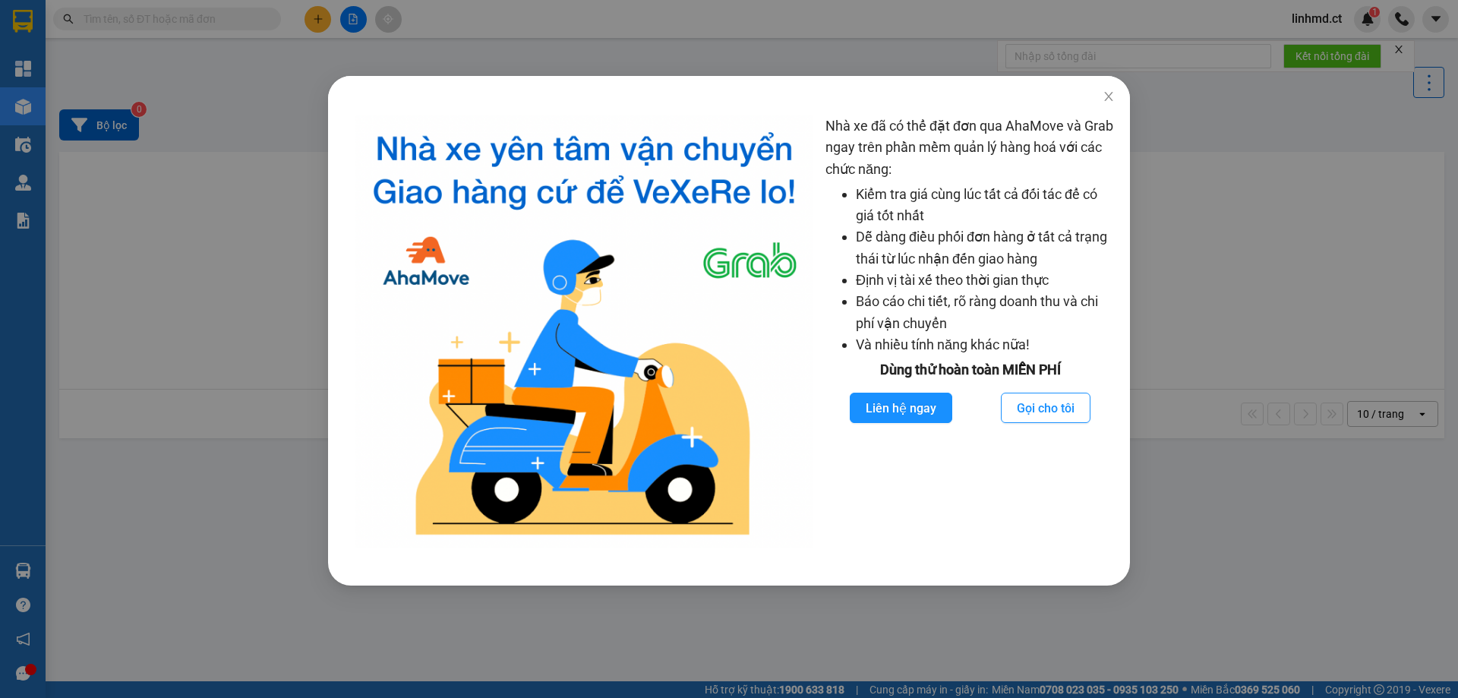
click at [312, 17] on div "Nhà xe đã có thể đặt đơn qua AhaMove và Grab ngay trên phần mềm quản lý hàng ho…" at bounding box center [729, 349] width 1458 height 698
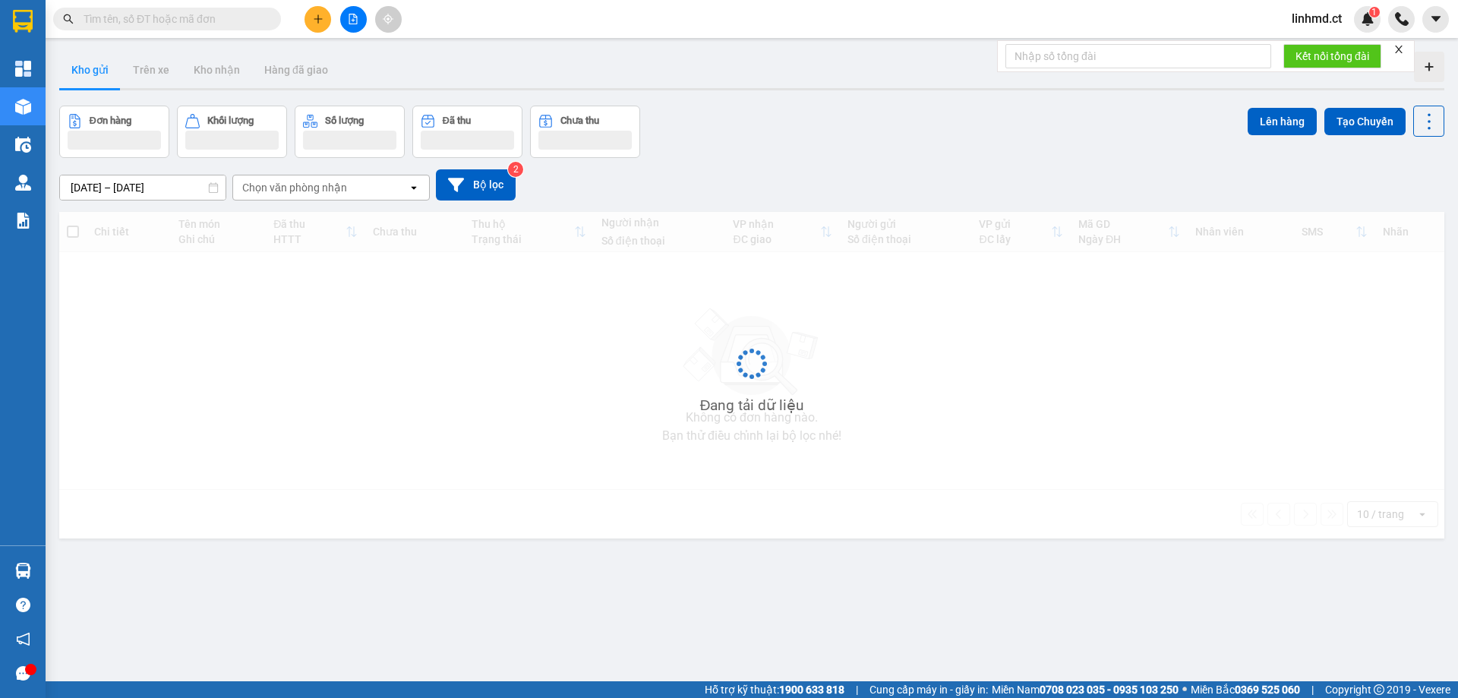
click at [312, 17] on div "Nhà xe đã có thể đặt đơn qua AhaMove và Grab ngay trên phần mềm quản lý hàng ho…" at bounding box center [729, 349] width 1458 height 698
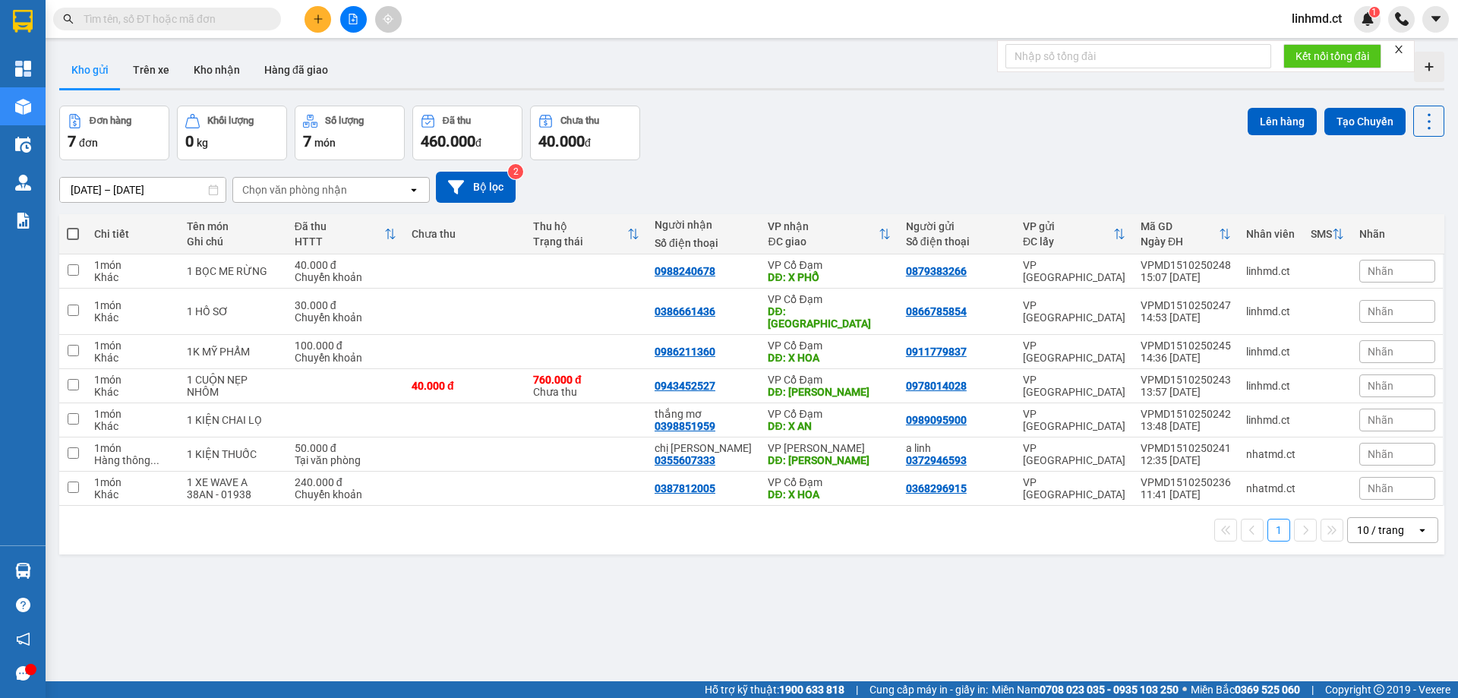
click at [317, 18] on icon "plus" at bounding box center [318, 19] width 11 height 11
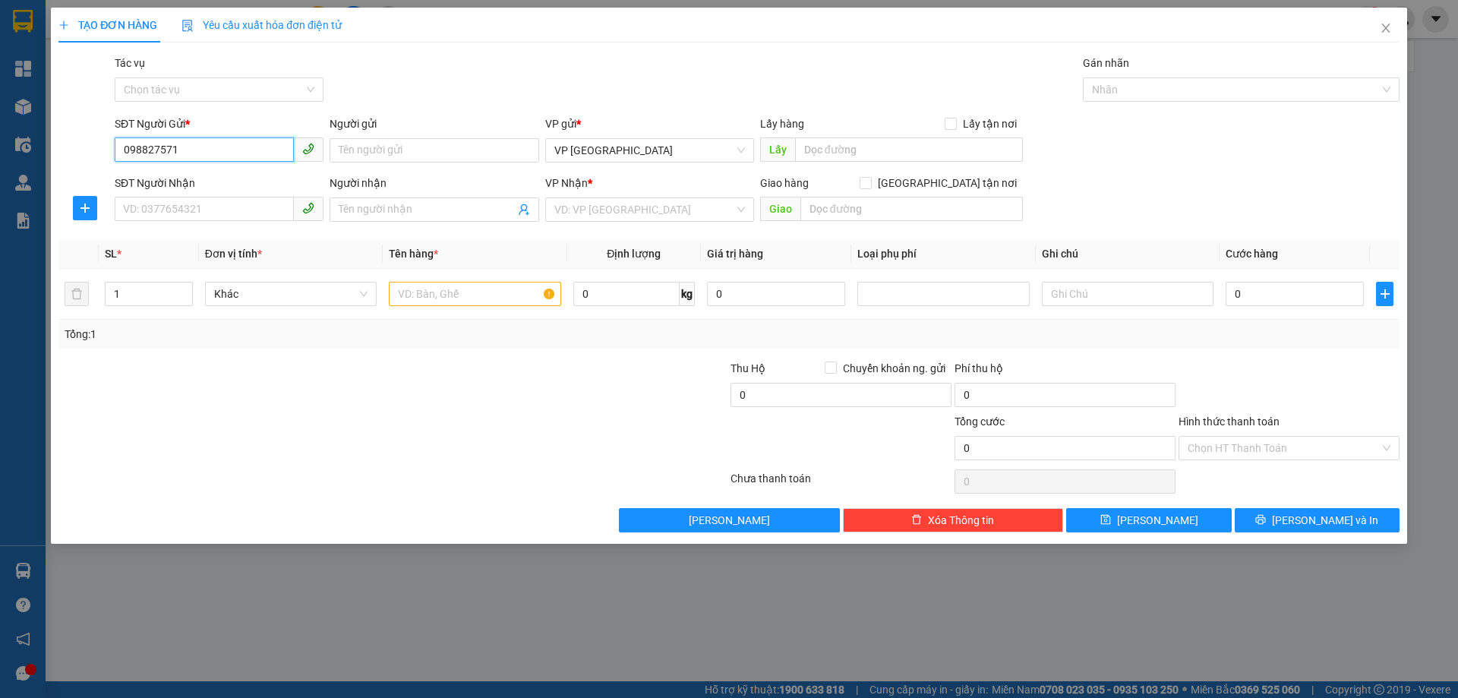
type input "0988275715"
click at [259, 181] on div "0988275715 - A" at bounding box center [219, 180] width 191 height 17
type input "A"
type input "0969856220"
type input "BIÊN THÙY"
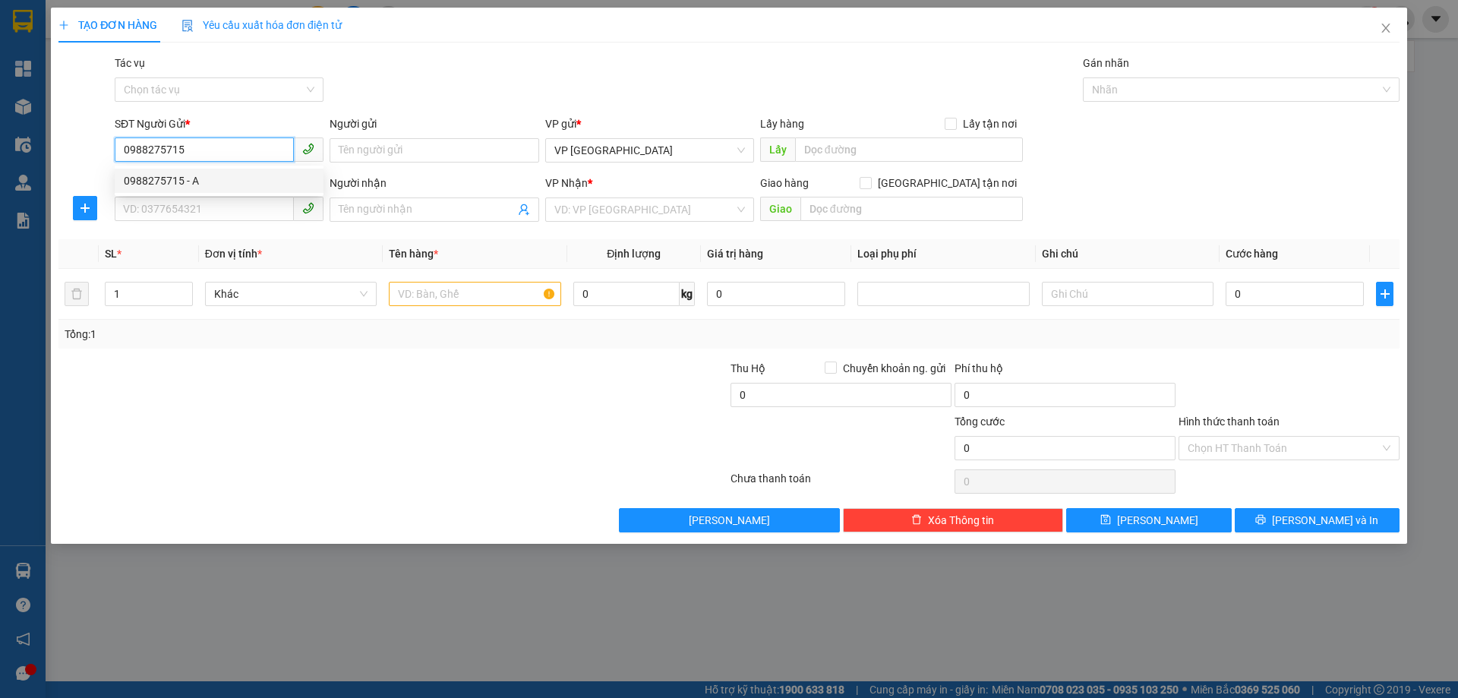
type input "X GIANG"
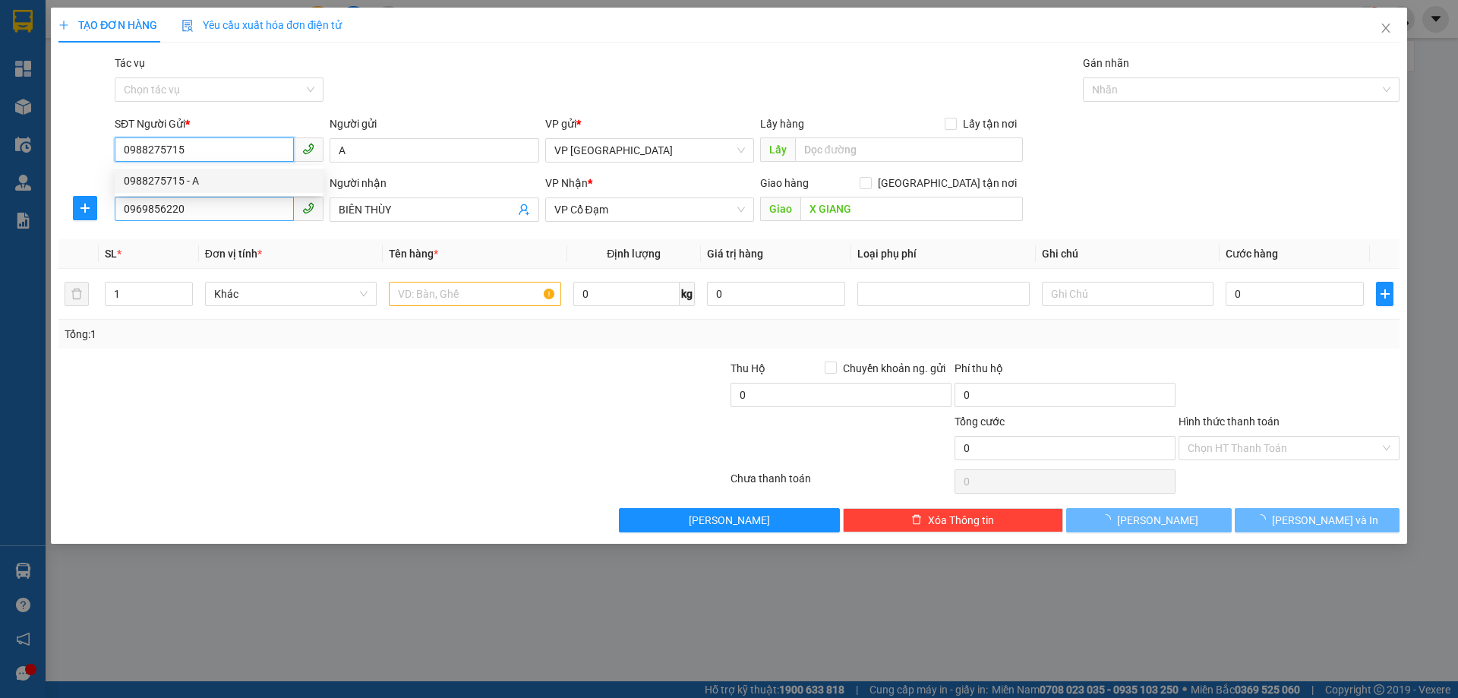
type input "140.000"
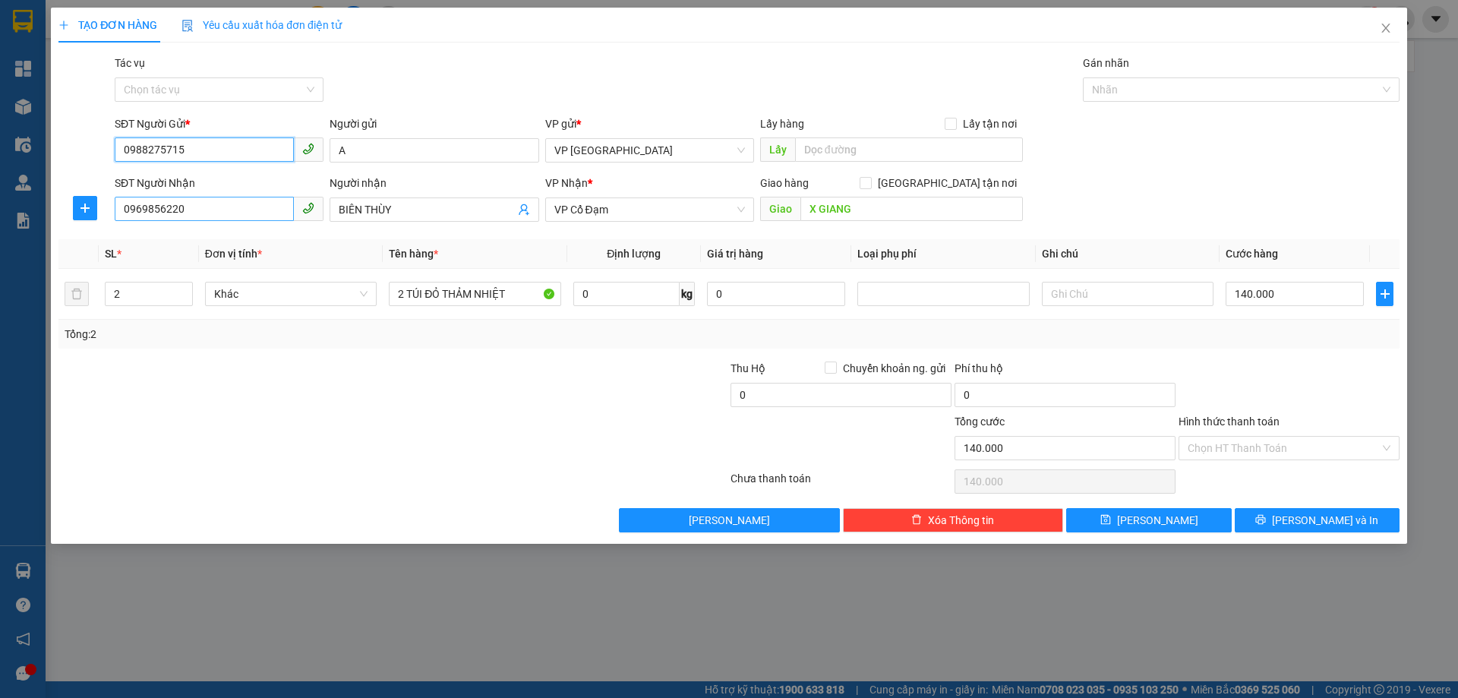
type input "0988275715"
click at [254, 204] on input "0969856220" at bounding box center [204, 209] width 179 height 24
click at [254, 205] on input "0969856220" at bounding box center [204, 209] width 179 height 24
click at [134, 209] on input "03375578" at bounding box center [204, 209] width 179 height 24
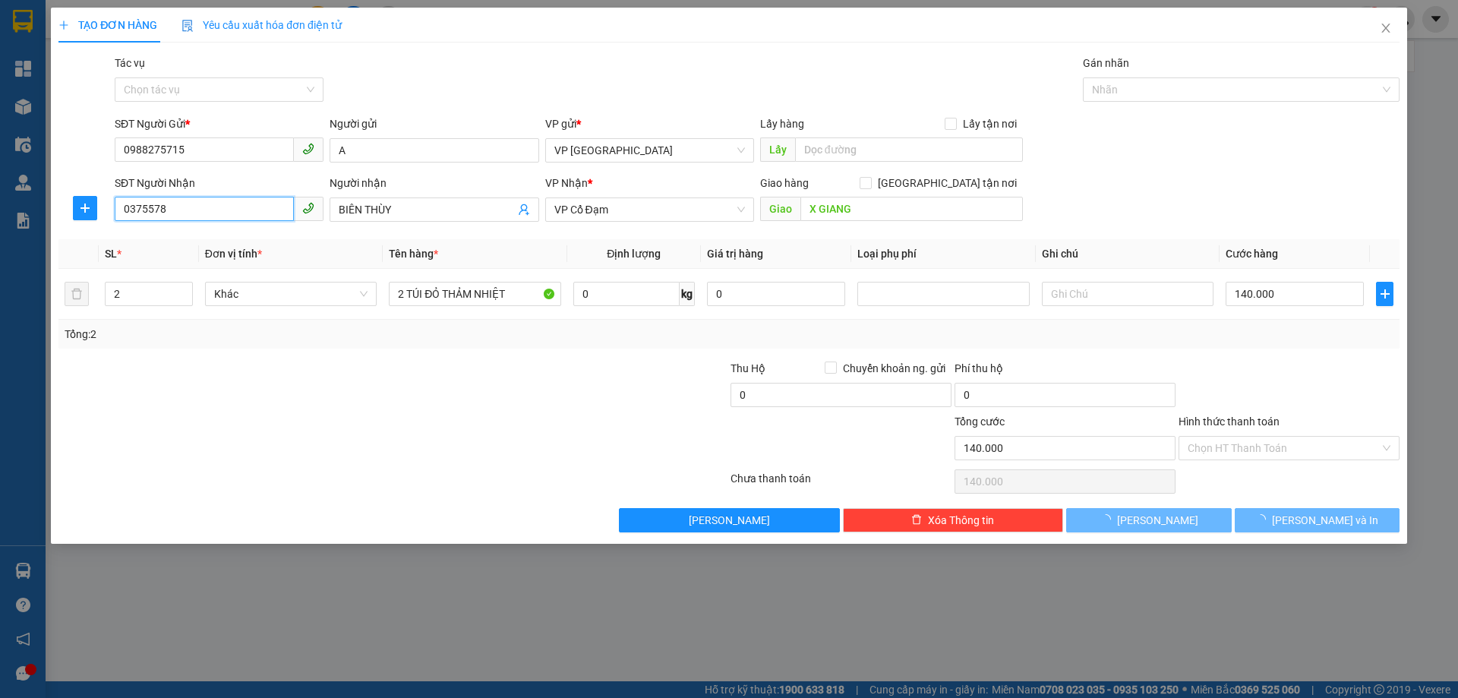
click at [171, 212] on input "0375578" at bounding box center [204, 209] width 179 height 24
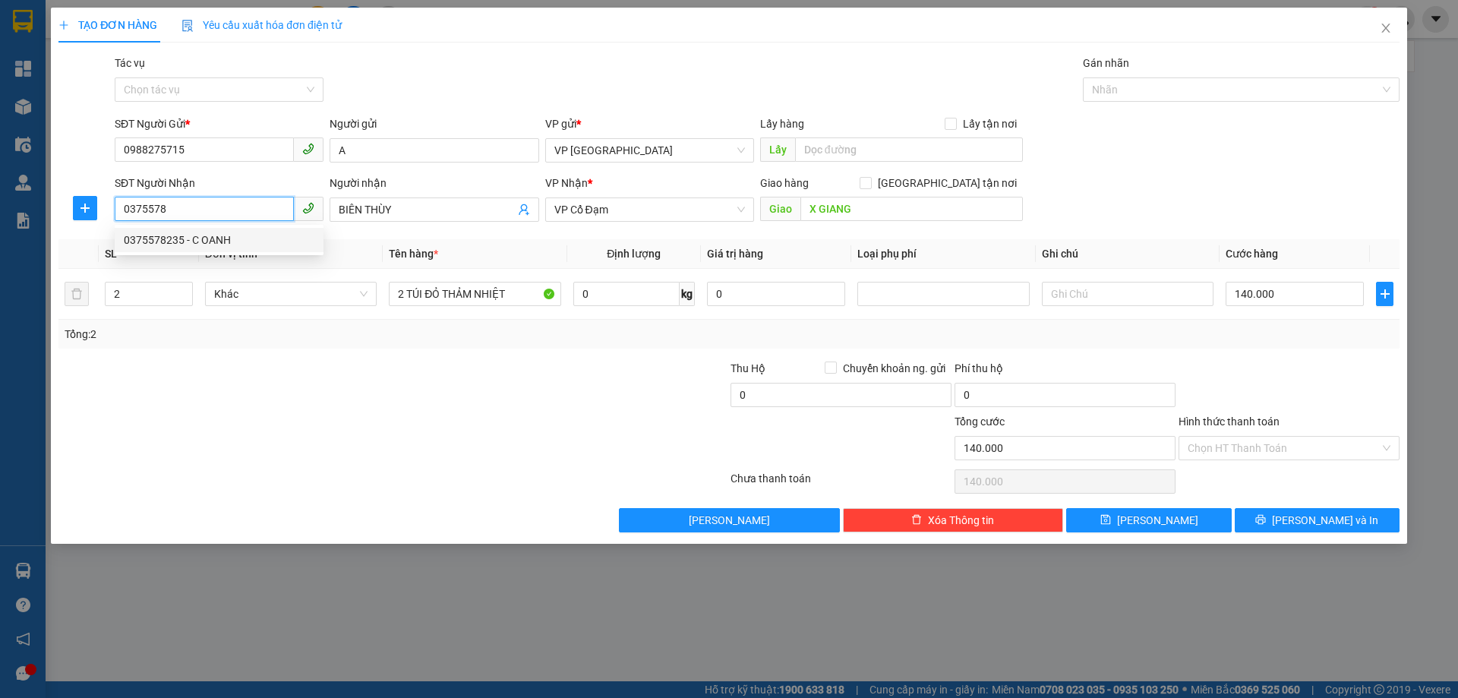
click at [202, 244] on div "0375578235 - C OANH" at bounding box center [219, 240] width 191 height 17
type input "0375578235"
type input "C OANH"
type input "CƯƠNG GIÁN"
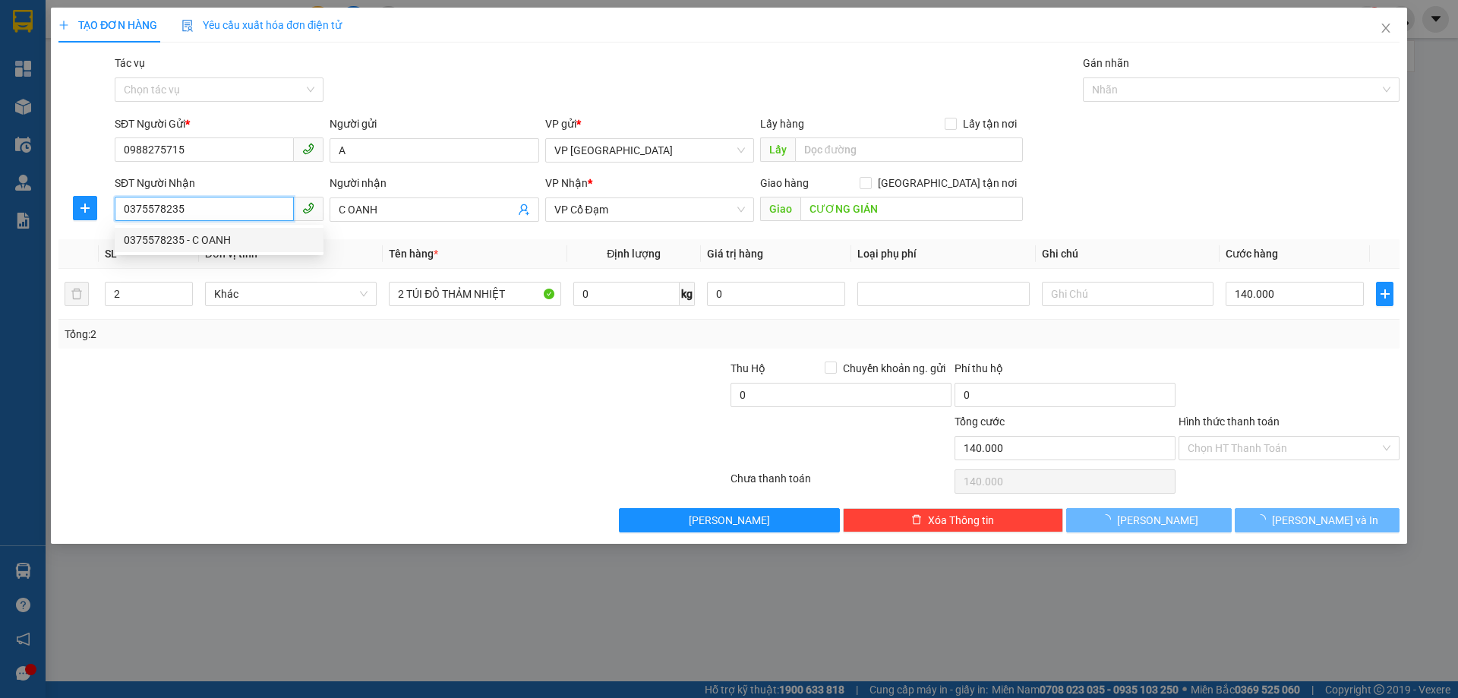
type input "70.000"
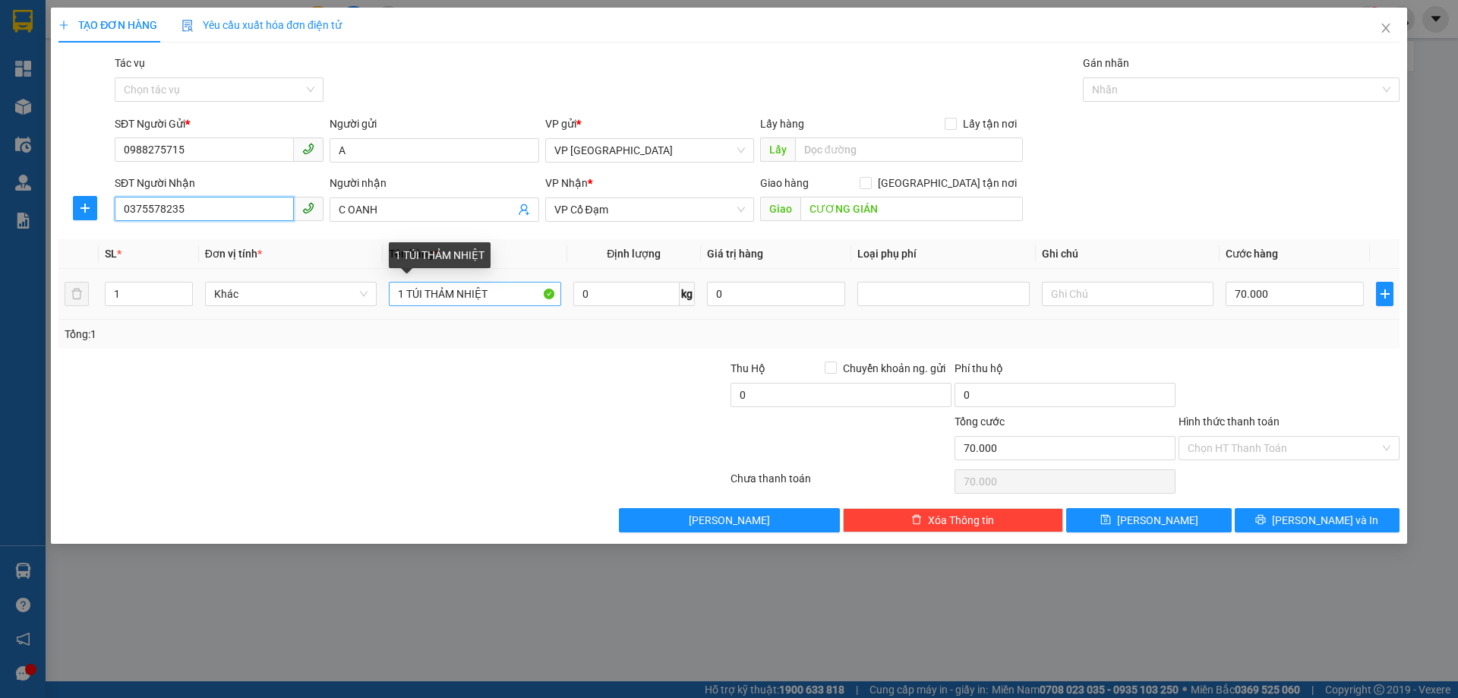
type input "0375578235"
drag, startPoint x: 410, startPoint y: 291, endPoint x: 306, endPoint y: 289, distance: 104.0
click at [310, 292] on tr "1 Khác 1 TÚI THẢM NHIỆT 0 kg 0 70.000" at bounding box center [728, 294] width 1341 height 51
type input "1 KIỆN ĐAI NHIỆT"
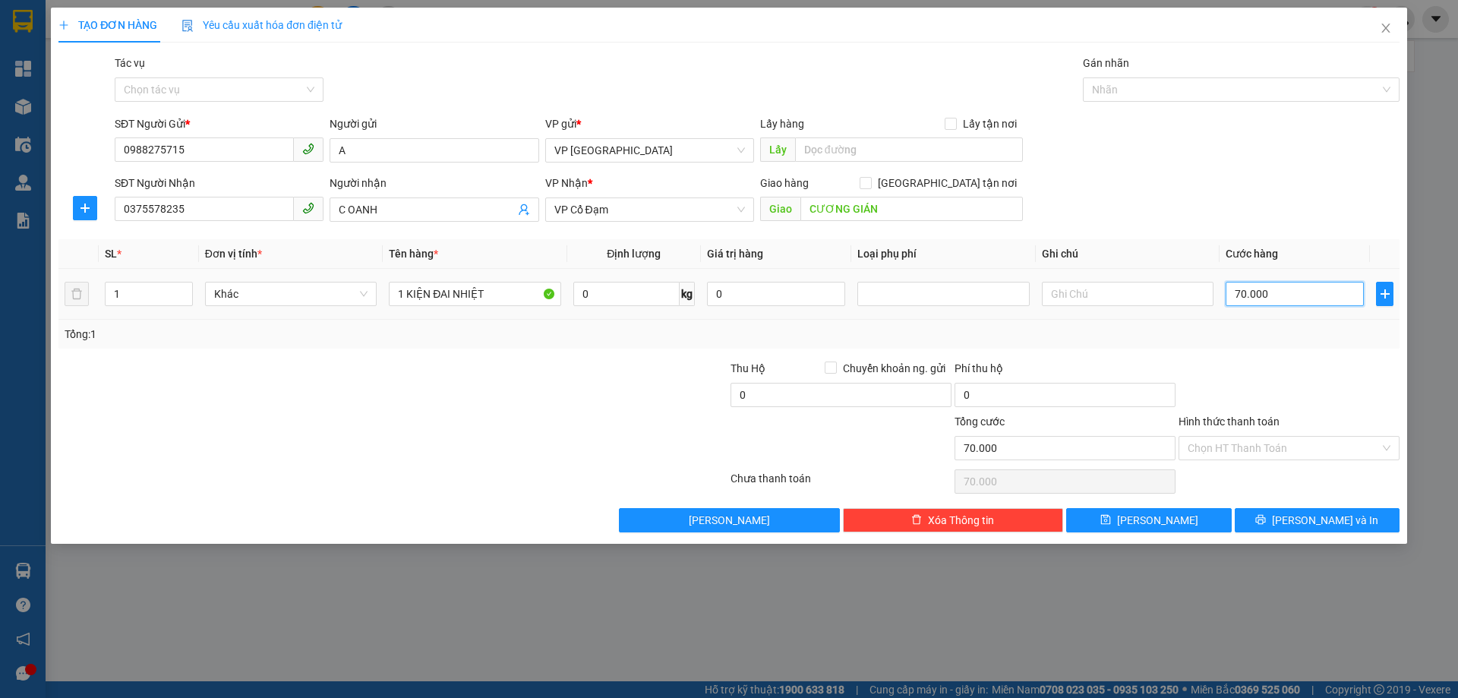
click at [1296, 289] on input "70.000" at bounding box center [1294, 294] width 138 height 24
type input "0"
click at [1266, 515] on icon "printer" at bounding box center [1260, 519] width 11 height 11
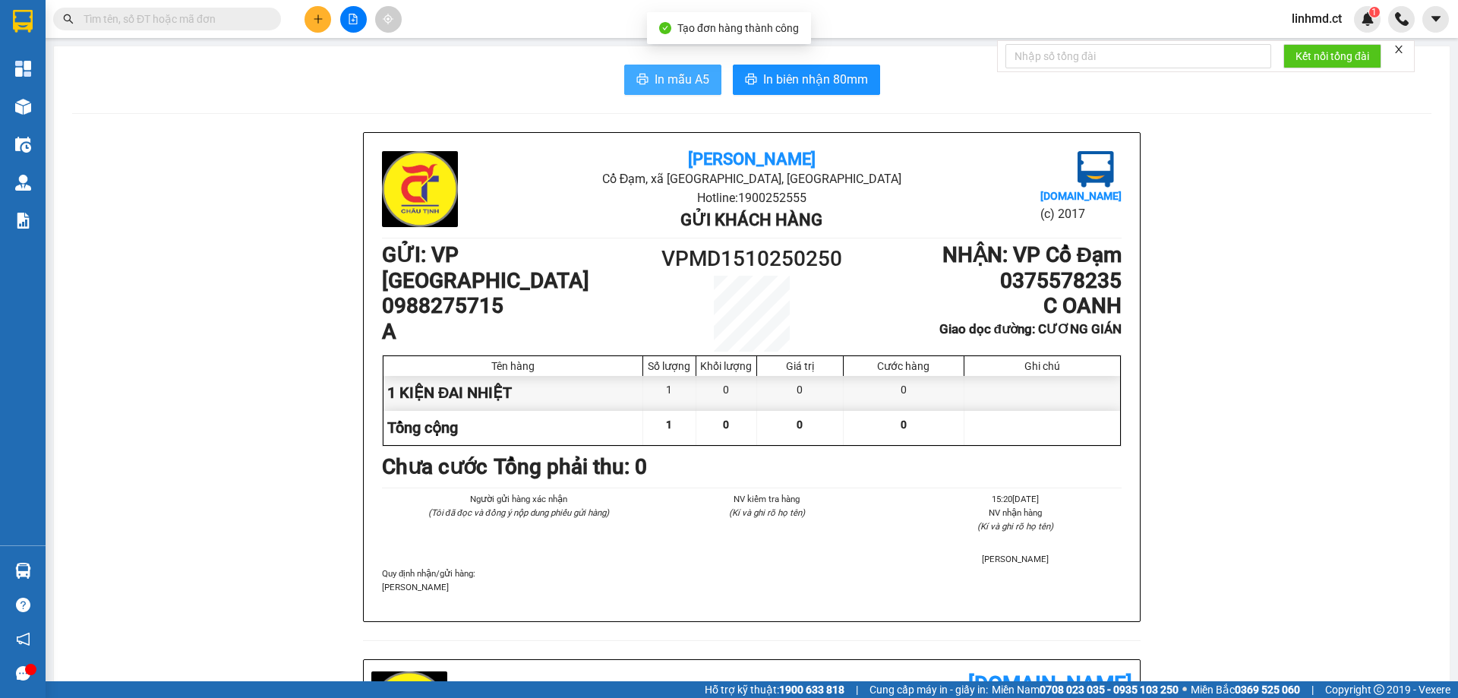
click at [657, 77] on span "In mẫu A5" at bounding box center [681, 79] width 55 height 19
click at [196, 21] on input "text" at bounding box center [173, 19] width 179 height 17
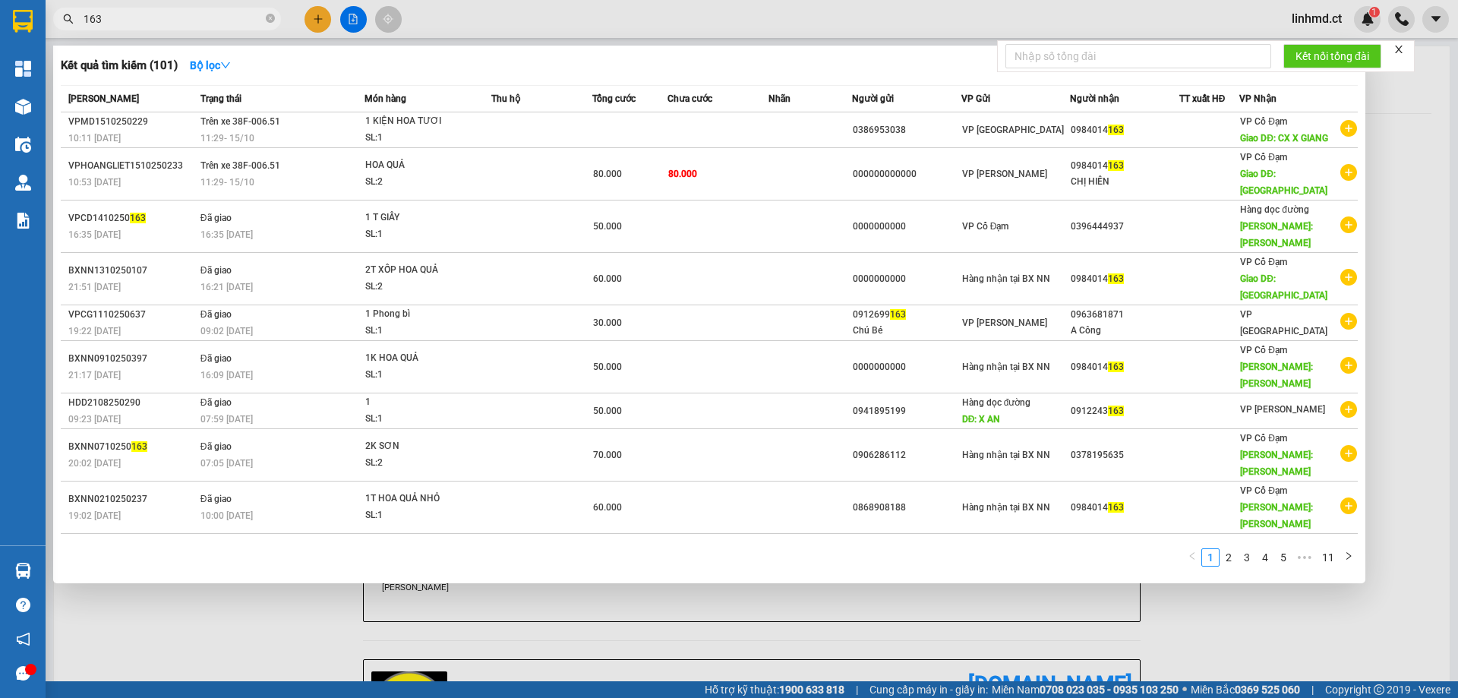
type input "163"
